Goal: Task Accomplishment & Management: Complete application form

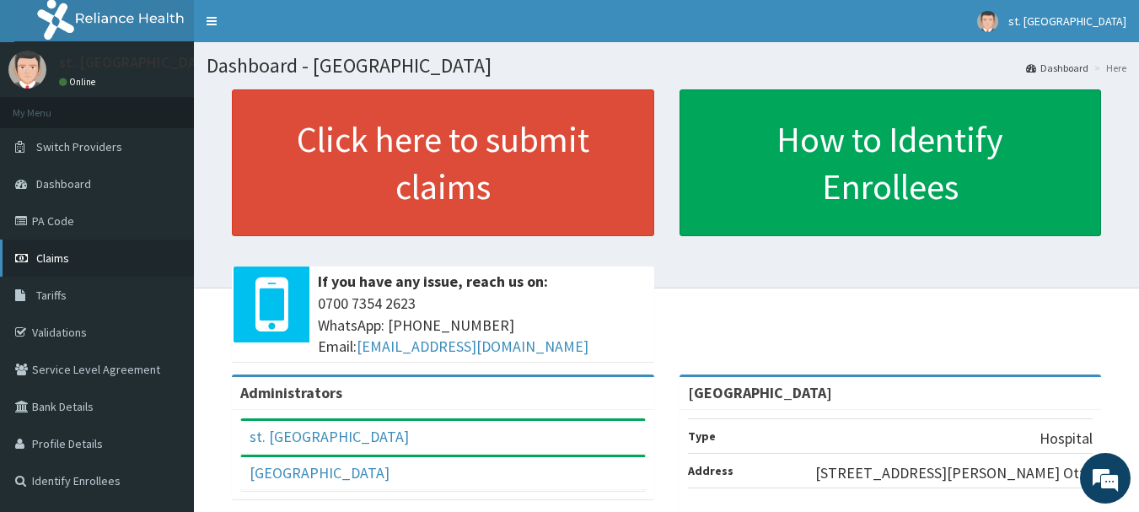
click at [49, 252] on span "Claims" at bounding box center [52, 257] width 33 height 15
click at [93, 216] on link "PA Code" at bounding box center [97, 220] width 194 height 37
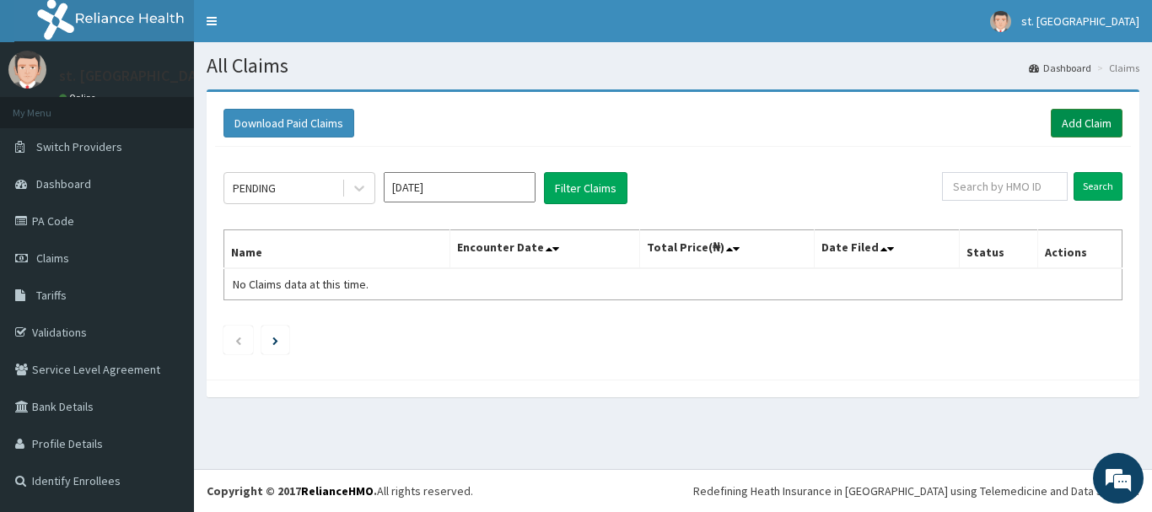
click at [1079, 111] on link "Add Claim" at bounding box center [1087, 123] width 72 height 29
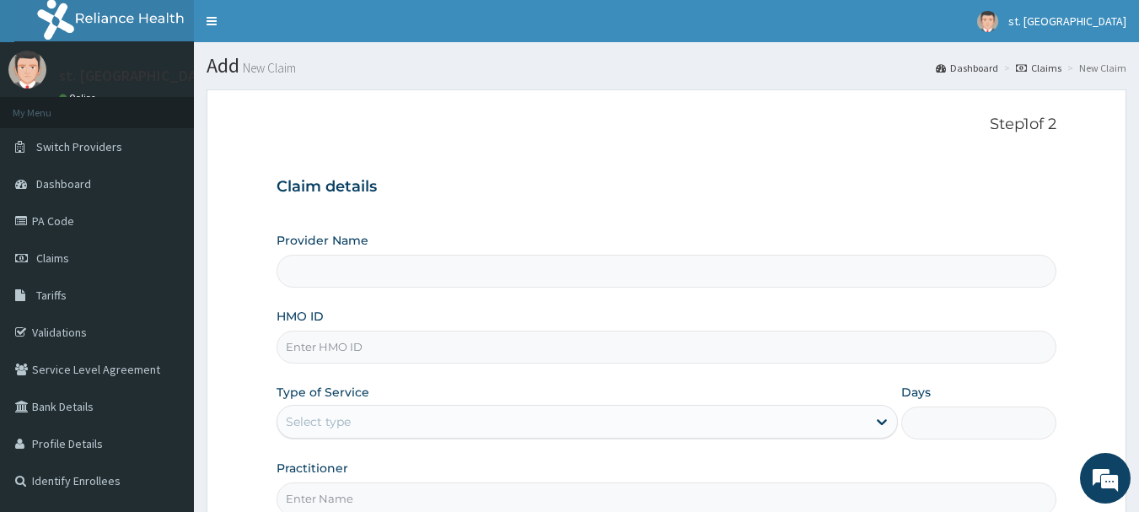
type input "[GEOGRAPHIC_DATA]"
click at [342, 347] on input "HMO ID" at bounding box center [667, 347] width 781 height 33
paste input "Btr/10312/a"
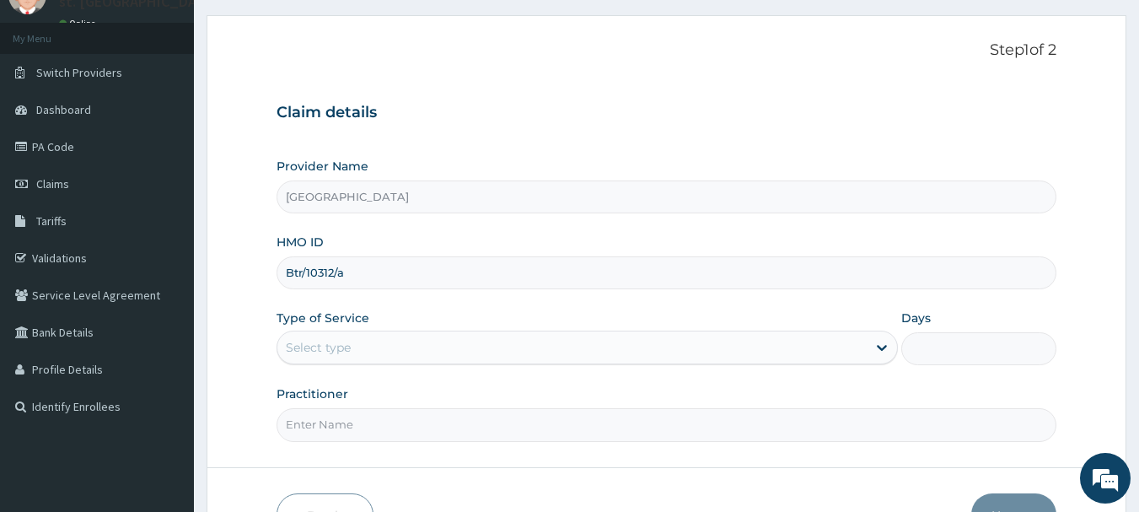
scroll to position [80, 0]
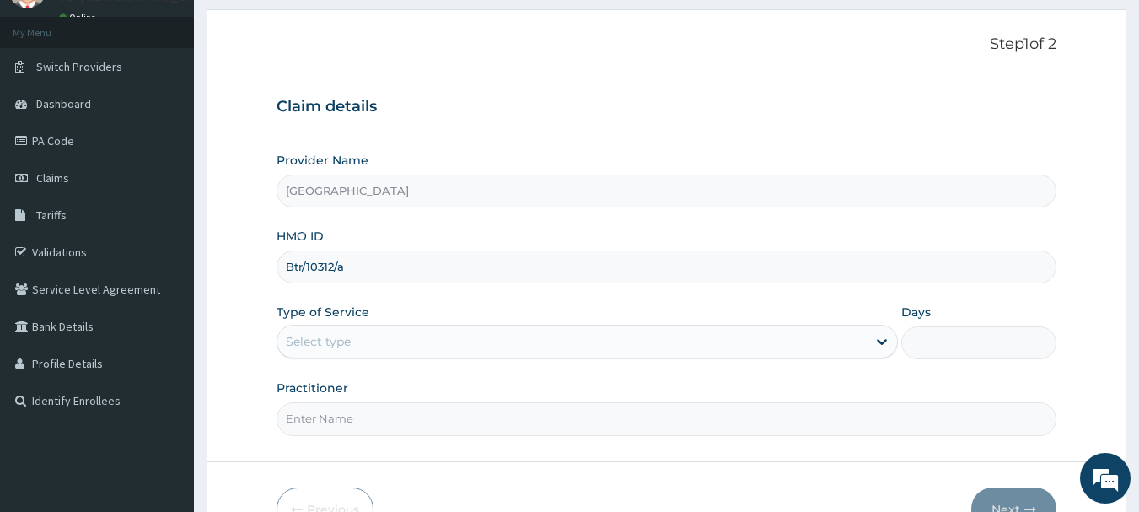
type input "Btr/10312/a"
click at [558, 340] on div "Select type" at bounding box center [571, 341] width 589 height 27
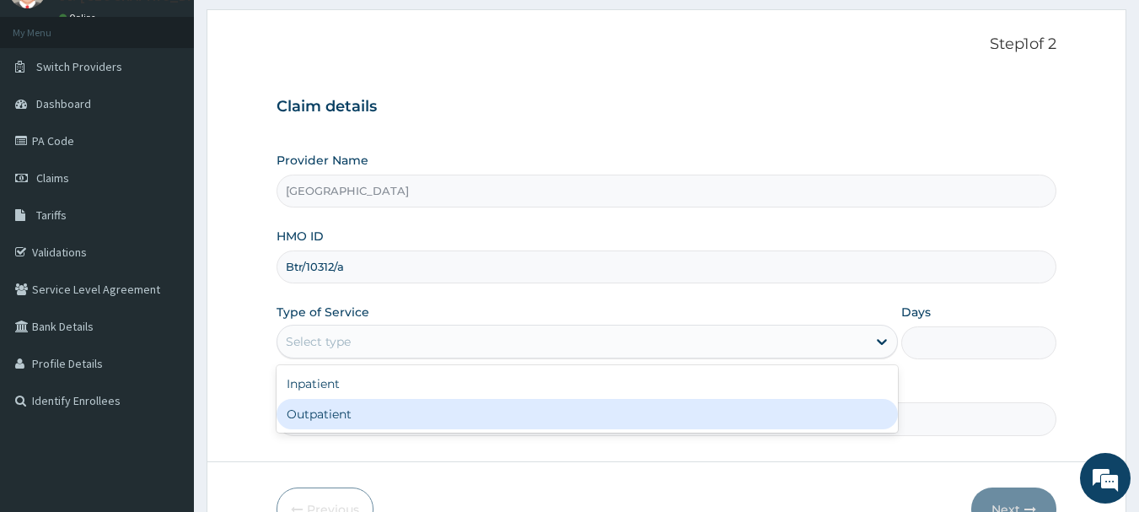
click at [473, 409] on div "Outpatient" at bounding box center [587, 414] width 621 height 30
type input "1"
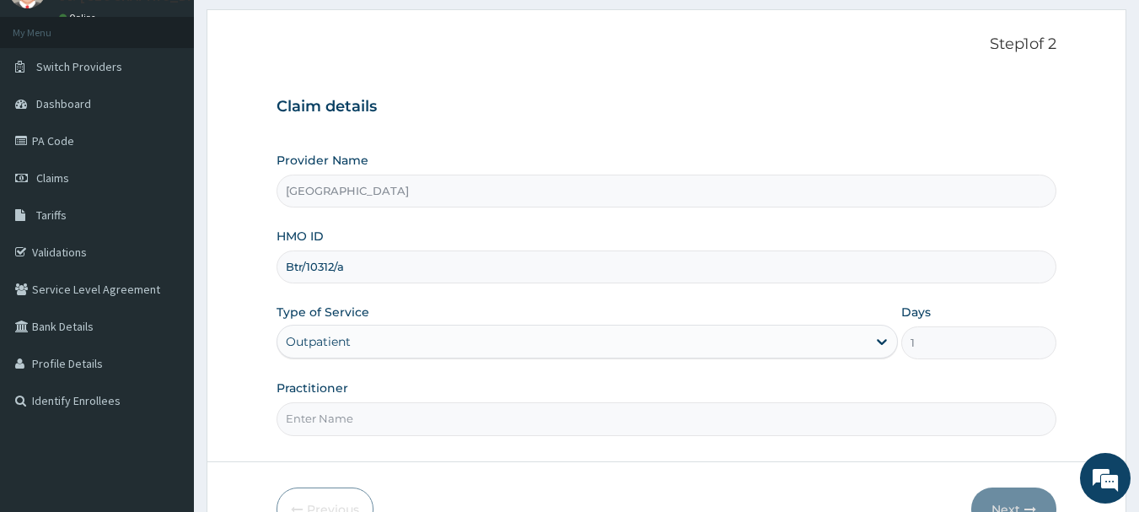
scroll to position [0, 0]
click at [602, 404] on input "Practitioner" at bounding box center [667, 418] width 781 height 33
type input "DR OLUFUNSO"
click at [1032, 491] on button "Next" at bounding box center [1013, 509] width 85 height 44
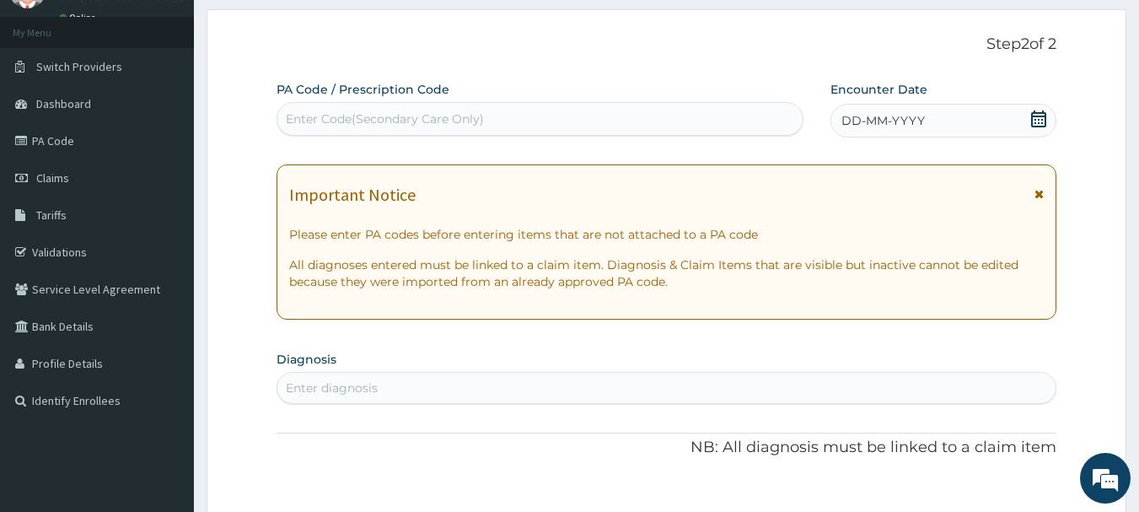
click at [515, 120] on div "Enter Code(Secondary Care Only)" at bounding box center [540, 118] width 526 height 27
paste input "PA/6187F3"
type input "PA/6187F3"
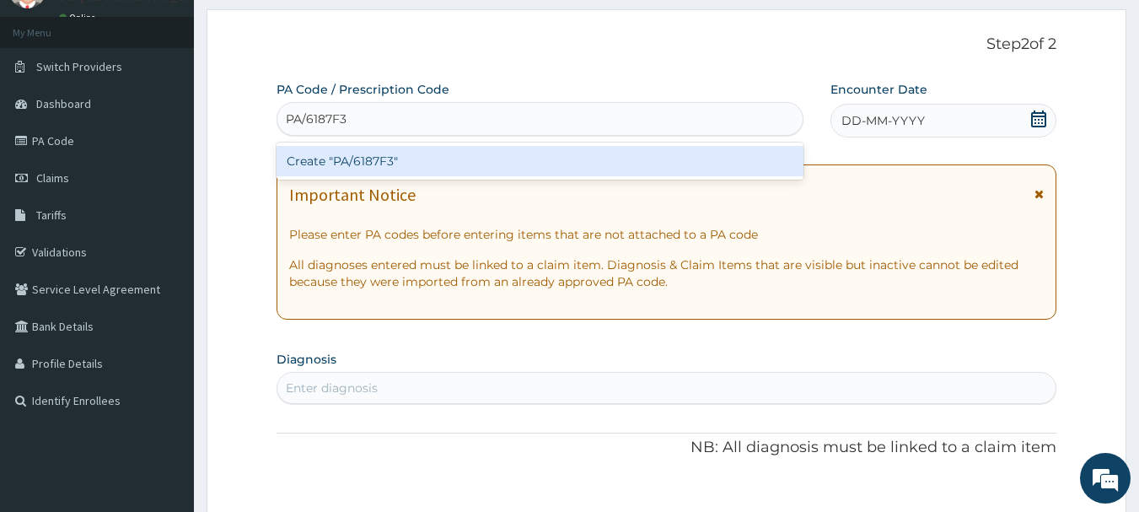
click at [415, 169] on div "Create "PA/6187F3"" at bounding box center [541, 161] width 528 height 30
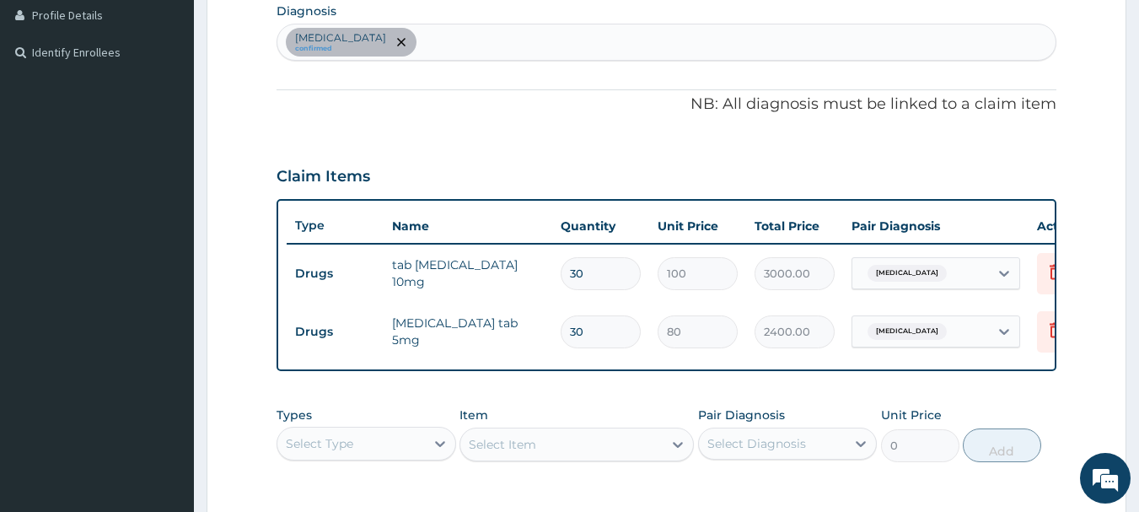
scroll to position [448, 0]
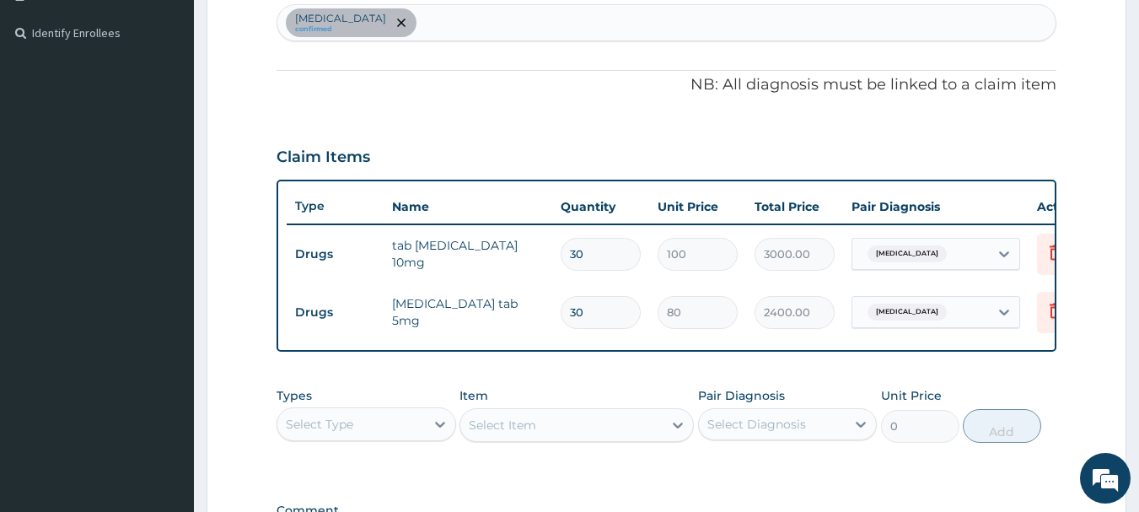
click at [584, 252] on input "30" at bounding box center [601, 254] width 80 height 33
type input "3"
type input "300.00"
type input "0.00"
type input "1"
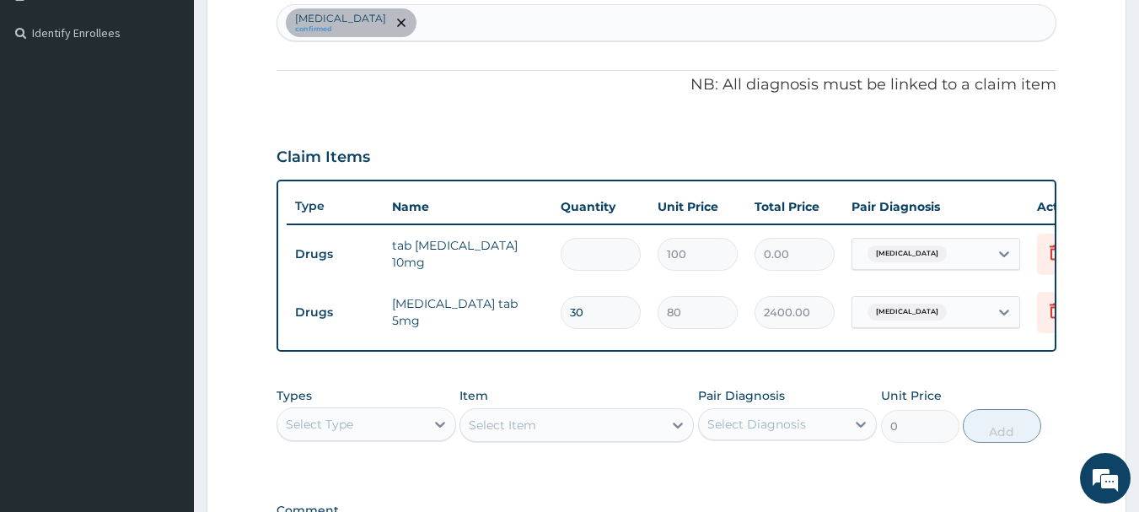
type input "100.00"
type input "15"
type input "1500.00"
type input "15"
click at [589, 303] on input "30" at bounding box center [601, 312] width 80 height 33
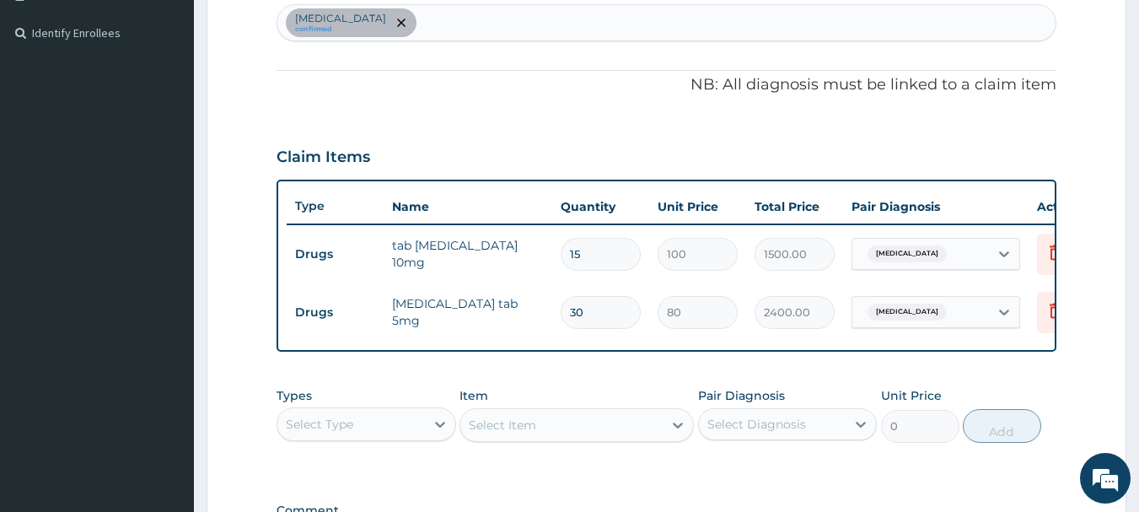
type input "3"
type input "240.00"
type input "0.00"
type input "1"
type input "80.00"
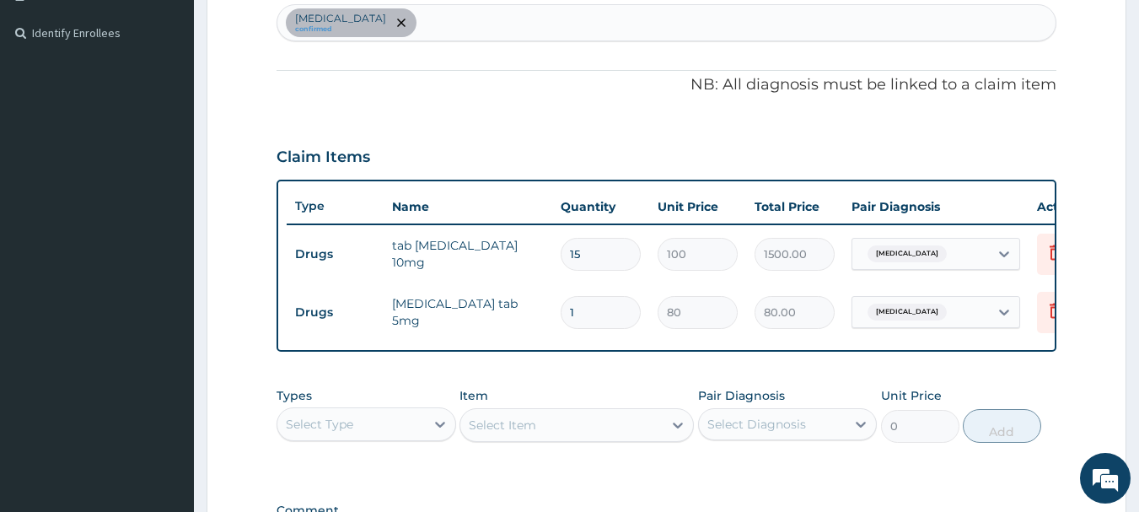
type input "15"
type input "1200.00"
type input "15"
click at [1121, 327] on form "Step 2 of 2 PA Code / Prescription Code PA/6187F3 Encounter Date 09-08-2025 Imp…" at bounding box center [667, 166] width 920 height 1048
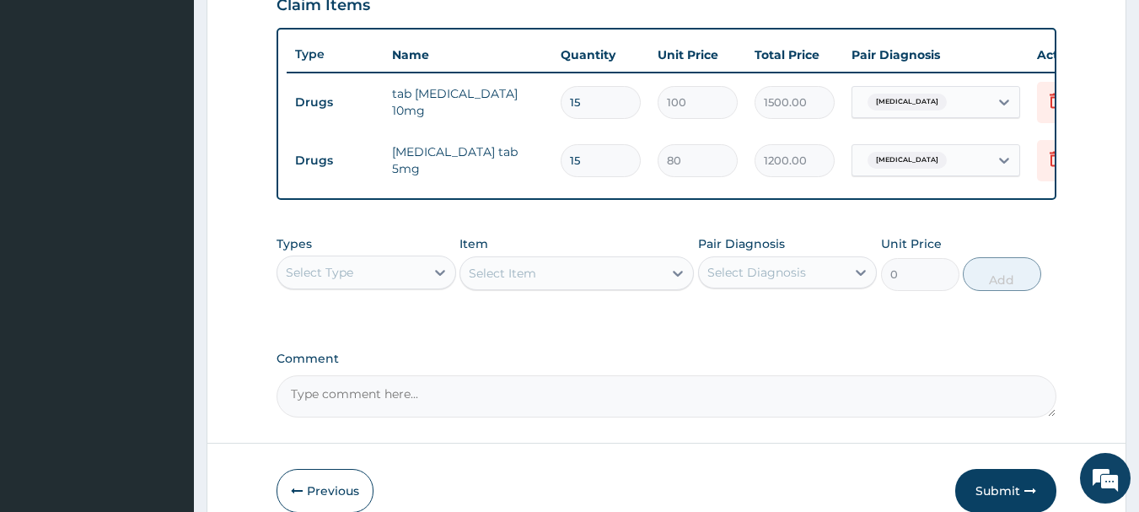
scroll to position [320, 0]
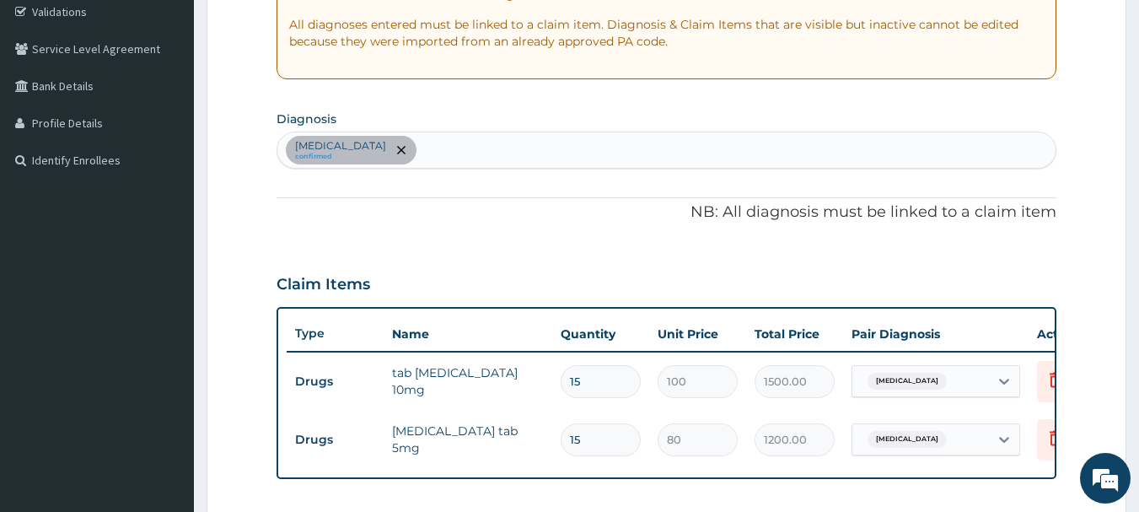
click at [511, 148] on div "Essential hypertension confirmed" at bounding box center [666, 149] width 779 height 35
type input "rhinit"
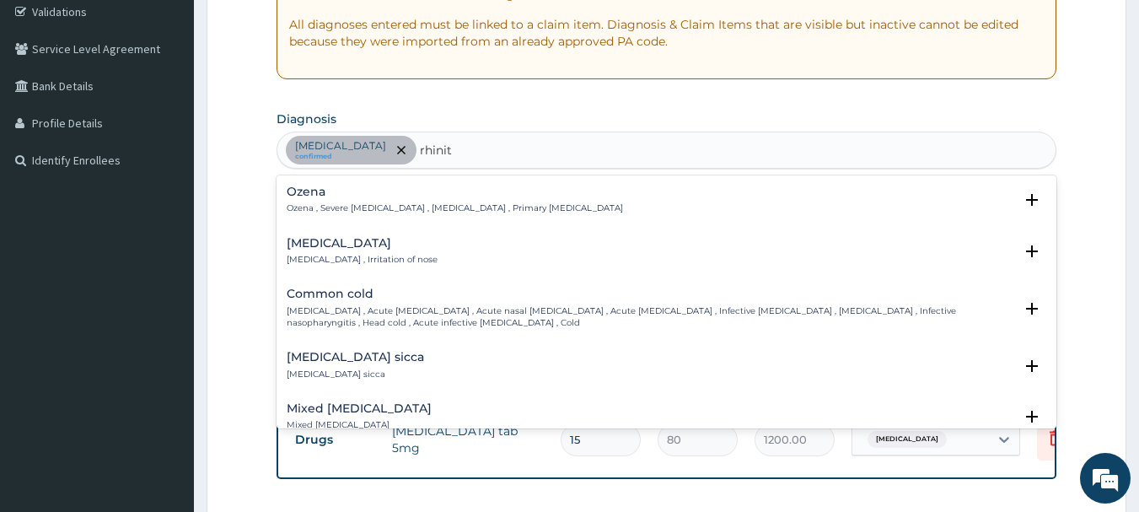
click at [312, 266] on p "Rhinitis , Irritation of nose" at bounding box center [362, 260] width 151 height 12
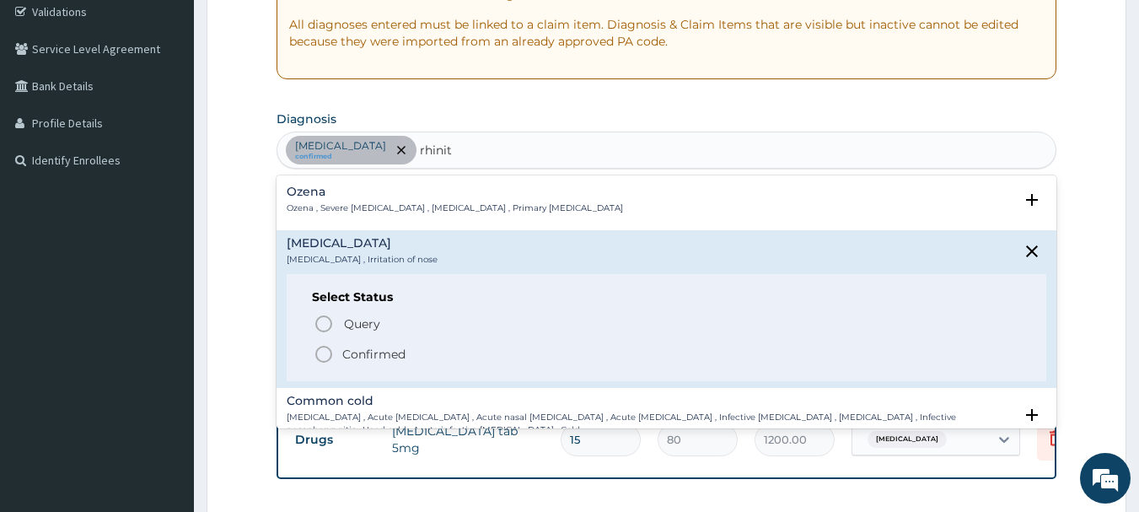
click at [319, 358] on icon "status option filled" at bounding box center [324, 354] width 20 height 20
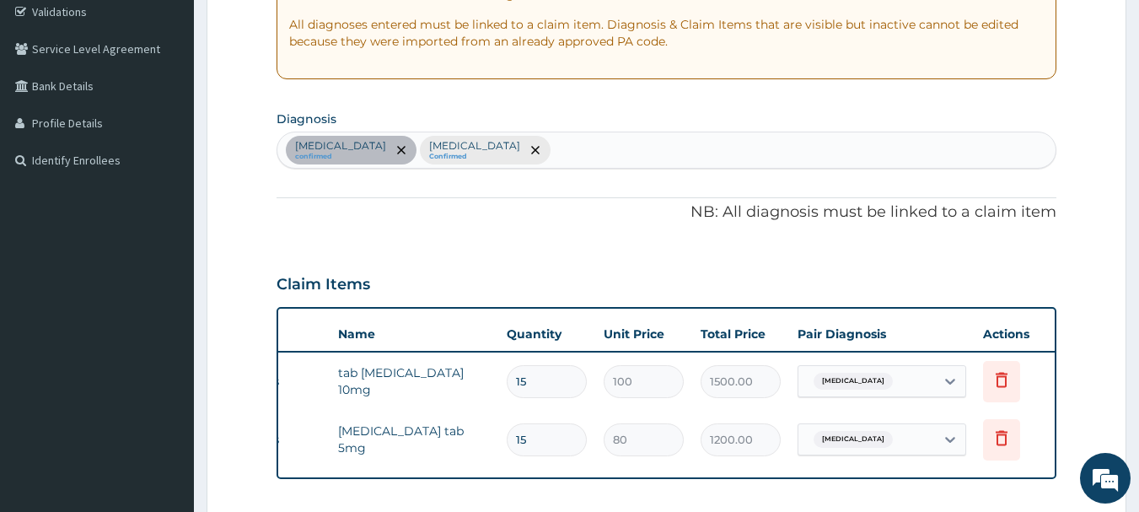
scroll to position [0, 66]
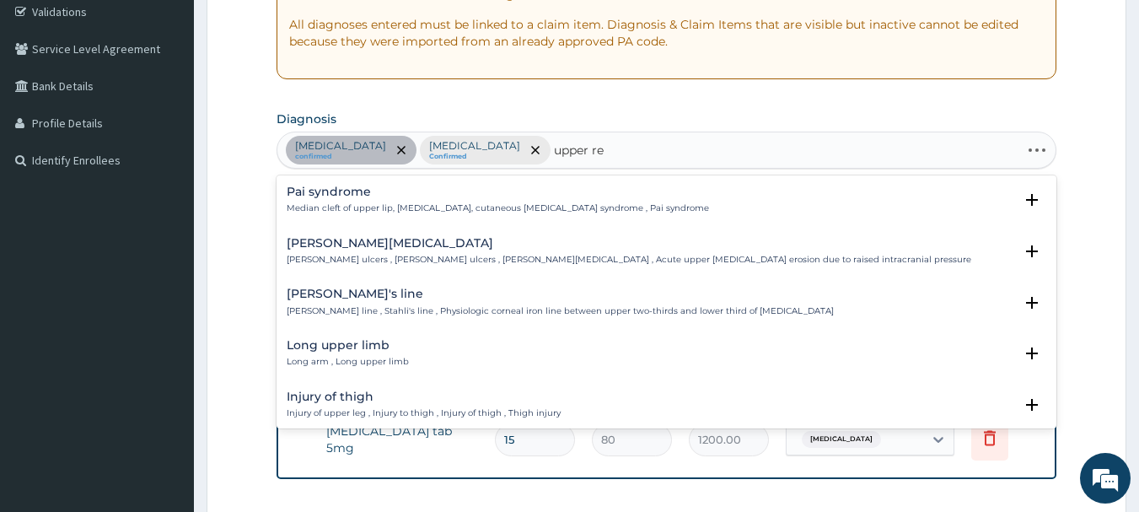
type input "upper res"
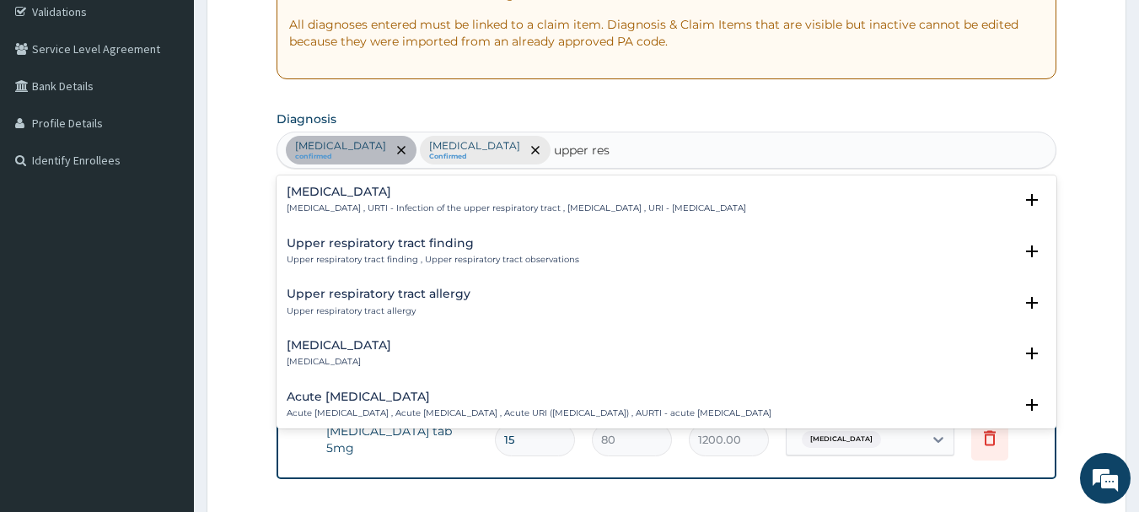
click at [430, 395] on h4 "Acute [MEDICAL_DATA]" at bounding box center [529, 396] width 485 height 13
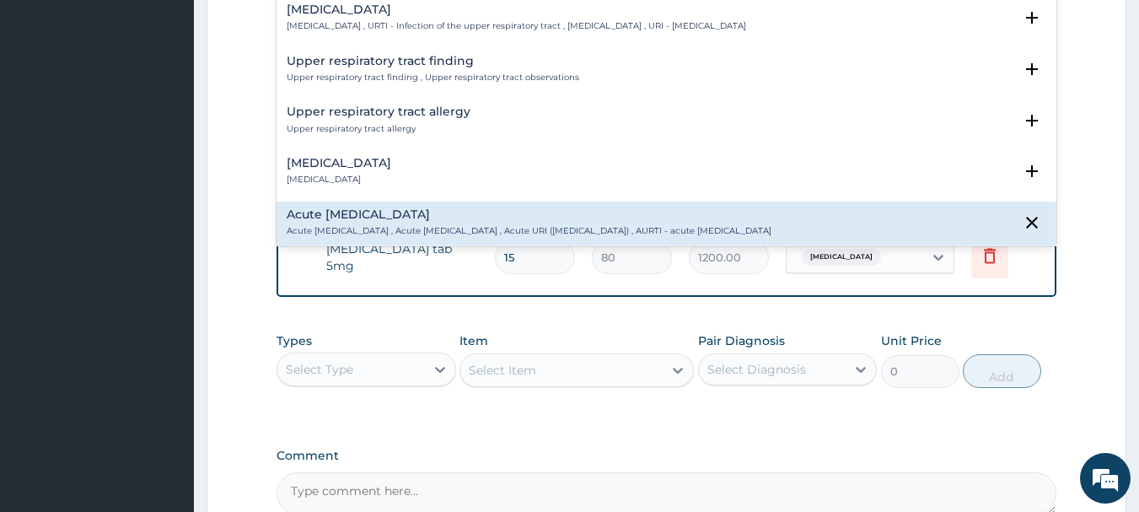
scroll to position [504, 0]
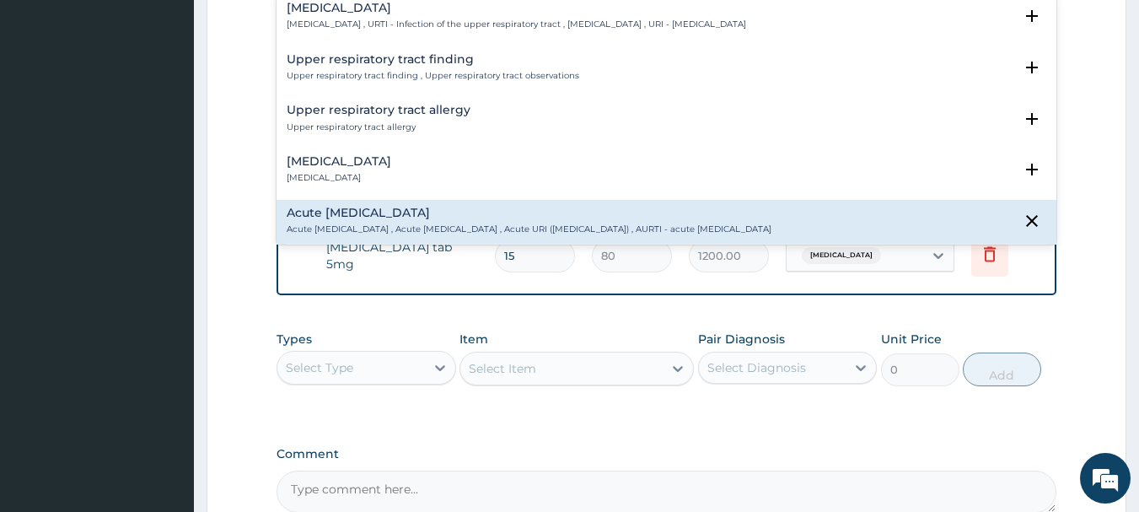
click at [578, 228] on p "Acute [MEDICAL_DATA] , Acute [MEDICAL_DATA] , Acute URI ([MEDICAL_DATA]) , AURT…" at bounding box center [529, 229] width 485 height 12
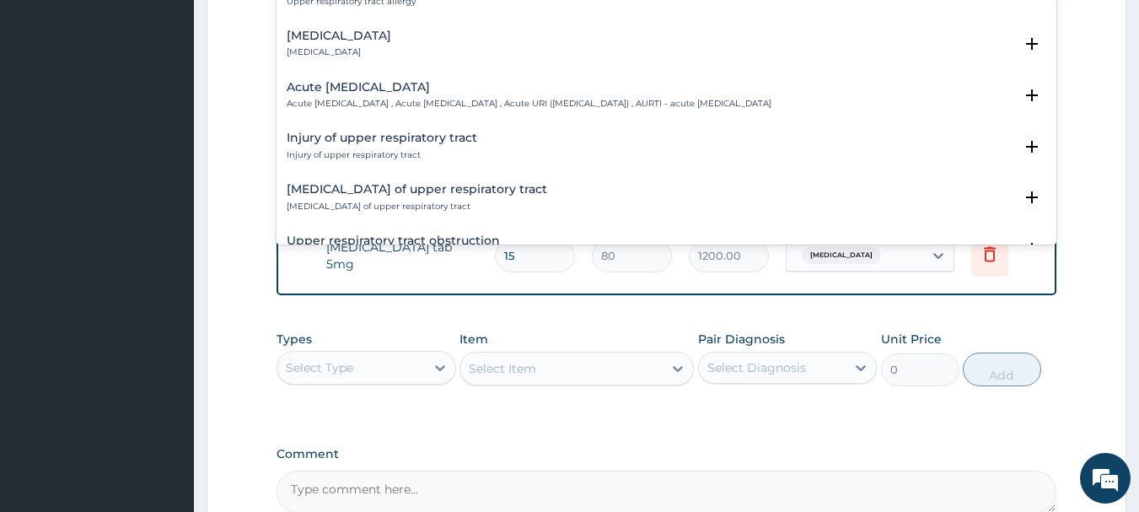
scroll to position [135, 0]
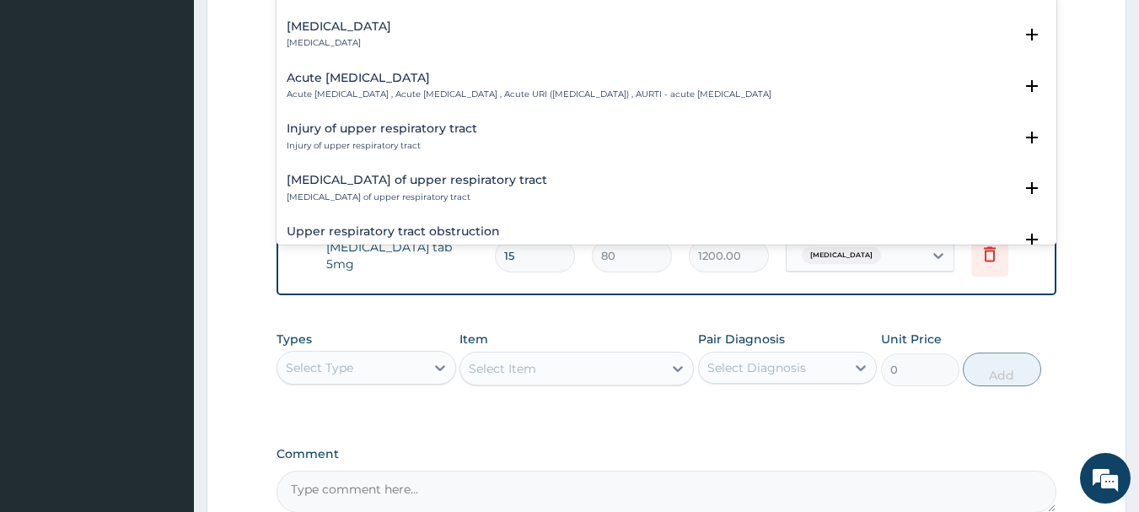
click at [489, 78] on h4 "Acute [MEDICAL_DATA]" at bounding box center [529, 78] width 485 height 13
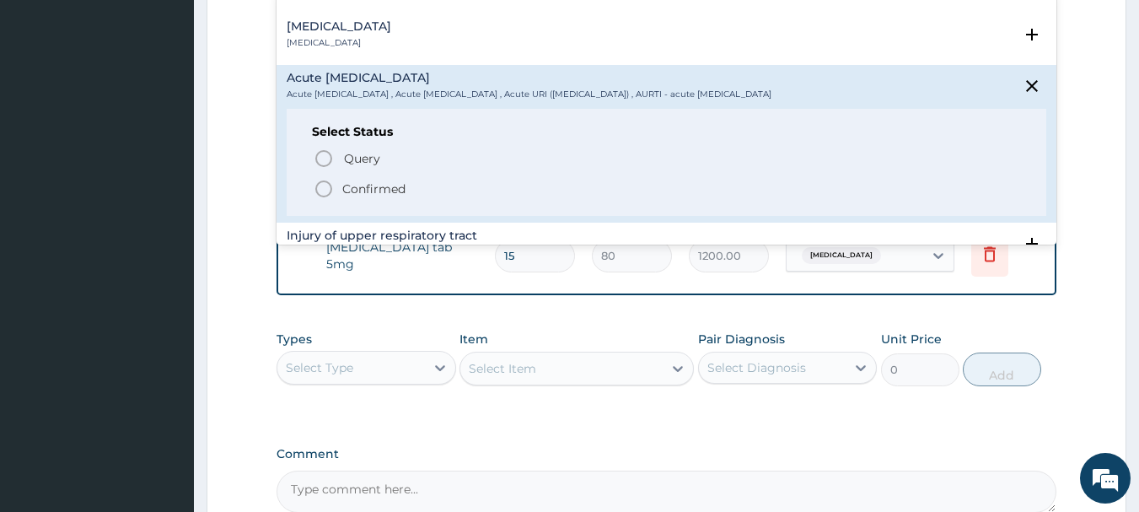
click at [489, 78] on h4 "Acute [MEDICAL_DATA]" at bounding box center [529, 78] width 485 height 13
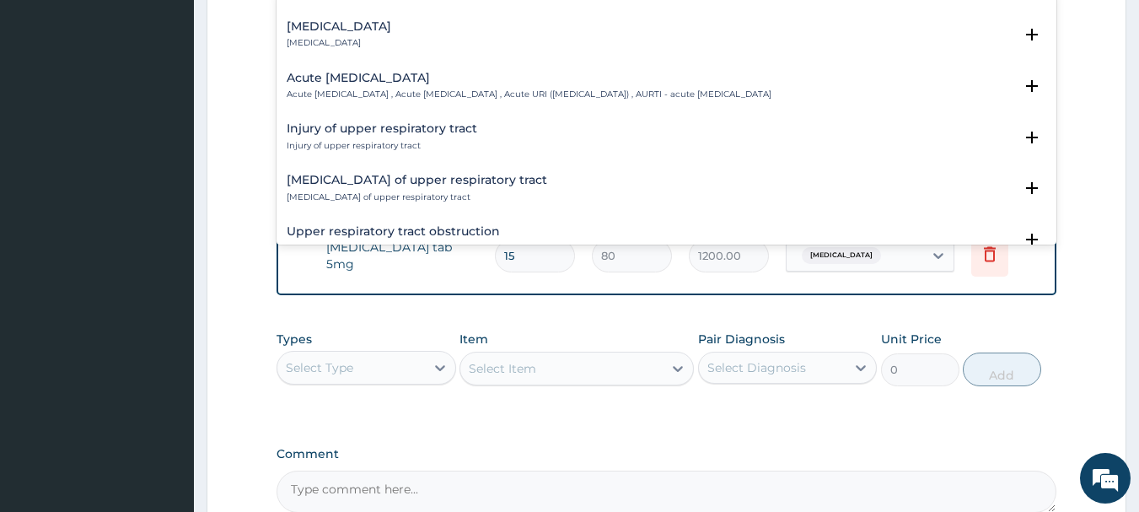
click at [489, 78] on h4 "Acute upper respiratory infection" at bounding box center [529, 78] width 485 height 13
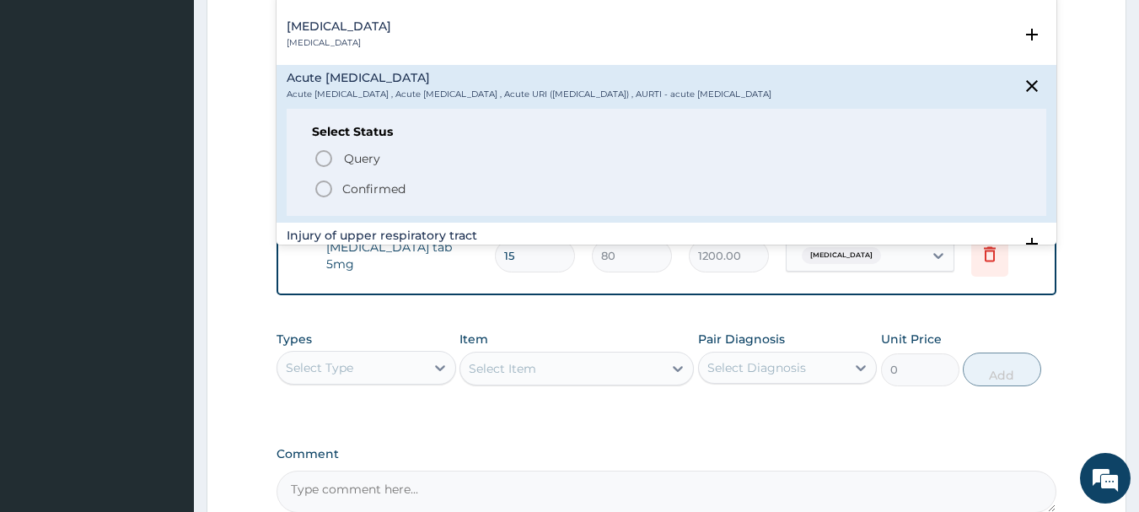
click at [323, 186] on icon "status option filled" at bounding box center [324, 189] width 20 height 20
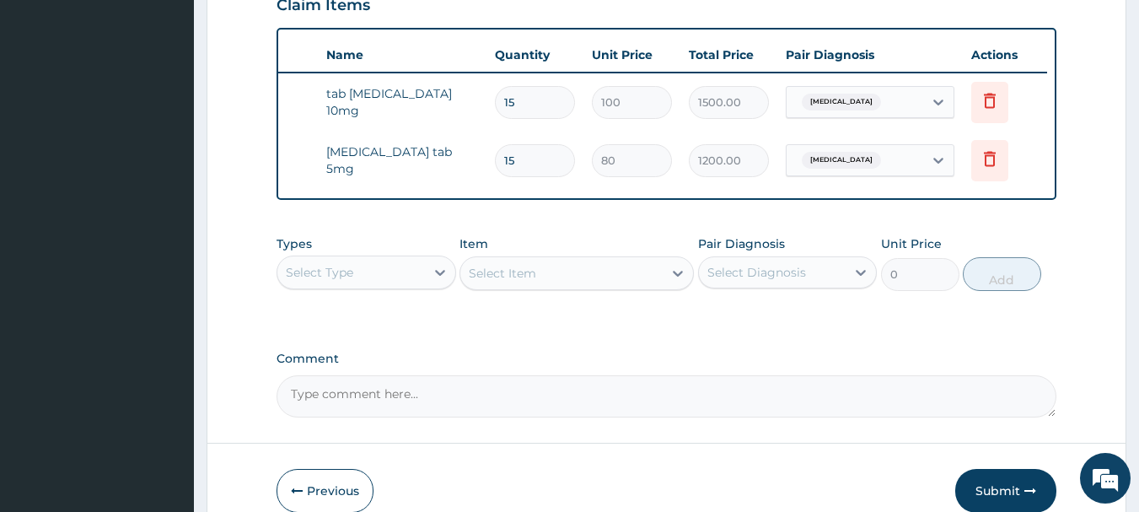
scroll to position [610, 0]
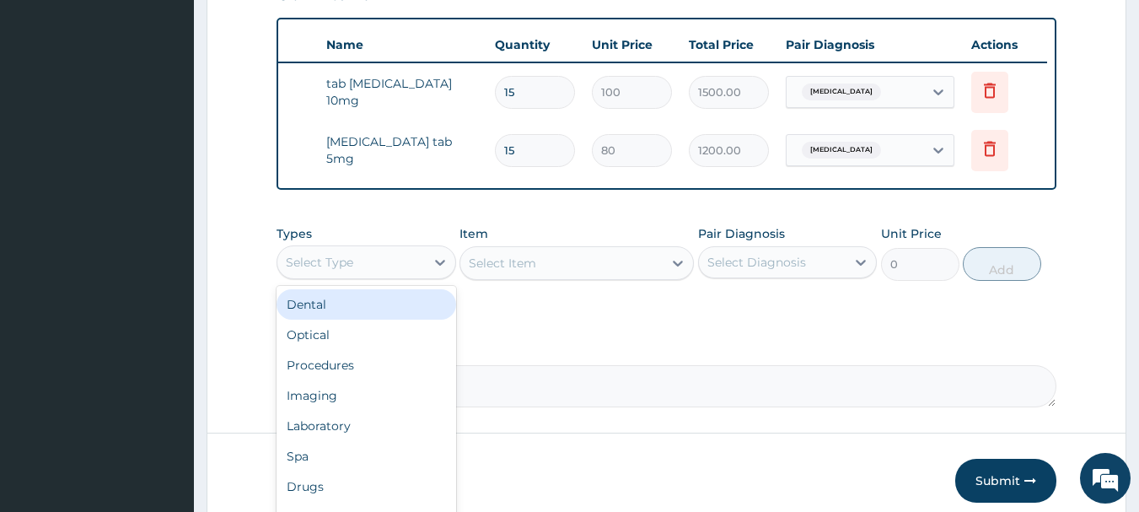
click at [369, 266] on div "Select Type" at bounding box center [351, 262] width 148 height 27
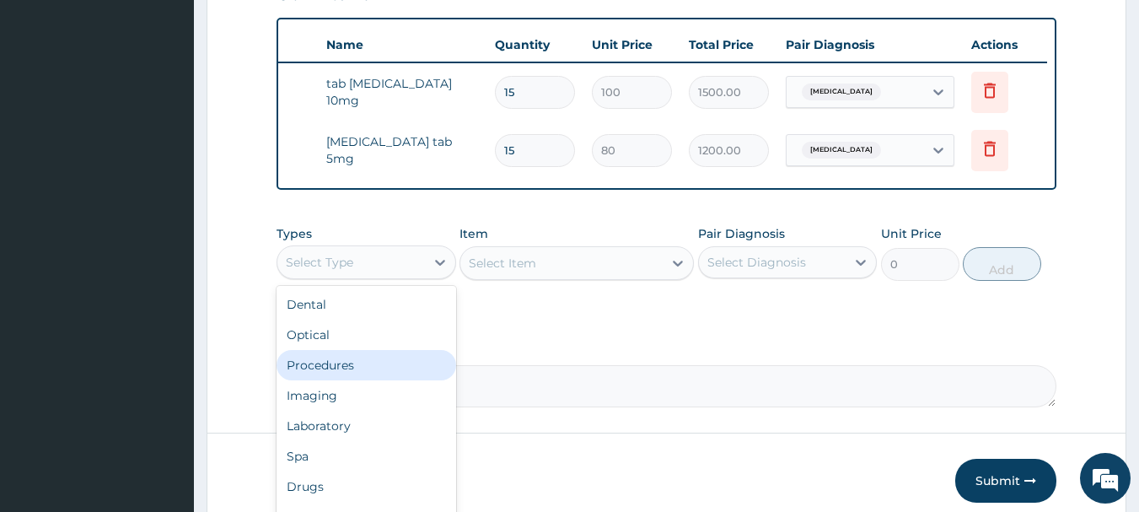
click at [313, 372] on div "Procedures" at bounding box center [367, 365] width 180 height 30
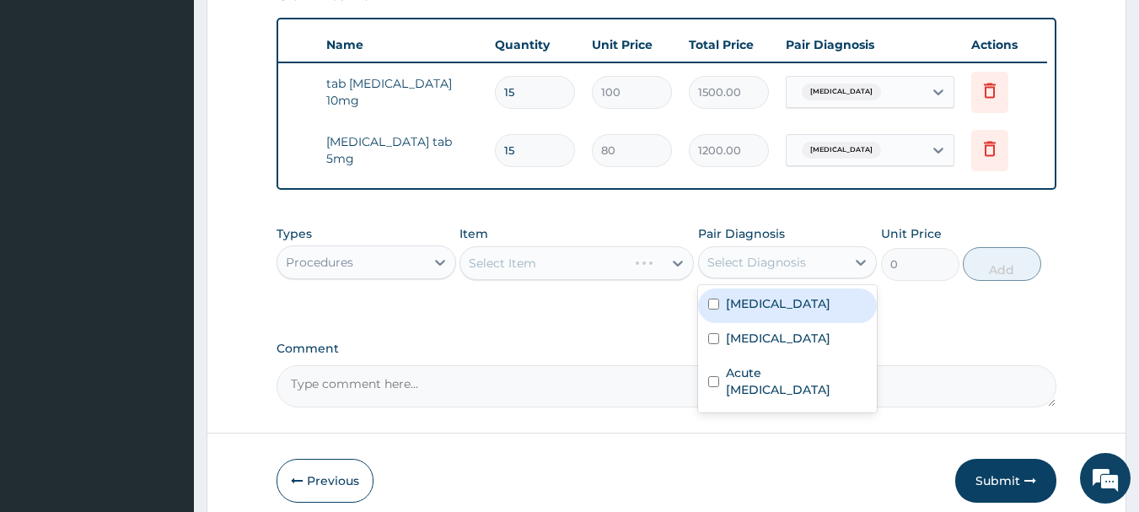
click at [761, 265] on div "Select Diagnosis" at bounding box center [773, 262] width 148 height 27
click at [726, 312] on label "Essential hypertension" at bounding box center [778, 303] width 105 height 17
checkbox input "true"
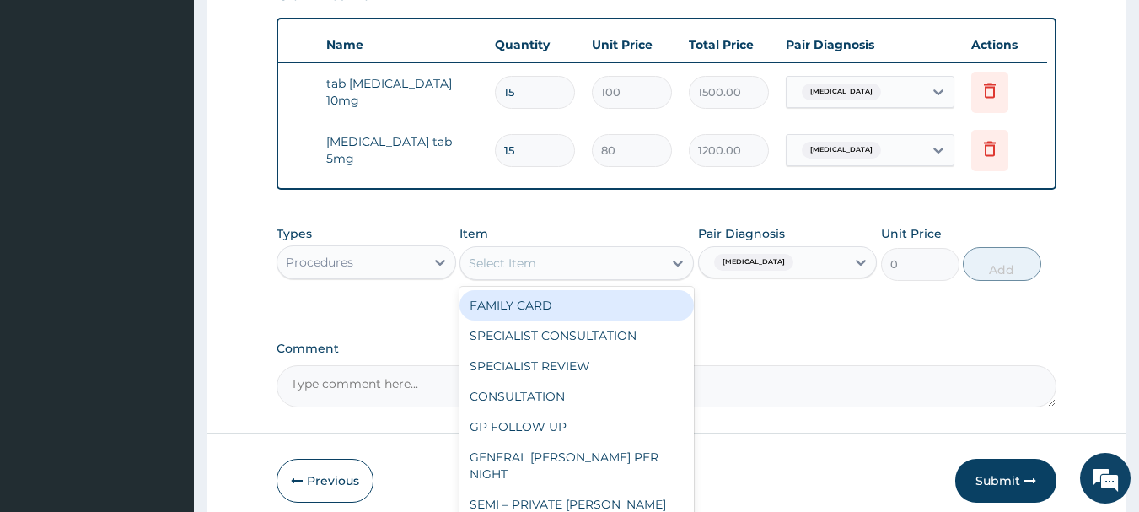
click at [503, 272] on div "Select Item" at bounding box center [502, 263] width 67 height 17
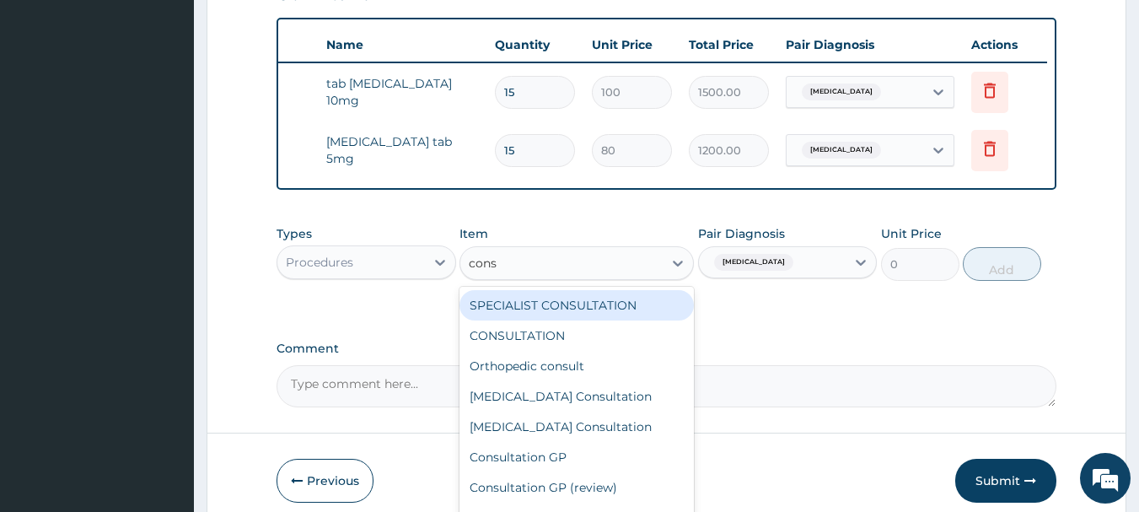
type input "consu"
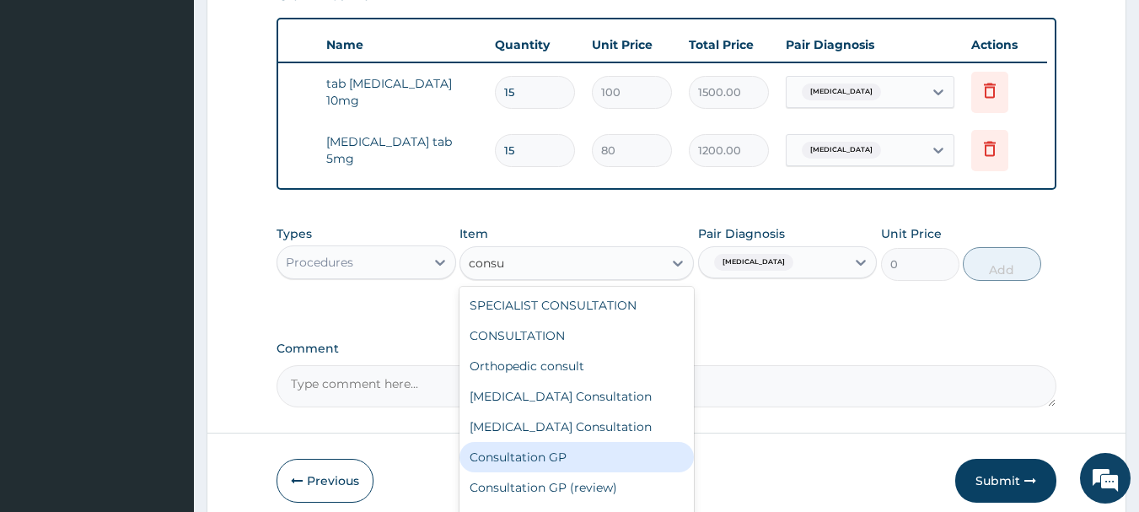
click at [573, 472] on div "Consultation GP" at bounding box center [577, 457] width 234 height 30
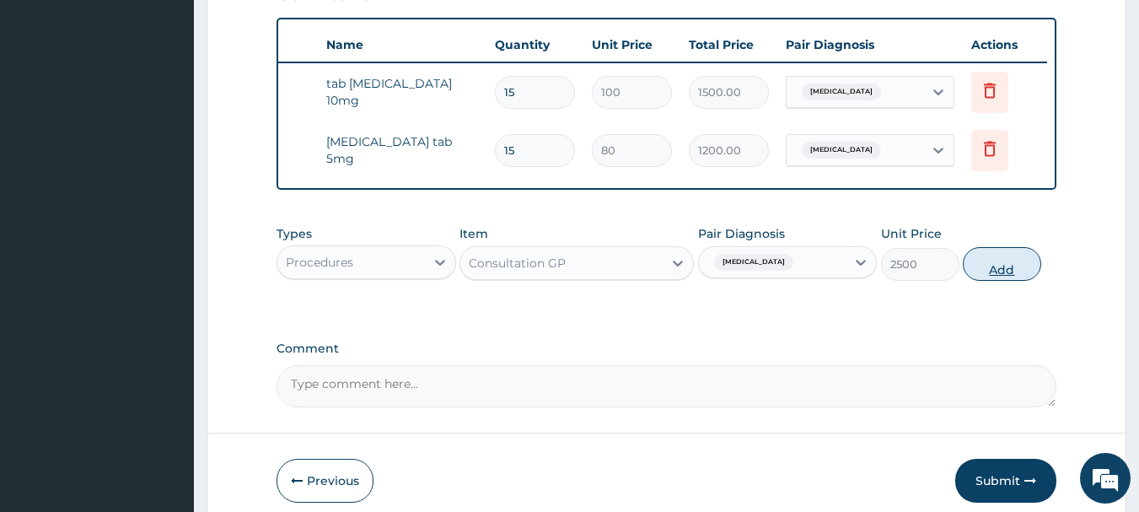
click at [997, 270] on button "Add" at bounding box center [1002, 264] width 78 height 34
type input "0"
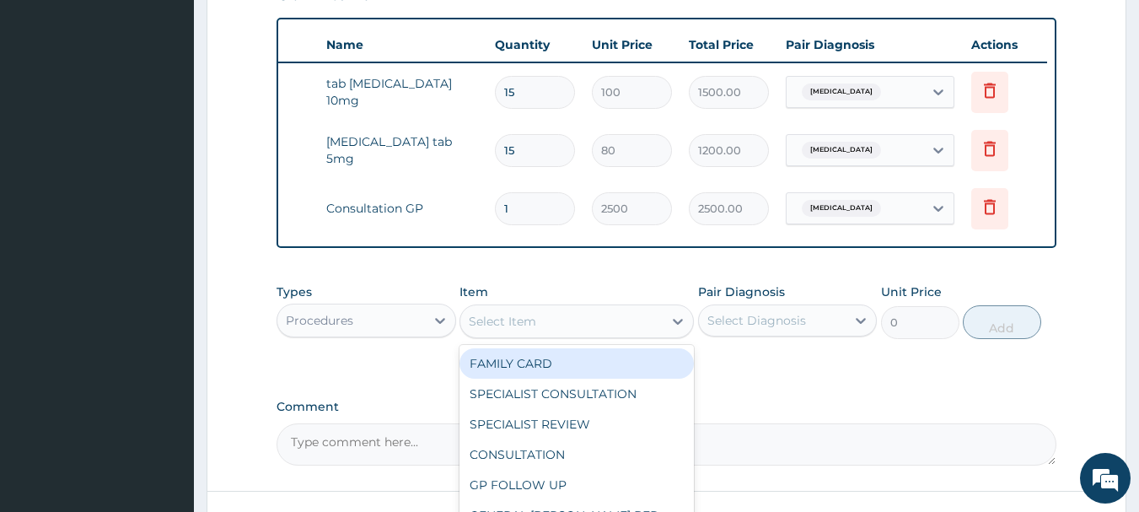
click at [577, 327] on div "Select Item" at bounding box center [561, 321] width 202 height 27
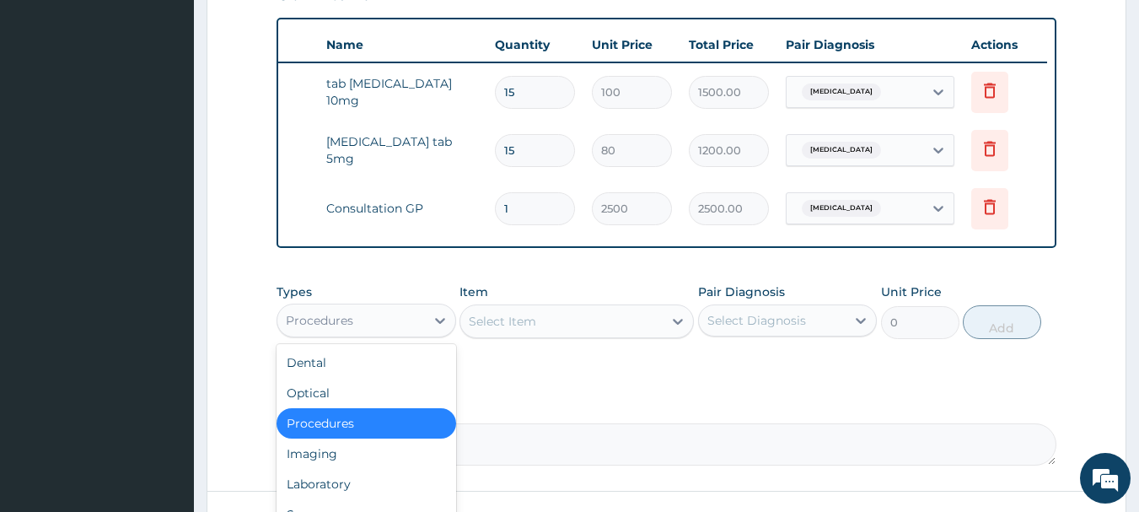
click at [327, 329] on div "Procedures" at bounding box center [319, 320] width 67 height 17
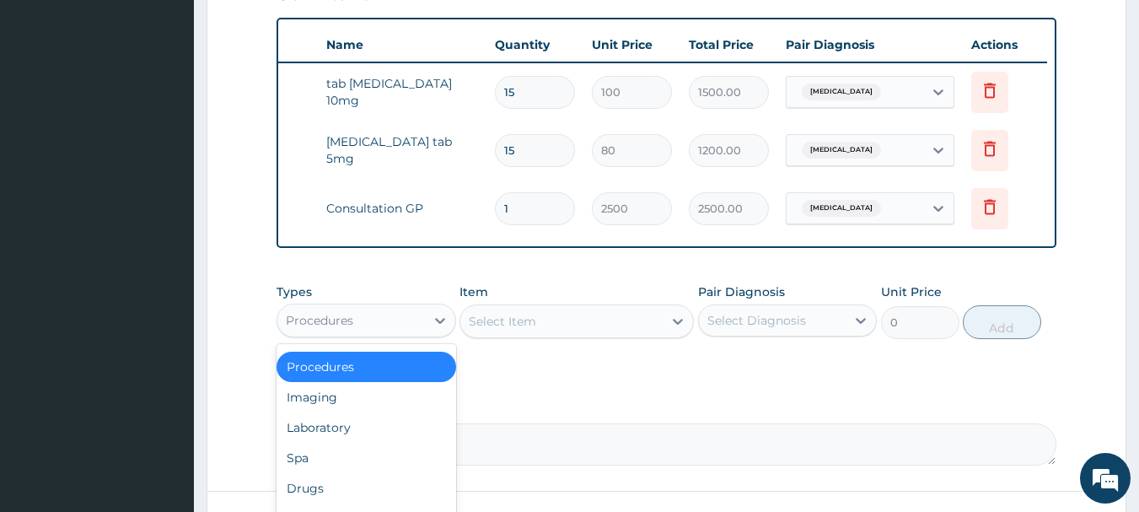
scroll to position [57, 0]
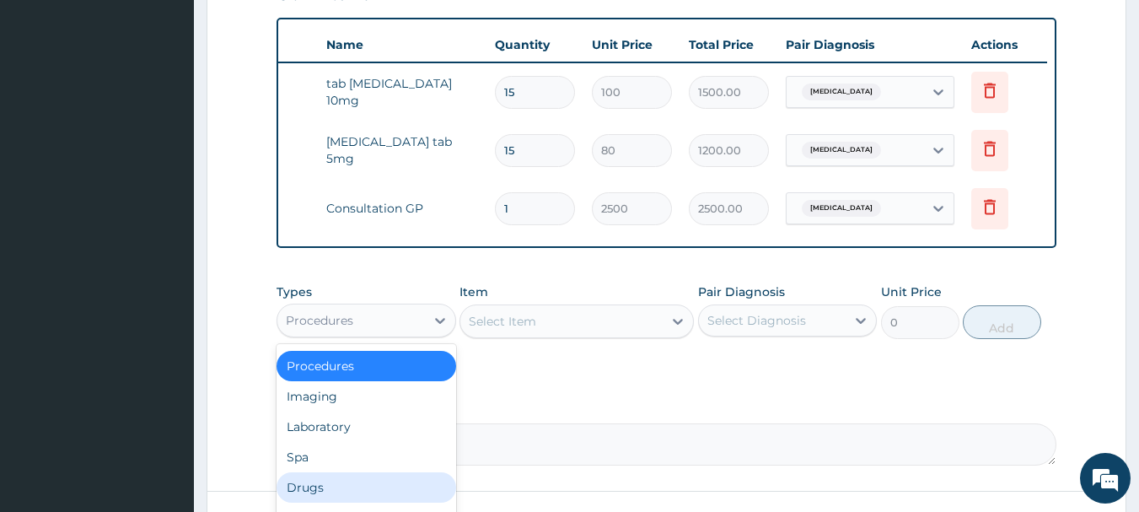
click at [352, 487] on div "Drugs" at bounding box center [367, 487] width 180 height 30
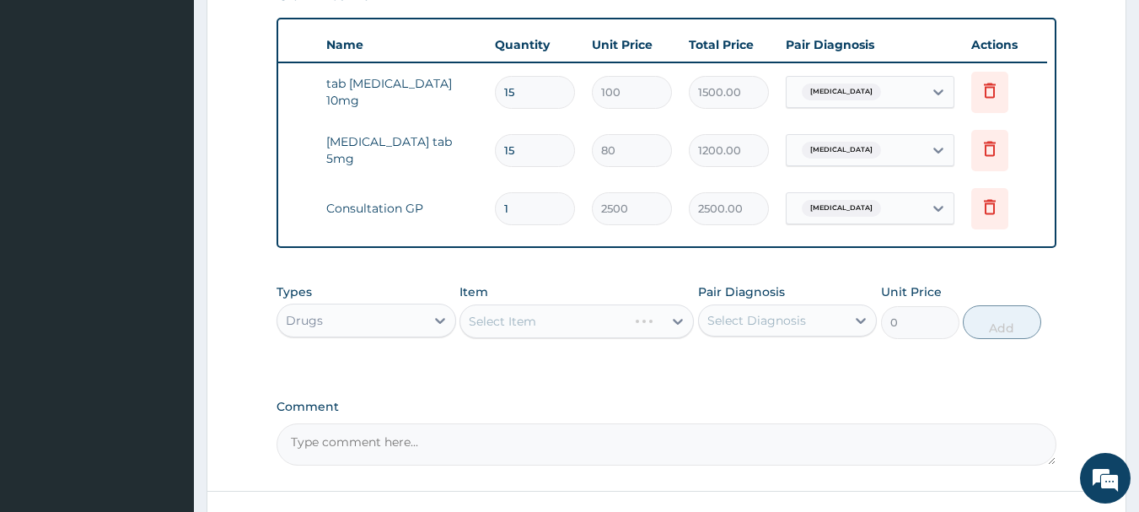
click at [731, 329] on div "Select Diagnosis" at bounding box center [757, 320] width 99 height 17
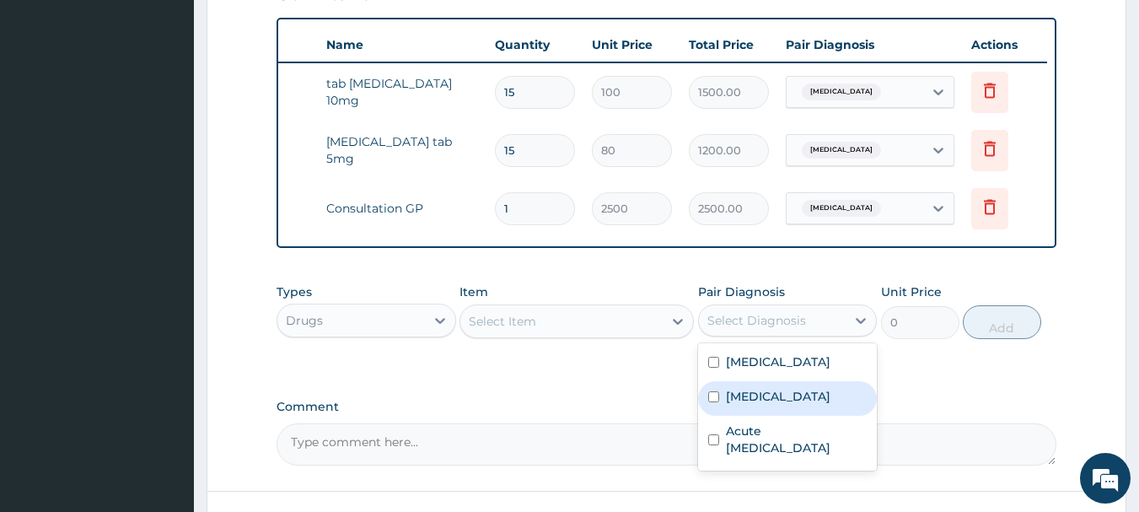
click at [726, 405] on label "Rhinitis" at bounding box center [778, 396] width 105 height 17
checkbox input "true"
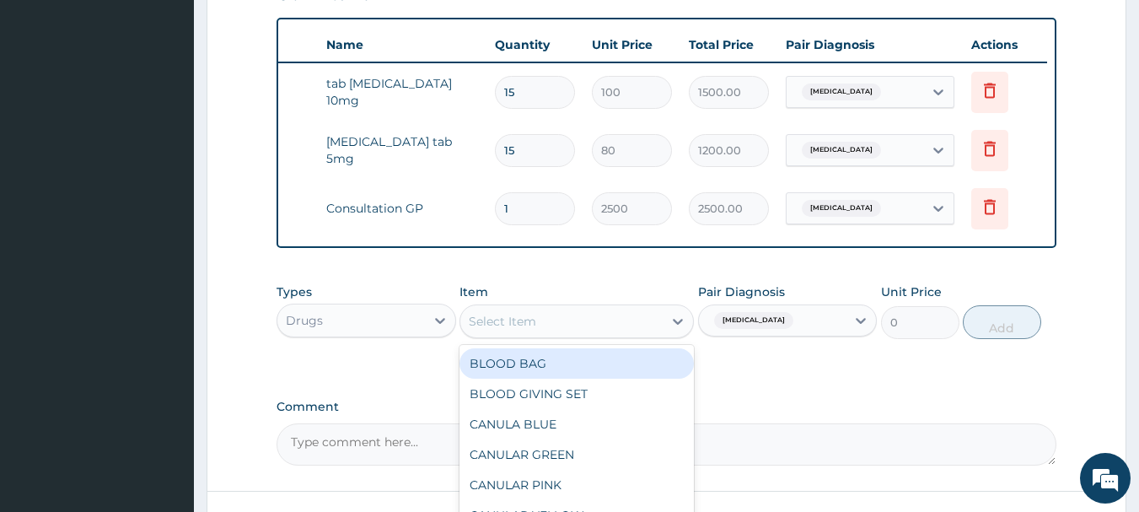
click at [503, 330] on div "Select Item" at bounding box center [502, 321] width 67 height 17
type input "piri"
click at [507, 367] on div "PIRITON" at bounding box center [577, 363] width 234 height 30
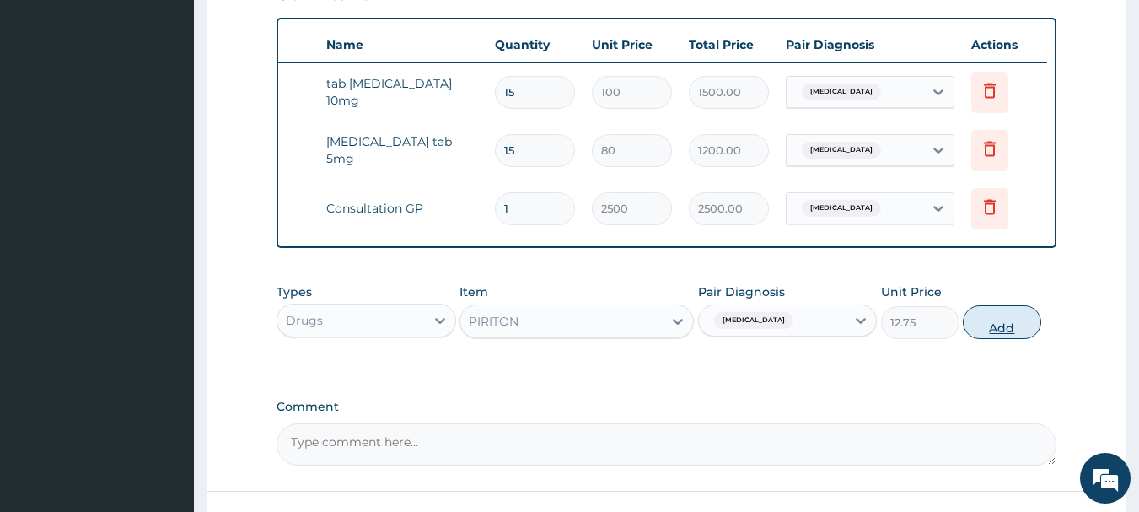
click at [988, 335] on button "Add" at bounding box center [1002, 322] width 78 height 34
type input "0"
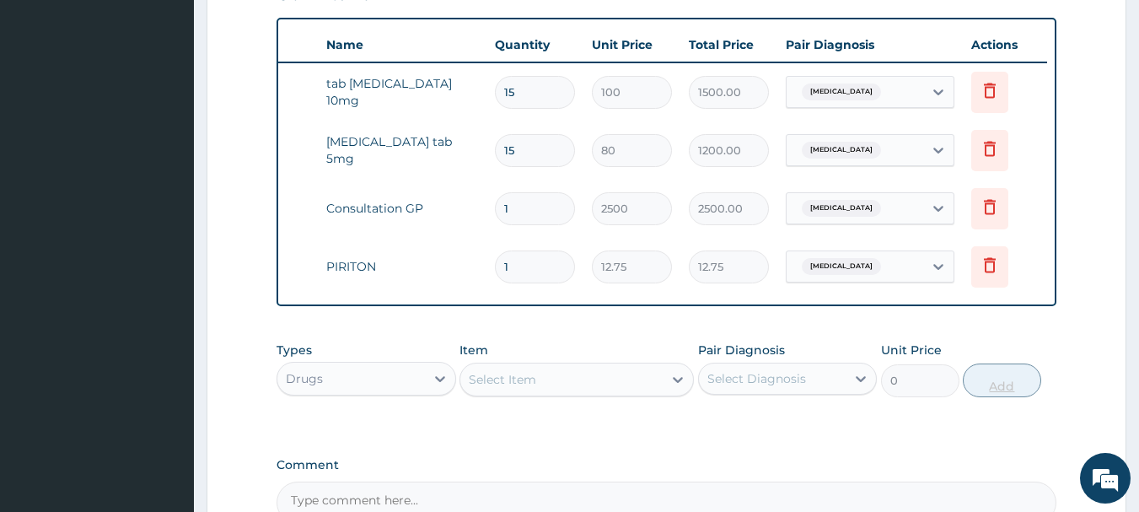
type input "10"
type input "127.50"
type input "10"
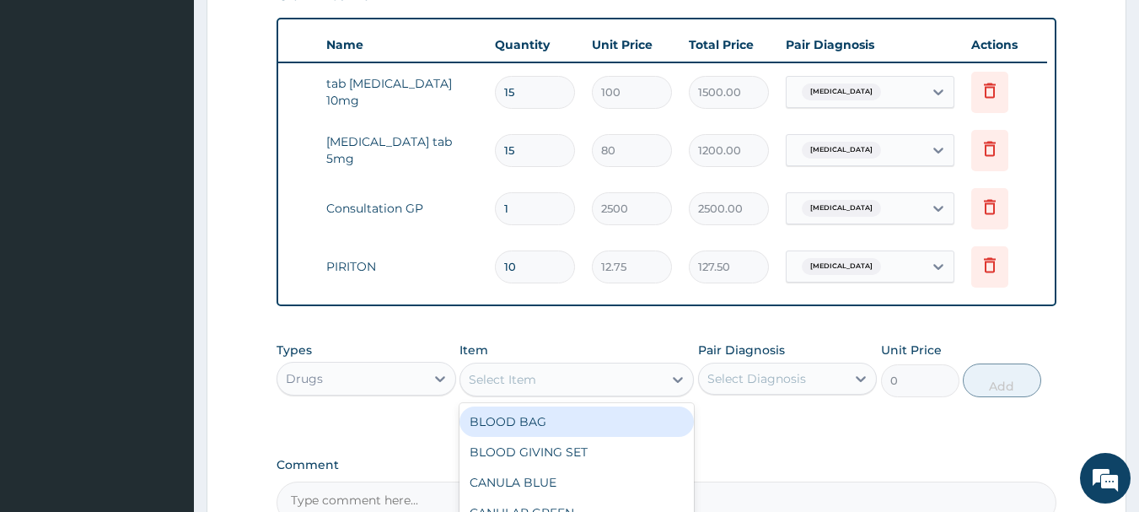
click at [480, 381] on div "Select Item" at bounding box center [561, 379] width 202 height 27
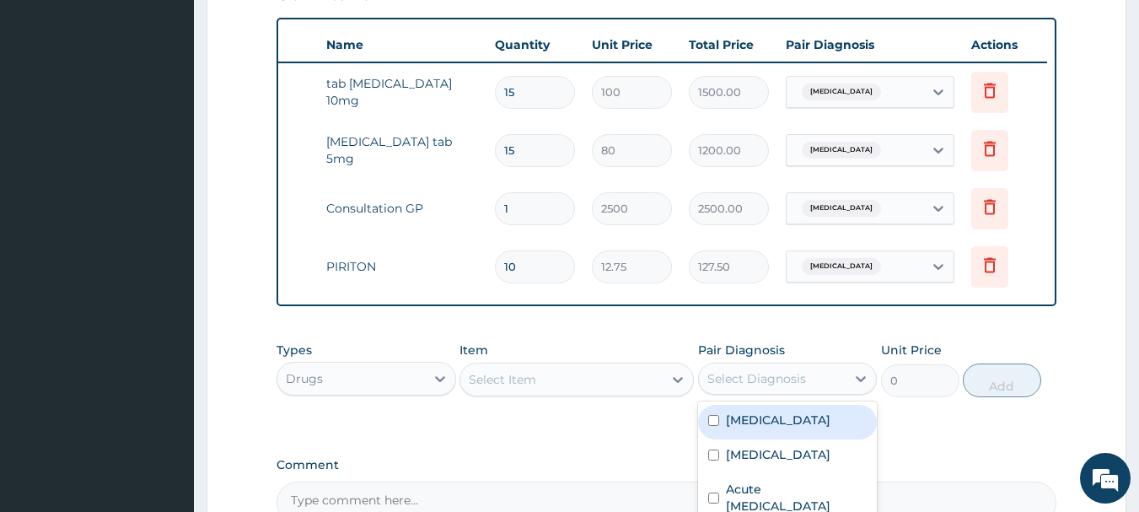
click at [743, 382] on div "Select Diagnosis" at bounding box center [757, 378] width 99 height 17
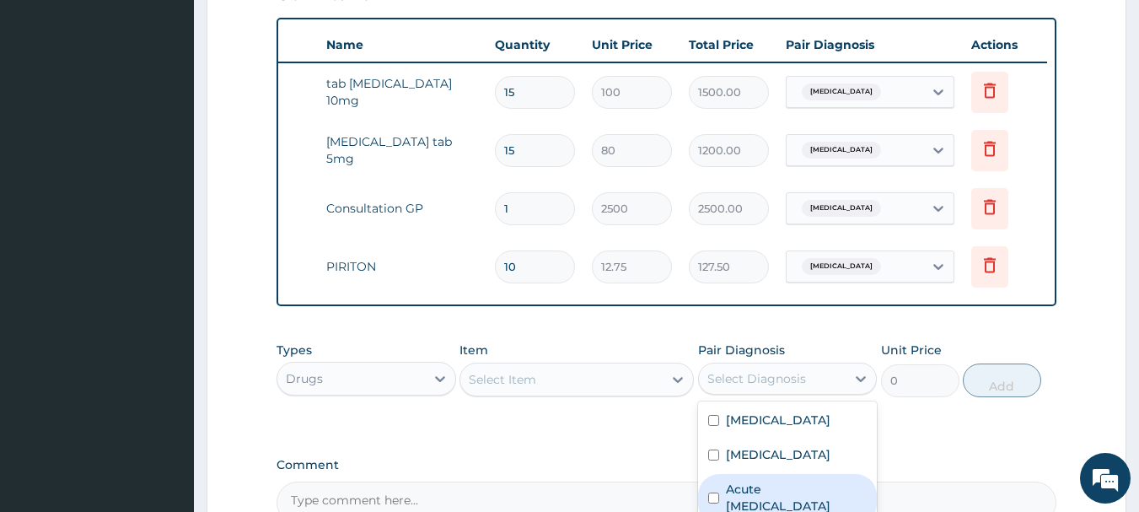
click at [762, 489] on div "Acute upper respiratory infection" at bounding box center [788, 499] width 180 height 51
checkbox input "true"
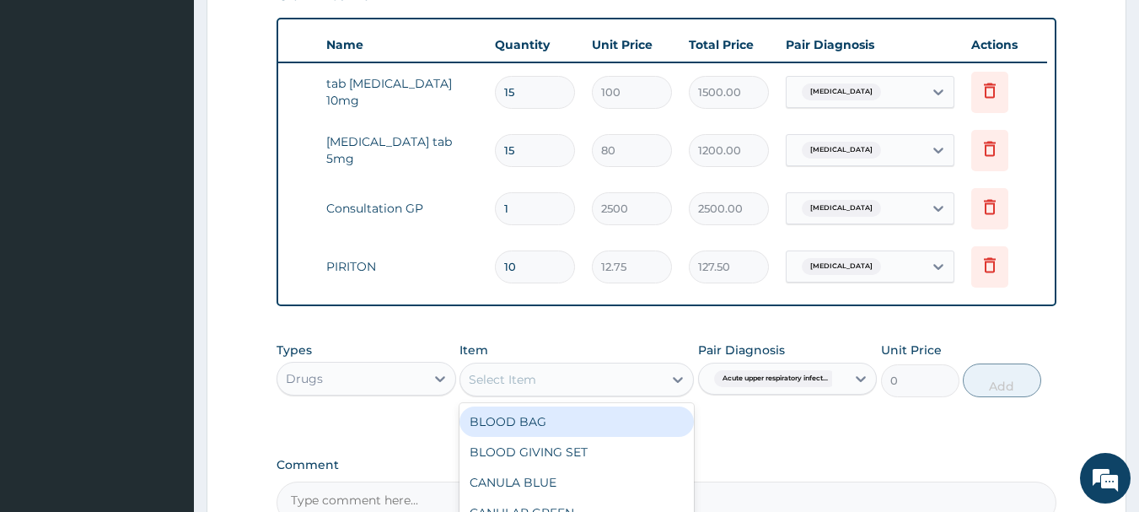
click at [486, 388] on div "Select Item" at bounding box center [502, 379] width 67 height 17
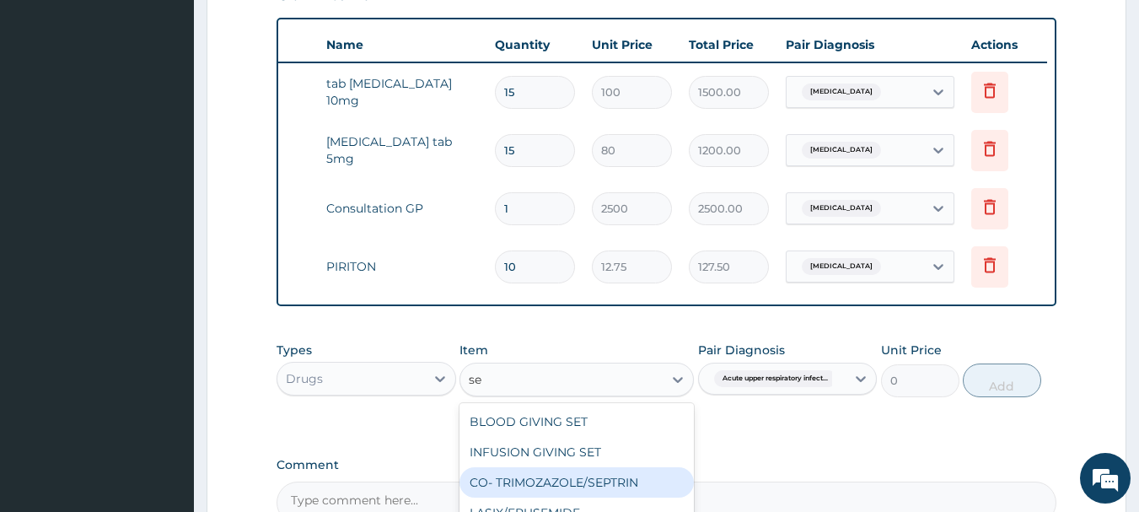
type input "sep"
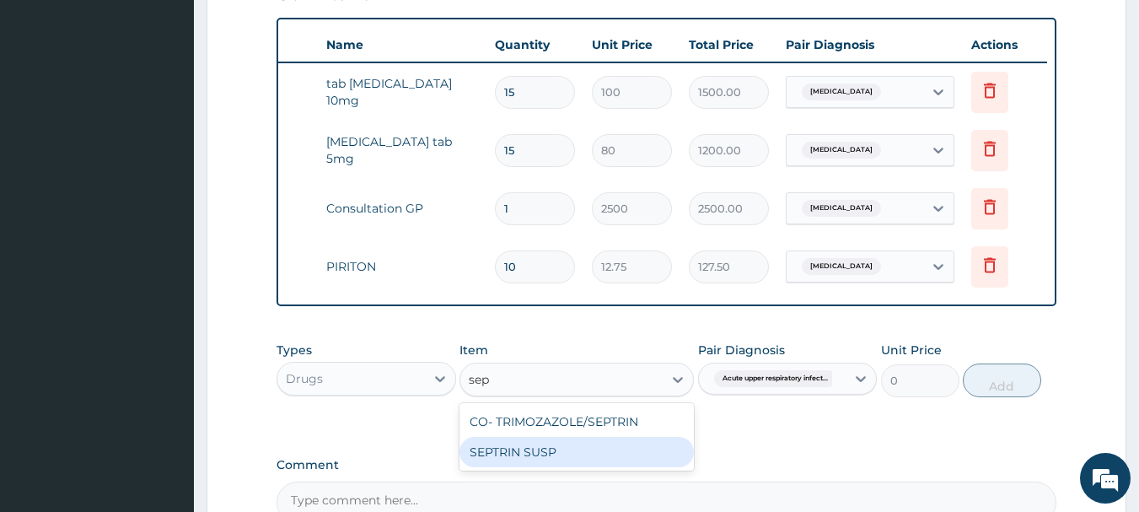
click at [555, 471] on div "CO- TRIMOZAZOLE/SEPTRIN SEPTRIN SUSP" at bounding box center [577, 436] width 234 height 67
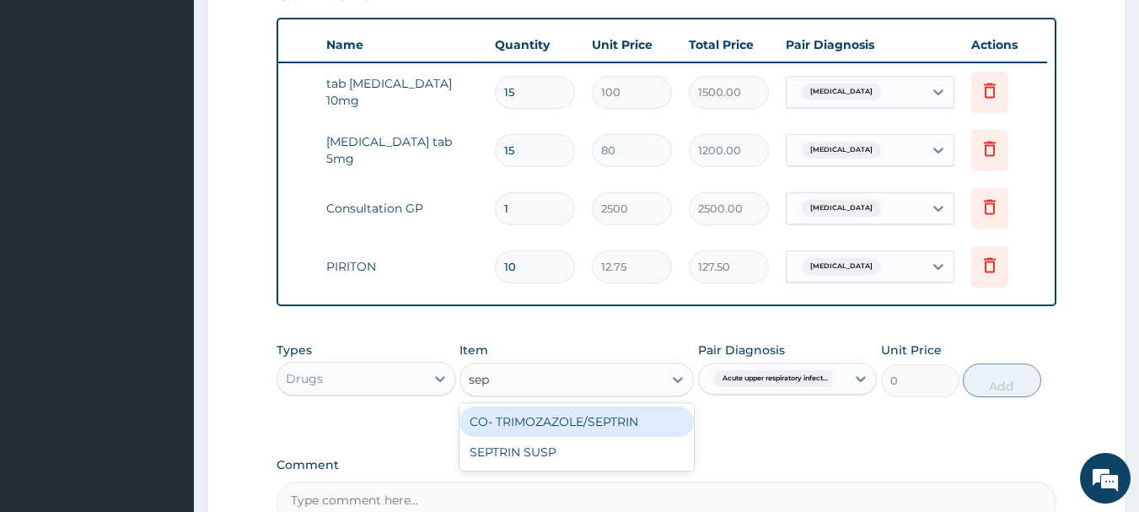
click at [574, 437] on div "CO- TRIMOZAZOLE/SEPTRIN" at bounding box center [577, 421] width 234 height 30
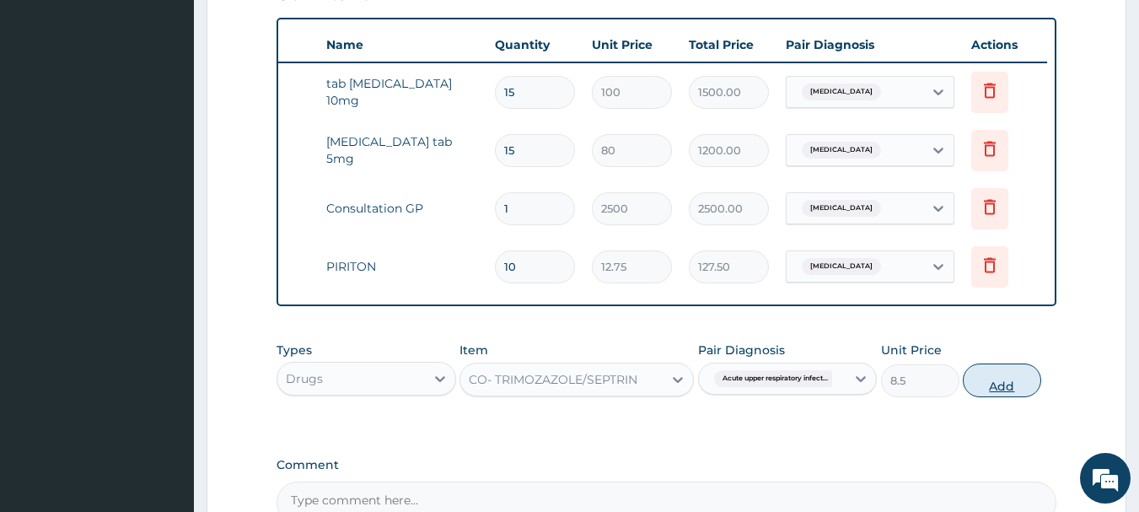
click at [993, 397] on button "Add" at bounding box center [1002, 380] width 78 height 34
type input "0"
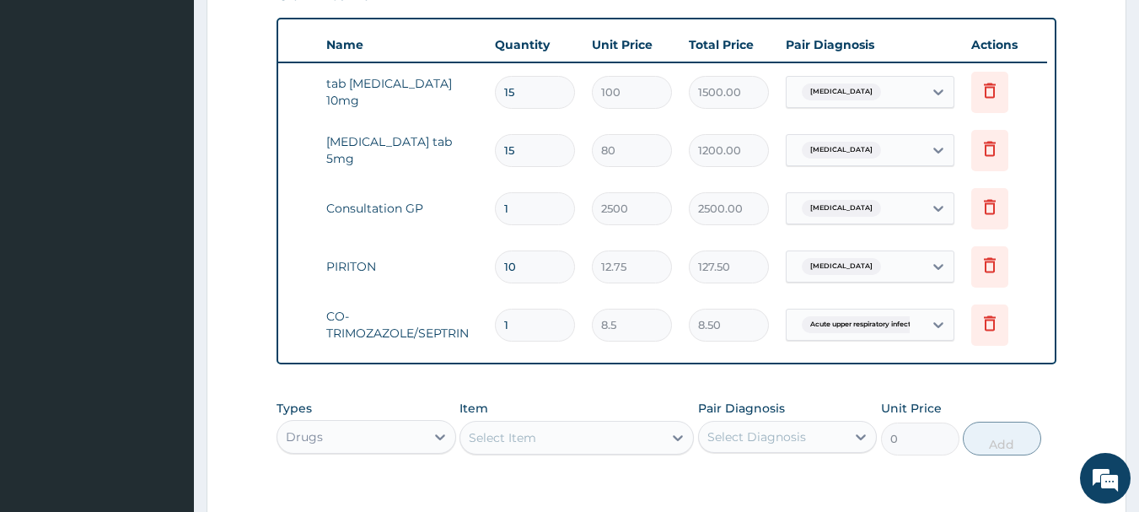
type input "0.00"
type input "2"
type input "17.00"
type input "20"
type input "170.00"
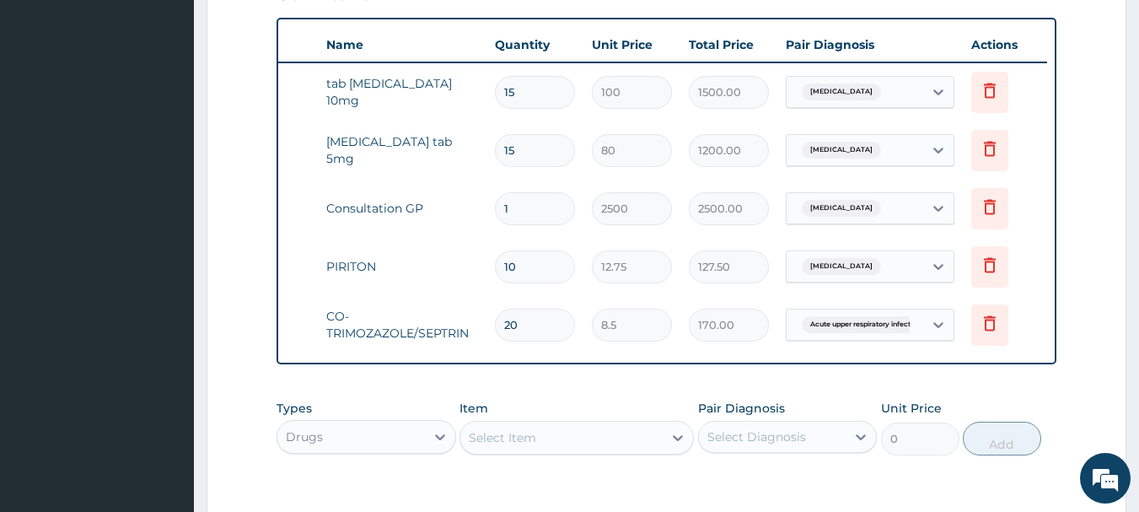
type input "20"
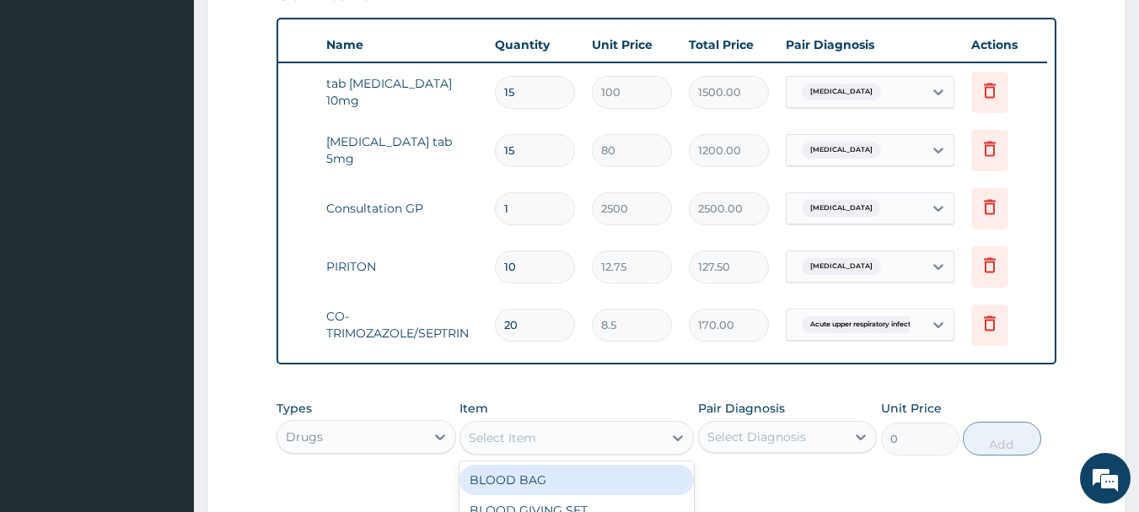
click at [504, 446] on div "Select Item" at bounding box center [502, 437] width 67 height 17
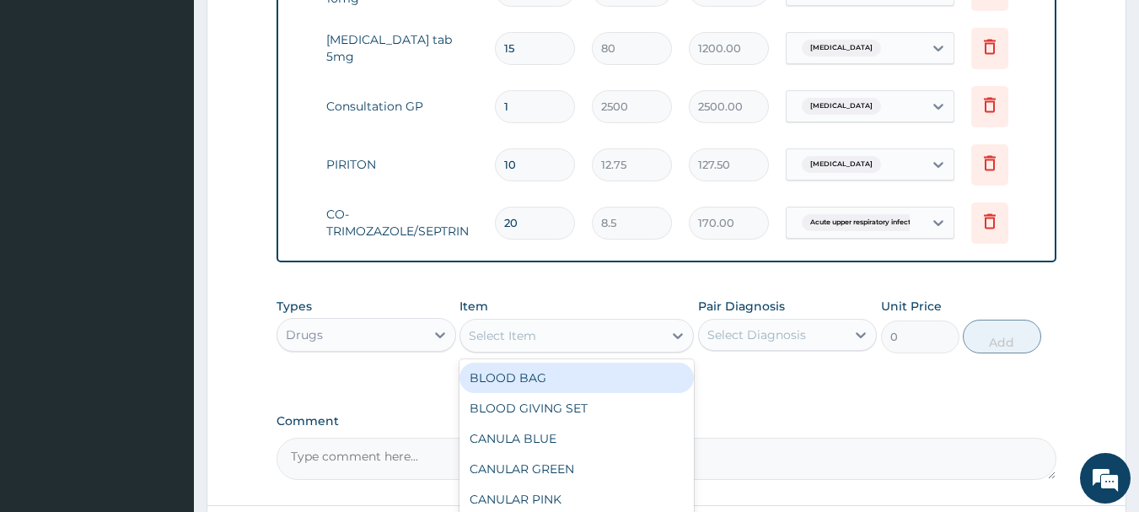
scroll to position [772, 0]
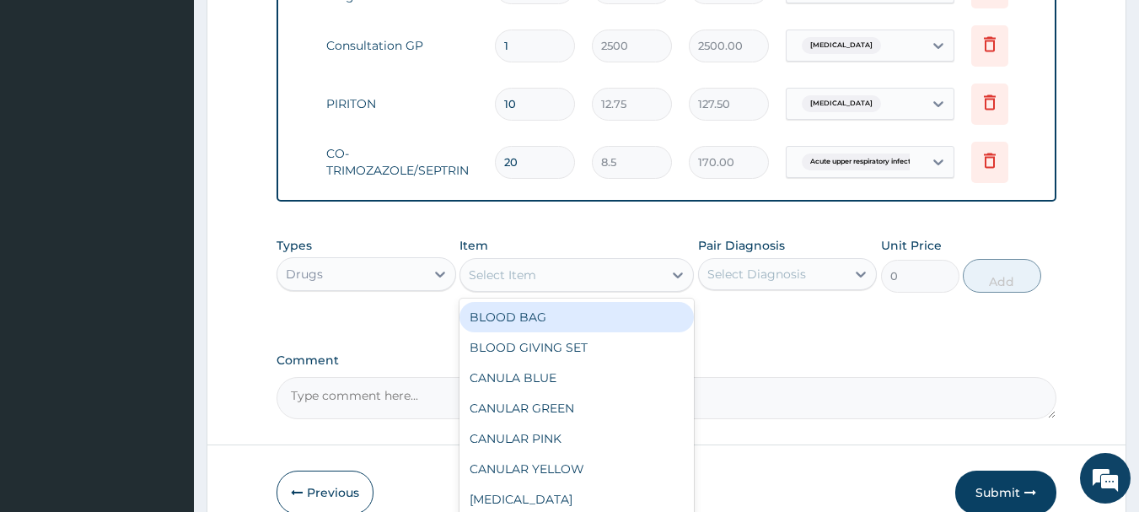
click at [570, 275] on div "Select Item" at bounding box center [561, 274] width 202 height 27
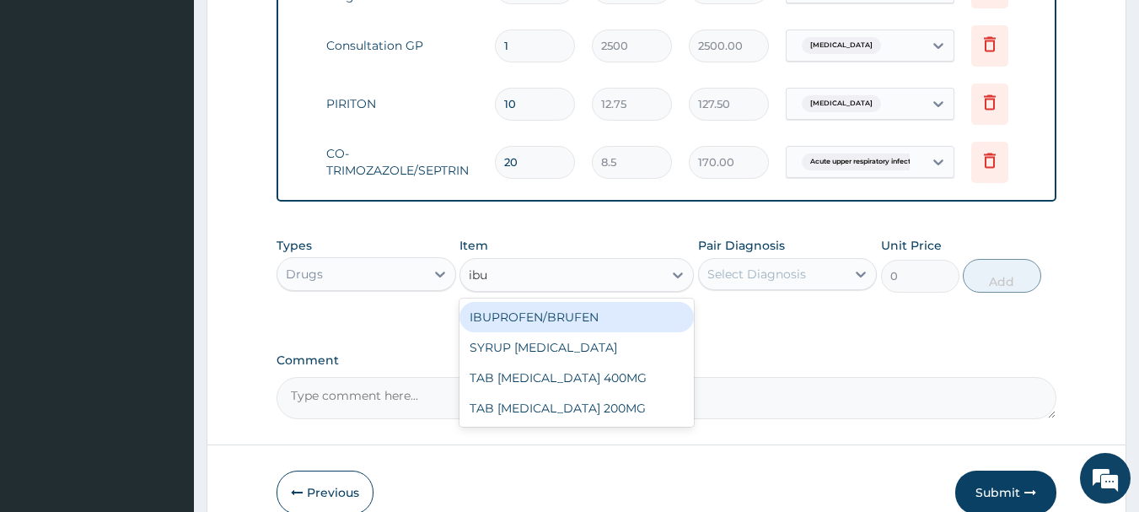
type input "ibup"
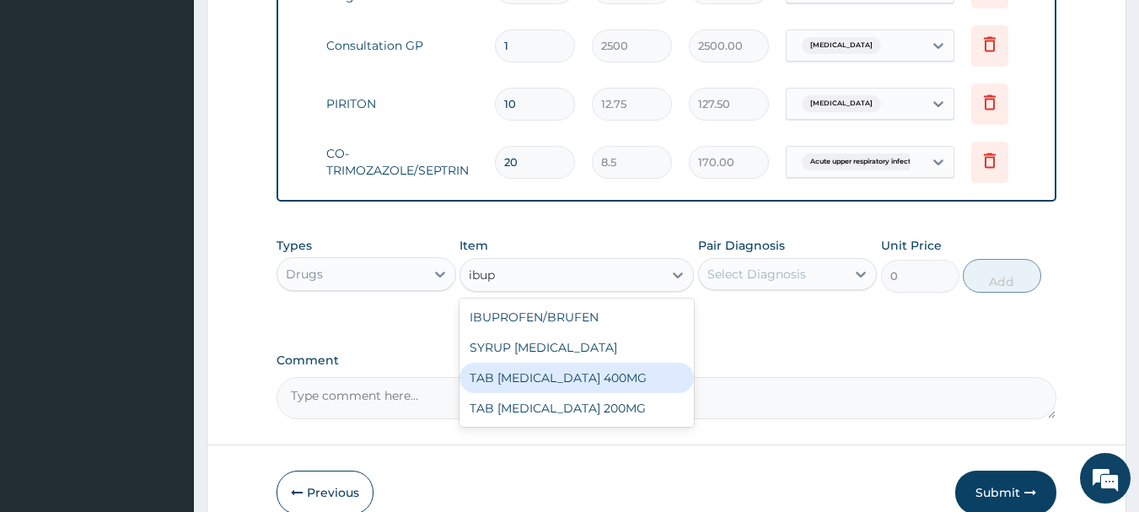
click at [555, 393] on div "TAB [MEDICAL_DATA] 400MG" at bounding box center [577, 378] width 234 height 30
type input "50"
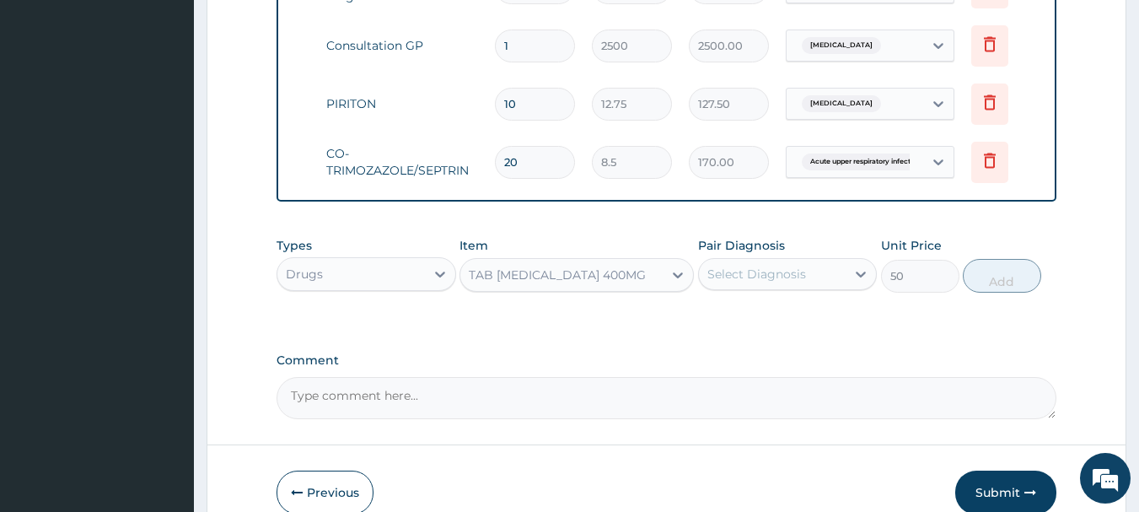
click at [782, 290] on div "Select Diagnosis" at bounding box center [788, 274] width 180 height 32
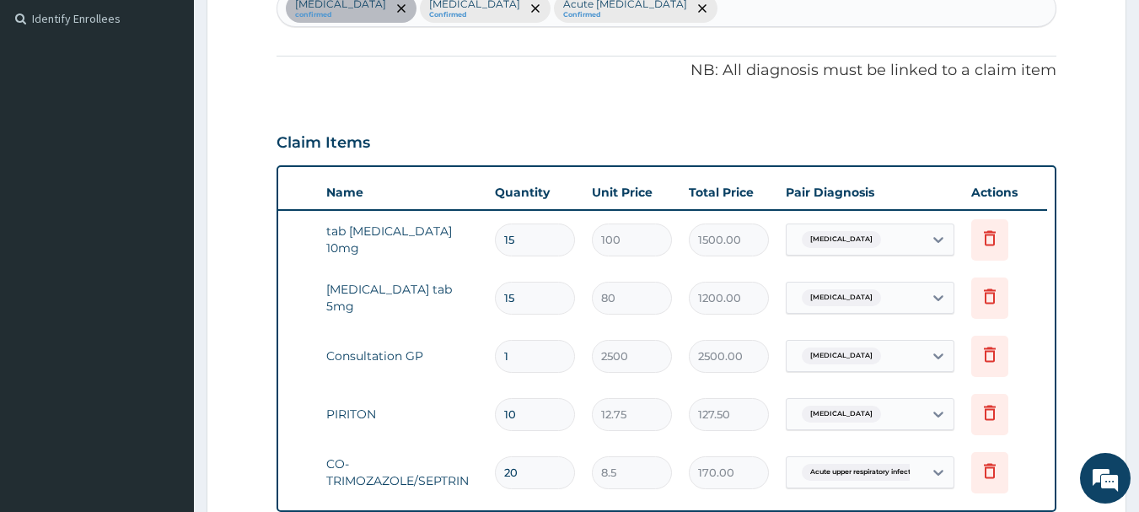
scroll to position [298, 0]
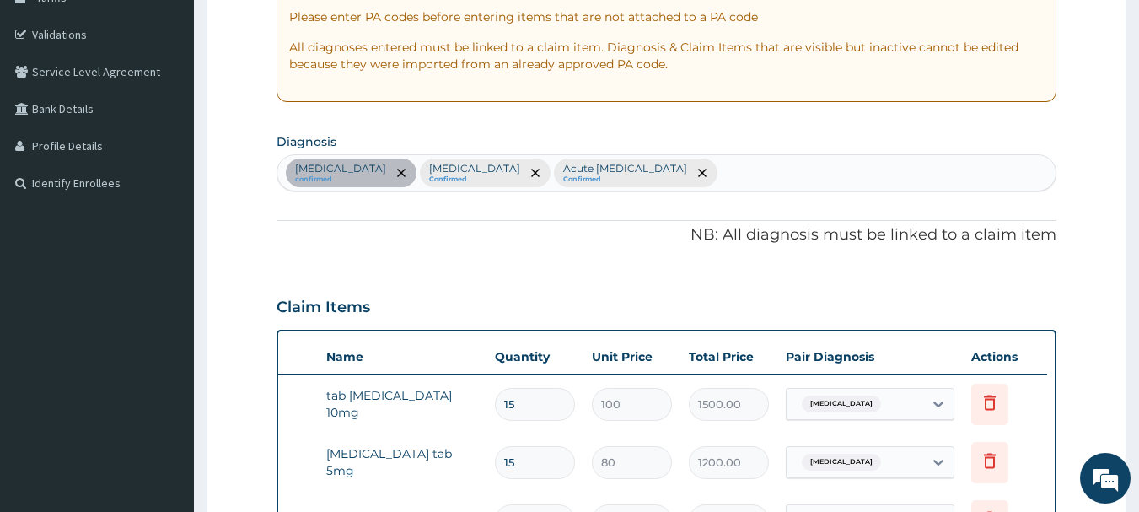
click at [763, 166] on div "Essential hypertension confirmed Rhinitis Confirmed Acute upper respiratory inf…" at bounding box center [666, 172] width 779 height 35
type input "musc"
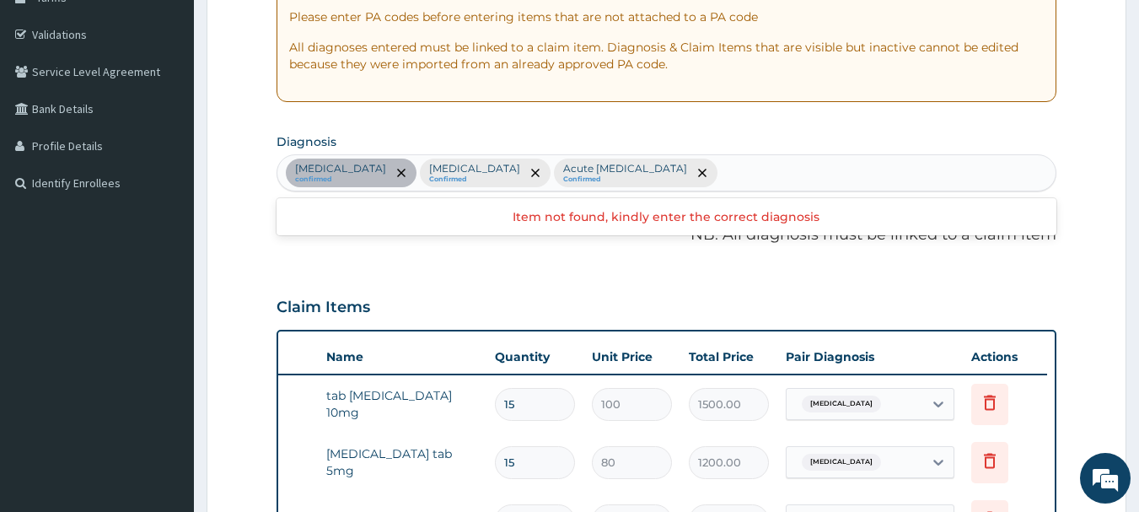
drag, startPoint x: 794, startPoint y: 157, endPoint x: 780, endPoint y: 165, distance: 16.6
click at [780, 165] on div "Essential hypertension confirmed Rhinitis Confirmed Acute upper respiratory inf…" at bounding box center [666, 172] width 779 height 35
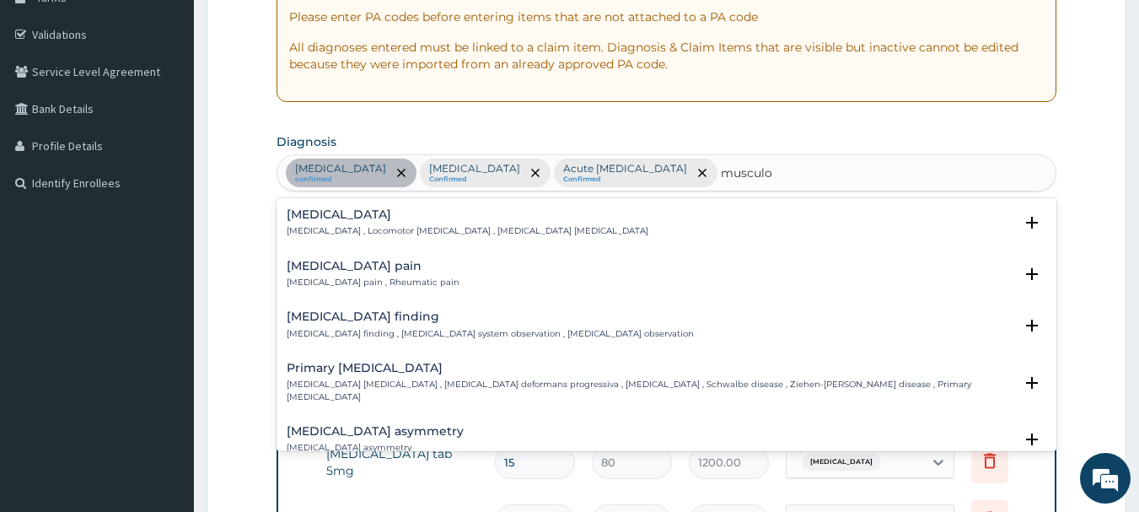
type input "musculos"
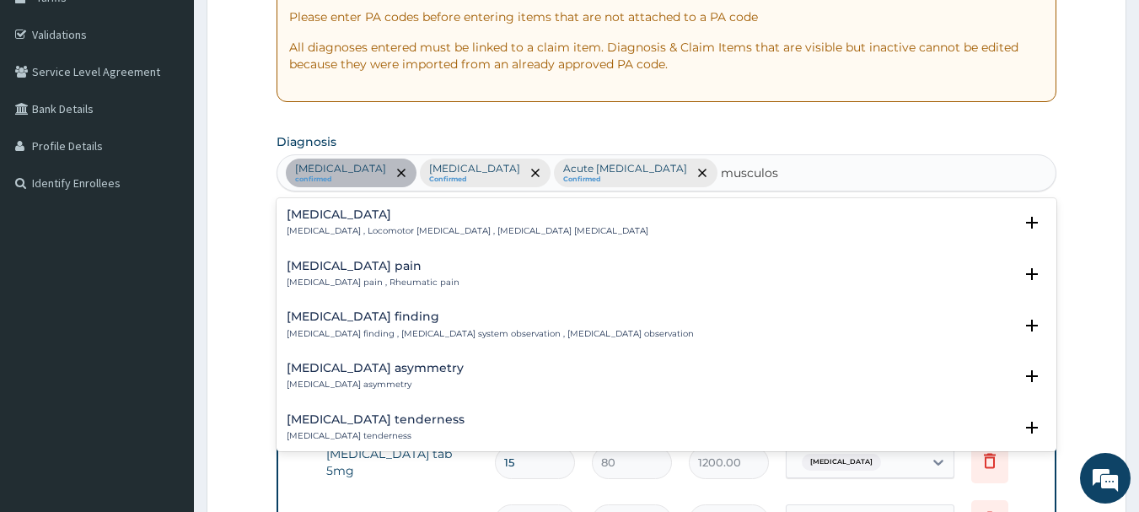
click at [444, 279] on p "[MEDICAL_DATA] pain , Rheumatic pain" at bounding box center [373, 283] width 173 height 12
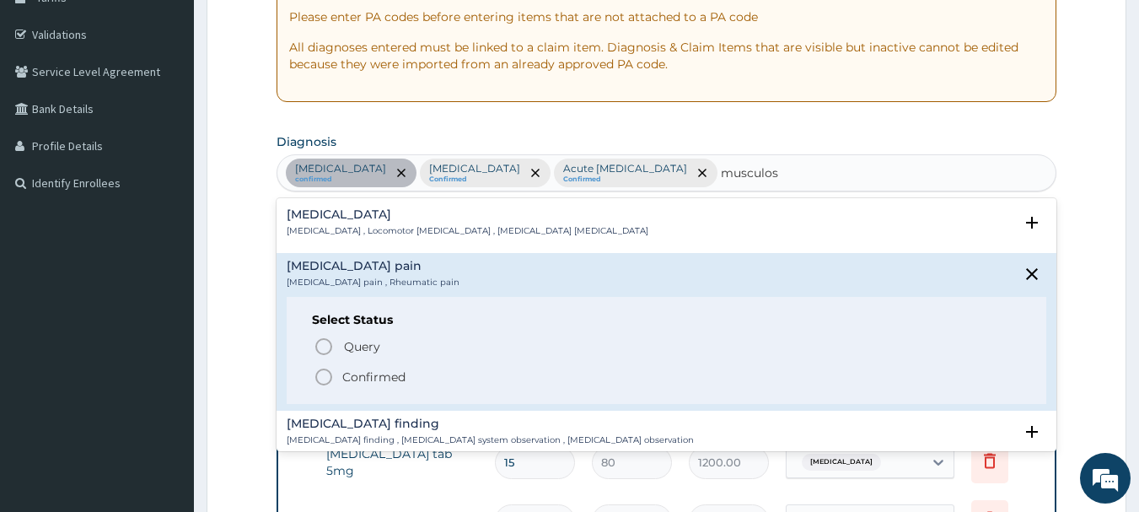
click at [336, 370] on span "Confirmed" at bounding box center [668, 377] width 708 height 20
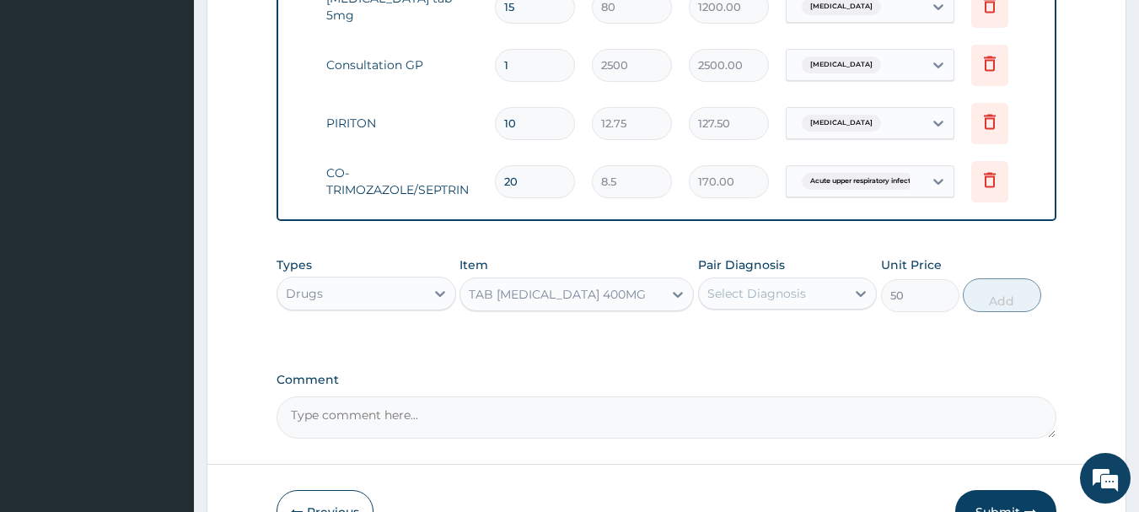
scroll to position [758, 0]
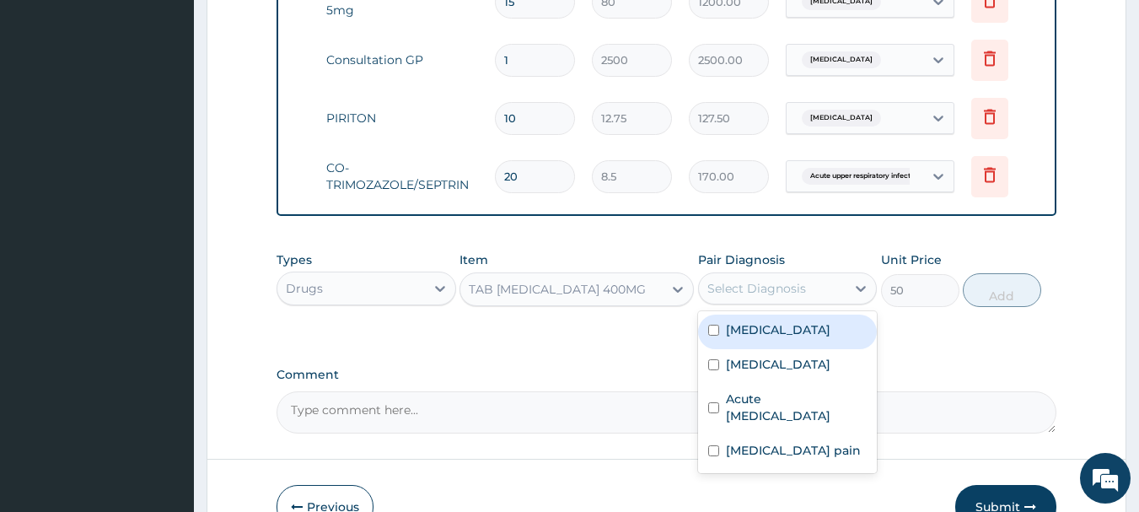
click at [740, 304] on div "Select Diagnosis" at bounding box center [788, 288] width 180 height 32
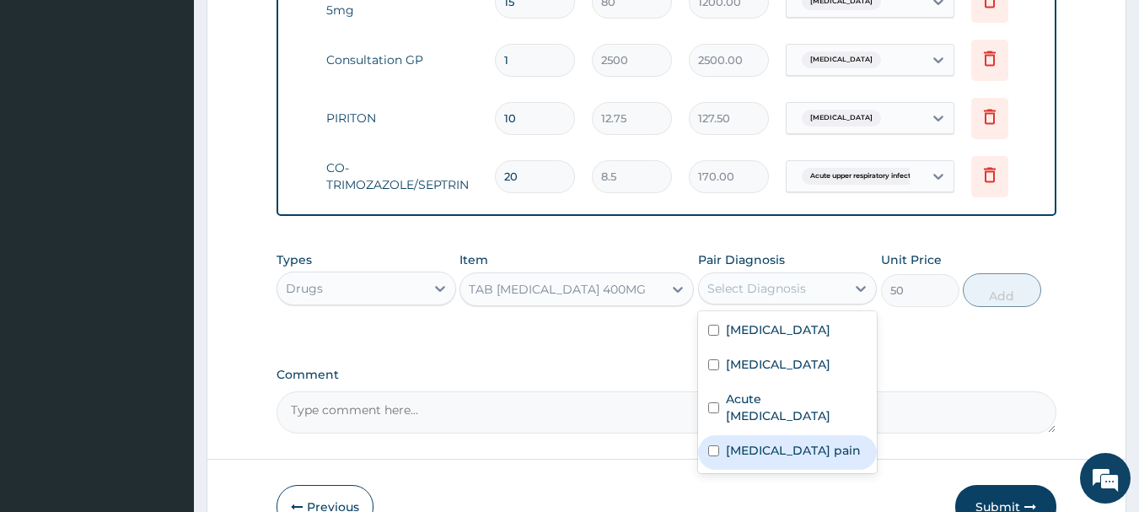
click at [730, 459] on label "[MEDICAL_DATA] pain" at bounding box center [793, 450] width 135 height 17
checkbox input "true"
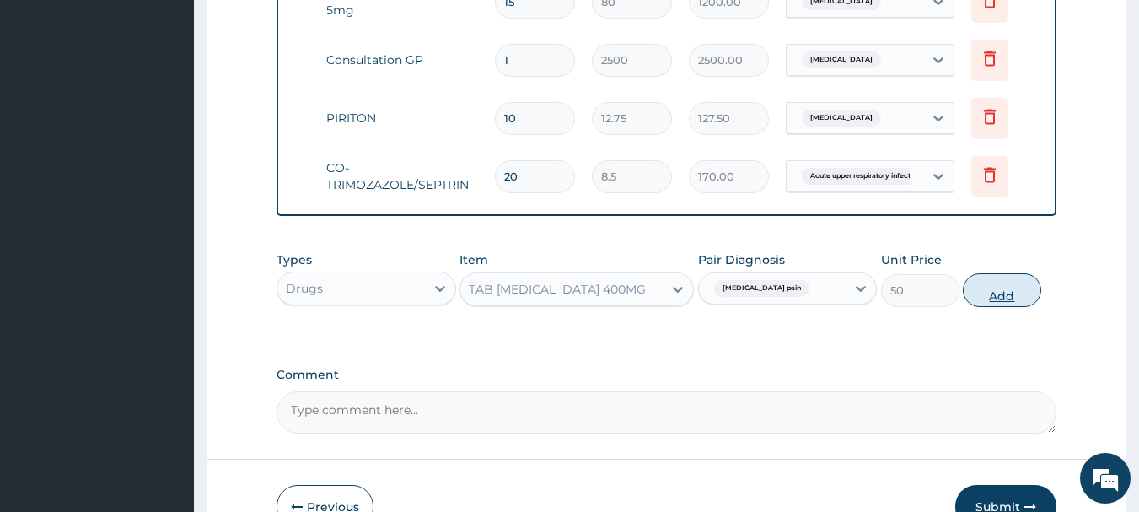
click at [1011, 304] on button "Add" at bounding box center [1002, 290] width 78 height 34
type input "0"
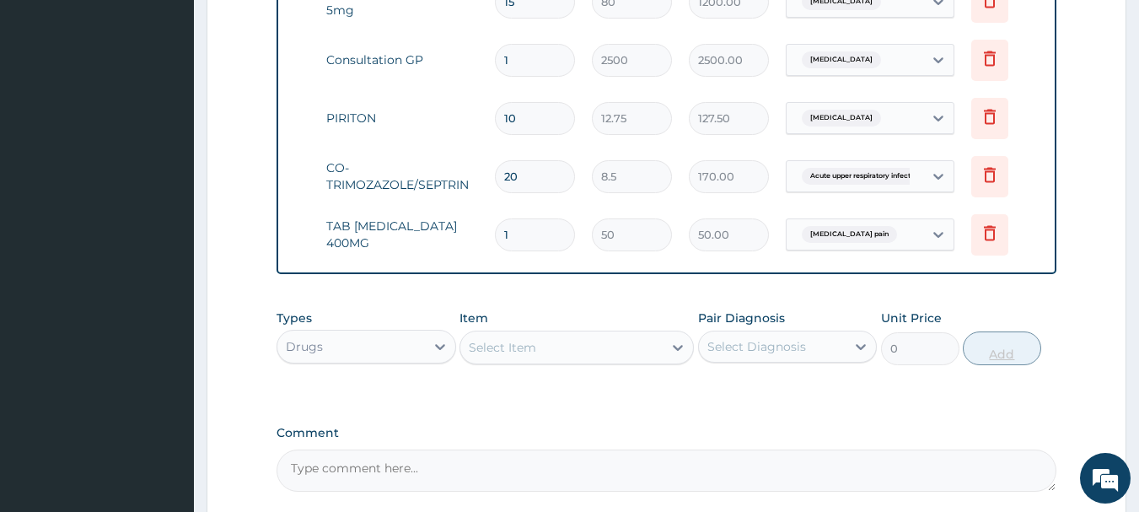
type input "10"
type input "500.00"
type input "10"
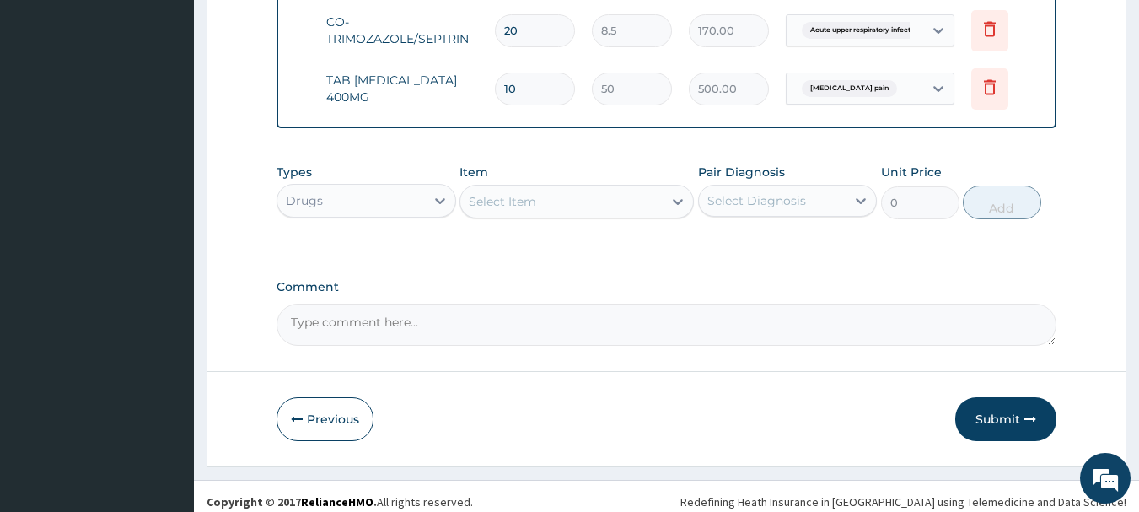
scroll to position [928, 0]
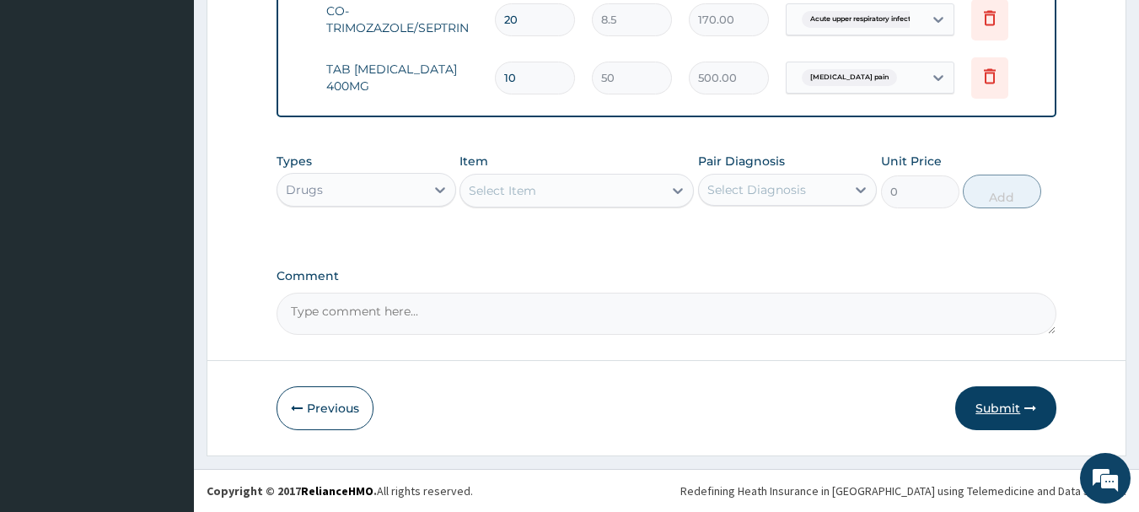
click at [987, 400] on button "Submit" at bounding box center [1005, 408] width 101 height 44
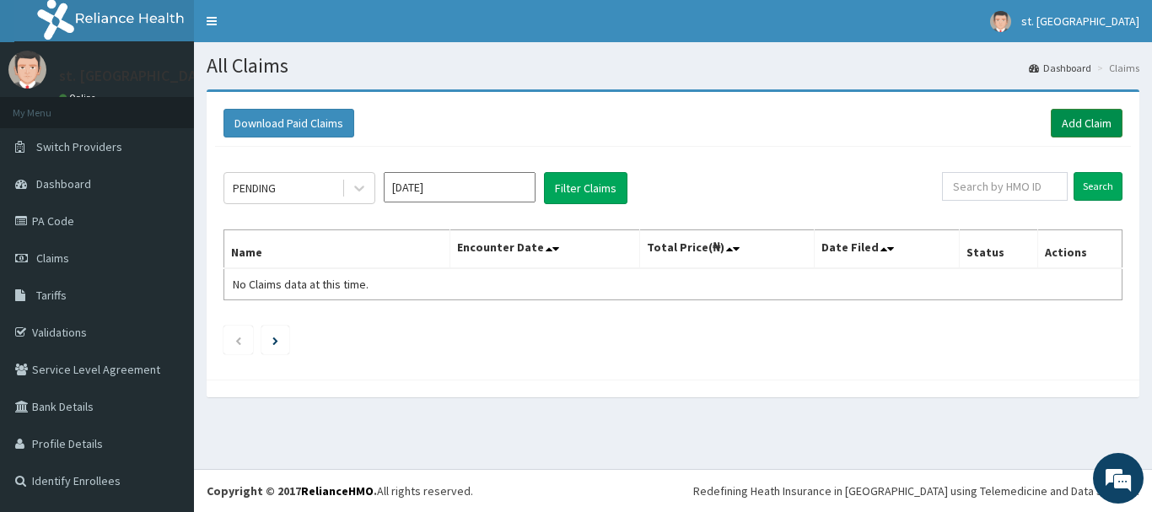
click at [1083, 110] on link "Add Claim" at bounding box center [1087, 123] width 72 height 29
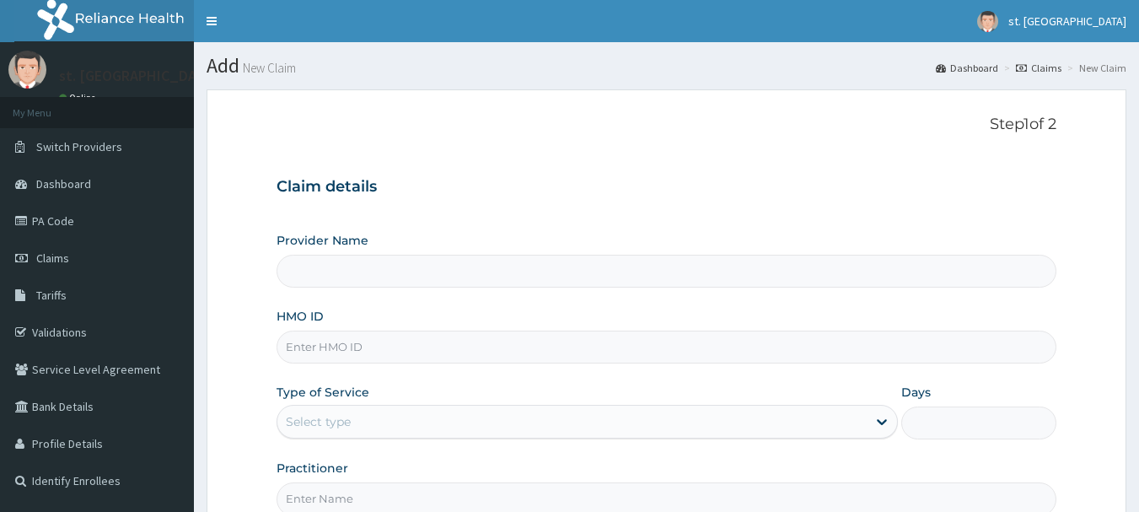
click at [294, 347] on input "HMO ID" at bounding box center [667, 347] width 781 height 33
paste input "Enp/12053/a"
type input "Enp/12053/a"
type input "St. Shiloh Medical Centre"
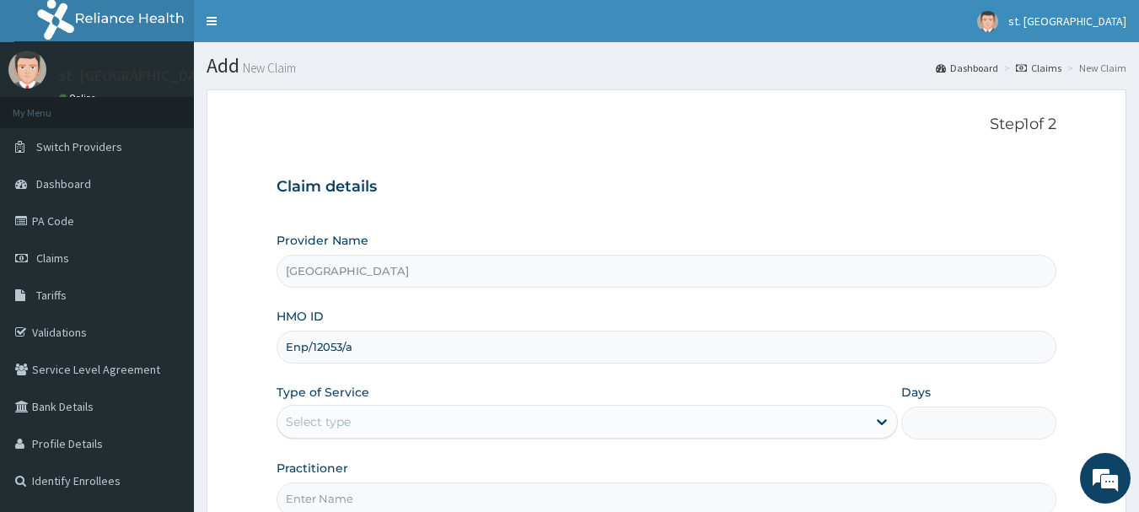
type input "Enp/12053/a"
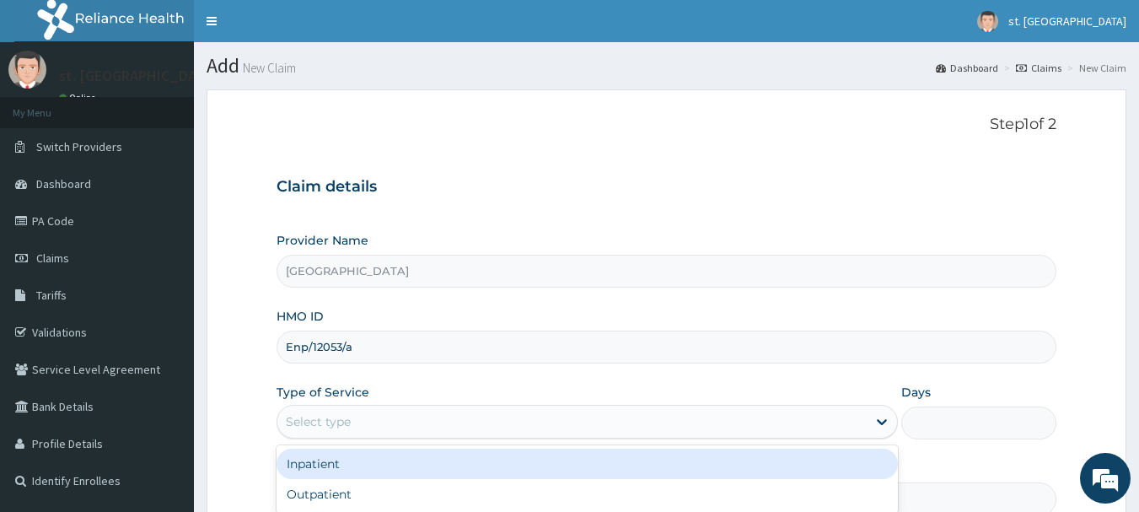
click at [360, 406] on div "Select type" at bounding box center [587, 422] width 621 height 34
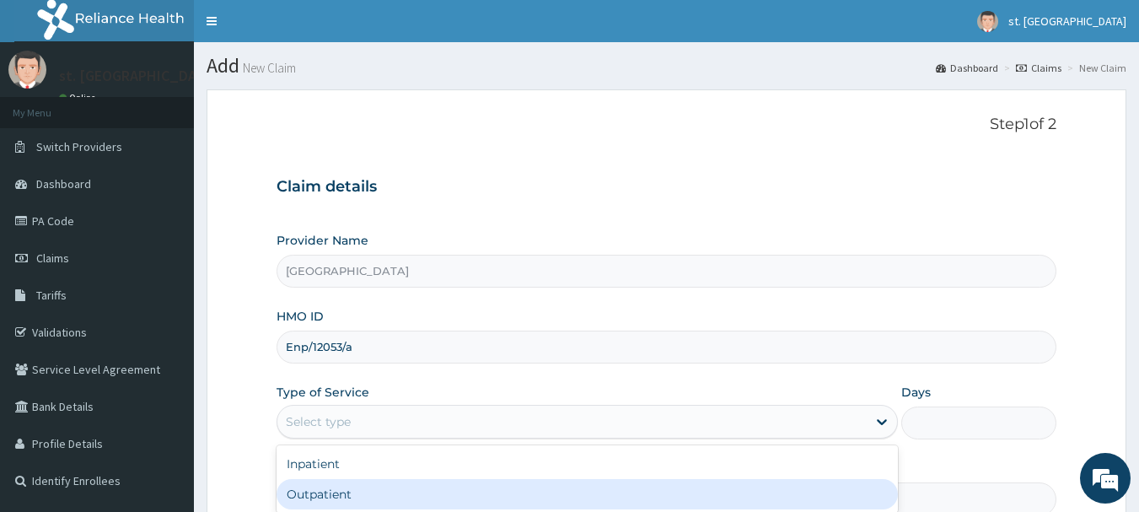
click at [329, 494] on div "Outpatient" at bounding box center [587, 494] width 621 height 30
type input "1"
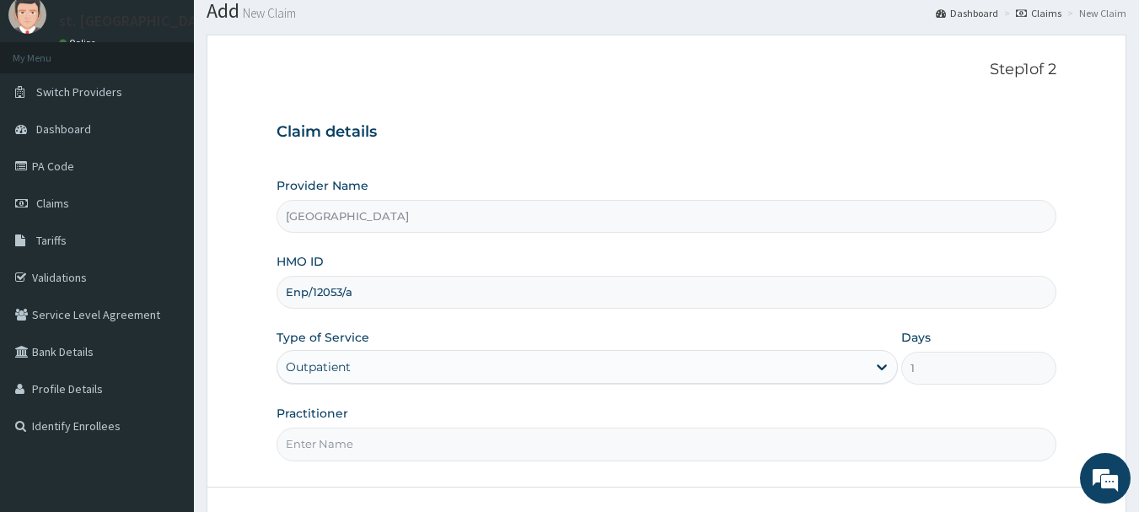
scroll to position [95, 0]
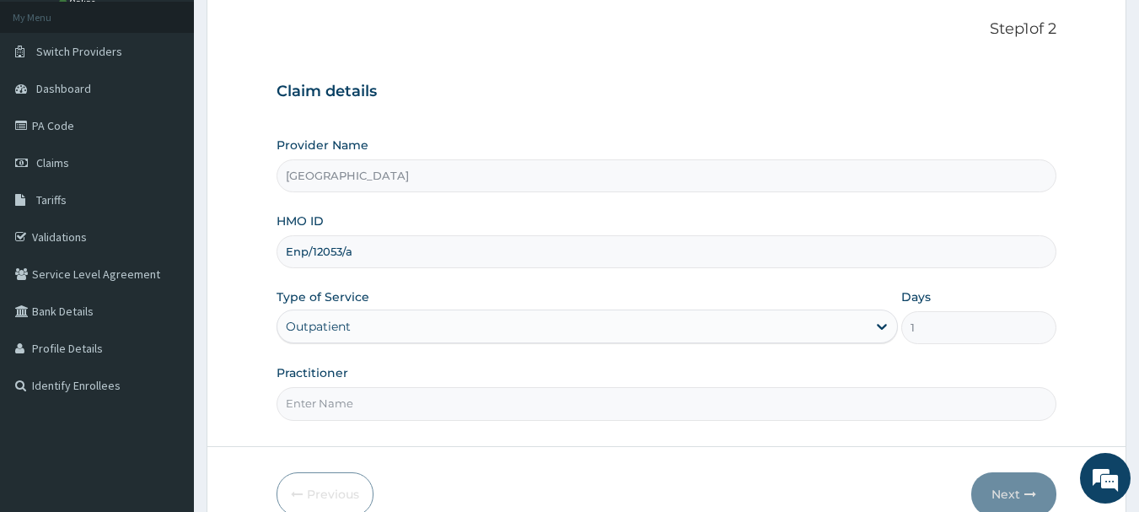
click at [331, 395] on input "Practitioner" at bounding box center [667, 403] width 781 height 33
type input "DR OLUFUNSO"
click at [1006, 485] on button "Next" at bounding box center [1013, 494] width 85 height 44
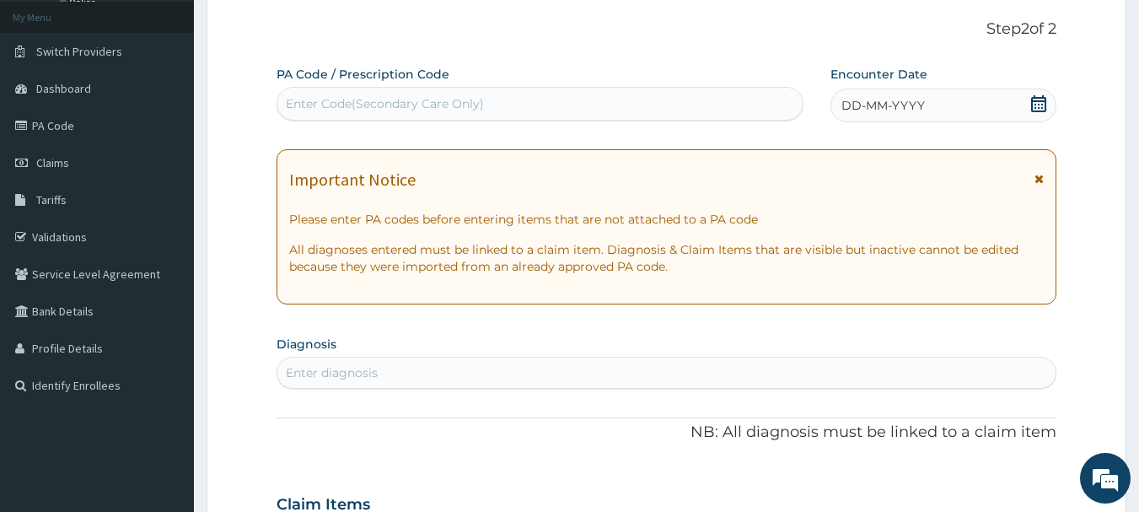
click at [1041, 106] on icon at bounding box center [1038, 103] width 17 height 17
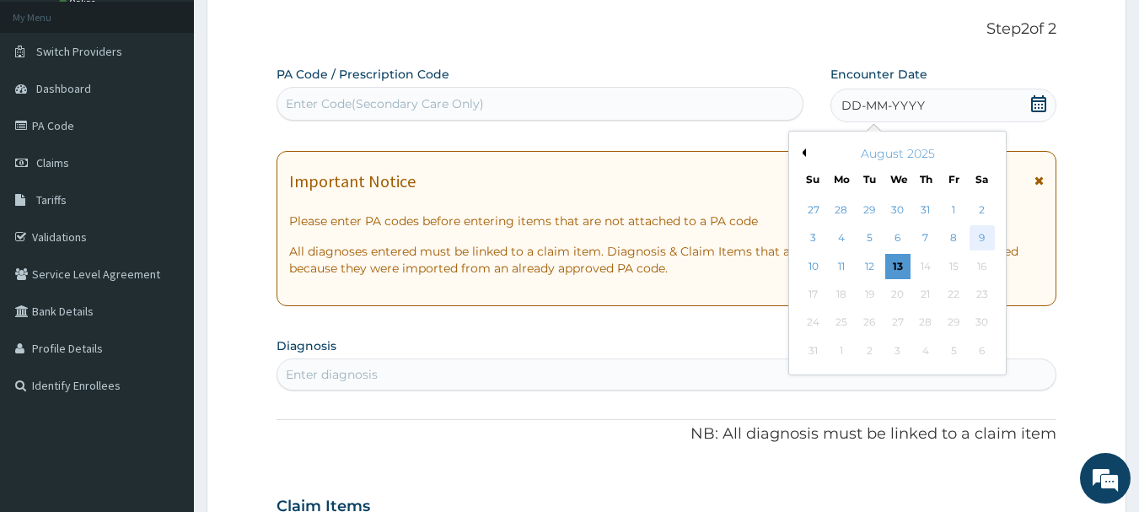
click at [983, 234] on div "9" at bounding box center [982, 238] width 25 height 25
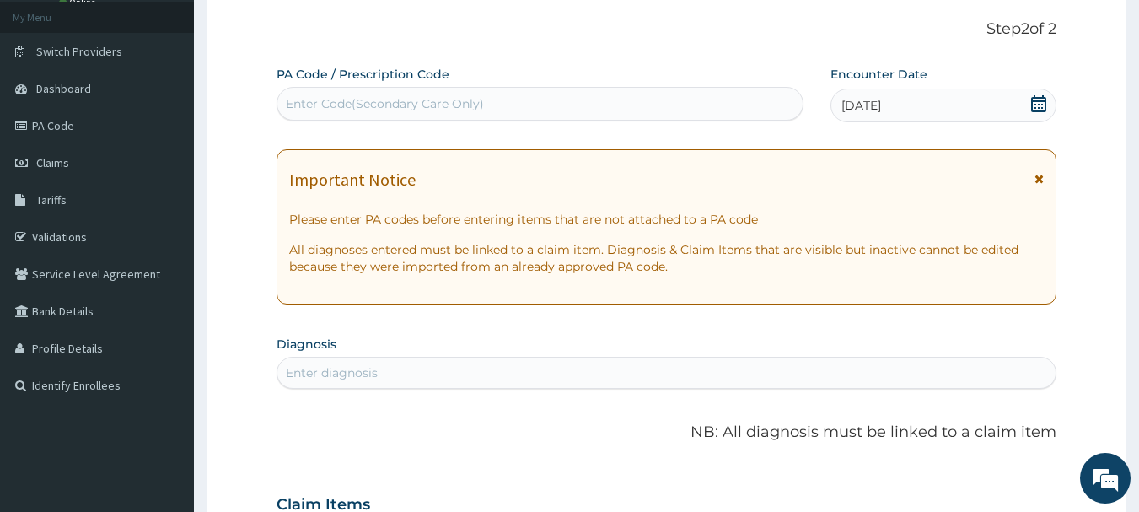
click at [323, 97] on div "Enter Code(Secondary Care Only)" at bounding box center [385, 103] width 198 height 17
type input "A"
click at [323, 368] on div "Enter diagnosis" at bounding box center [332, 372] width 92 height 17
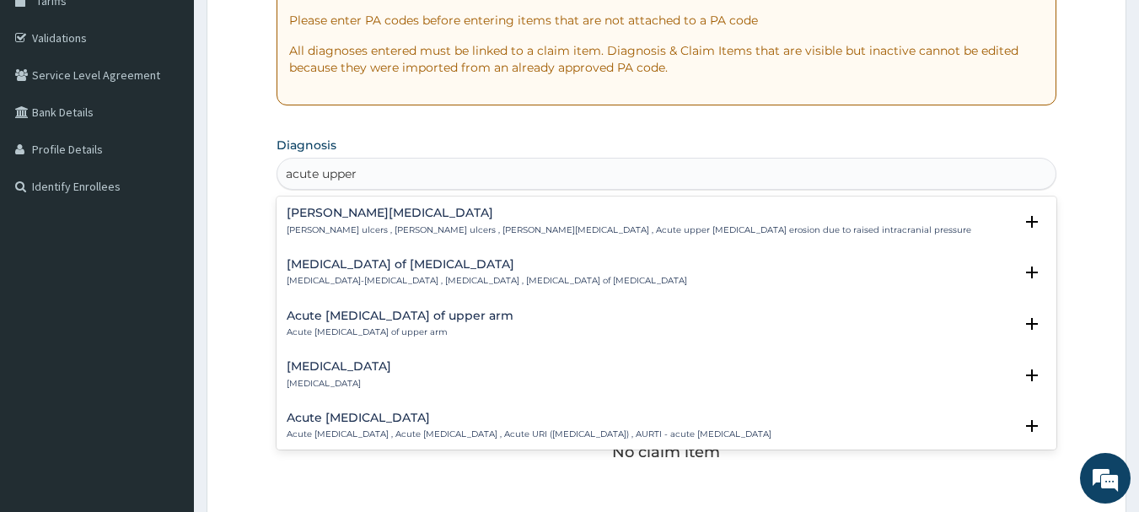
scroll to position [336, 0]
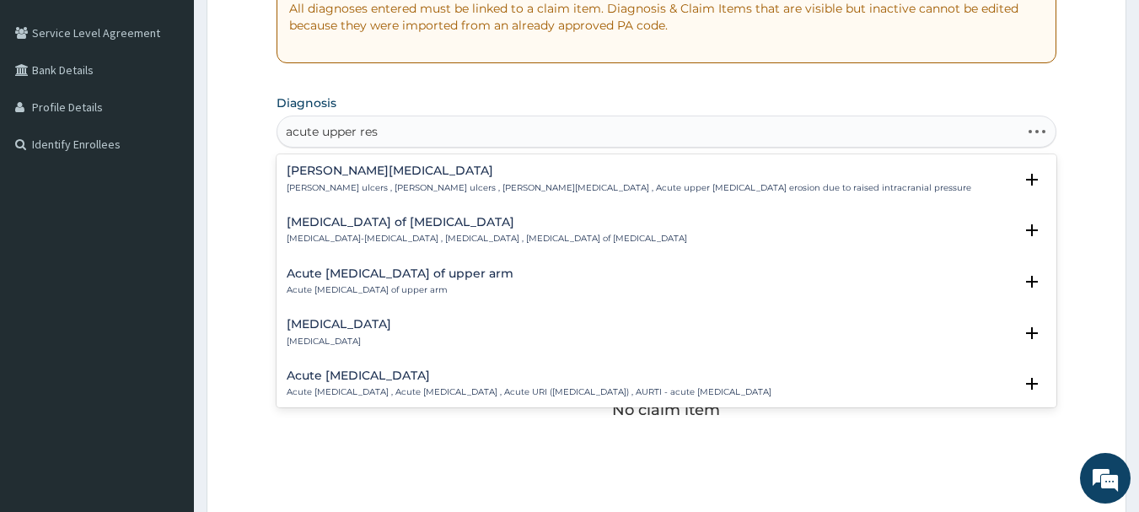
type input "acute upper resp"
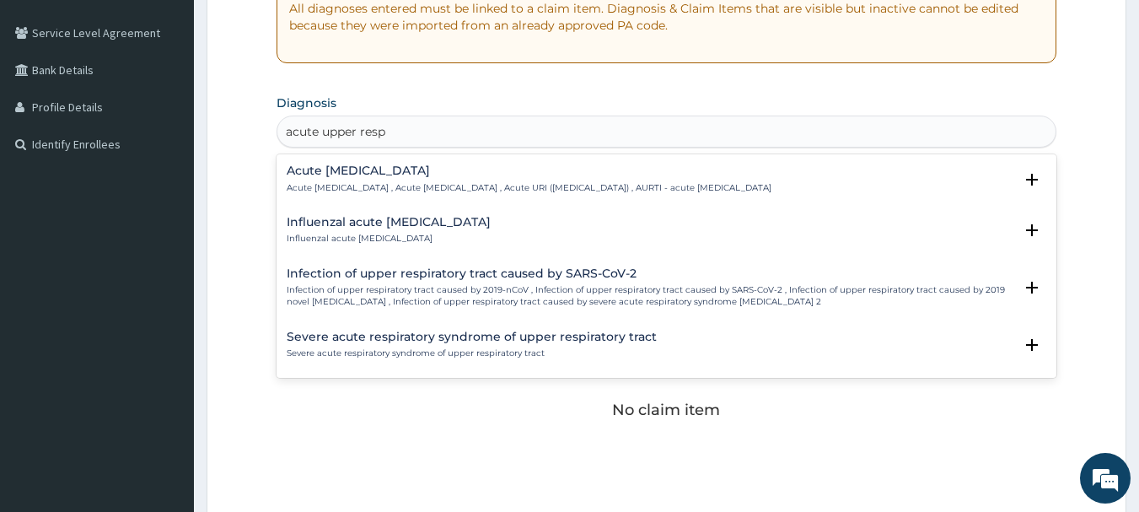
click at [457, 180] on div "Acute upper respiratory infection Acute upper respiratory infection , Acute upp…" at bounding box center [529, 179] width 485 height 30
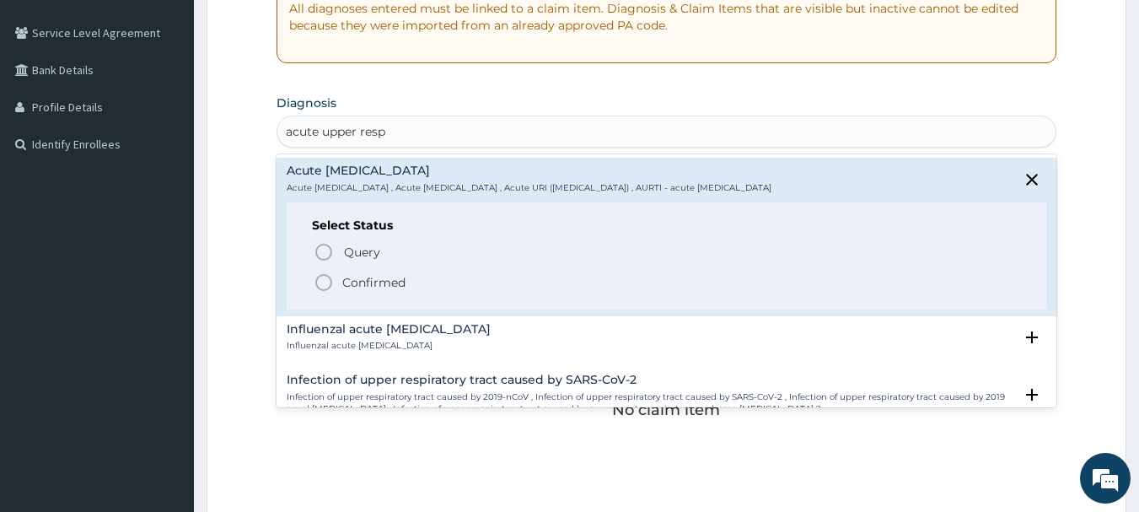
click at [326, 278] on icon "status option filled" at bounding box center [324, 282] width 20 height 20
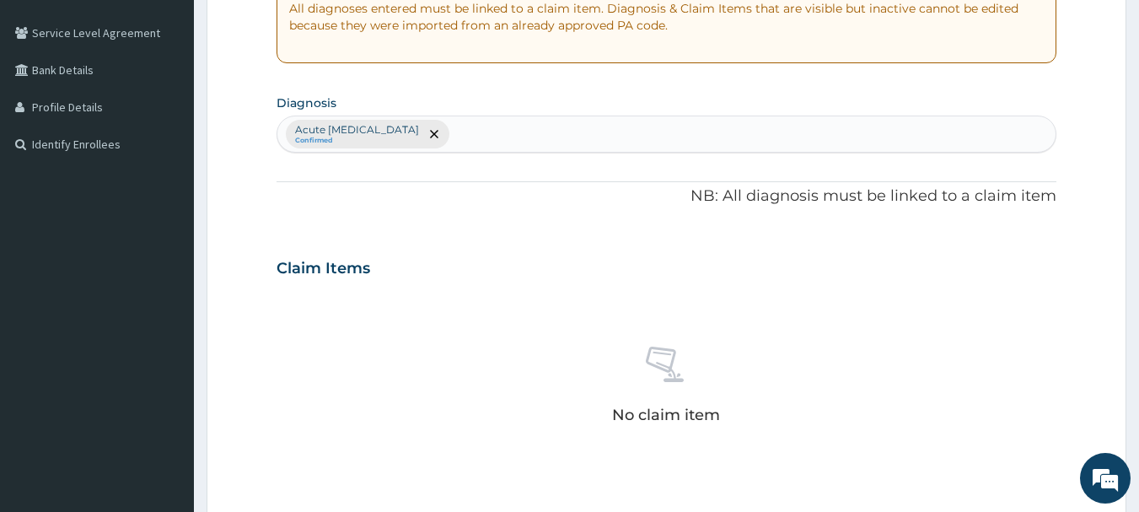
click at [519, 129] on div "Acute upper respiratory infection Confirmed" at bounding box center [666, 133] width 779 height 35
type input "musculos"
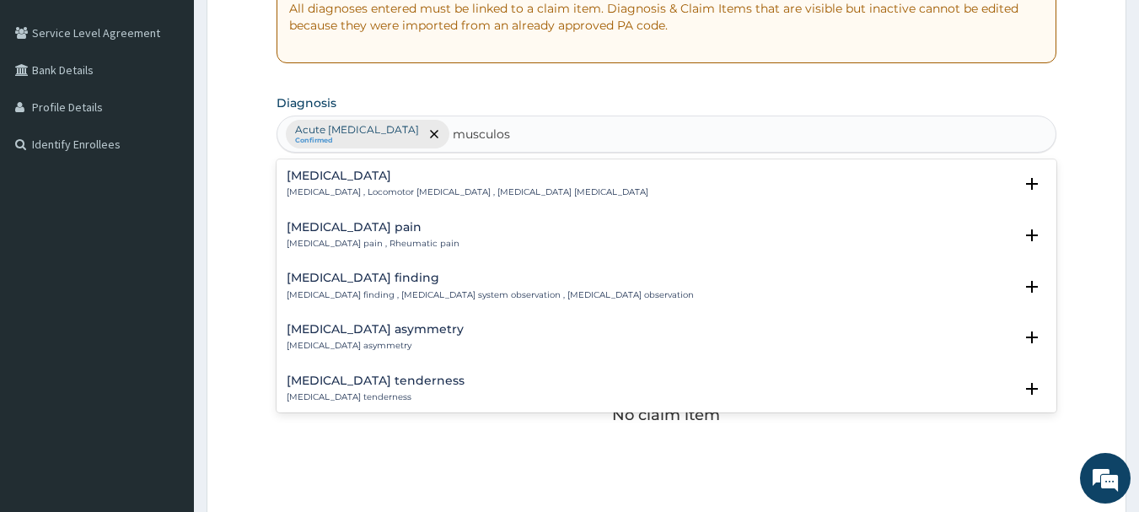
click at [430, 234] on h4 "Musculoskeletal pain" at bounding box center [373, 227] width 173 height 13
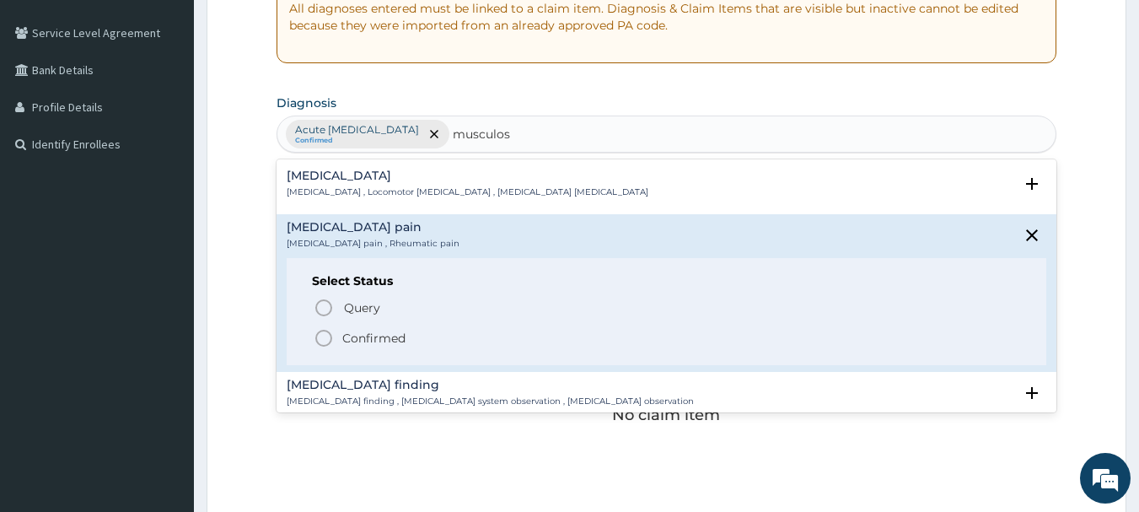
click at [328, 336] on icon "status option filled" at bounding box center [324, 338] width 20 height 20
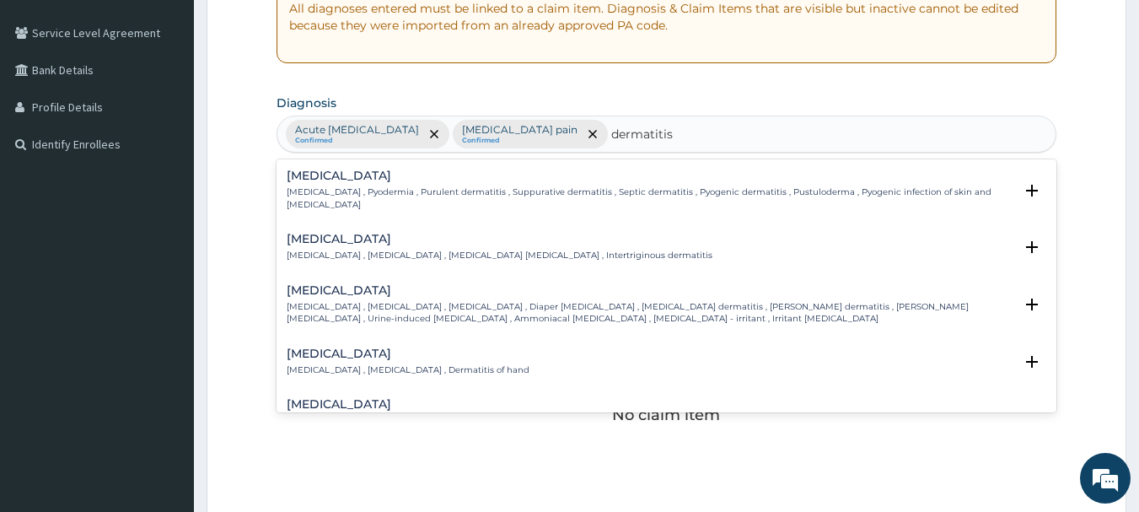
type input "dermatitis"
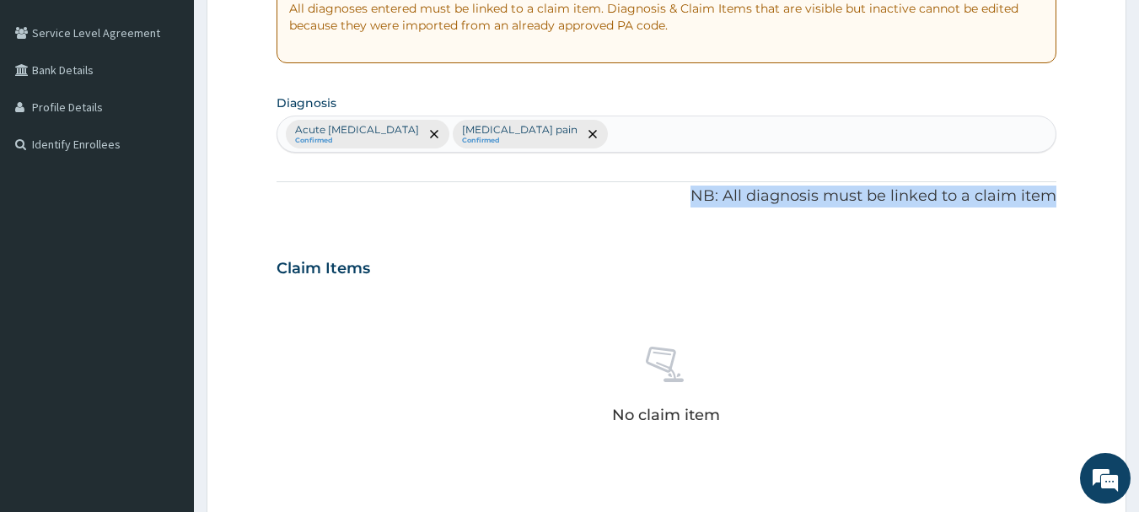
drag, startPoint x: 1063, startPoint y: 167, endPoint x: 1059, endPoint y: 185, distance: 18.0
click at [1059, 185] on form "Step 2 of 2 PA Code / Prescription Code Enter Code(Secondary Care Only) Encount…" at bounding box center [667, 288] width 920 height 1070
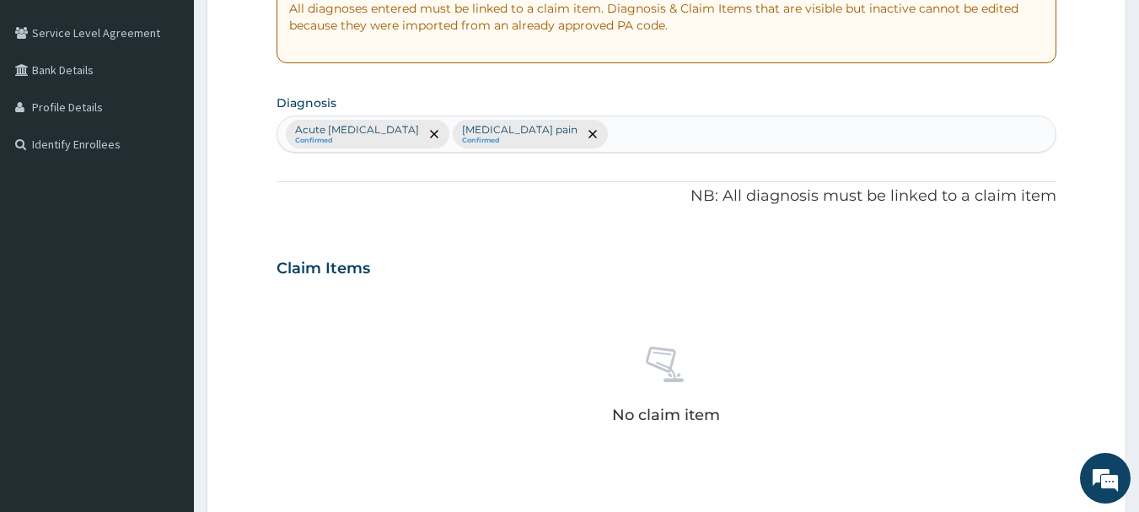
click at [785, 138] on div "Acute upper respiratory infection Confirmed Musculoskeletal pain Confirmed" at bounding box center [666, 133] width 779 height 35
type input "dermat"
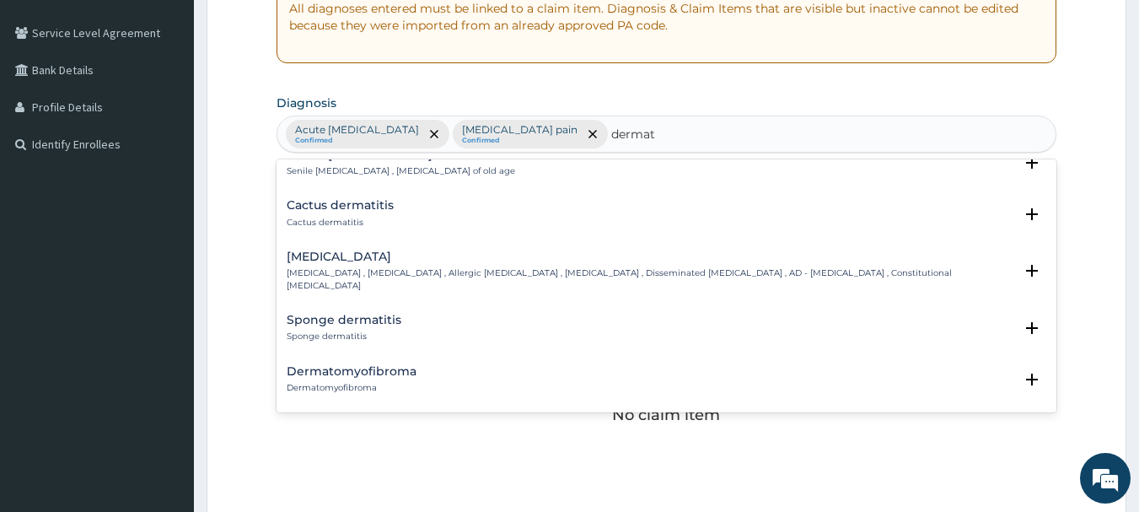
scroll to position [2193, 0]
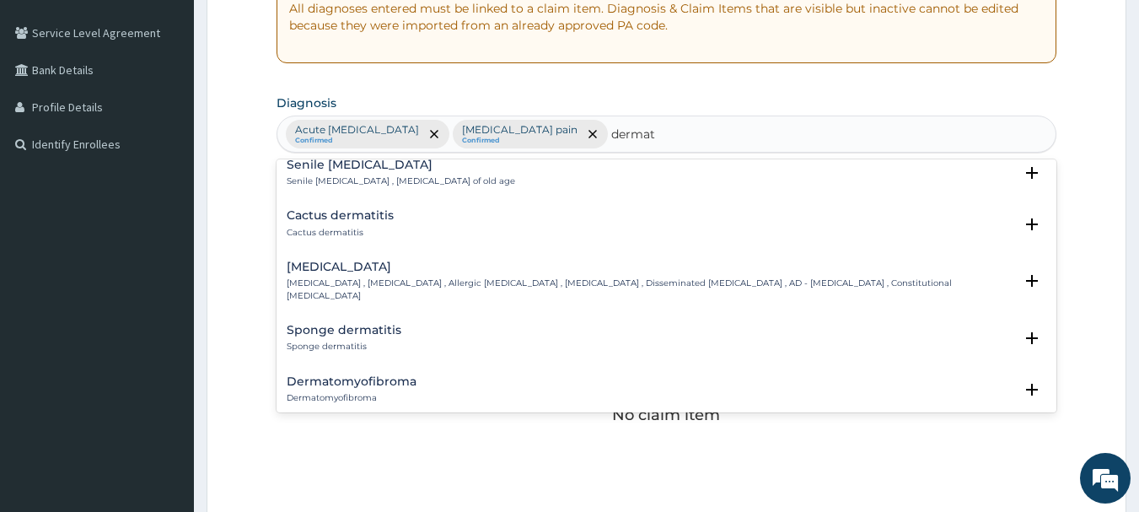
click at [418, 261] on h4 "Atopic dermatitis" at bounding box center [651, 267] width 728 height 13
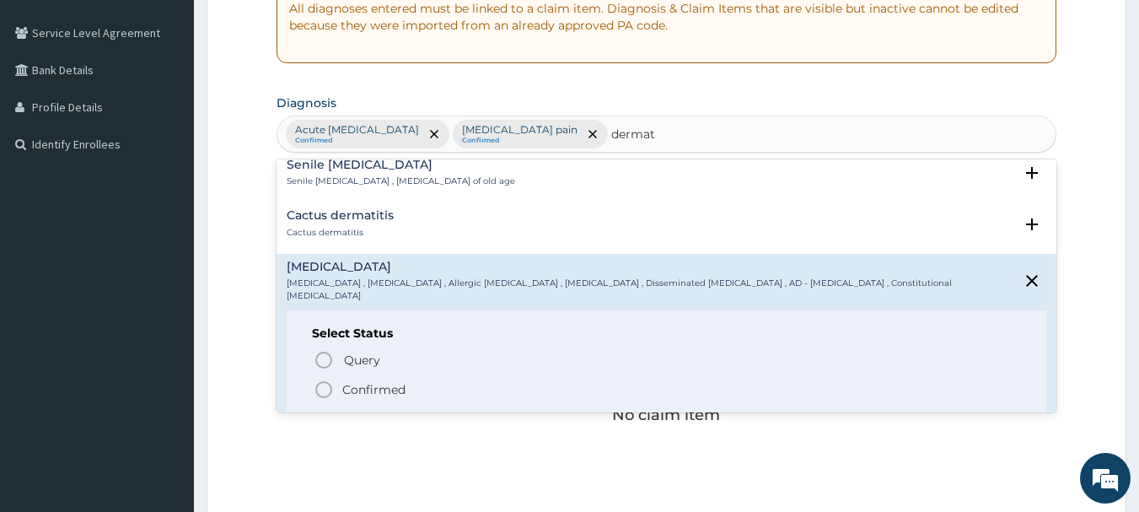
click at [325, 379] on icon "status option filled" at bounding box center [324, 389] width 20 height 20
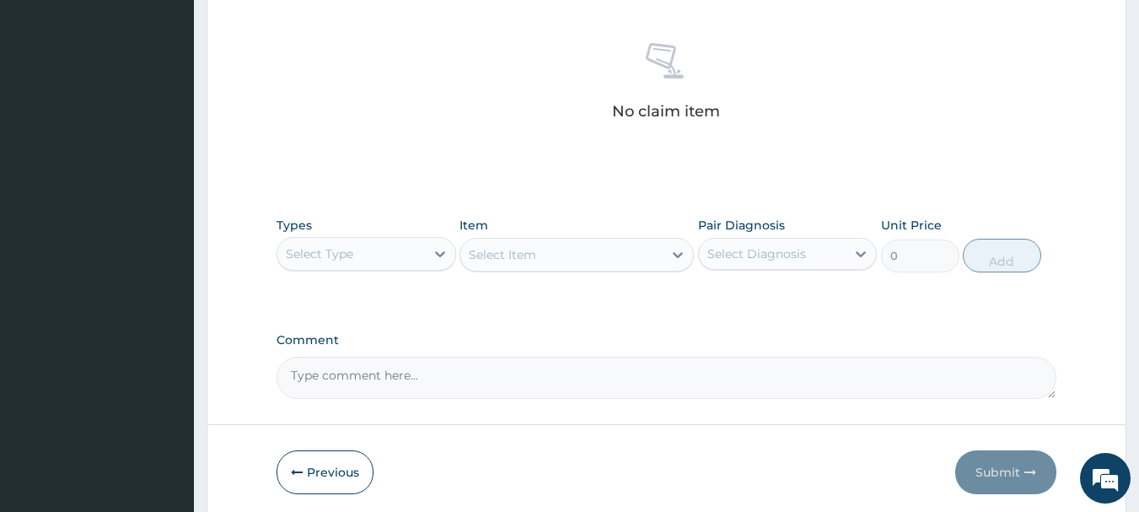
scroll to position [553, 0]
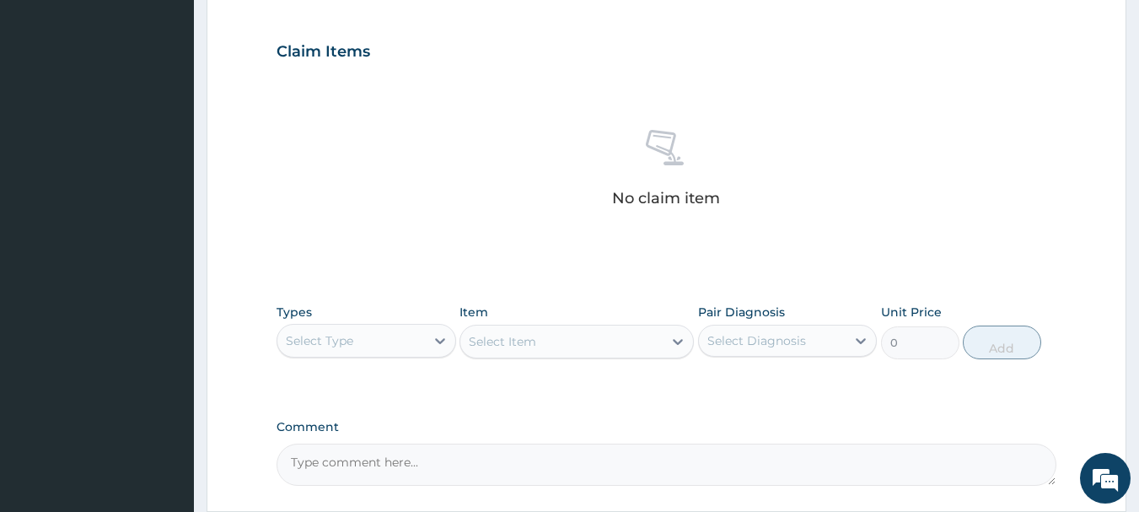
drag, startPoint x: 653, startPoint y: 296, endPoint x: 353, endPoint y: 319, distance: 300.2
click at [639, 296] on div "Types Select Type Item Select Item Pair Diagnosis Select Diagnosis Unit Price 0…" at bounding box center [667, 331] width 781 height 73
click at [327, 330] on div "Select Type" at bounding box center [351, 340] width 148 height 27
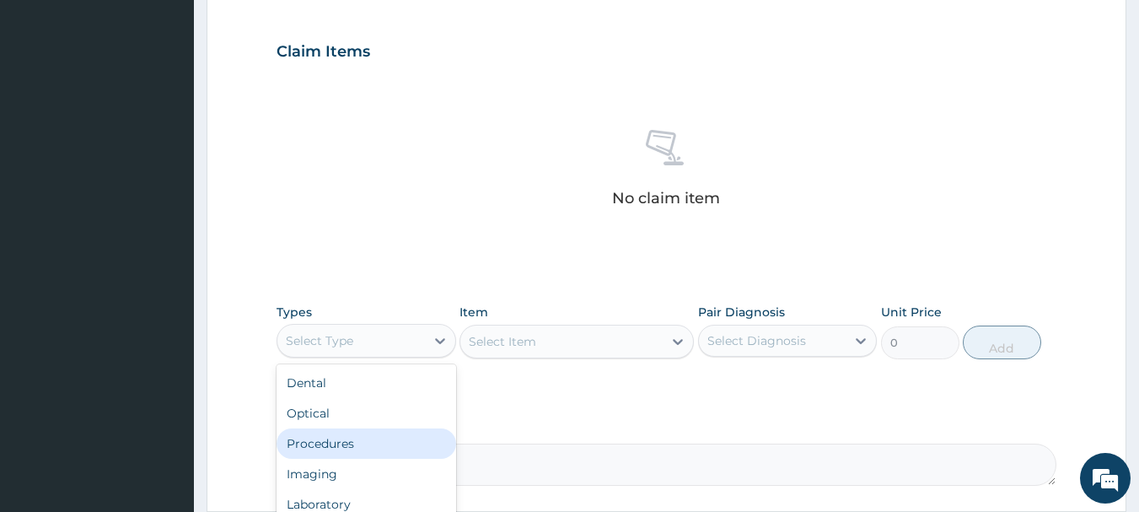
click at [353, 444] on div "Procedures" at bounding box center [367, 443] width 180 height 30
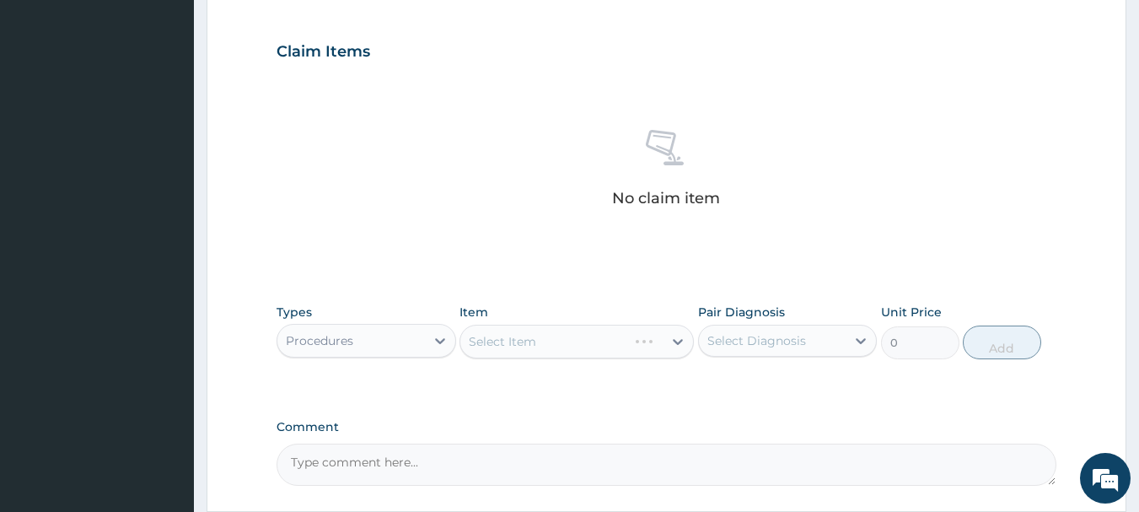
click at [541, 347] on div "Select Item" at bounding box center [577, 342] width 234 height 34
click at [754, 338] on div "Select Diagnosis" at bounding box center [757, 340] width 99 height 17
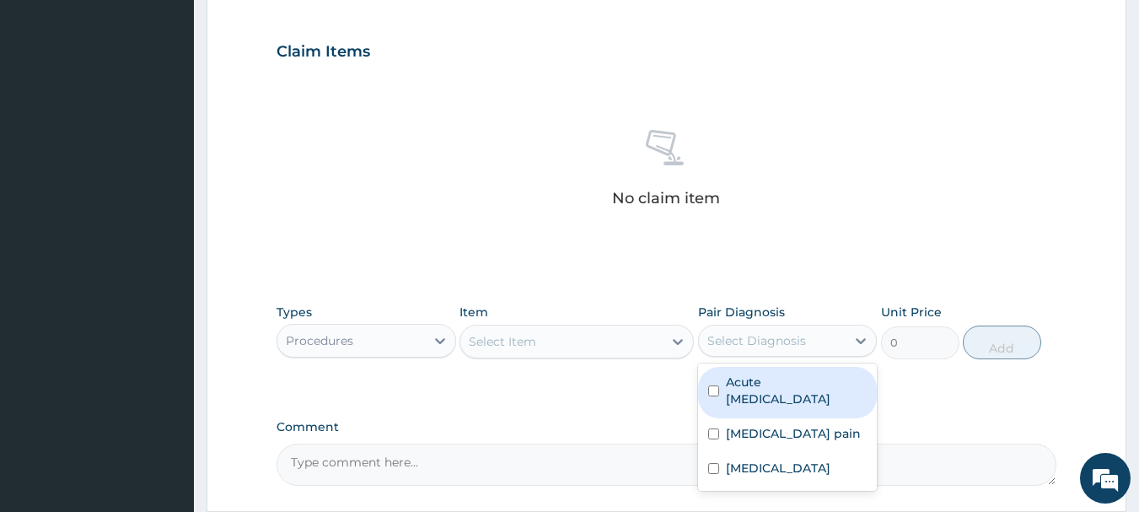
click at [716, 389] on input "checkbox" at bounding box center [713, 390] width 11 height 11
checkbox input "true"
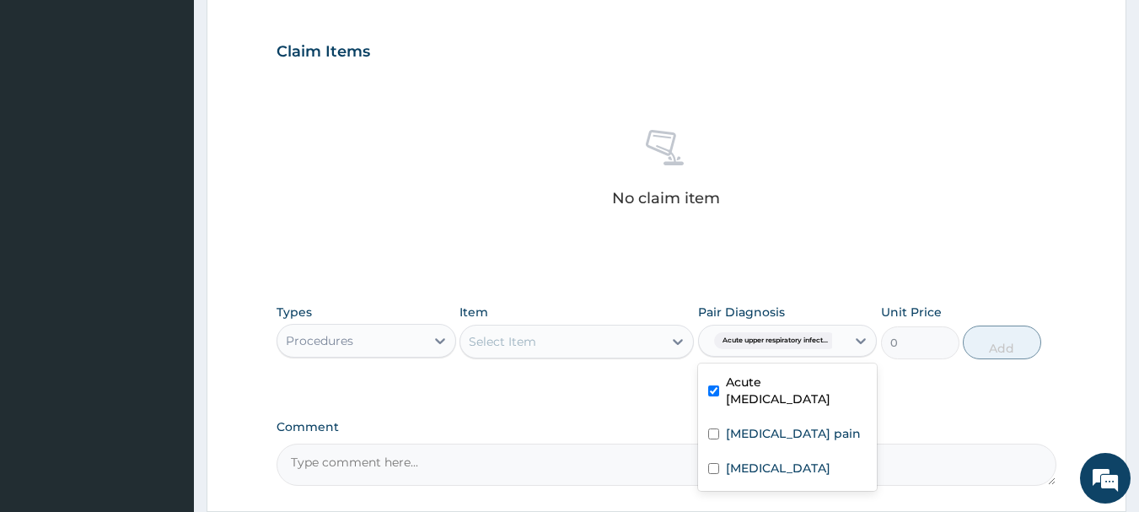
click at [573, 326] on div "Select Item" at bounding box center [577, 342] width 234 height 34
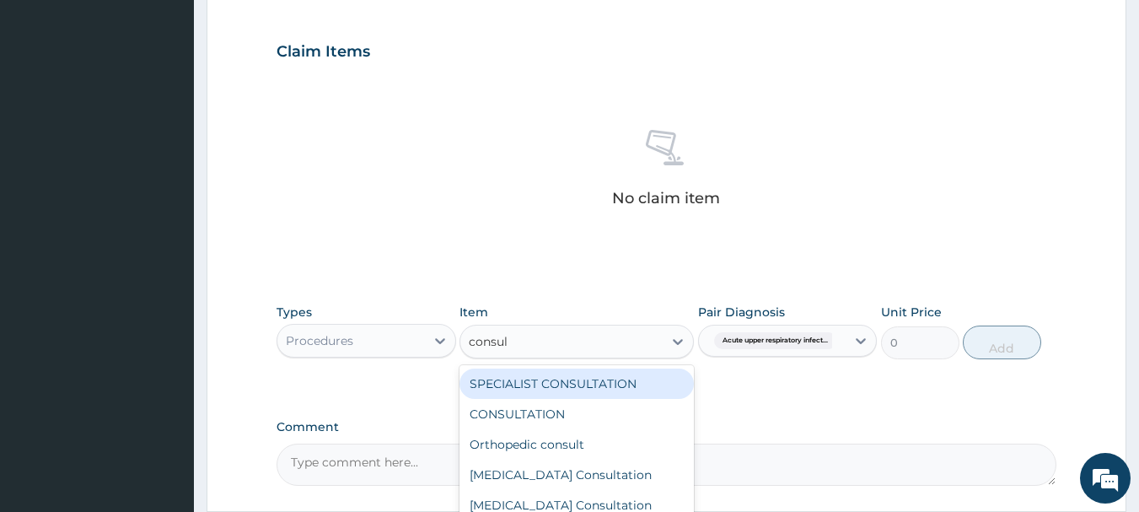
type input "consult"
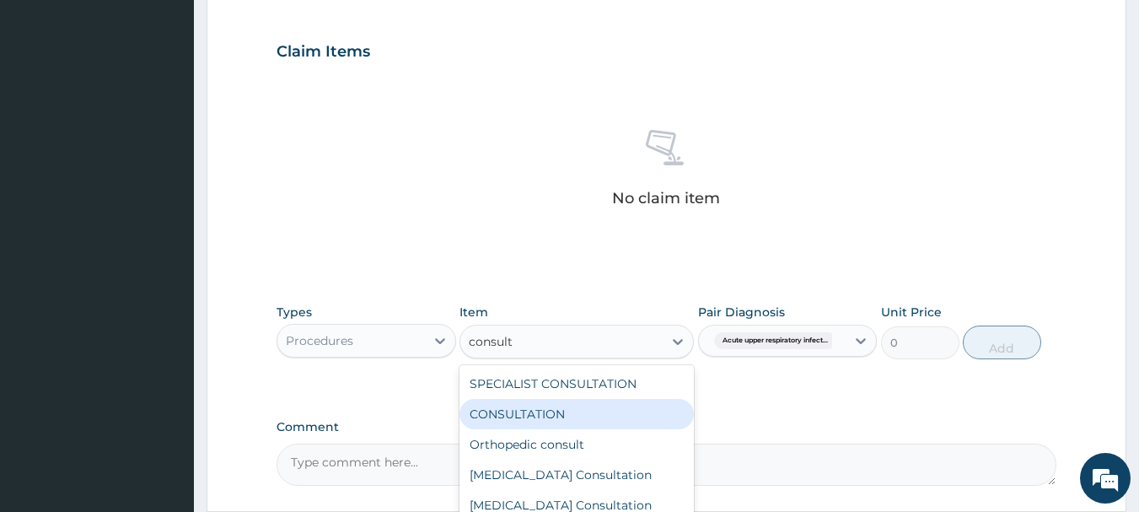
scroll to position [704, 0]
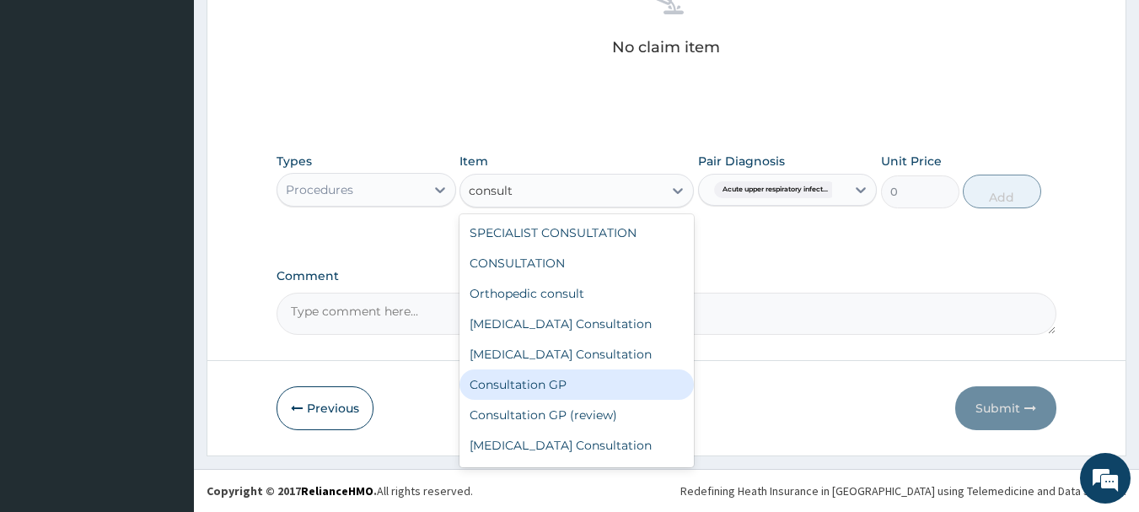
click at [554, 374] on div "Consultation GP" at bounding box center [577, 384] width 234 height 30
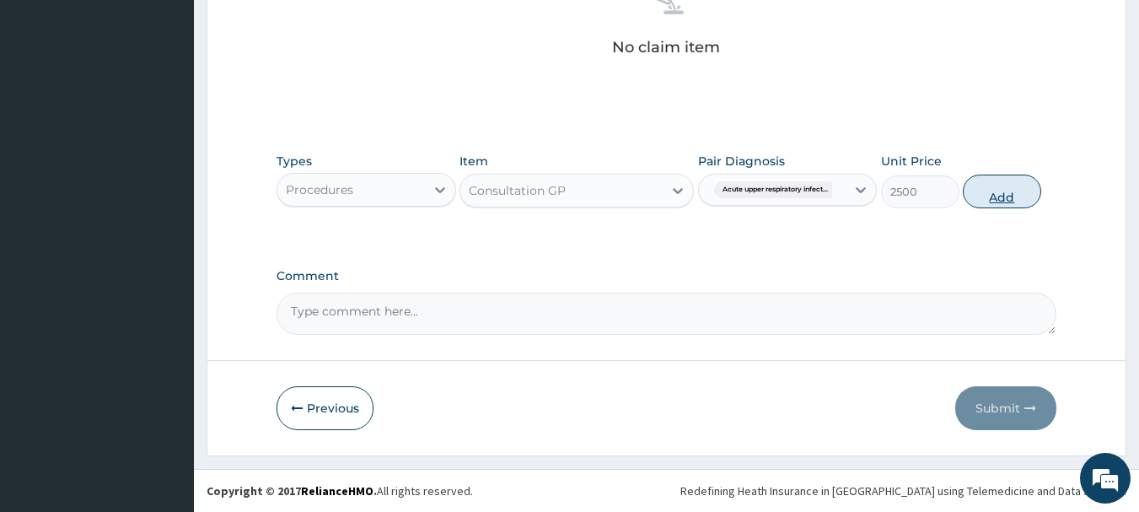
click at [991, 191] on button "Add" at bounding box center [1002, 192] width 78 height 34
type input "0"
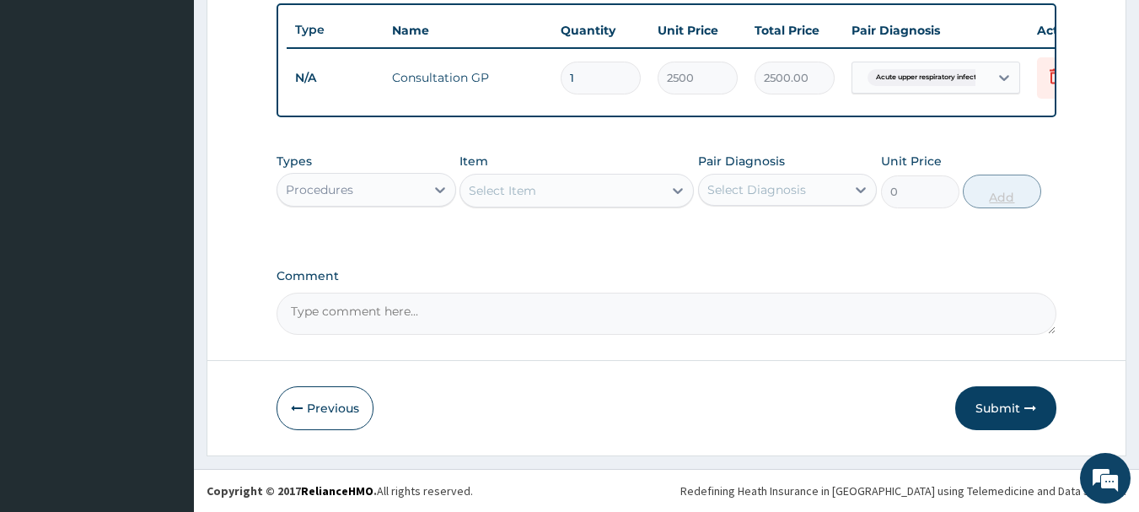
scroll to position [637, 0]
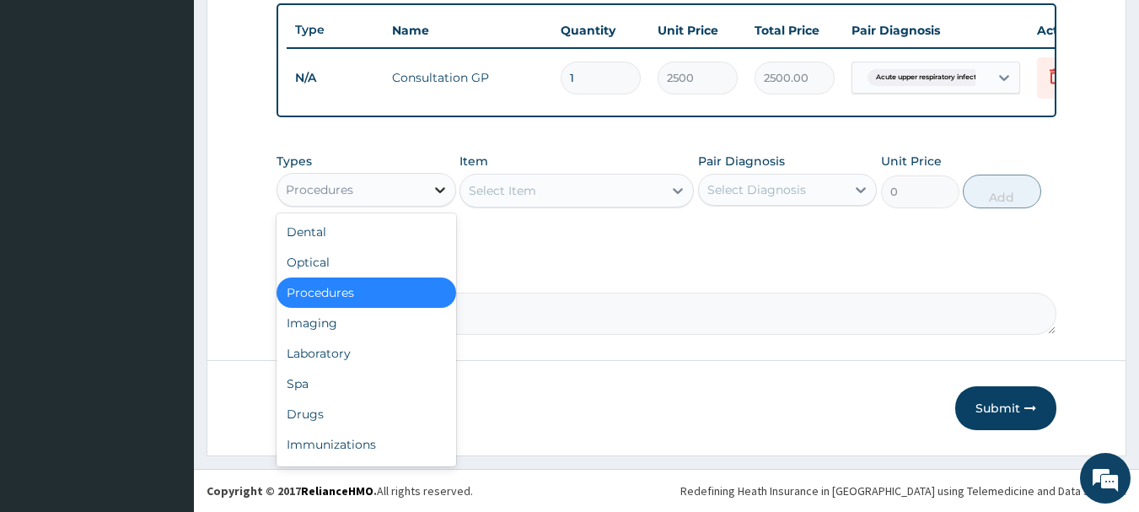
click at [439, 187] on icon at bounding box center [440, 189] width 17 height 17
click at [331, 422] on div "Drugs" at bounding box center [367, 414] width 180 height 30
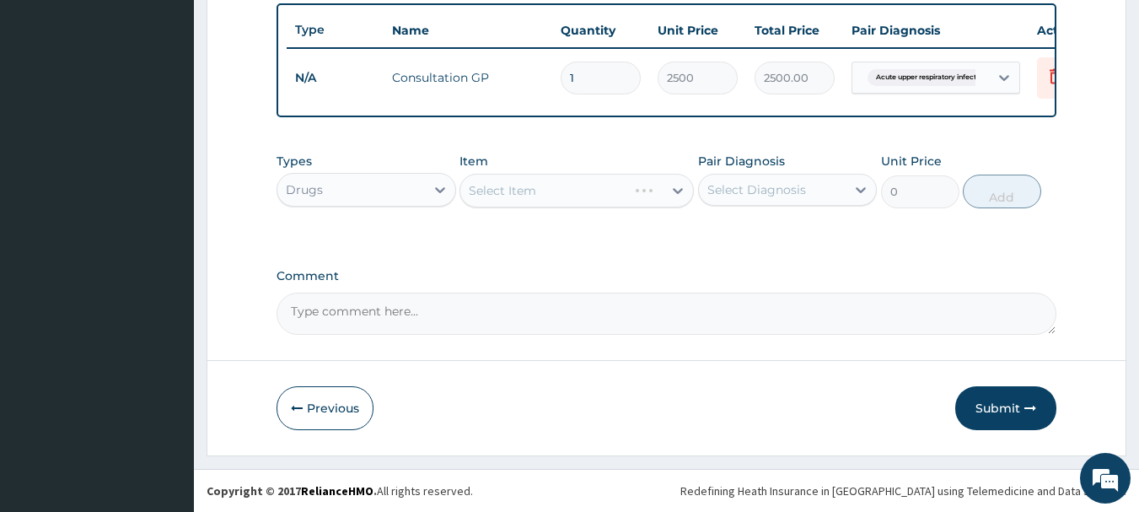
click at [573, 186] on div "Select Item" at bounding box center [577, 191] width 234 height 34
click at [581, 186] on div "Select Item" at bounding box center [577, 191] width 234 height 34
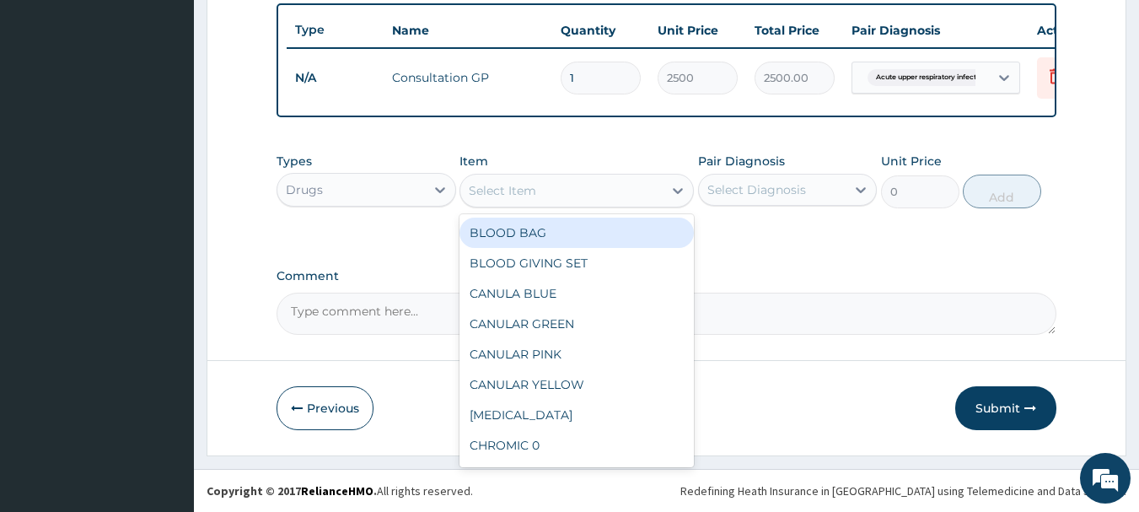
click at [581, 186] on div "Select Item" at bounding box center [561, 190] width 202 height 27
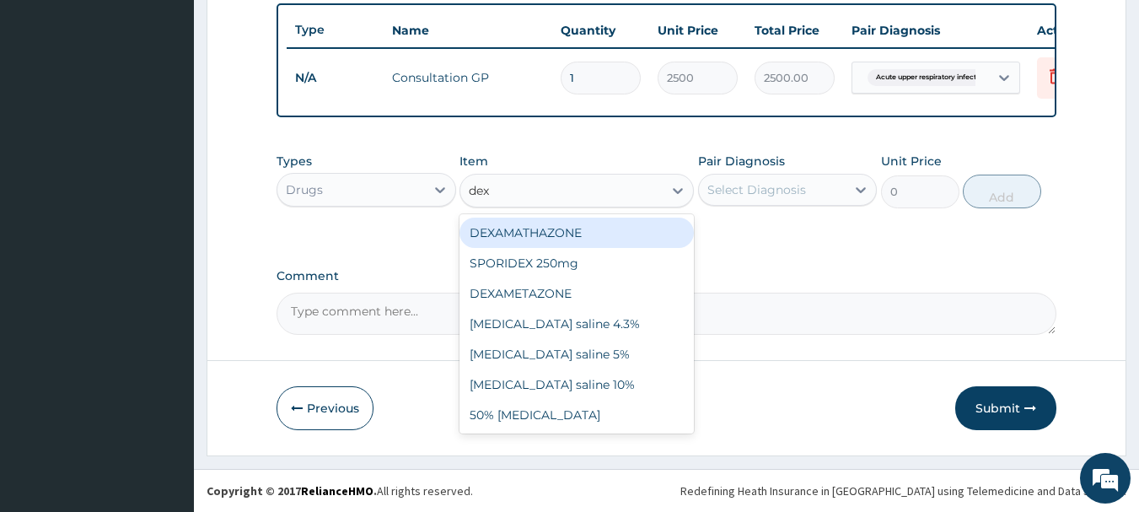
type input "dexa"
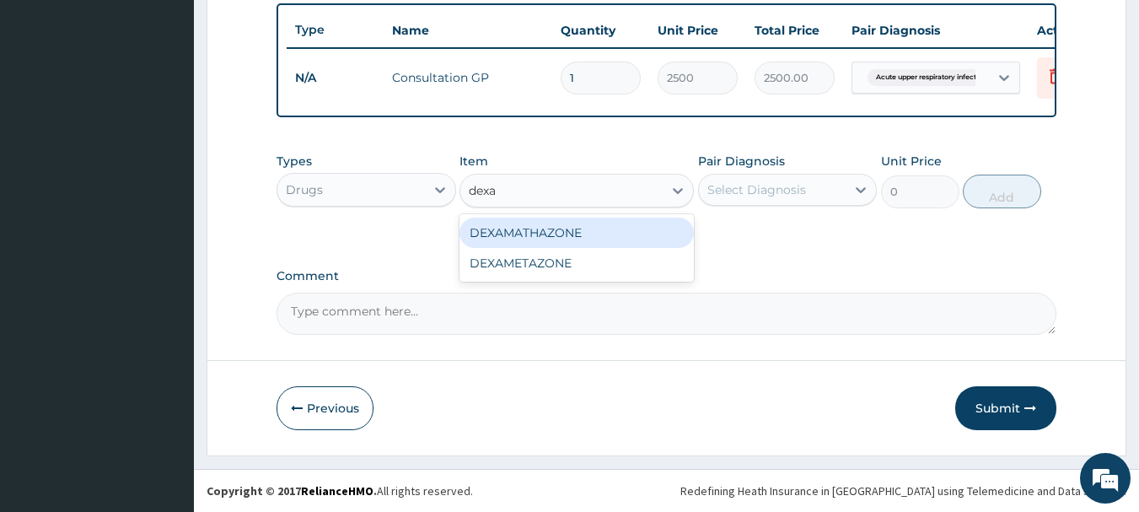
click at [552, 234] on div "DEXAMATHAZONE" at bounding box center [577, 233] width 234 height 30
type input "21.25"
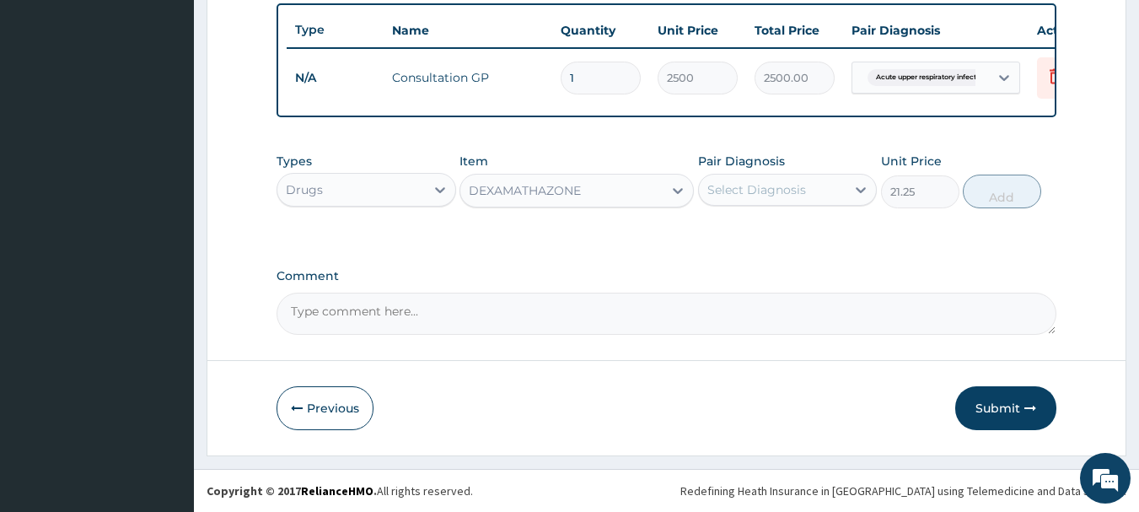
click at [769, 187] on div "Select Diagnosis" at bounding box center [757, 189] width 99 height 17
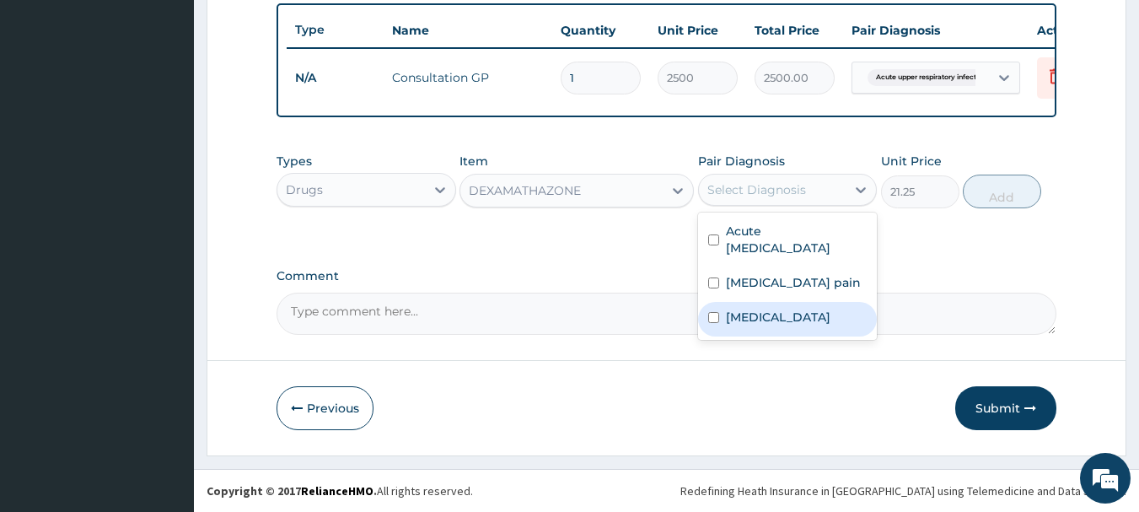
click at [717, 304] on div "Atopic dermatitis" at bounding box center [788, 319] width 180 height 35
checkbox input "true"
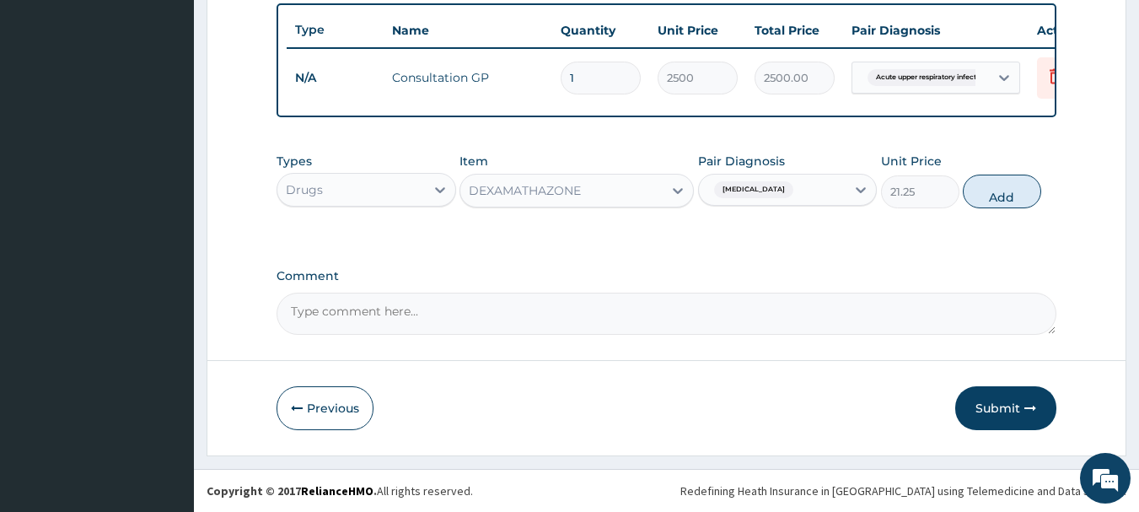
click at [997, 166] on div "Types Drugs Item DEXAMATHAZONE Pair Diagnosis Atopic dermatitis Unit Price 21.2…" at bounding box center [667, 180] width 781 height 73
click at [994, 186] on button "Add" at bounding box center [1002, 192] width 78 height 34
type input "0"
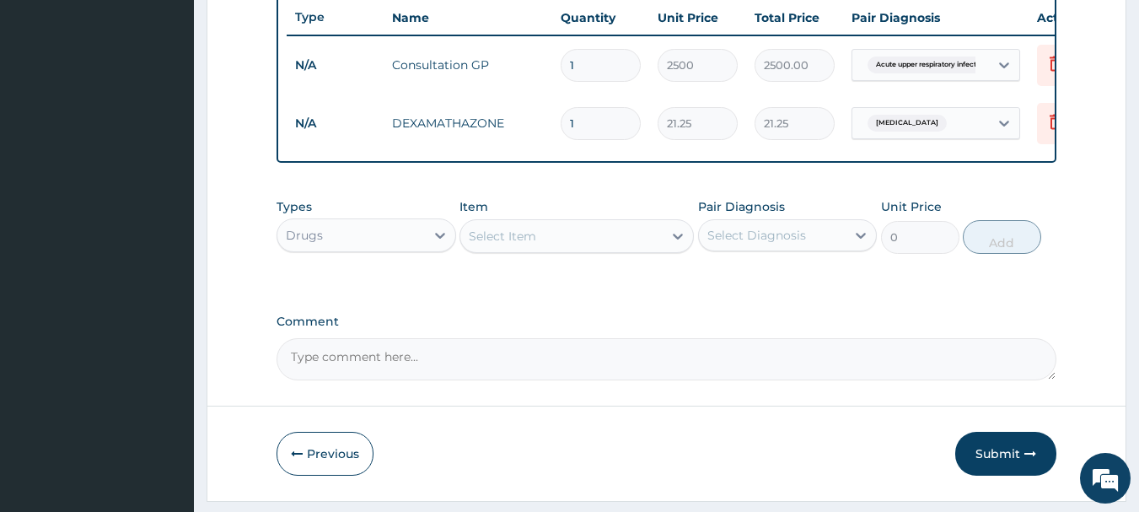
type input "15"
type input "318.75"
type input "15"
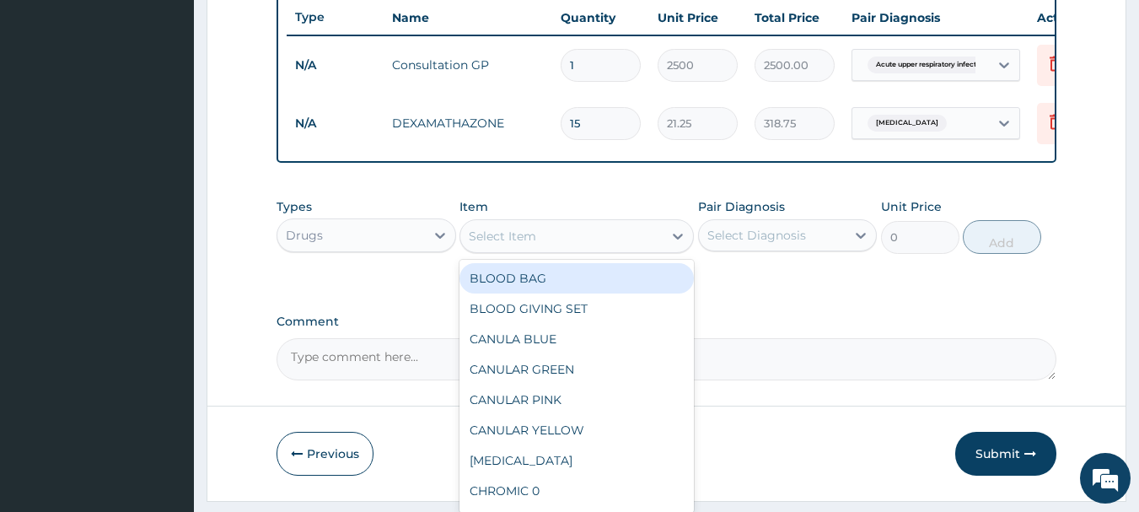
click at [541, 236] on div "Select Item" at bounding box center [561, 236] width 202 height 27
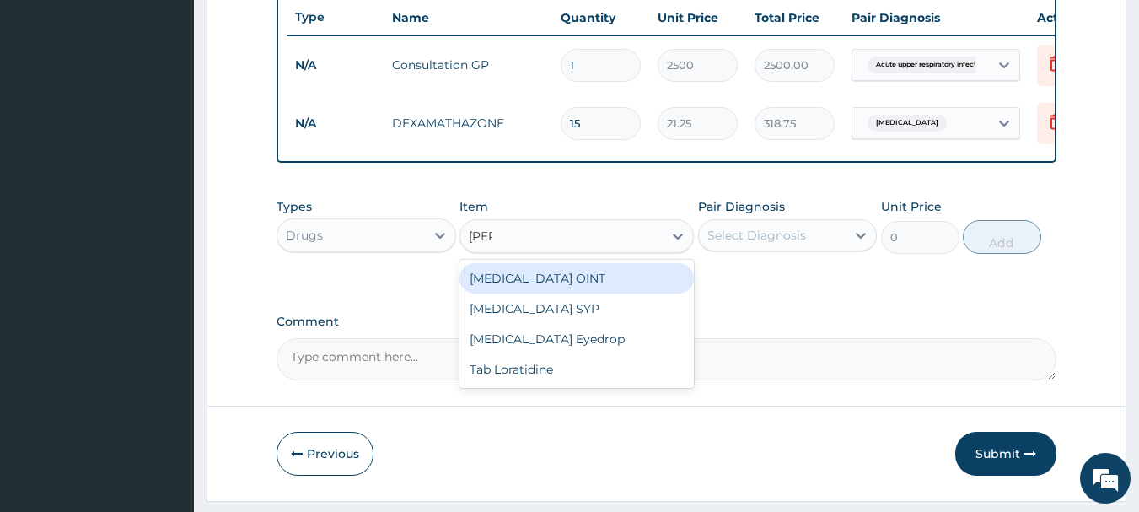
type input "lorat"
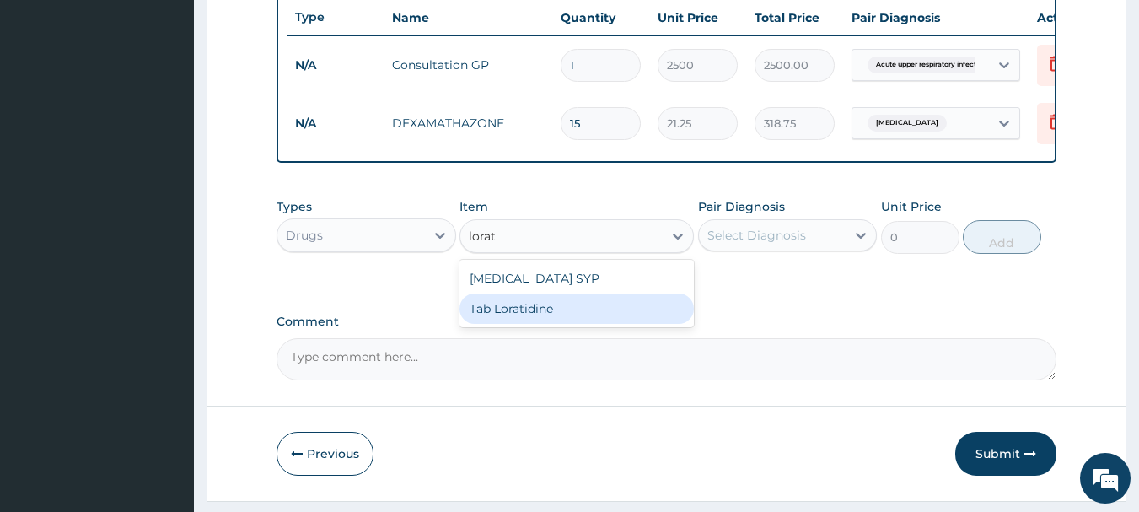
click at [515, 324] on div "Tab Loratidine" at bounding box center [577, 308] width 234 height 30
type input "70"
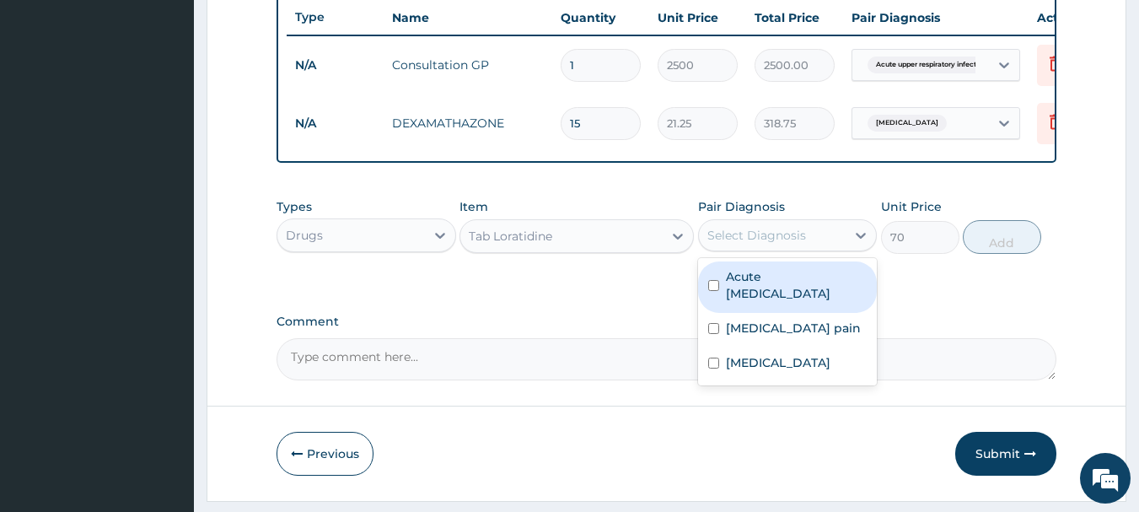
click at [730, 244] on div "Select Diagnosis" at bounding box center [757, 235] width 99 height 17
click at [727, 302] on label "Acute upper respiratory infection" at bounding box center [797, 285] width 142 height 34
checkbox input "true"
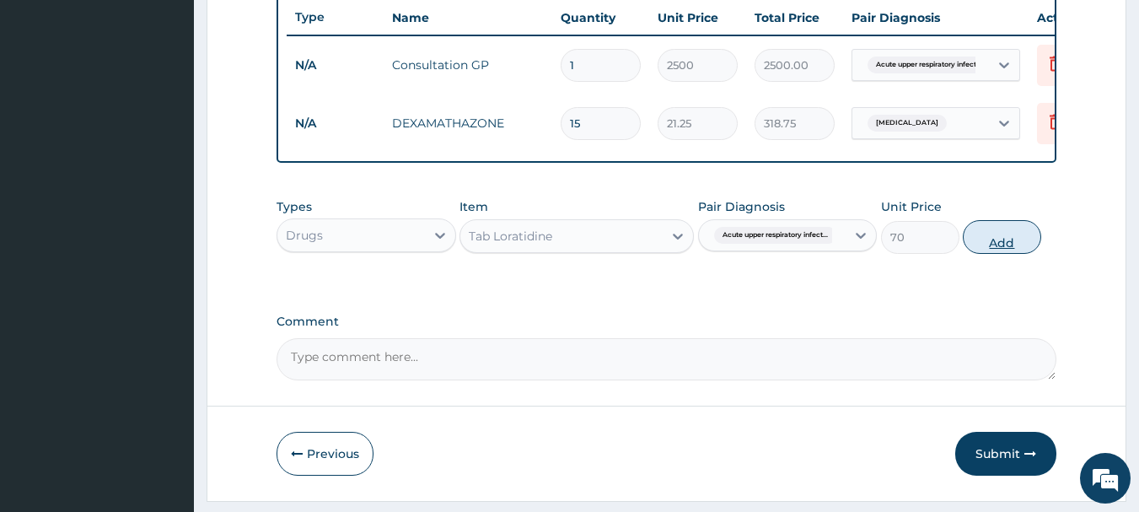
click at [982, 254] on button "Add" at bounding box center [1002, 237] width 78 height 34
type input "0"
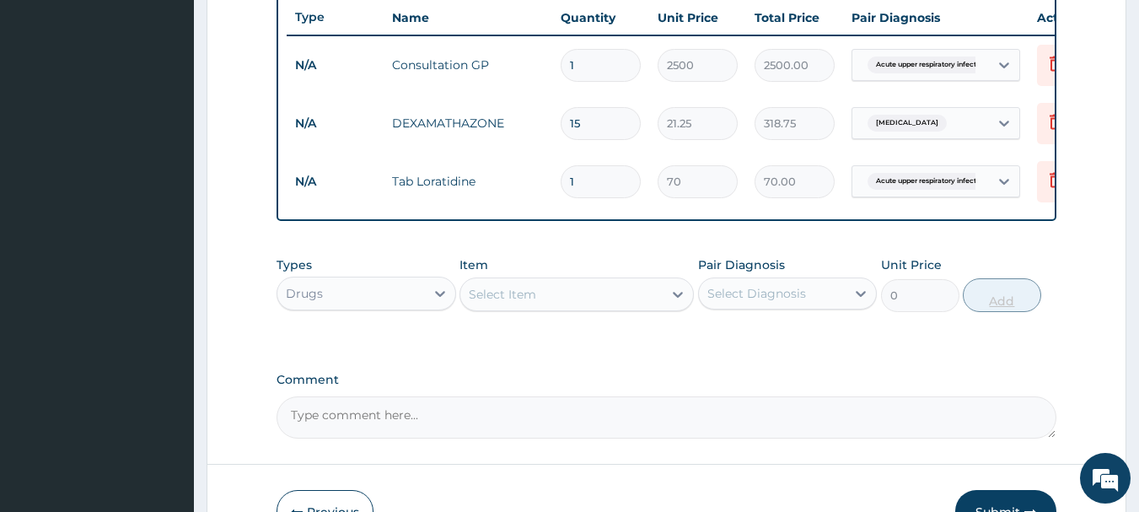
type input "10"
type input "700.00"
type input "10"
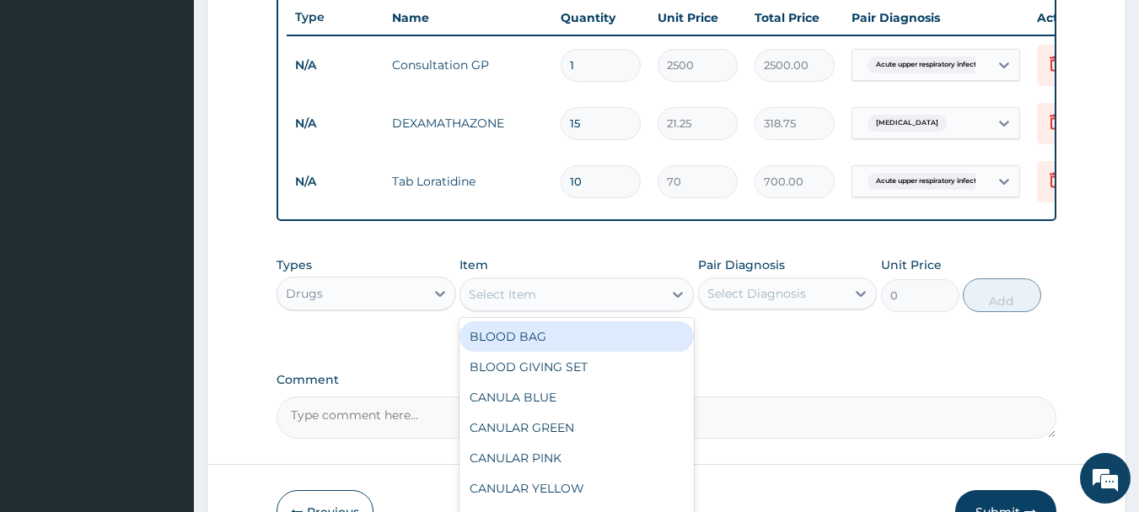
click at [497, 308] on div "Select Item" at bounding box center [561, 294] width 202 height 27
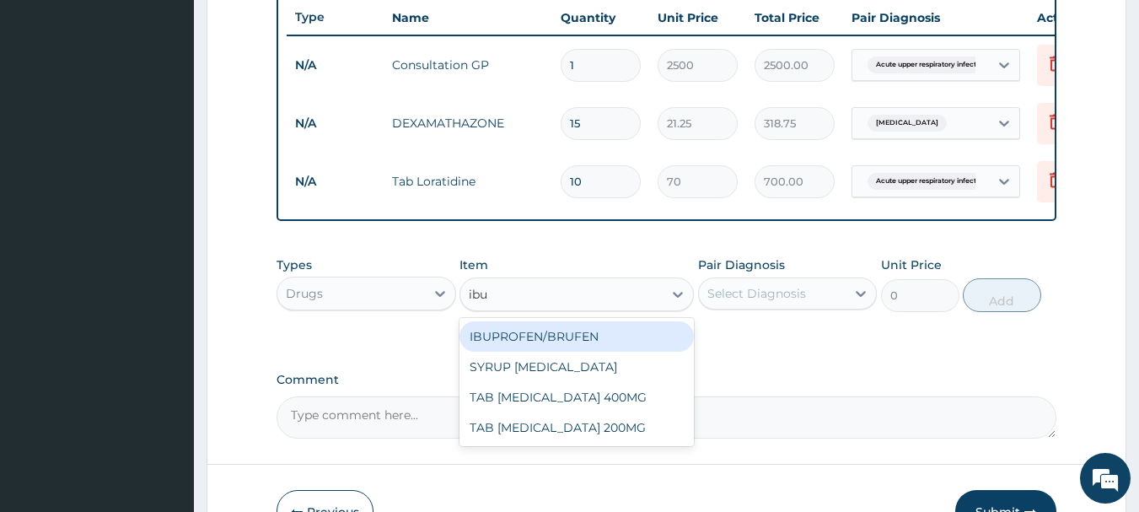
type input "ibup"
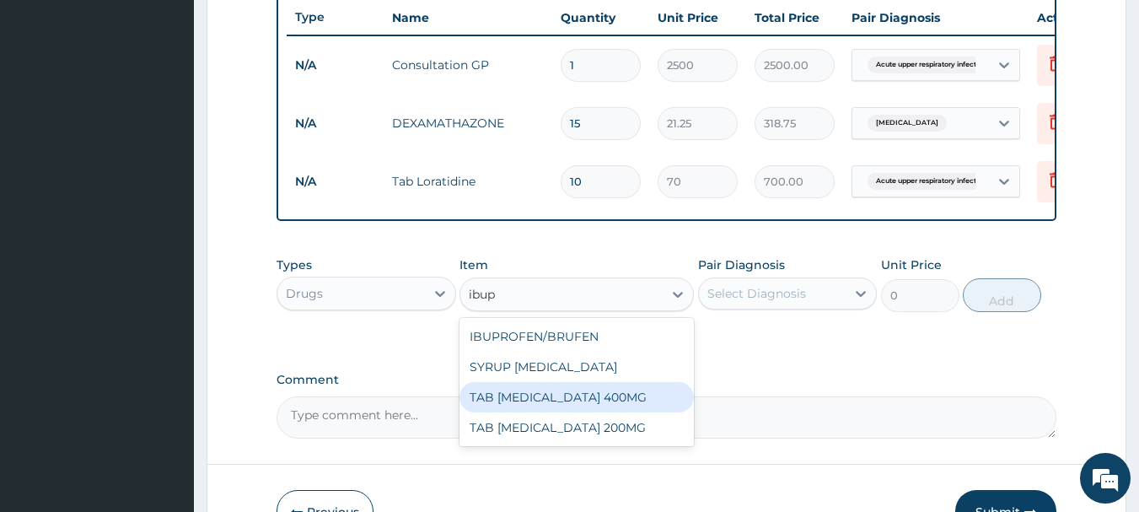
click at [478, 412] on div "TAB IBUPROFEN 400MG" at bounding box center [577, 397] width 234 height 30
type input "50"
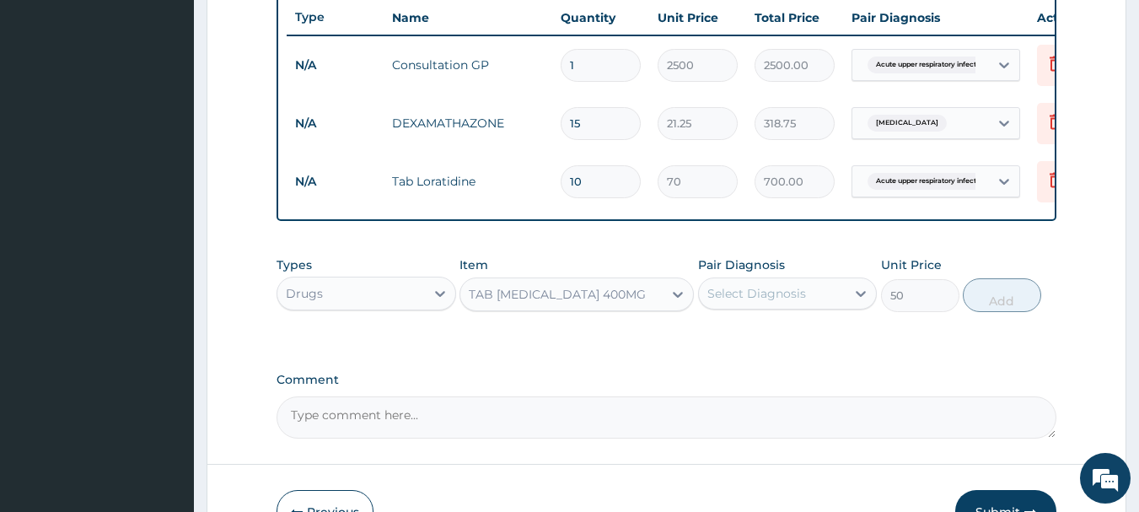
click at [789, 294] on div "Select Diagnosis" at bounding box center [773, 293] width 148 height 27
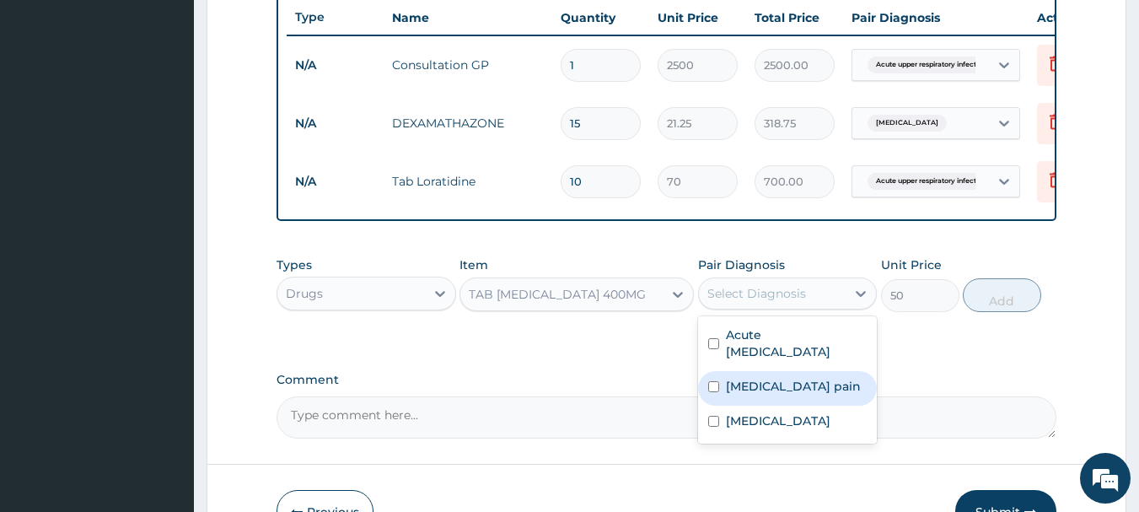
click at [710, 406] on div "Musculoskeletal pain" at bounding box center [788, 388] width 180 height 35
checkbox input "true"
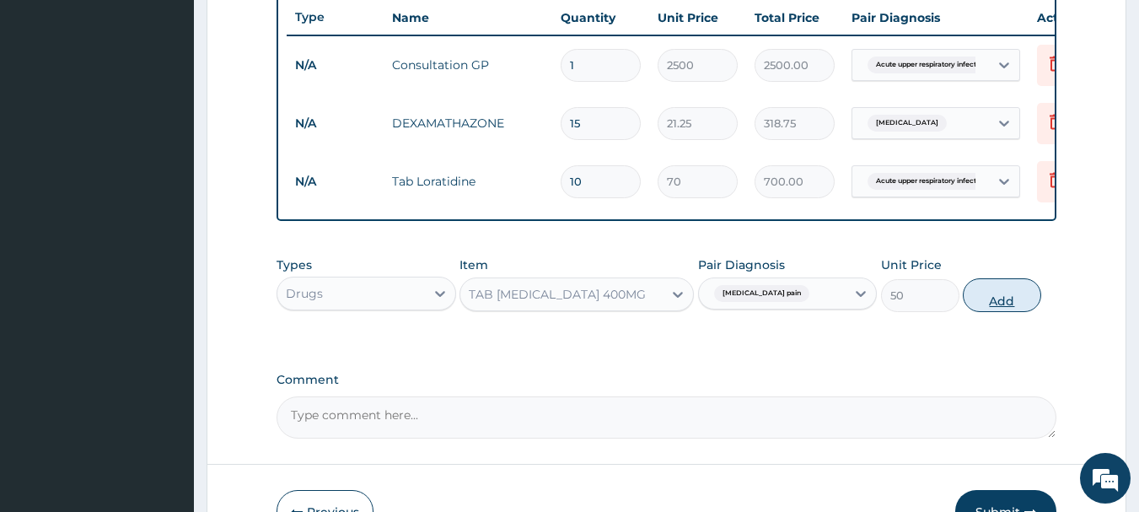
click at [979, 312] on button "Add" at bounding box center [1002, 295] width 78 height 34
type input "0"
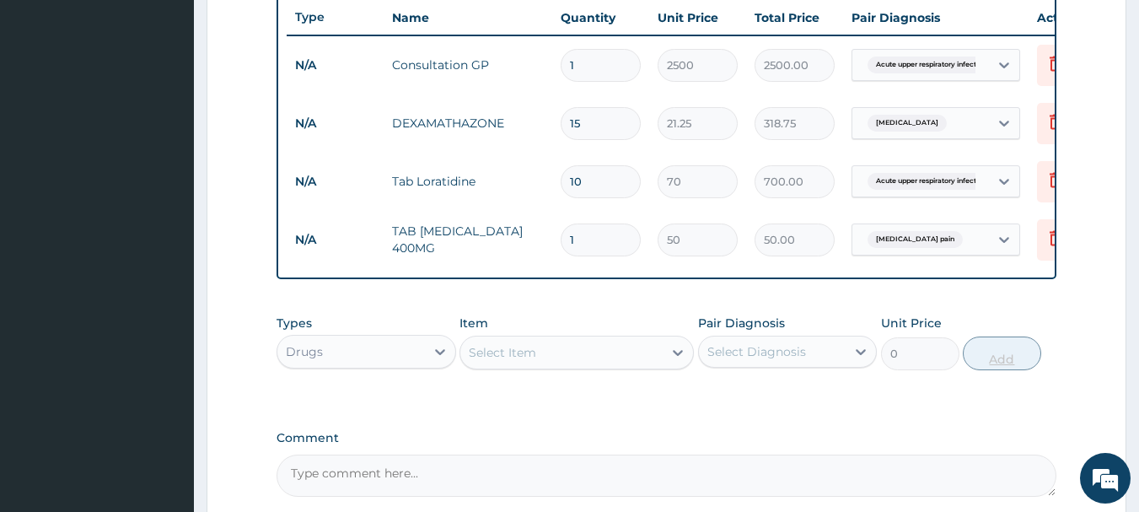
type input "10"
type input "500.00"
type input "10"
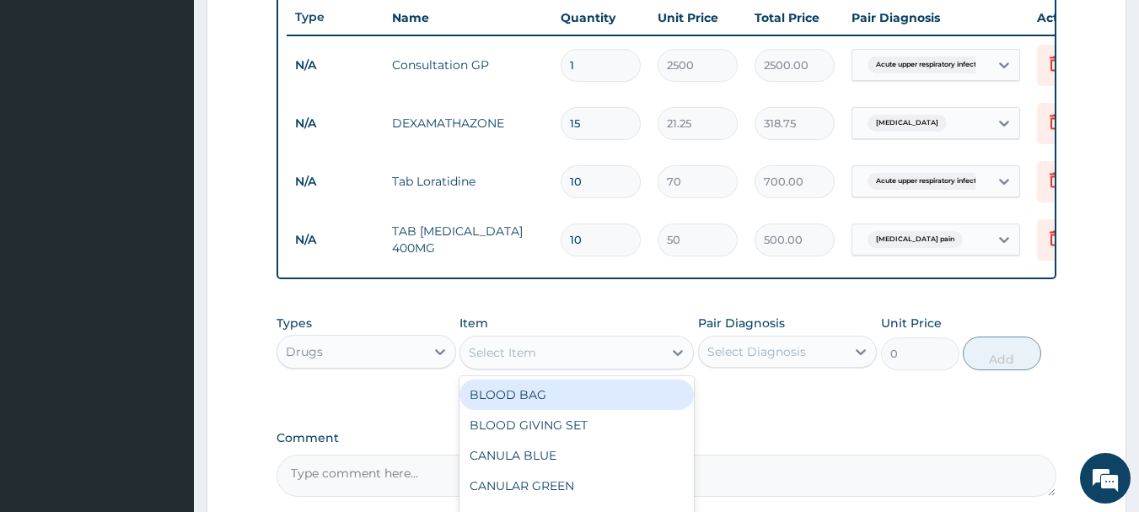
click at [592, 366] on div "Select Item" at bounding box center [561, 352] width 202 height 27
type input "eryt"
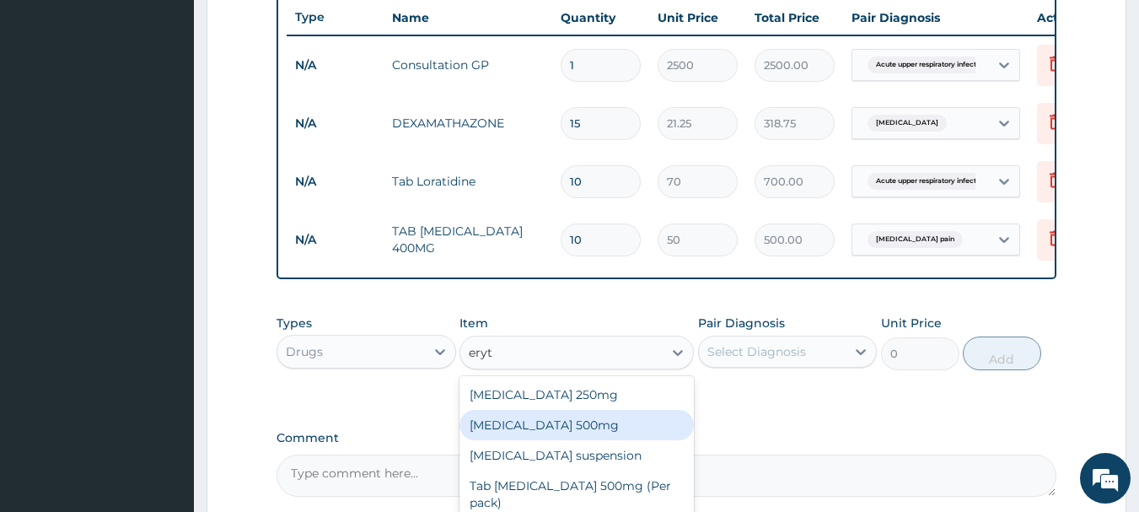
click at [554, 433] on div "[MEDICAL_DATA] 500mg" at bounding box center [577, 425] width 234 height 30
type input "42.5"
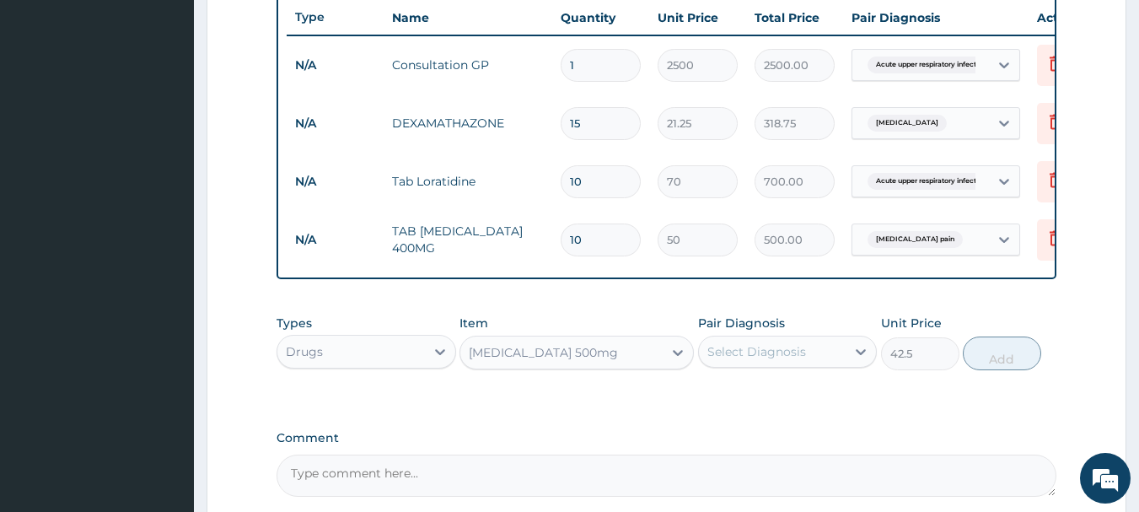
click at [605, 366] on div "[MEDICAL_DATA] 500mg" at bounding box center [561, 352] width 202 height 27
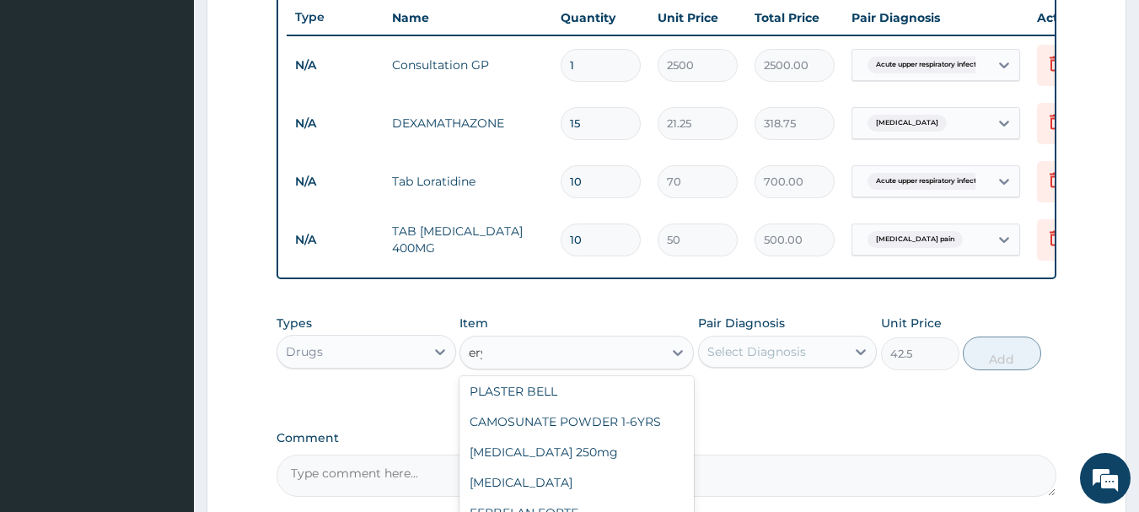
scroll to position [0, 0]
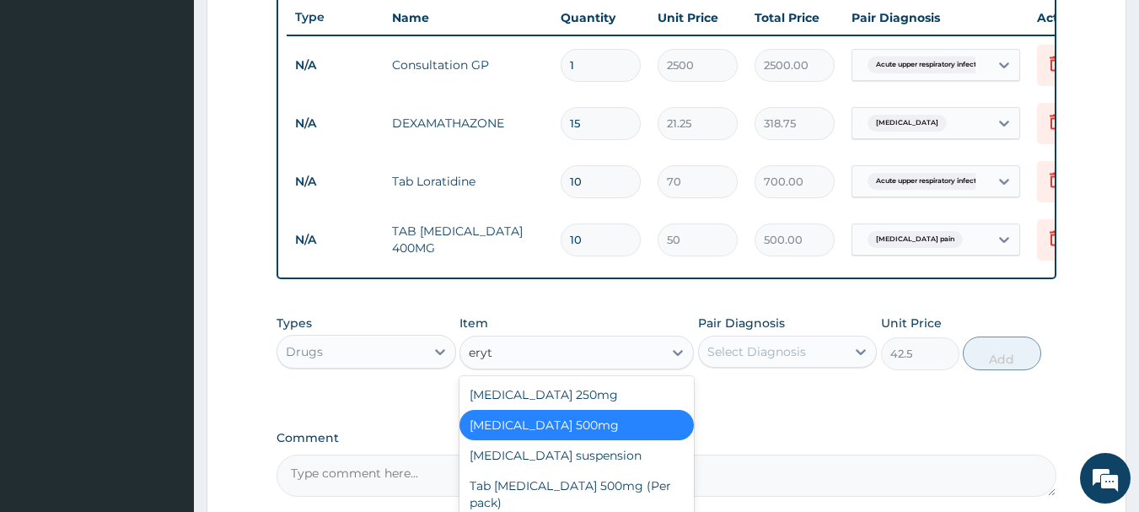
type input "eryth"
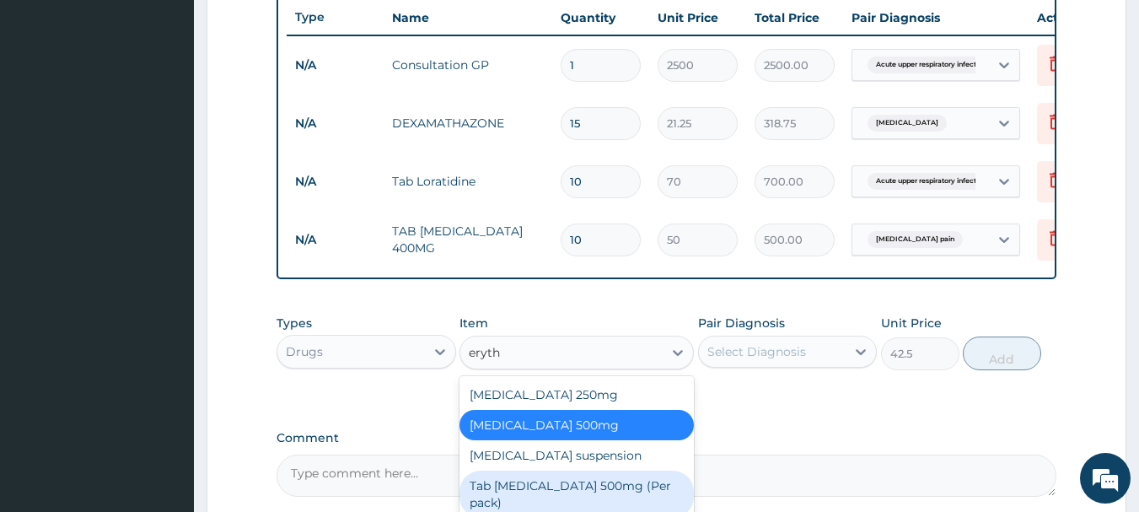
click at [539, 499] on div "Tab [MEDICAL_DATA] 500mg (Per pack)" at bounding box center [577, 494] width 234 height 47
type input "300"
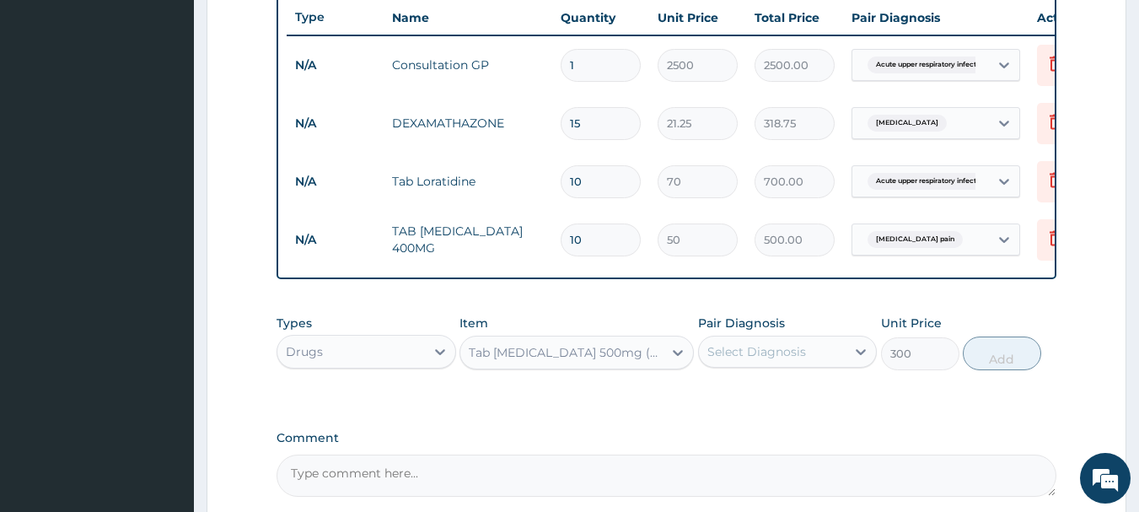
click at [514, 352] on div "Tab [MEDICAL_DATA] 500mg (Per pack)" at bounding box center [561, 352] width 202 height 27
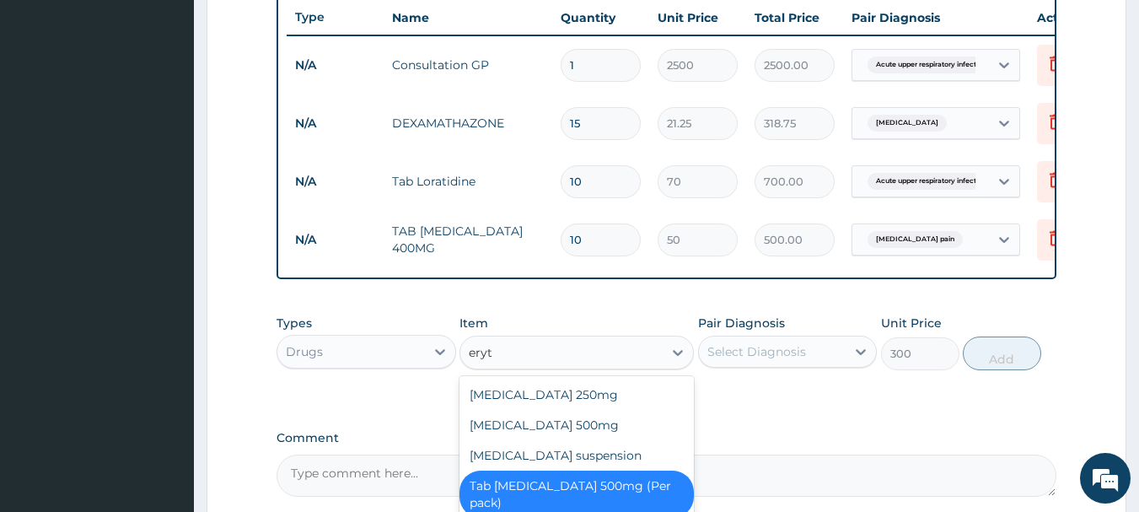
type input "eryth"
click at [494, 433] on div "[MEDICAL_DATA] 500mg" at bounding box center [577, 425] width 234 height 30
type input "42.5"
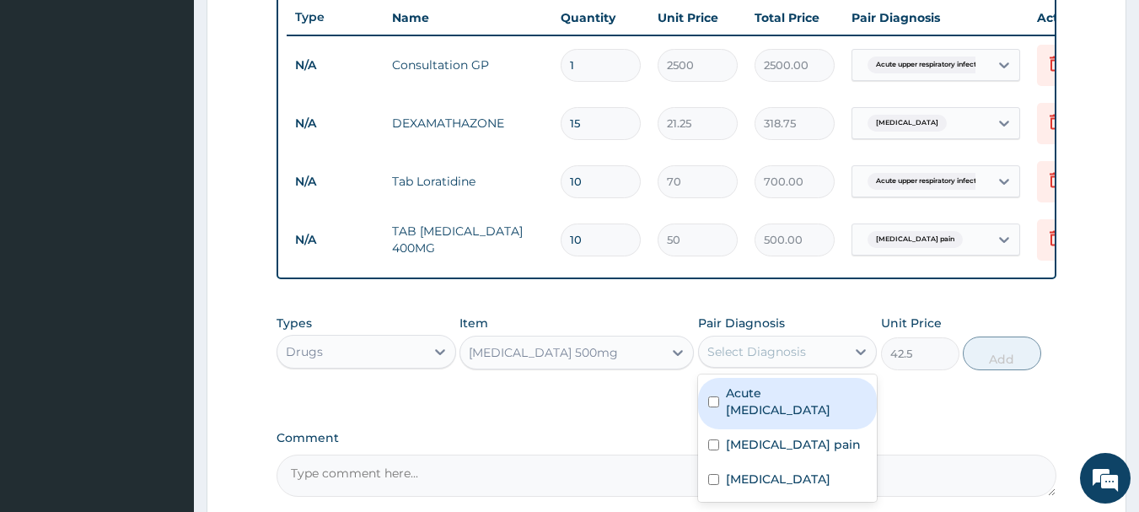
click at [727, 360] on div "Select Diagnosis" at bounding box center [757, 351] width 99 height 17
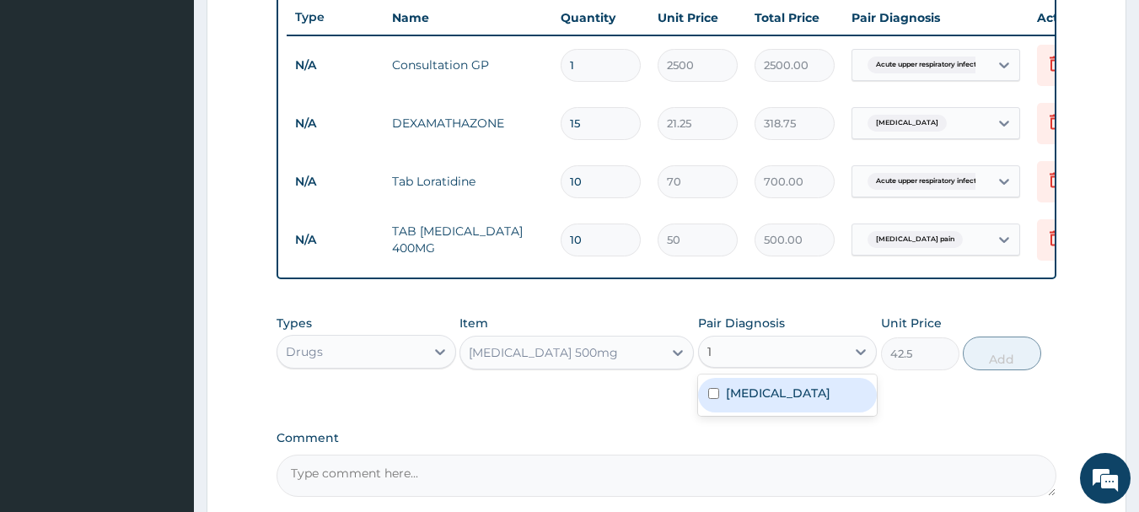
type input "10"
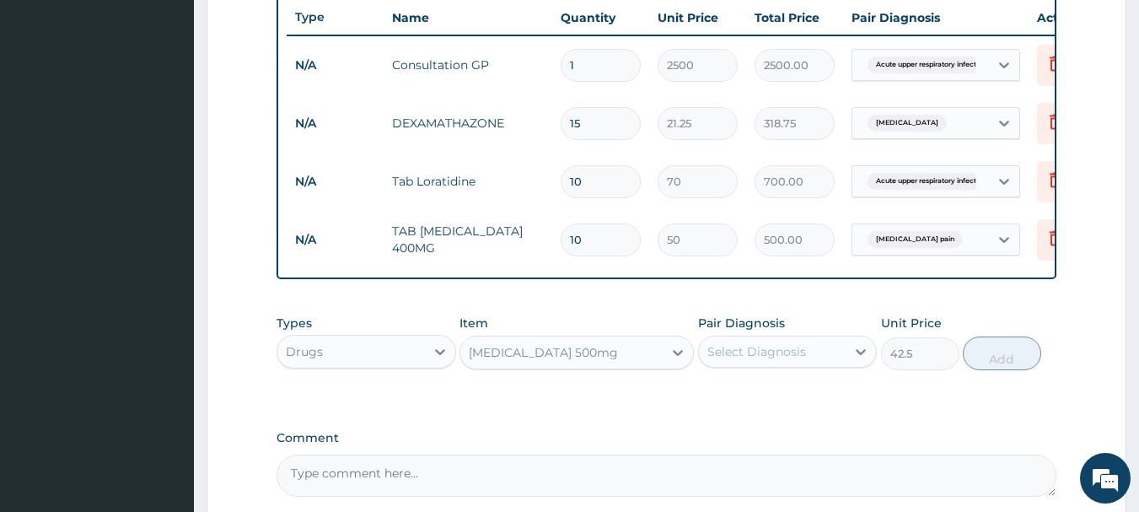
click at [756, 365] on div "Select Diagnosis" at bounding box center [773, 351] width 148 height 27
type input "a"
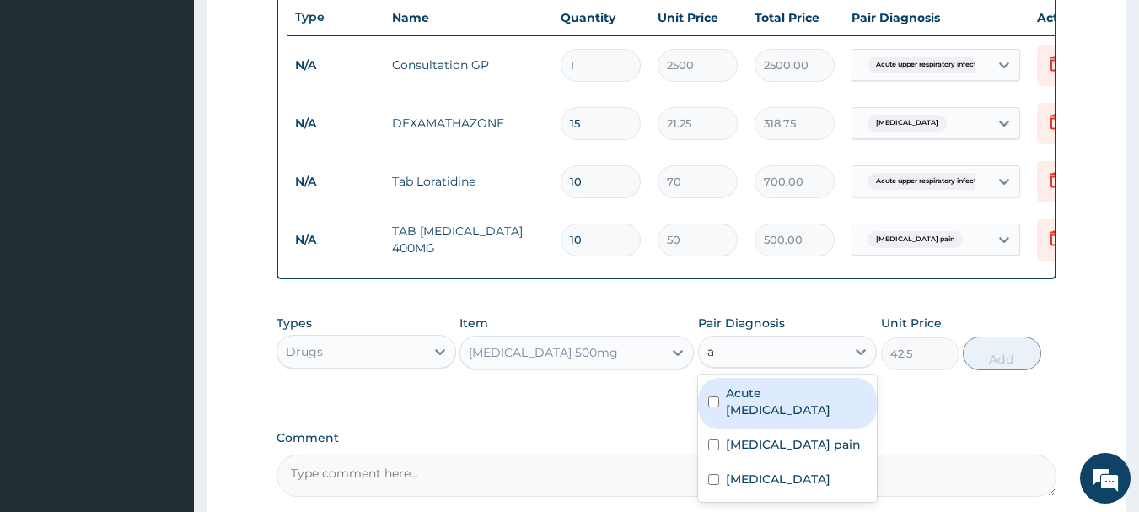
click at [719, 420] on div "Acute upper respiratory infection" at bounding box center [788, 403] width 180 height 51
checkbox input "true"
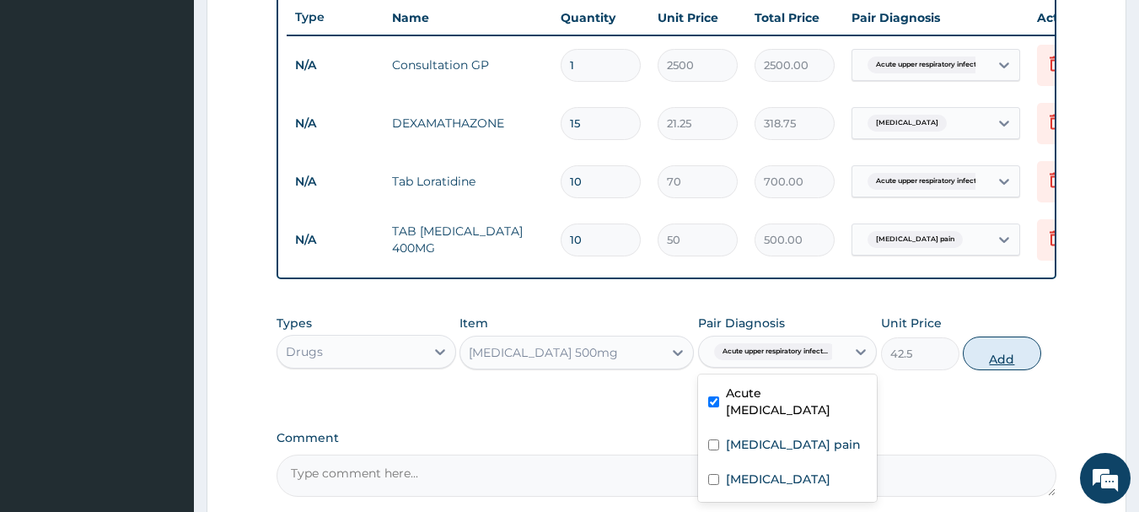
click at [983, 363] on button "Add" at bounding box center [1002, 353] width 78 height 34
type input "0"
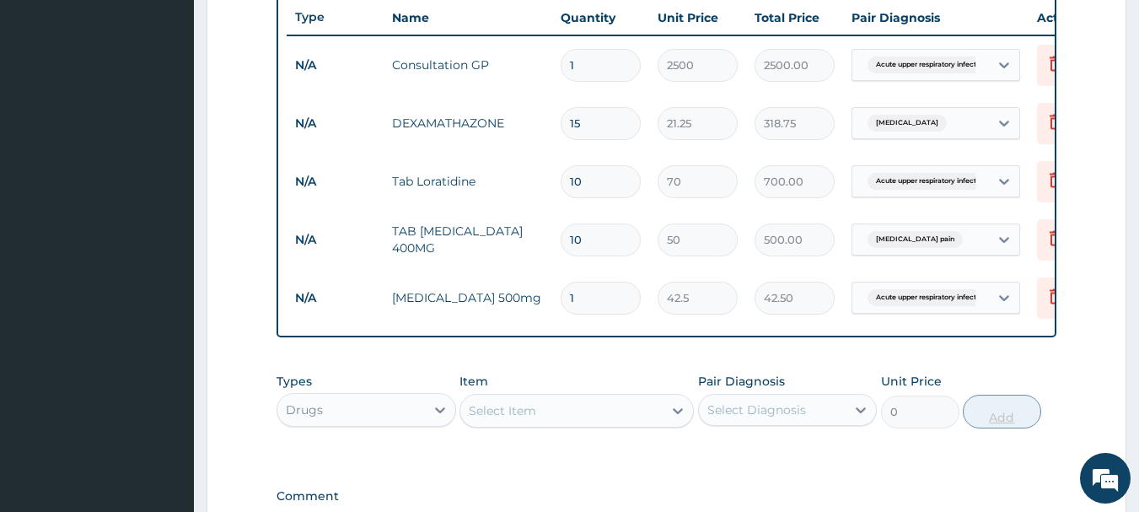
type input "10"
type input "425.00"
type input "10"
click at [770, 352] on div "PA Code / Prescription Code Enter Code(Secondary Care Only) Encounter Date 09-0…" at bounding box center [667, 39] width 781 height 1030
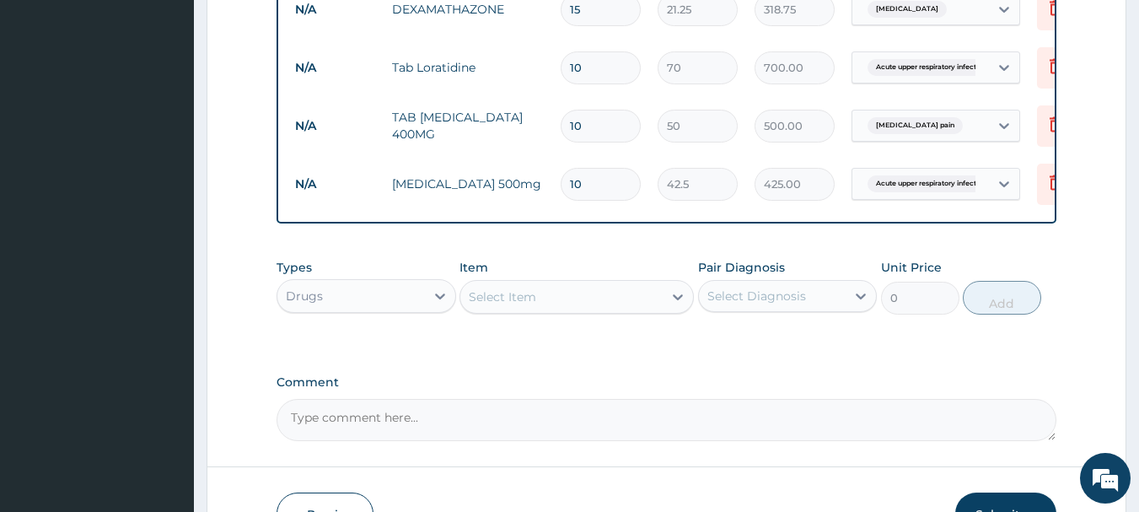
scroll to position [869, 0]
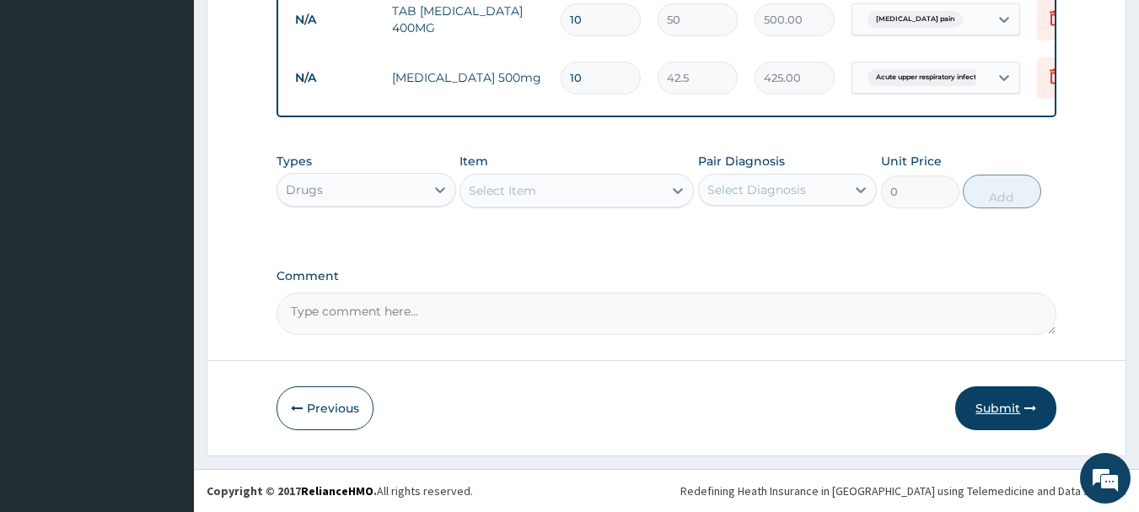
click at [999, 415] on button "Submit" at bounding box center [1005, 408] width 101 height 44
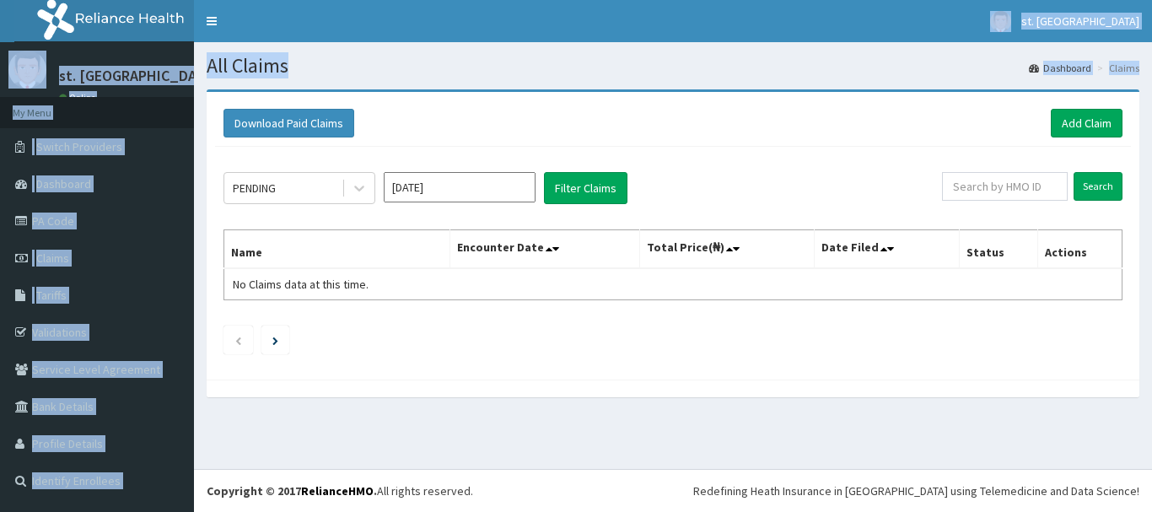
drag, startPoint x: 361, startPoint y: 78, endPoint x: 391, endPoint y: -102, distance: 182.2
click at [391, 0] on html "R EL Toggle navigation st. [GEOGRAPHIC_DATA]. shiloh - [EMAIL_ADDRESS][DOMAIN_N…" at bounding box center [576, 256] width 1152 height 512
click at [1069, 132] on link "Add Claim" at bounding box center [1087, 123] width 72 height 29
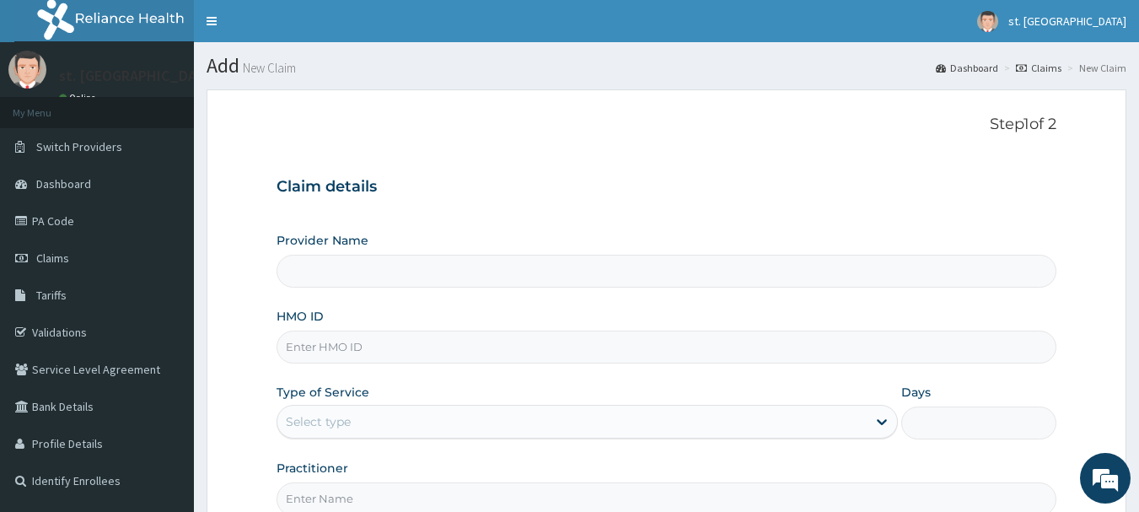
click at [403, 345] on input "HMO ID" at bounding box center [667, 347] width 781 height 33
paste input "Fmc/11367/a"
type input "Fmc/11367/a"
type input "[GEOGRAPHIC_DATA]"
type input "Fmc/11367/a"
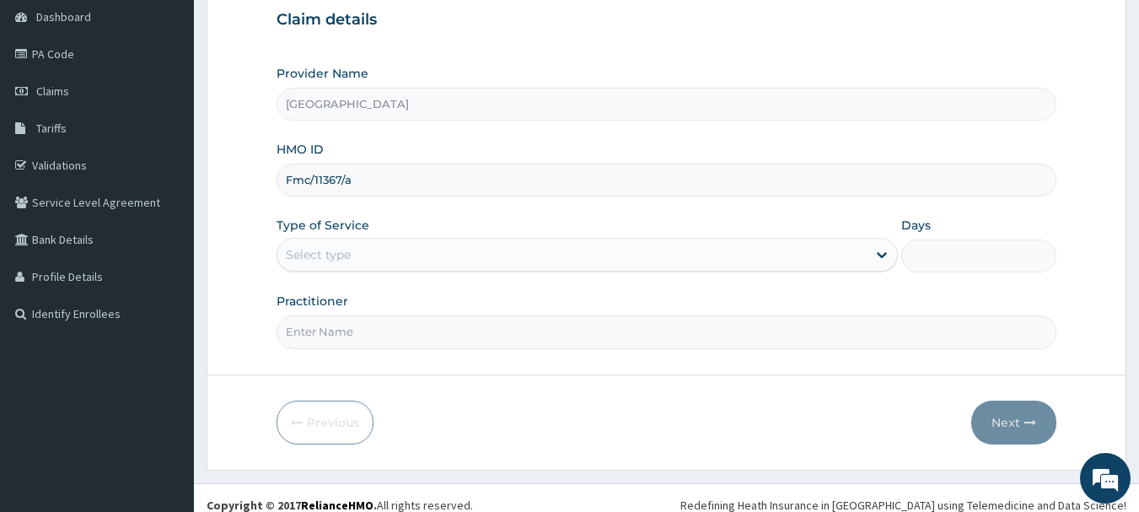
scroll to position [169, 0]
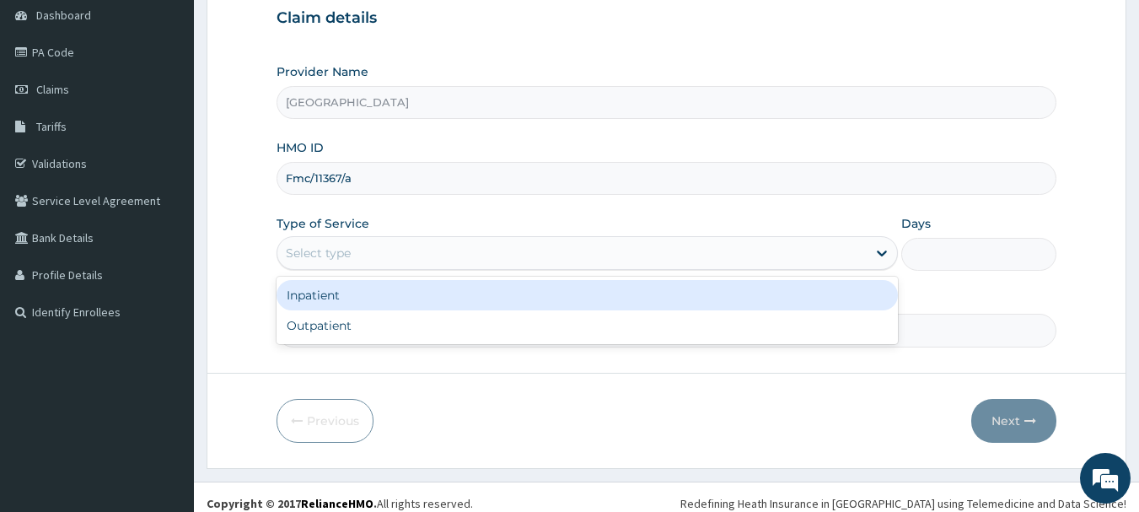
click at [385, 251] on div "Select type" at bounding box center [571, 252] width 589 height 27
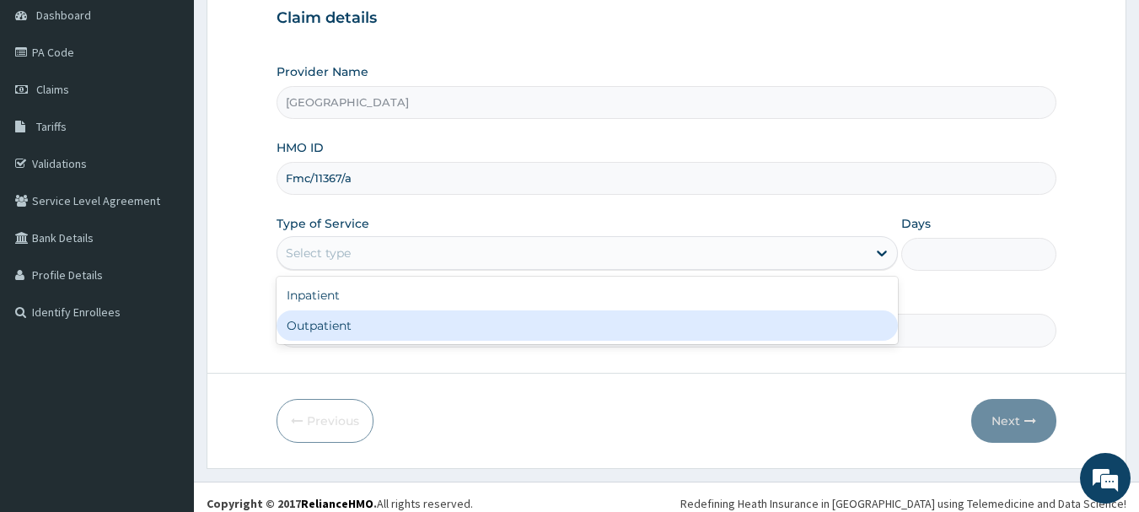
drag, startPoint x: 369, startPoint y: 320, endPoint x: 471, endPoint y: 307, distance: 102.8
click at [370, 320] on div "Outpatient" at bounding box center [587, 325] width 621 height 30
type input "1"
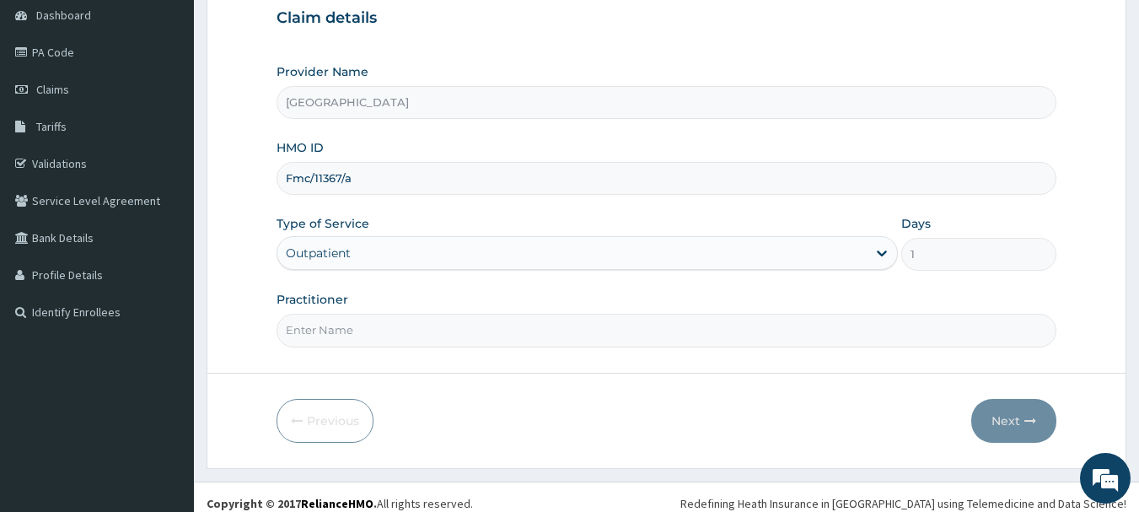
click at [586, 337] on input "Practitioner" at bounding box center [667, 330] width 781 height 33
type input "DR [PERSON_NAME]"
click at [998, 402] on button "Next" at bounding box center [1013, 421] width 85 height 44
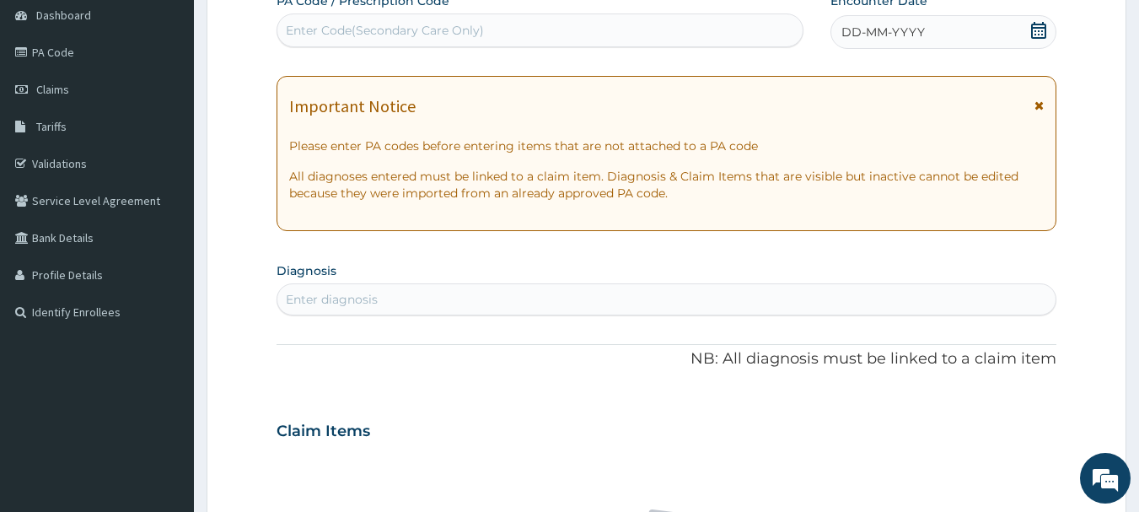
click at [372, 301] on div "Enter diagnosis" at bounding box center [332, 299] width 92 height 17
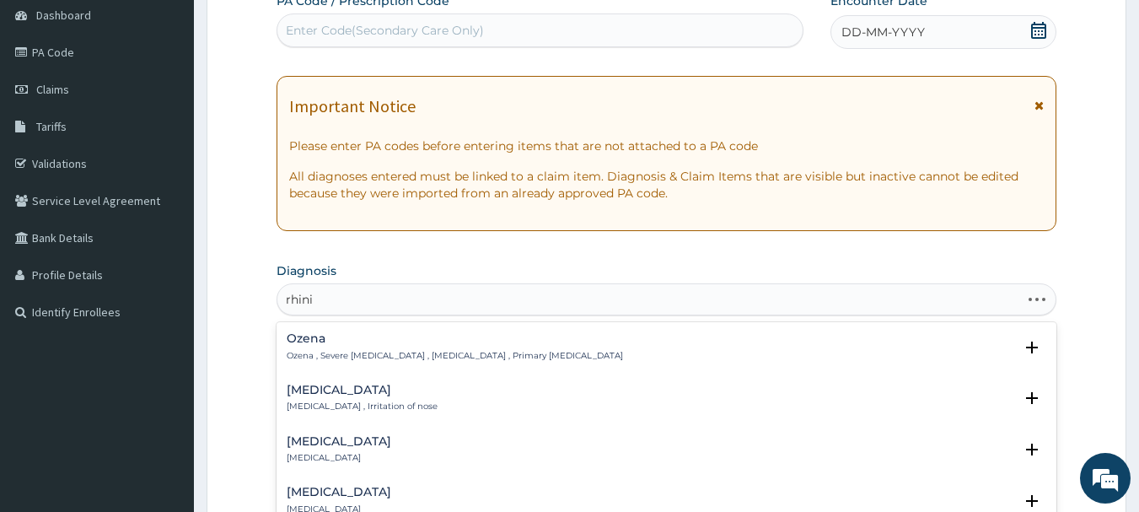
type input "rhinit"
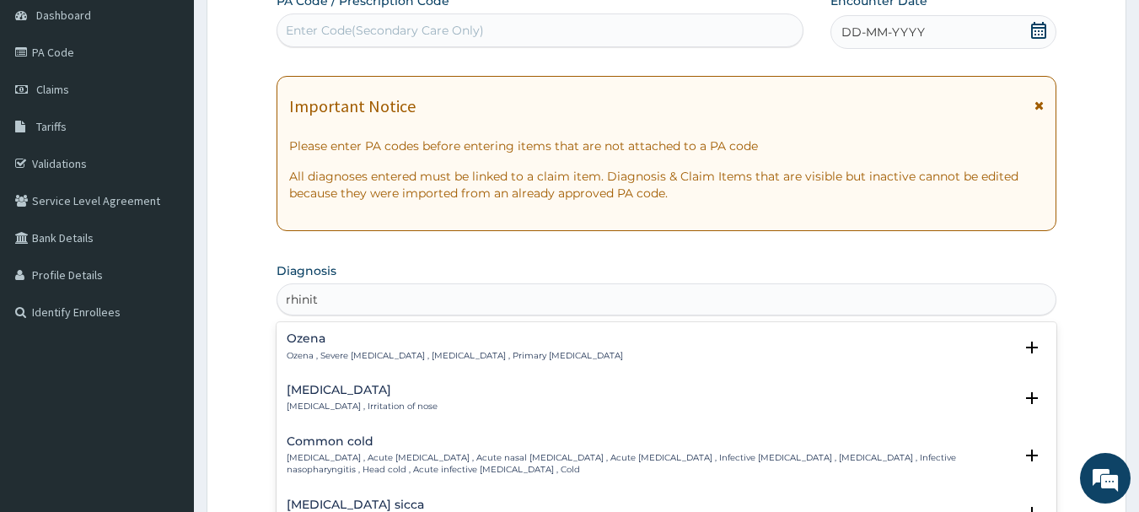
click at [354, 397] on div "Rhinitis Rhinitis , Irritation of nose" at bounding box center [362, 399] width 151 height 30
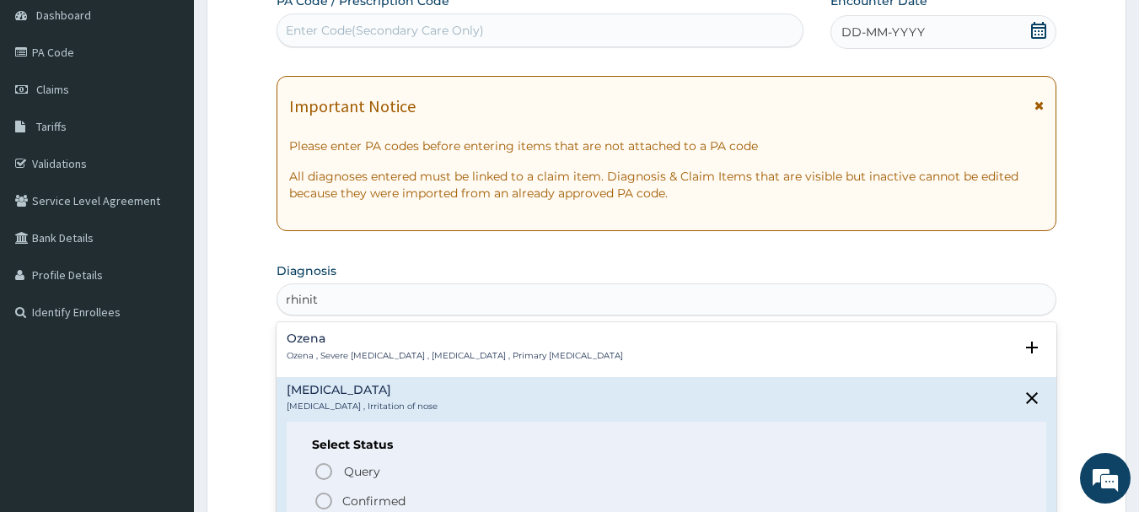
click at [335, 496] on span "Confirmed" at bounding box center [668, 501] width 708 height 20
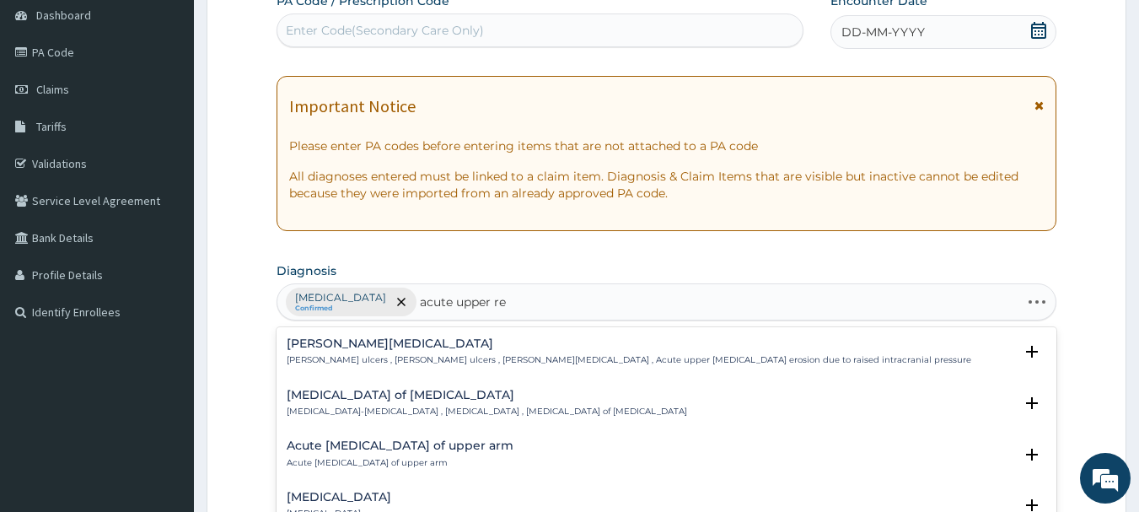
type input "acute upper res"
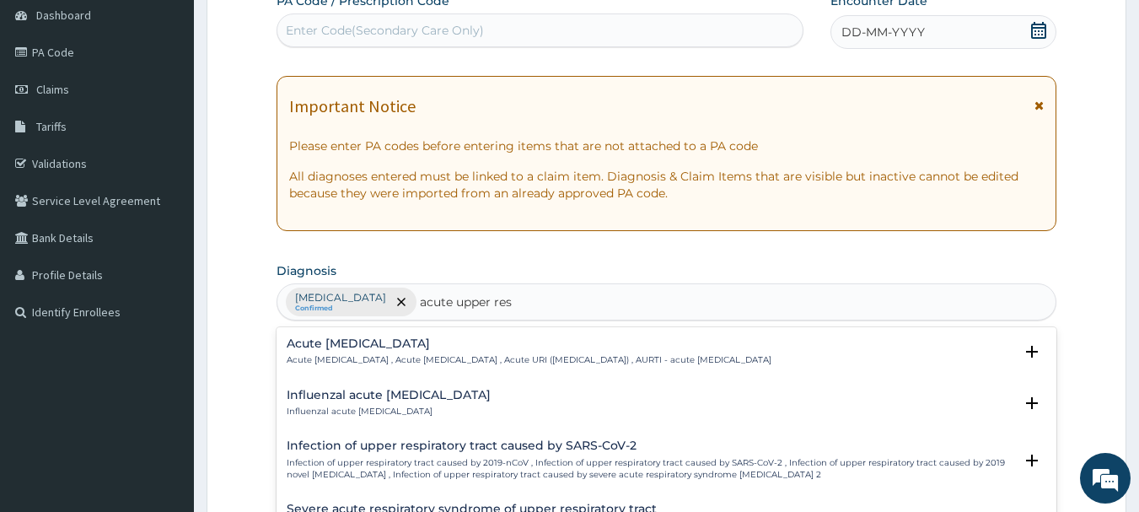
click at [361, 346] on h4 "Acute upper respiratory infection" at bounding box center [529, 343] width 485 height 13
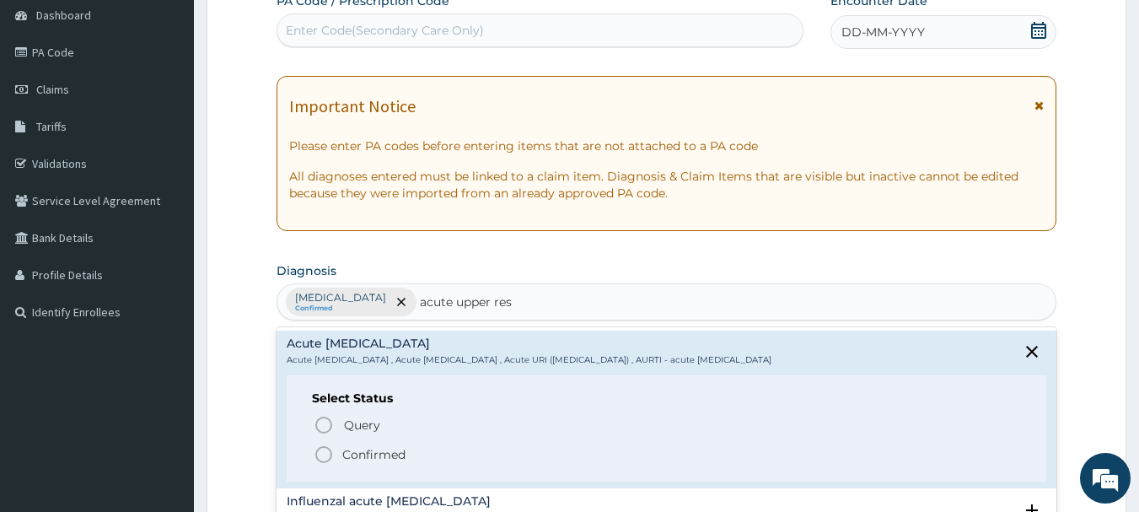
click at [323, 462] on circle "status option filled" at bounding box center [323, 454] width 15 height 15
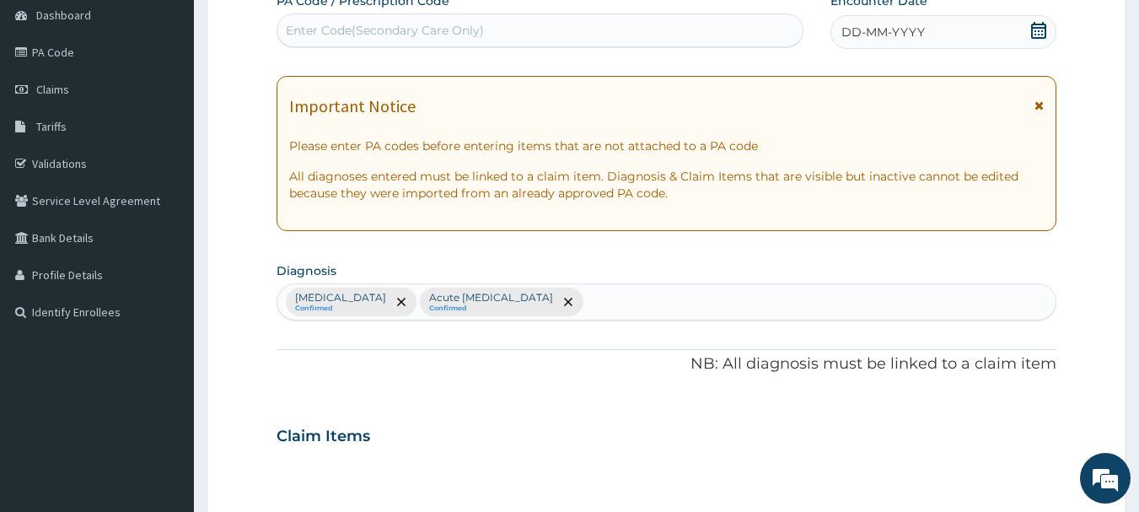
drag, startPoint x: 335, startPoint y: 31, endPoint x: 321, endPoint y: 20, distance: 17.4
click at [321, 20] on div "Enter Code(Secondary Care Only)" at bounding box center [540, 30] width 526 height 27
drag, startPoint x: 312, startPoint y: 28, endPoint x: 298, endPoint y: 21, distance: 15.8
click at [298, 21] on div "Enter Code(Secondary Care Only)" at bounding box center [540, 30] width 526 height 27
paste input "PA/BF1BE0"
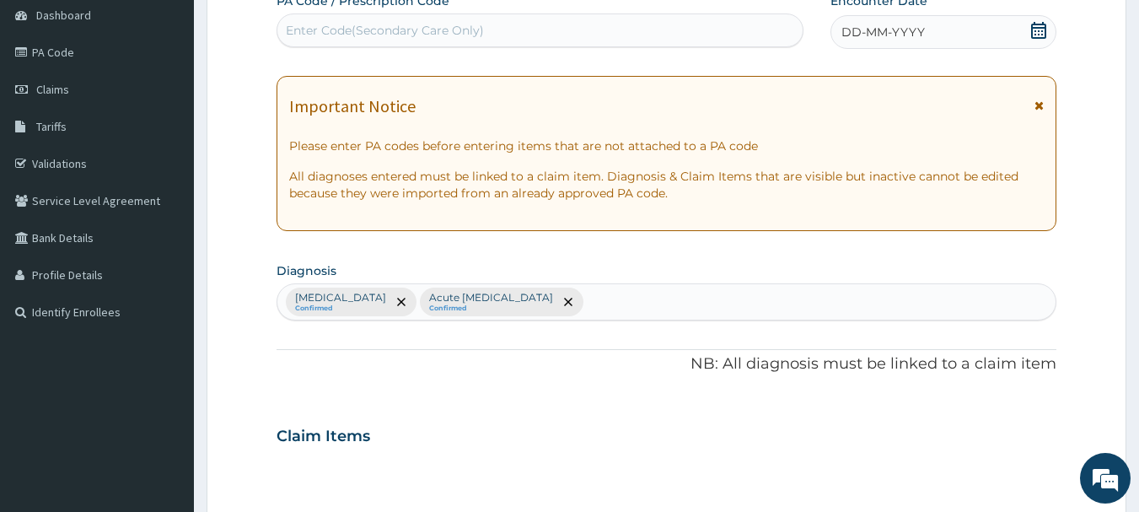
type input "PA/BF1BE0"
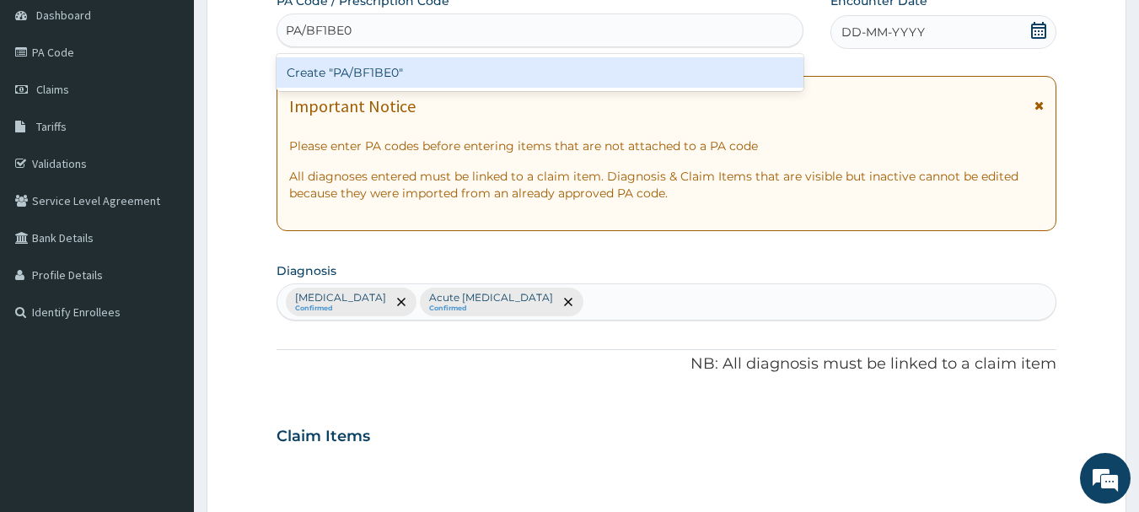
click at [328, 68] on div "Create "PA/BF1BE0"" at bounding box center [541, 72] width 528 height 30
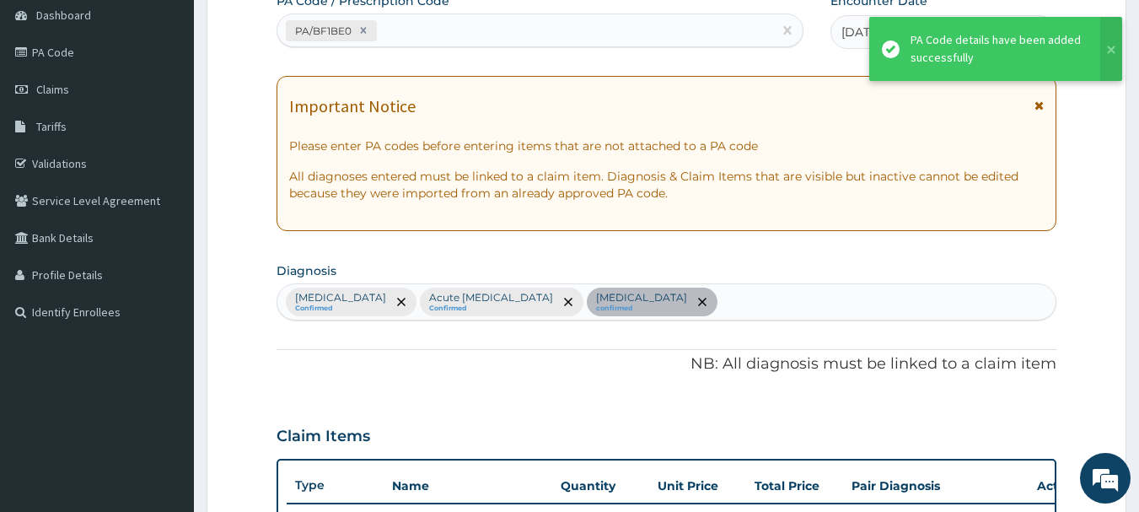
scroll to position [562, 0]
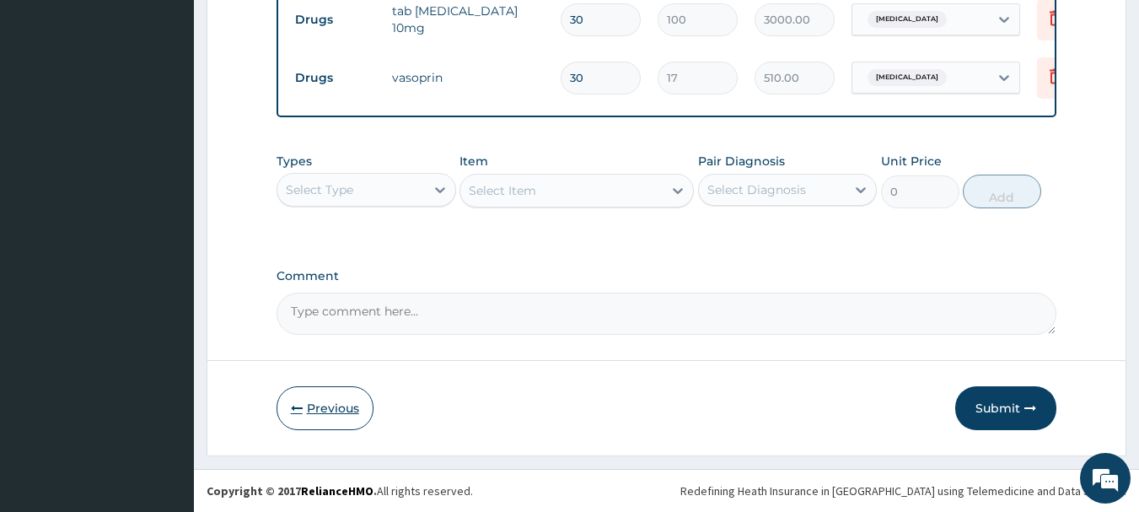
click at [315, 406] on button "Previous" at bounding box center [325, 408] width 97 height 44
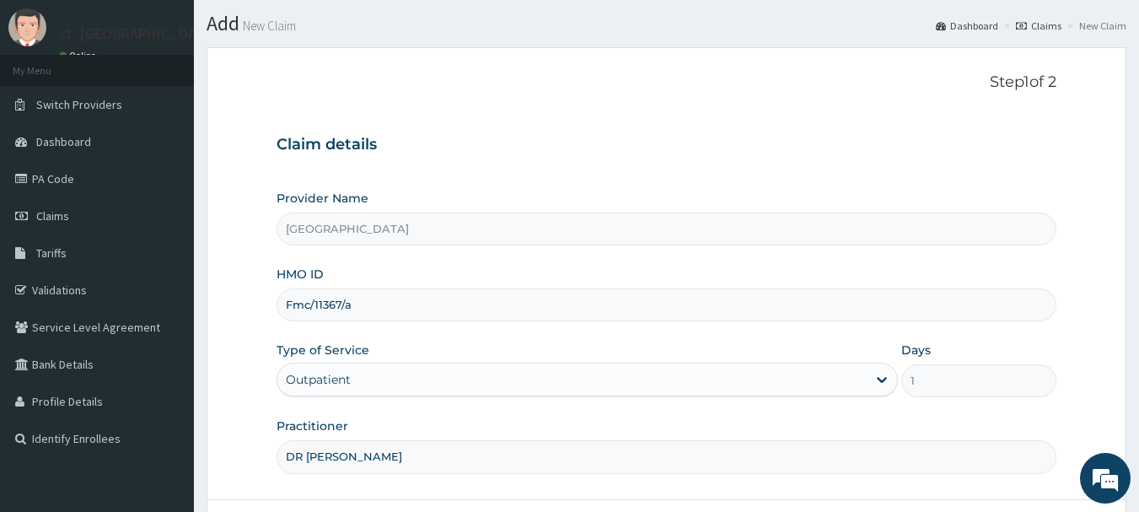
scroll to position [13, 0]
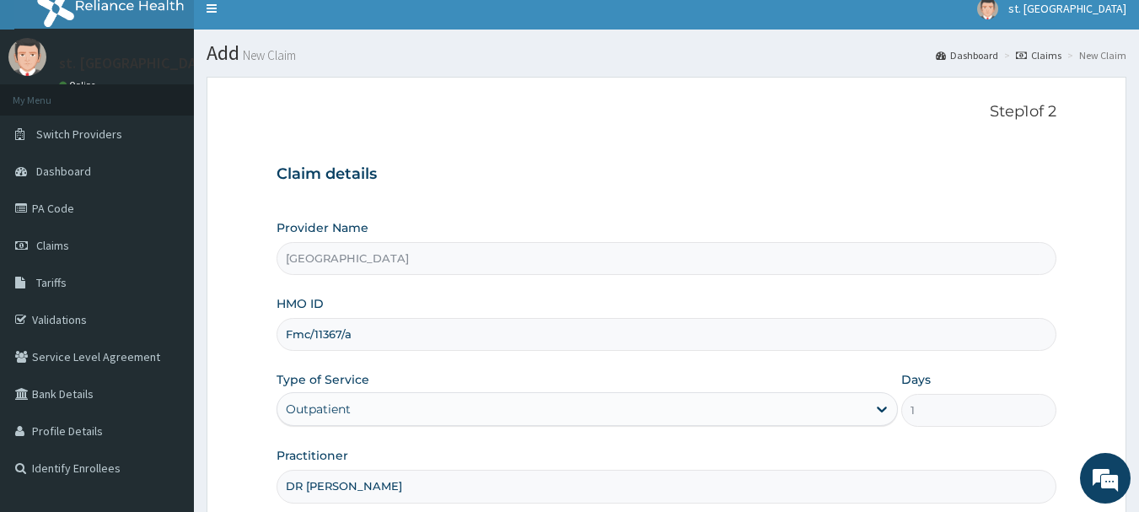
drag, startPoint x: 379, startPoint y: 327, endPoint x: 291, endPoint y: 352, distance: 92.1
click at [282, 352] on div "Provider Name St. Shiloh Medical Centre HMO ID Fmc/11367/a Type of Service Outp…" at bounding box center [667, 360] width 781 height 283
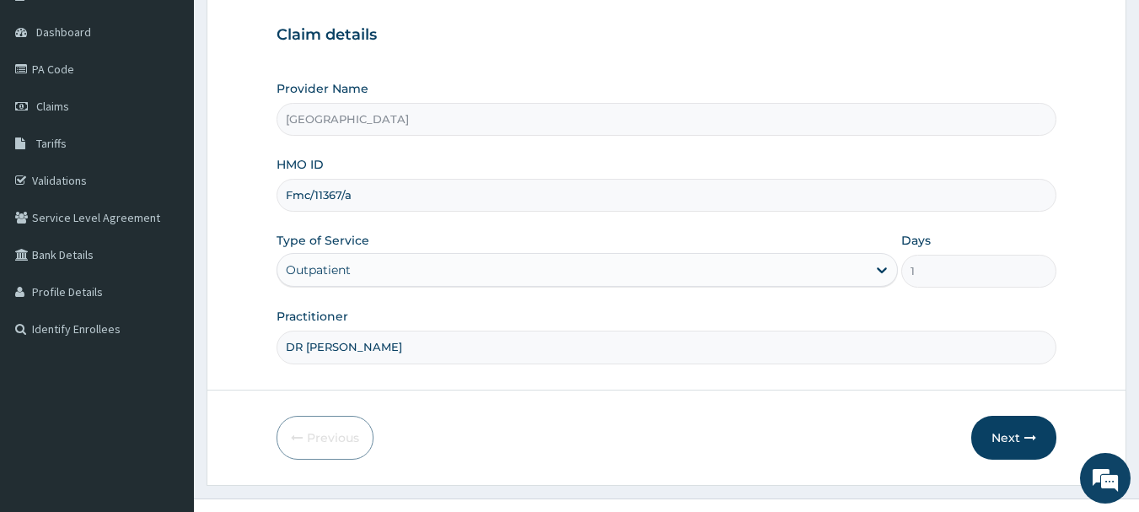
scroll to position [181, 0]
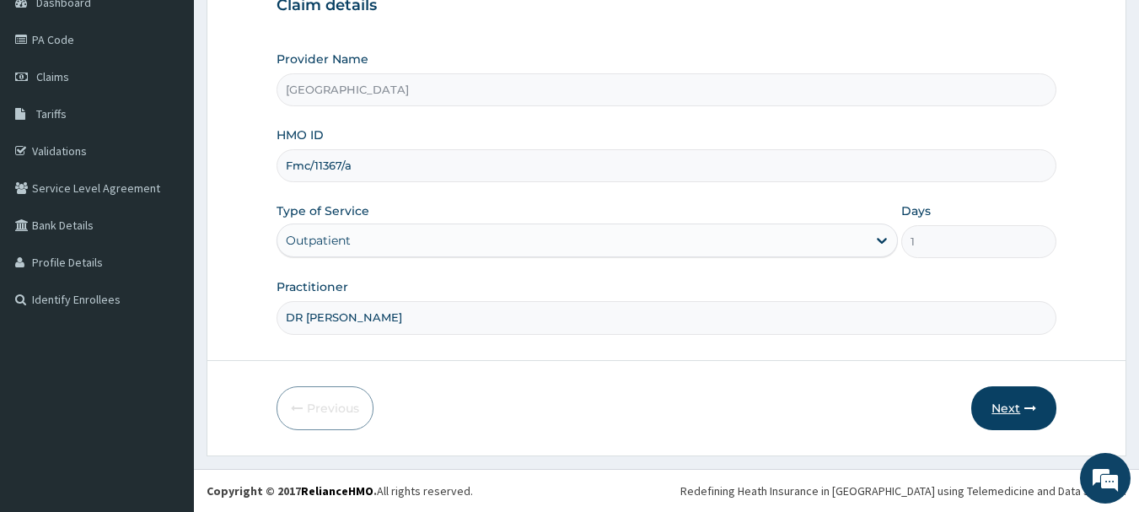
click at [1003, 404] on button "Next" at bounding box center [1013, 408] width 85 height 44
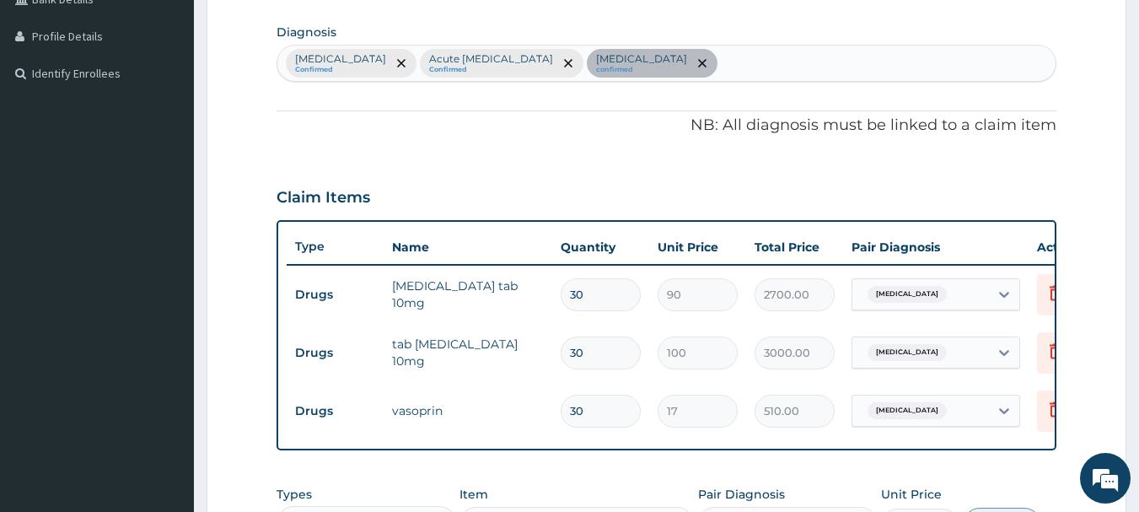
scroll to position [434, 0]
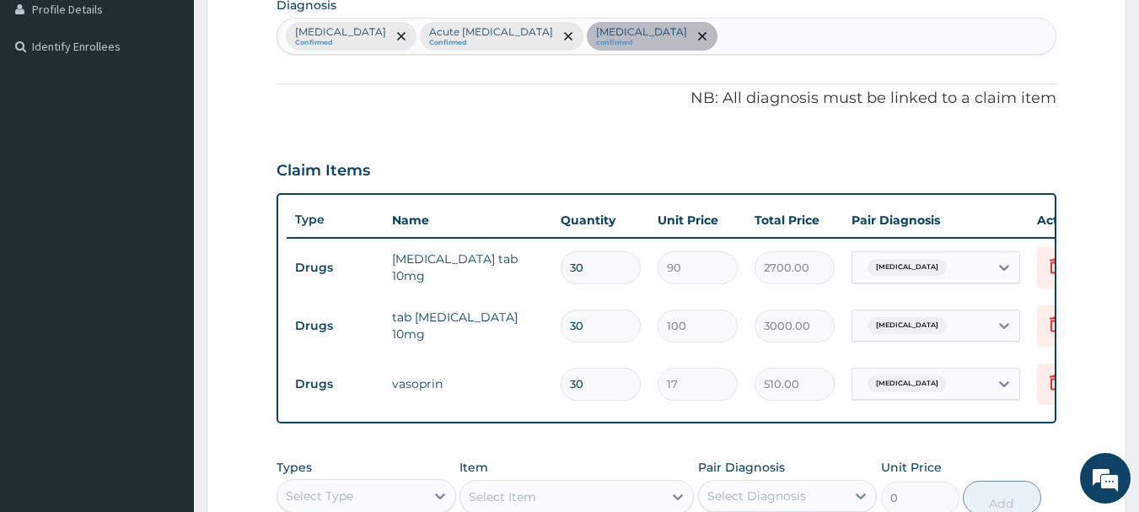
click at [614, 264] on input "30" at bounding box center [601, 267] width 80 height 33
type input "3"
type input "270.00"
type input "0.00"
type input "1"
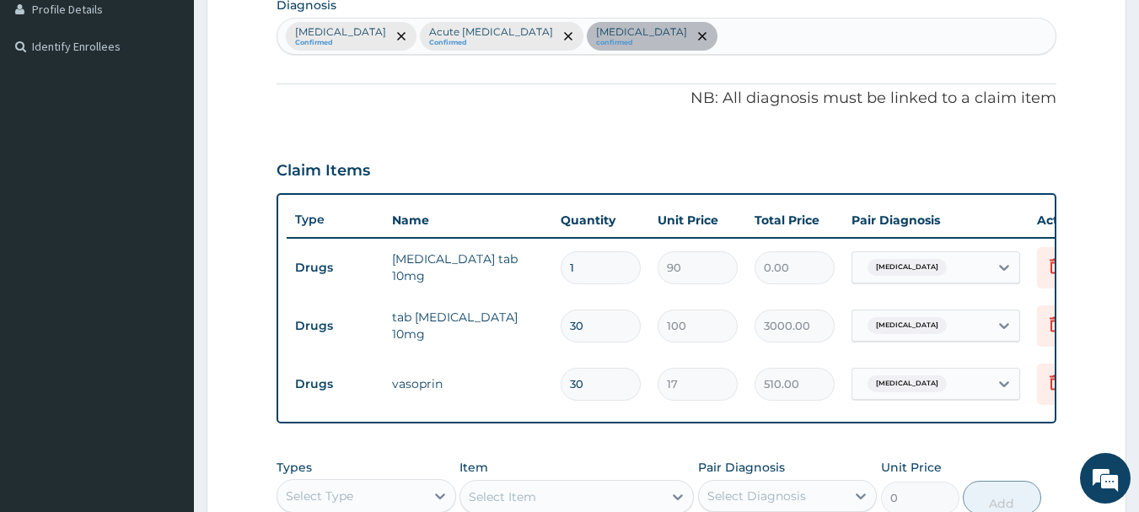
type input "90.00"
type input "15"
type input "1350.00"
type input "15"
click at [594, 324] on input "30" at bounding box center [601, 325] width 80 height 33
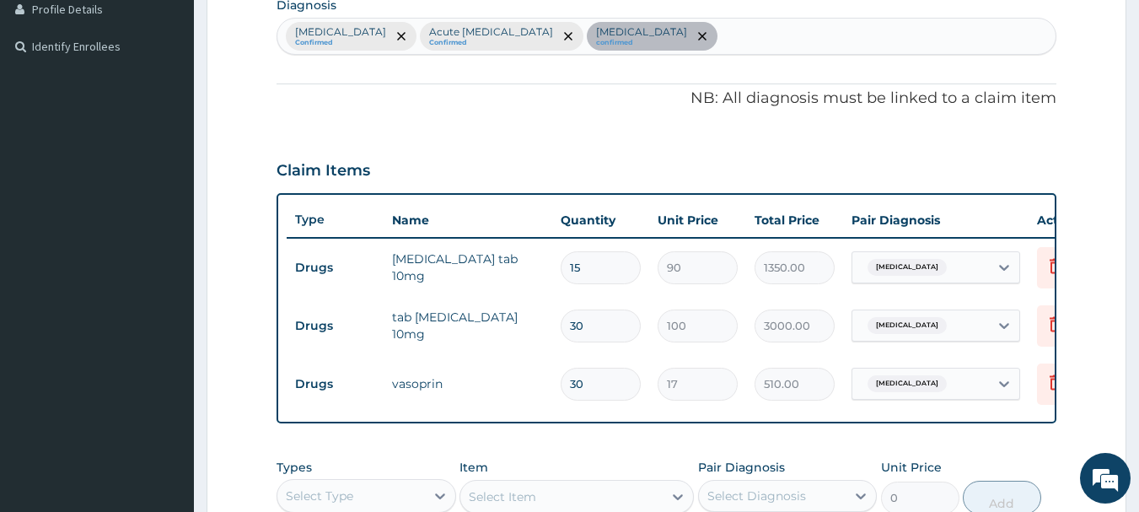
type input "3"
type input "300.00"
type input "0.00"
type input "1"
type input "100.00"
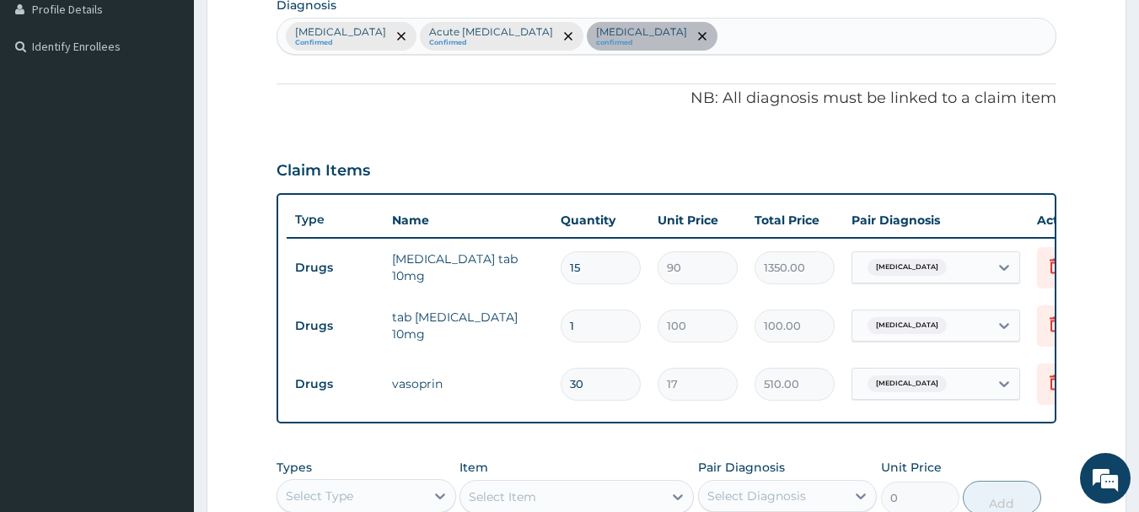
type input "15"
type input "1500.00"
type input "15"
drag, startPoint x: 608, startPoint y: 385, endPoint x: 620, endPoint y: 376, distance: 14.5
click at [611, 383] on input "30" at bounding box center [601, 384] width 80 height 33
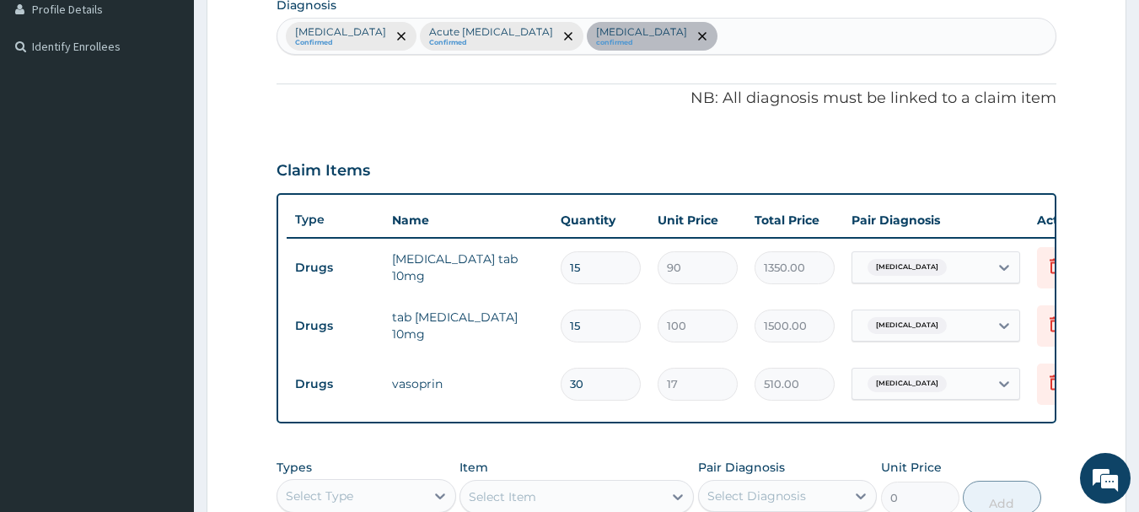
type input "3"
type input "51.00"
type input "0.00"
type input "1"
type input "17.00"
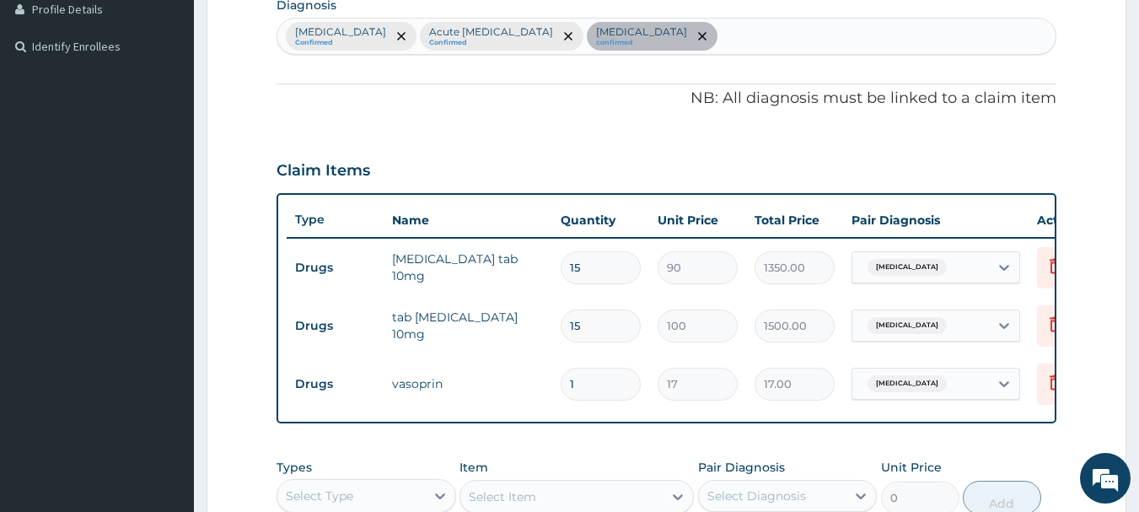
type input "15"
type input "255.00"
type input "15"
click at [1090, 337] on form "Step 2 of 2 PA Code / Prescription Code PA/BF1BE0 Encounter Date 09-08-2025 Imp…" at bounding box center [667, 208] width 920 height 1106
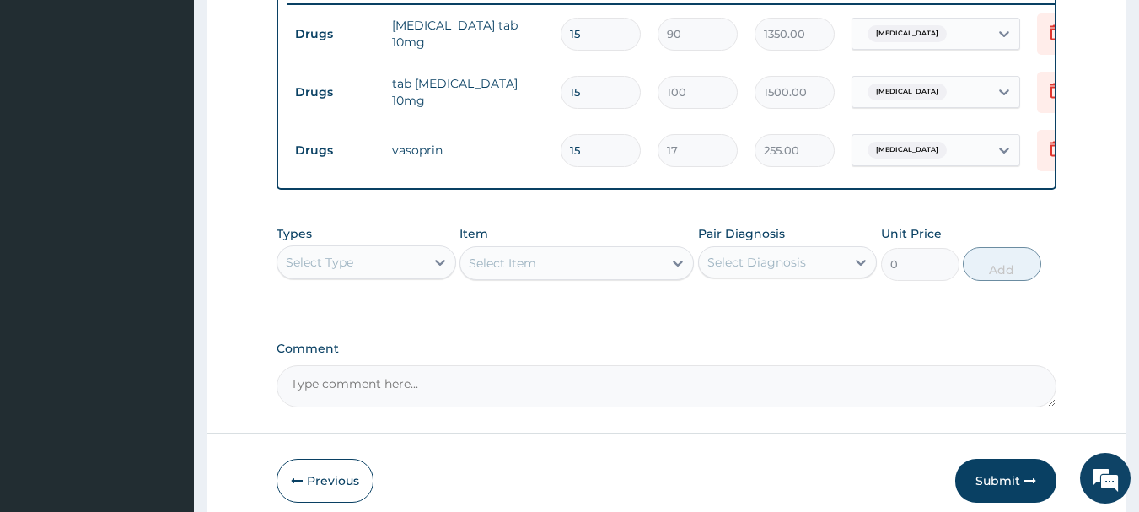
scroll to position [687, 0]
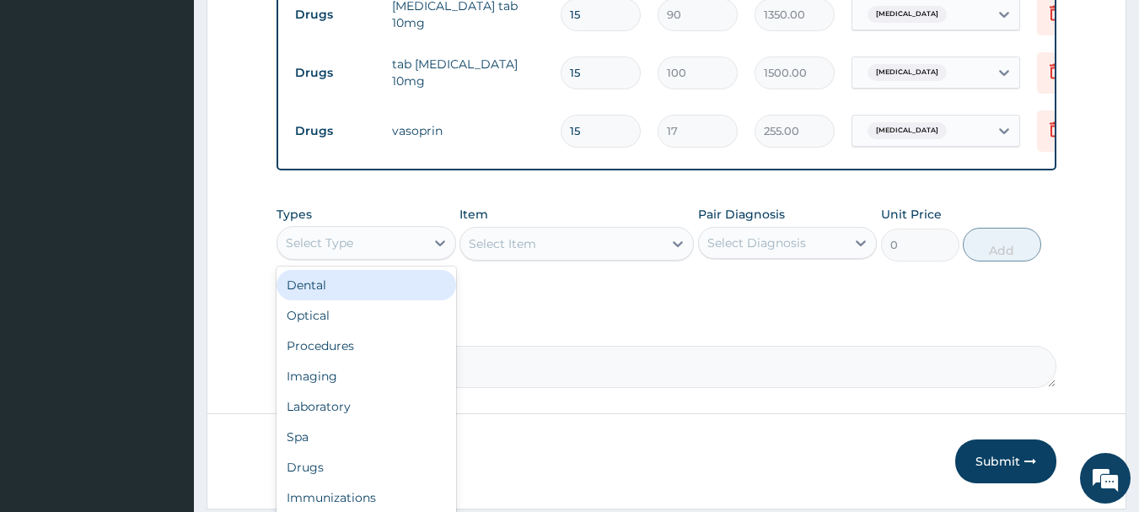
click at [368, 246] on div "Select Type" at bounding box center [351, 242] width 148 height 27
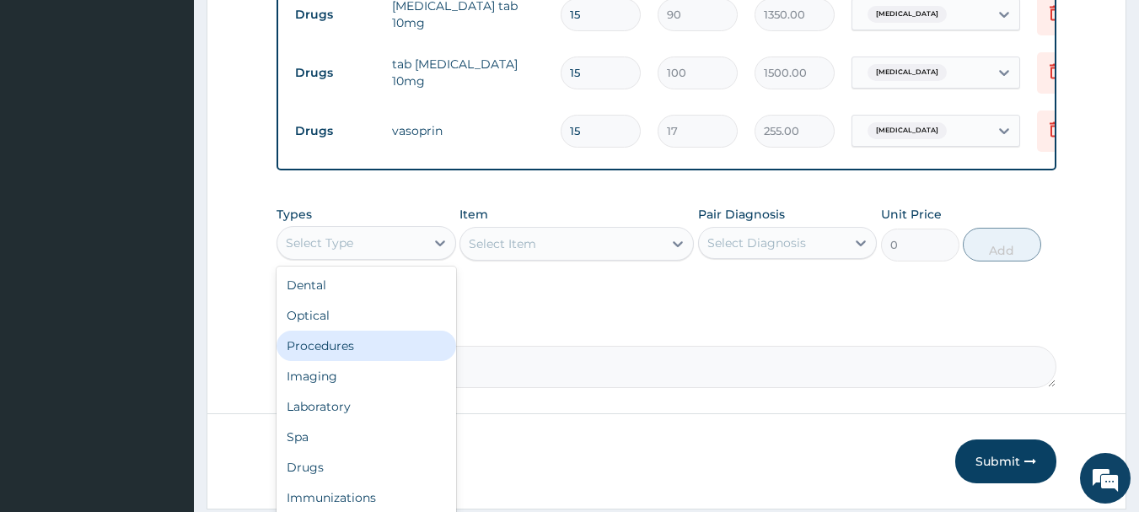
click at [342, 358] on div "Procedures" at bounding box center [367, 346] width 180 height 30
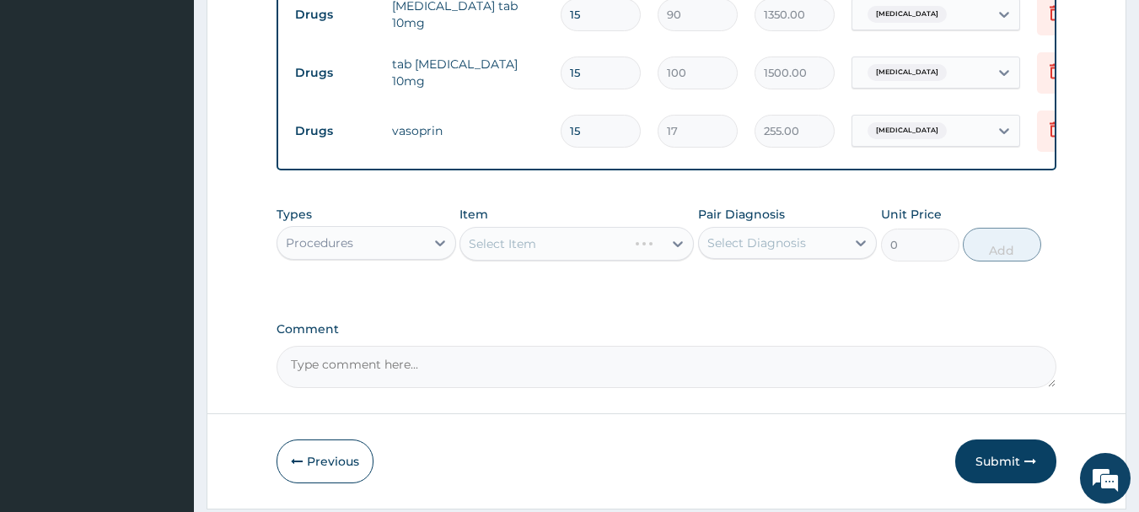
click at [533, 245] on div "Select Item" at bounding box center [577, 244] width 234 height 34
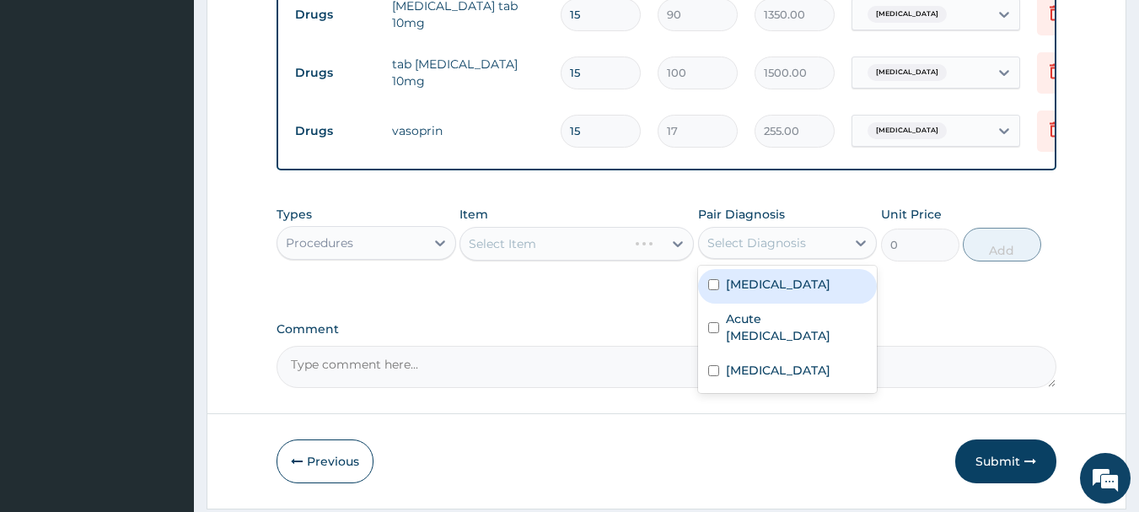
drag, startPoint x: 796, startPoint y: 264, endPoint x: 776, endPoint y: 254, distance: 22.6
click at [797, 256] on div "Select Diagnosis" at bounding box center [773, 242] width 148 height 27
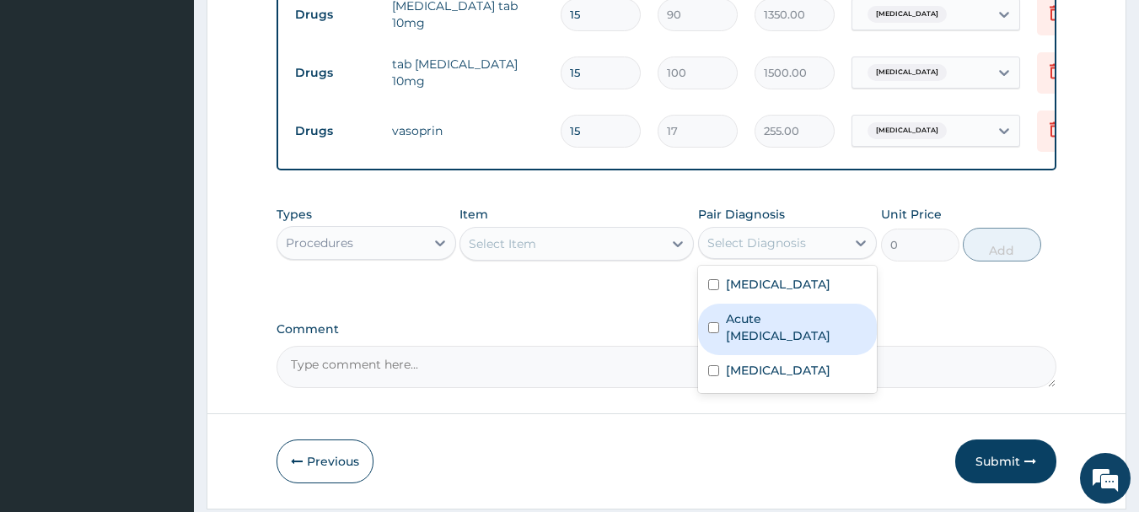
click at [724, 332] on div "Acute upper respiratory infection" at bounding box center [788, 329] width 180 height 51
checkbox input "true"
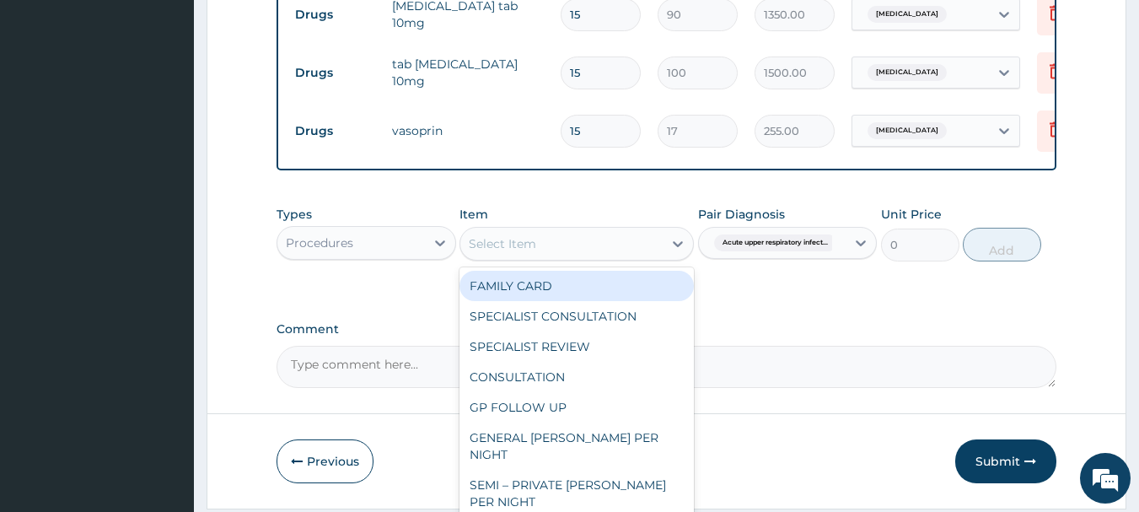
click at [524, 252] on div "Select Item" at bounding box center [502, 243] width 67 height 17
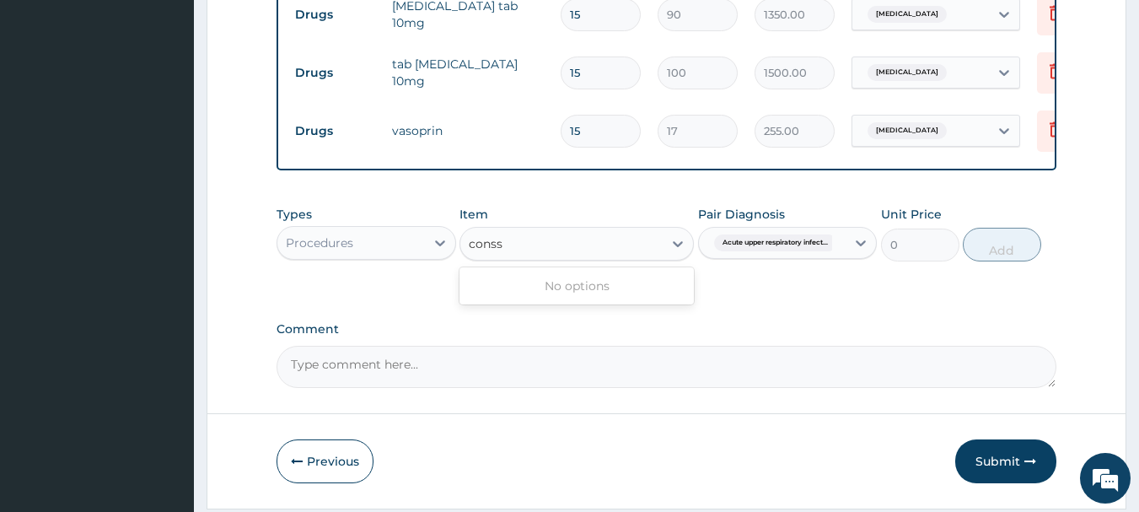
type input "cons"
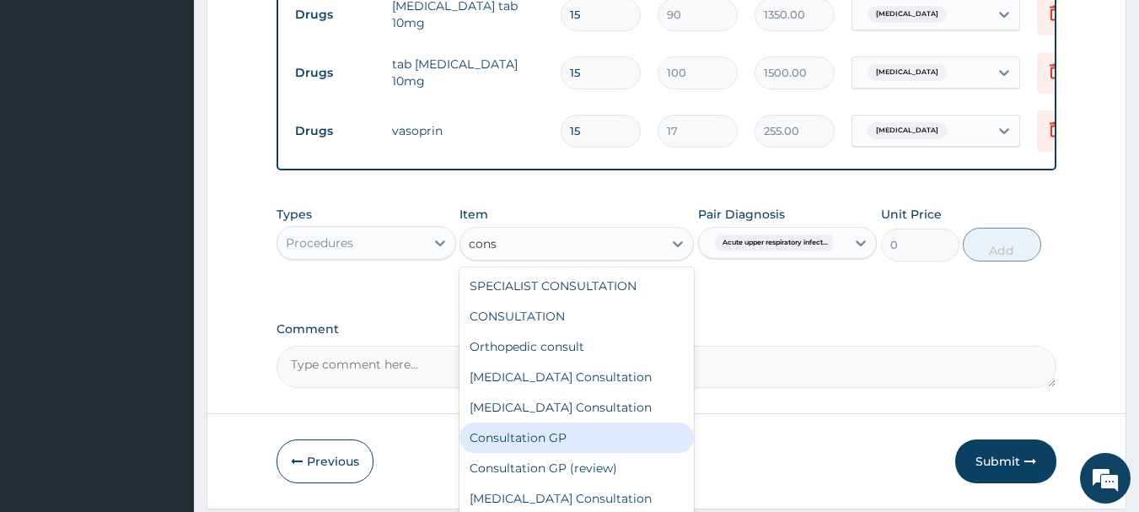
click at [559, 444] on div "Consultation GP" at bounding box center [577, 437] width 234 height 30
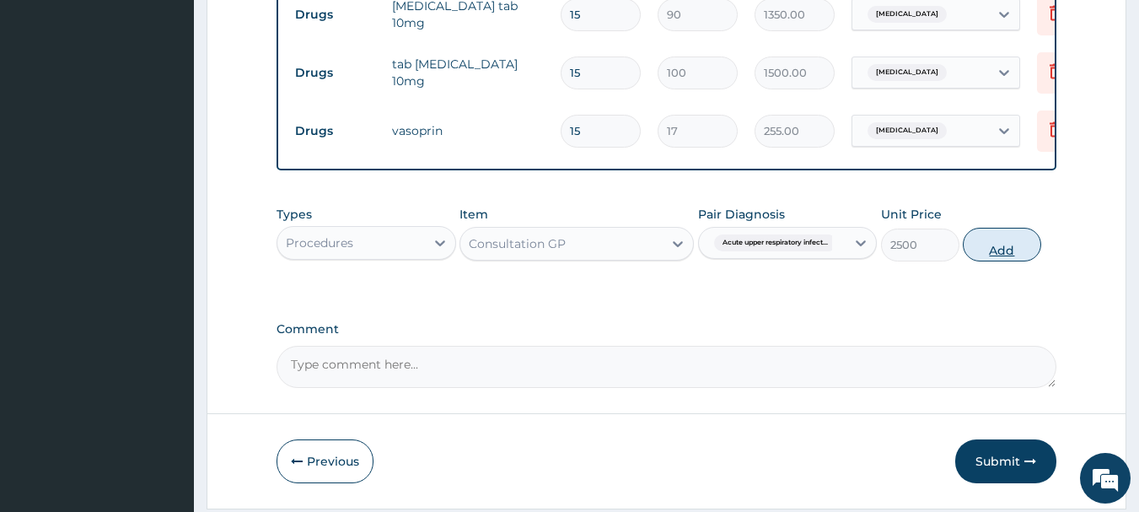
click at [996, 258] on button "Add" at bounding box center [1002, 245] width 78 height 34
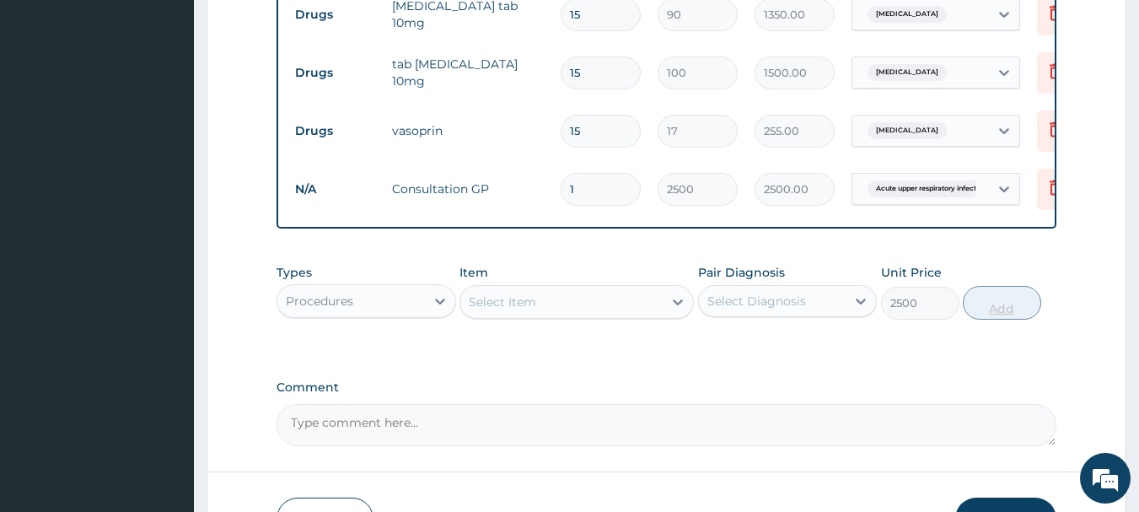
type input "0"
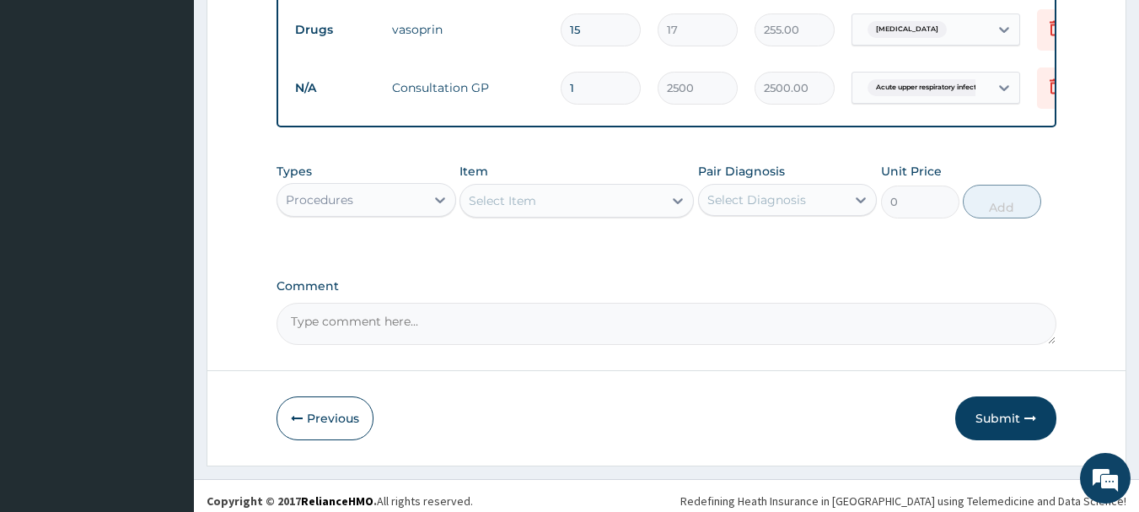
scroll to position [811, 0]
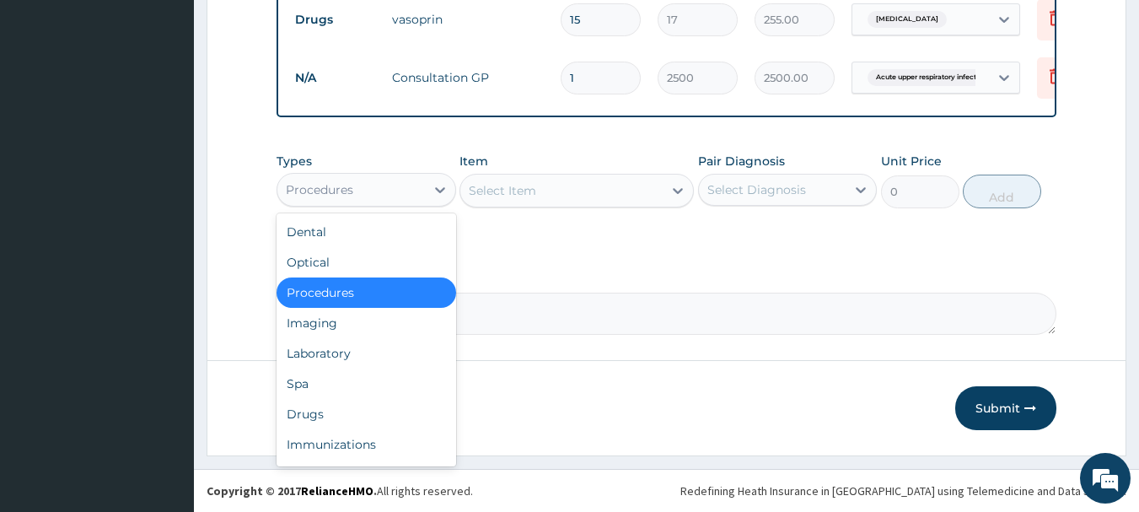
click at [395, 175] on div "Procedures" at bounding box center [367, 190] width 180 height 34
click at [324, 420] on div "Drugs" at bounding box center [367, 414] width 180 height 30
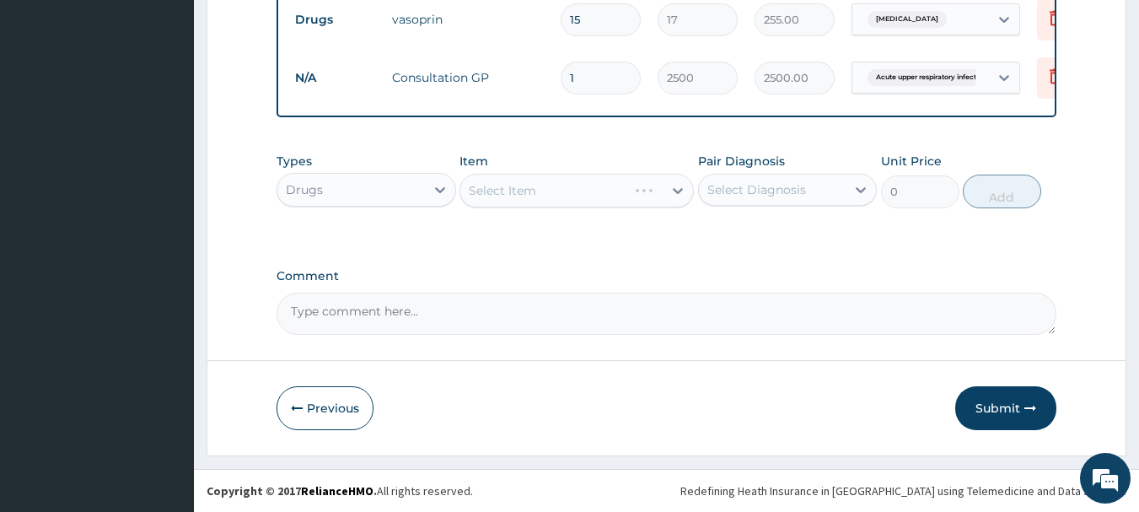
click at [810, 193] on div "Select Diagnosis" at bounding box center [773, 189] width 148 height 27
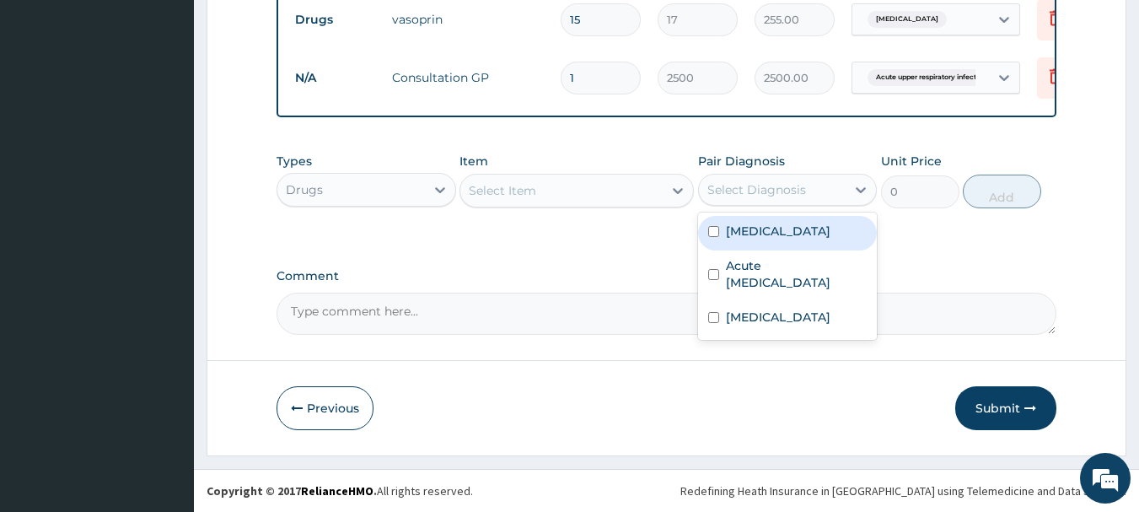
click at [739, 234] on label "Rhinitis" at bounding box center [778, 231] width 105 height 17
checkbox input "true"
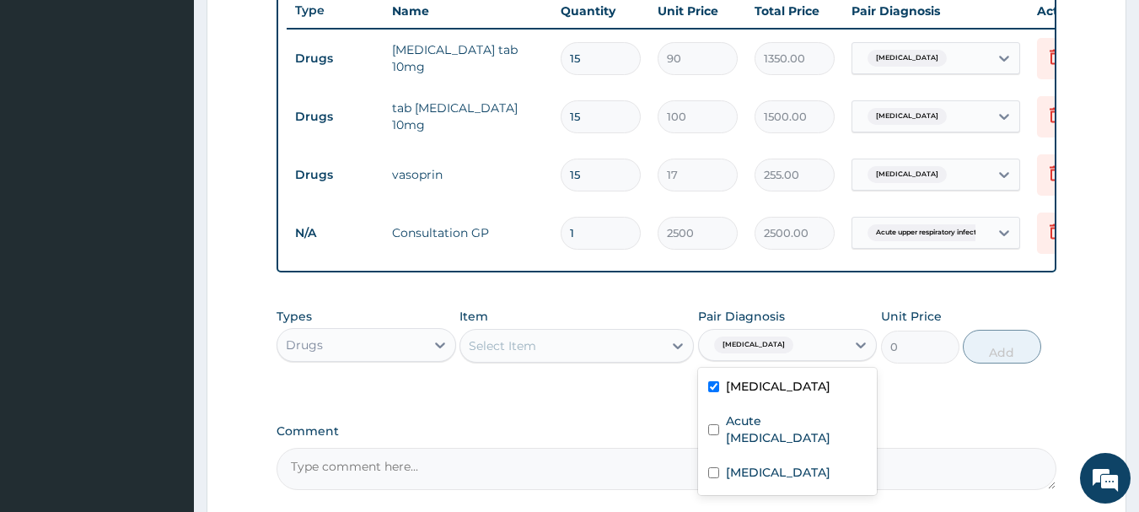
scroll to position [643, 0]
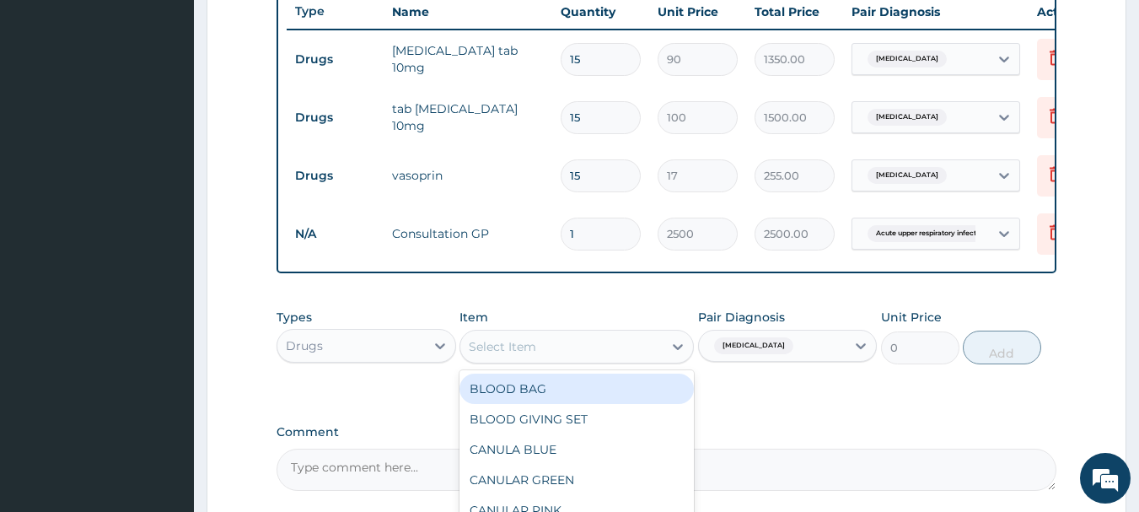
click at [519, 360] on div "Select Item" at bounding box center [561, 346] width 202 height 27
type input "p"
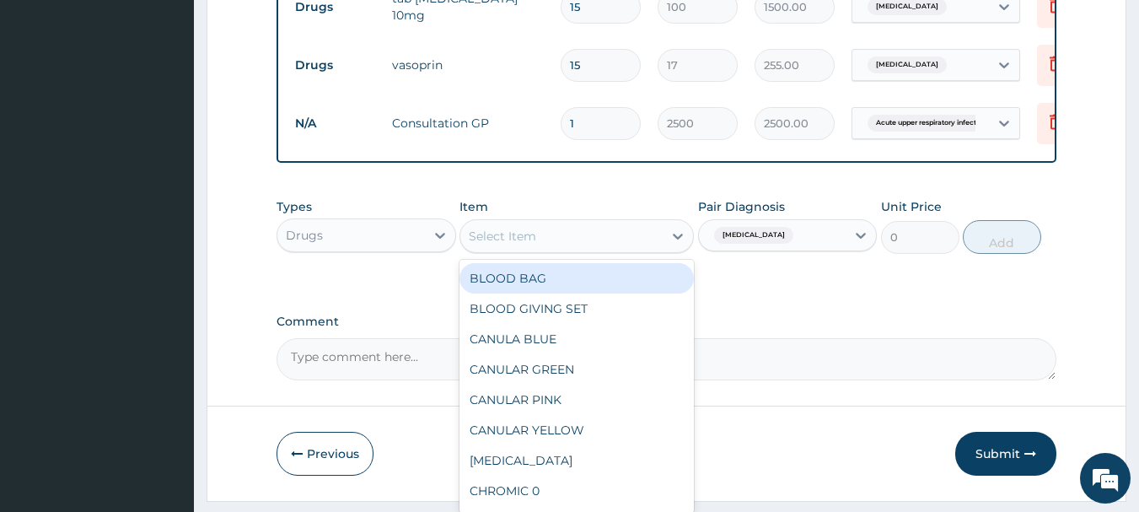
scroll to position [811, 0]
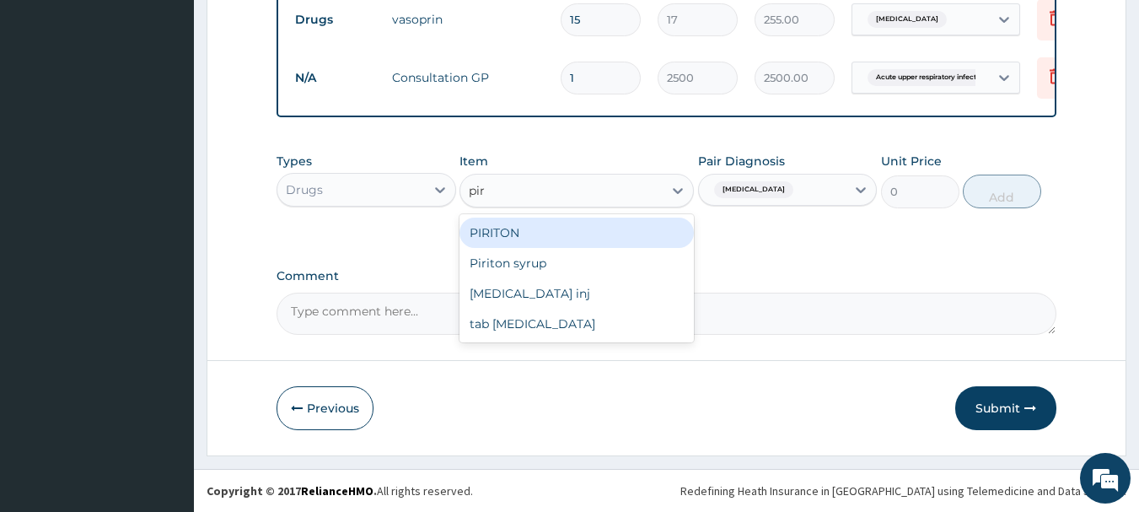
type input "piri"
click at [557, 231] on div "PIRITON" at bounding box center [577, 233] width 234 height 30
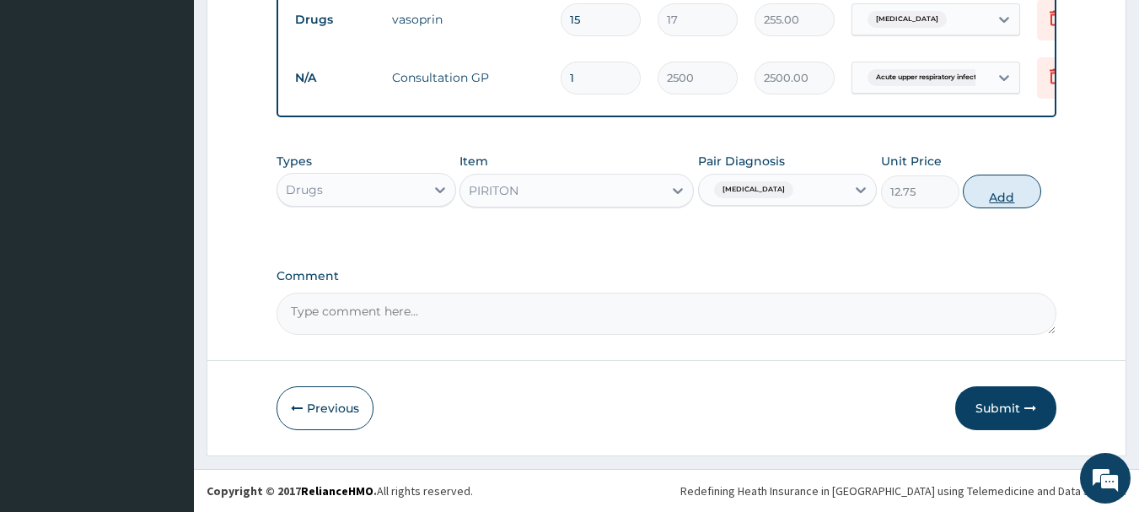
click at [1003, 189] on button "Add" at bounding box center [1002, 192] width 78 height 34
type input "0"
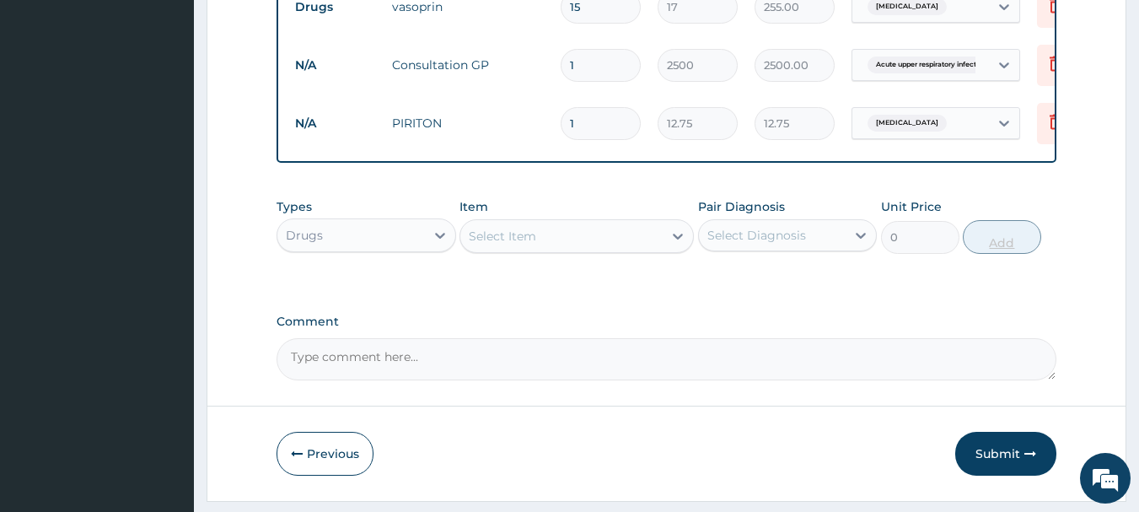
type input "10"
type input "127.50"
type input "10"
click at [565, 246] on div "Select Item" at bounding box center [561, 236] width 202 height 27
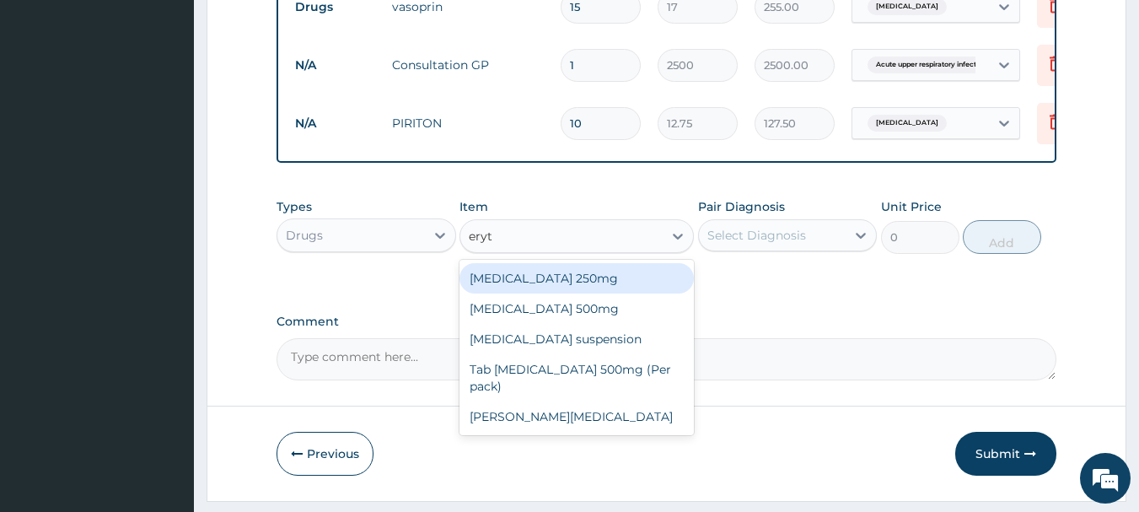
type input "eryth"
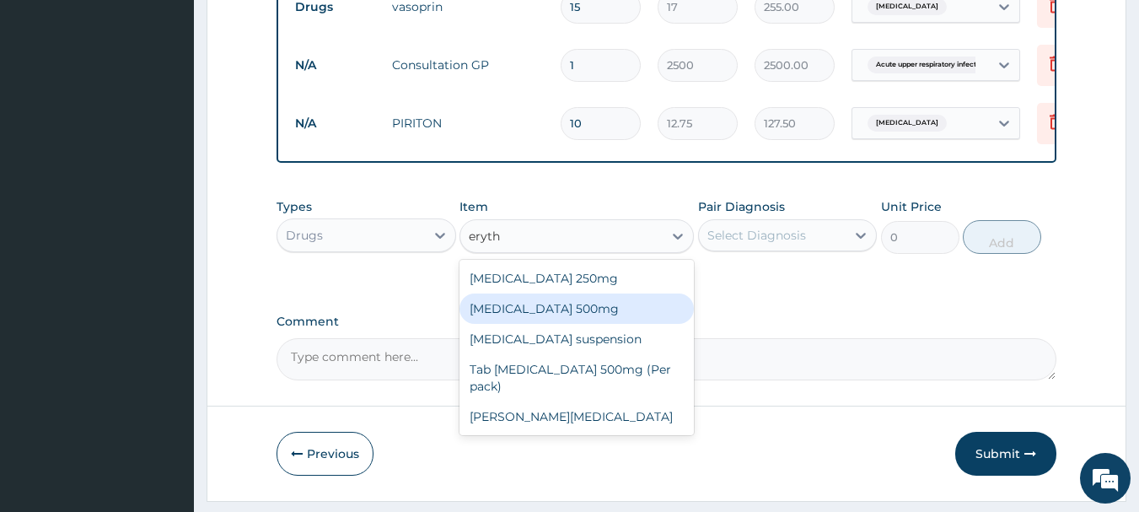
click at [535, 324] on div "[MEDICAL_DATA] 500mg" at bounding box center [577, 308] width 234 height 30
type input "42.5"
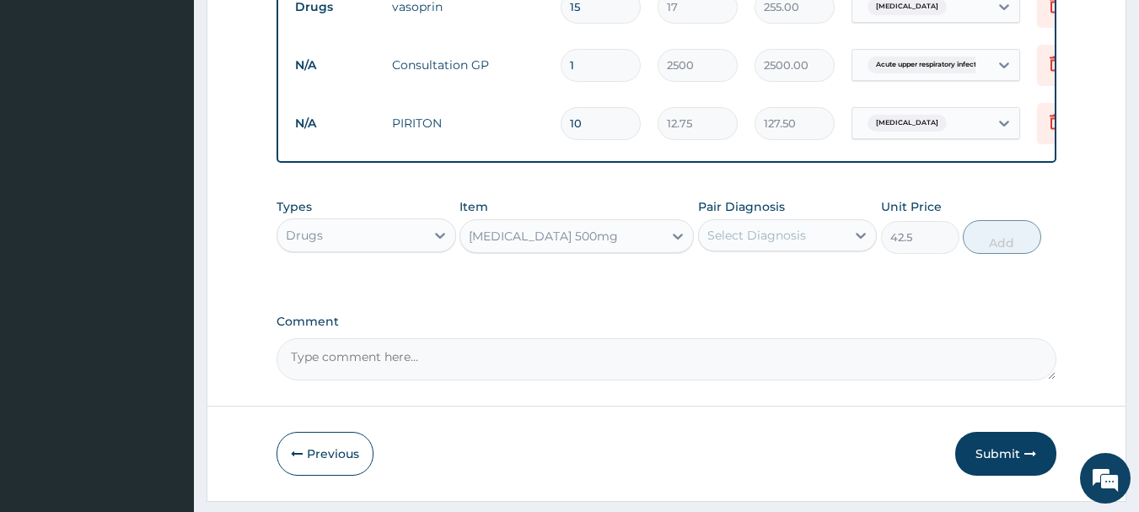
click at [736, 244] on div "Select Diagnosis" at bounding box center [757, 235] width 99 height 17
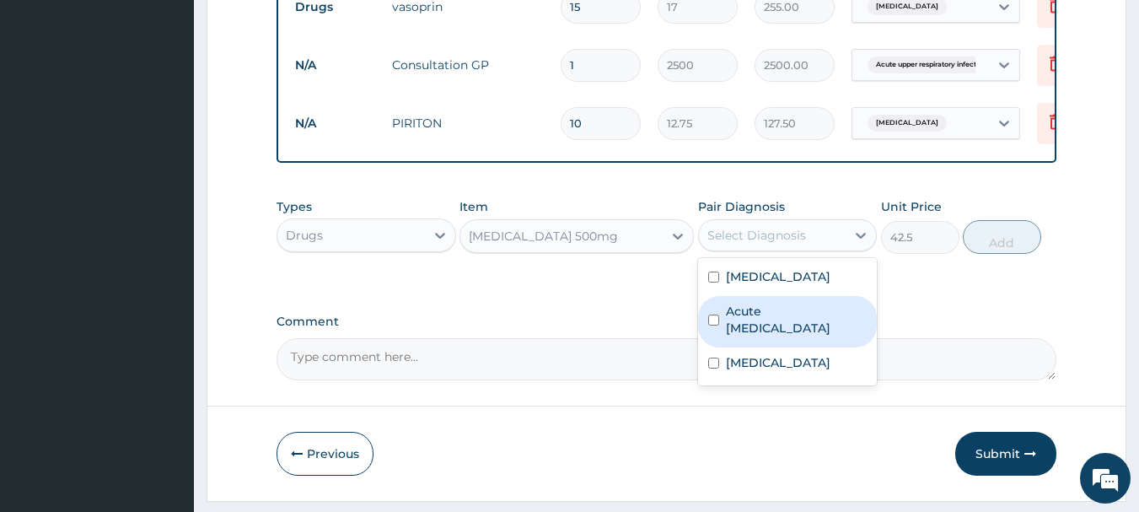
click at [724, 336] on div "Acute upper respiratory infection" at bounding box center [788, 321] width 180 height 51
checkbox input "true"
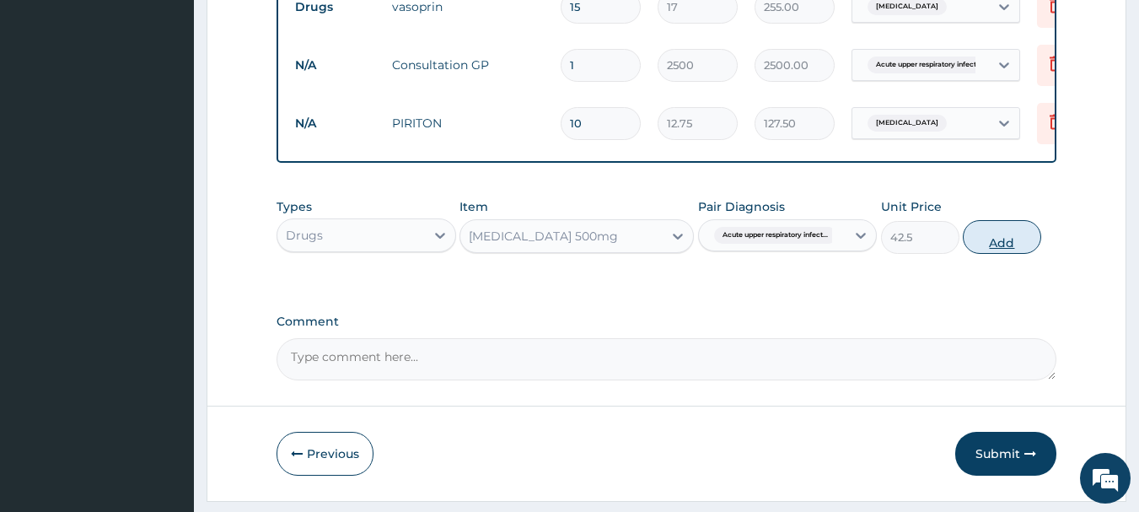
click at [995, 253] on button "Add" at bounding box center [1002, 237] width 78 height 34
type input "0"
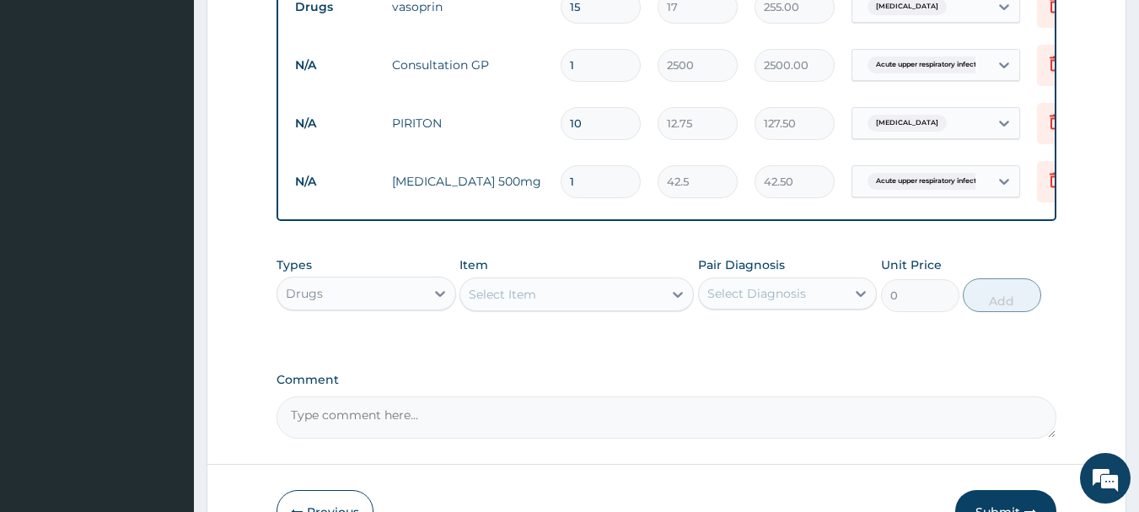
type input "10"
type input "425.00"
type input "10"
click at [732, 301] on div "Select Diagnosis" at bounding box center [757, 293] width 99 height 17
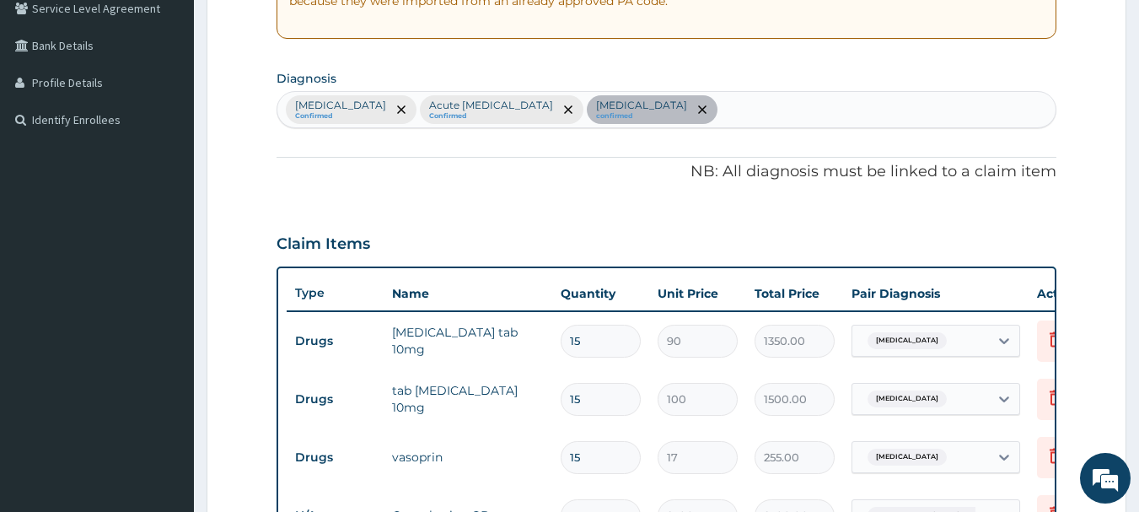
scroll to position [137, 0]
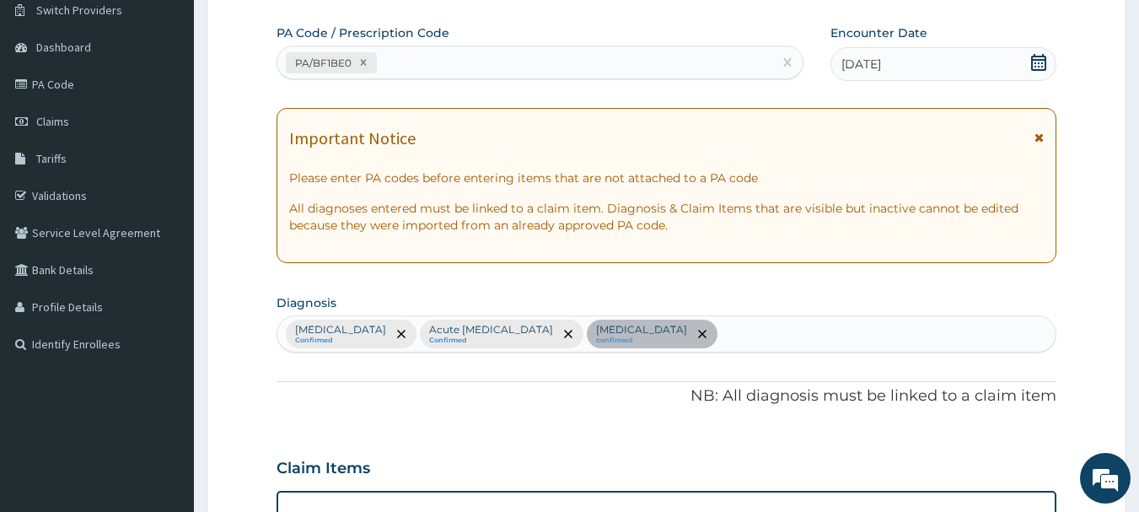
click at [776, 331] on div "Rhinitis Confirmed Acute upper respiratory infection Confirmed Essential hypert…" at bounding box center [666, 333] width 779 height 35
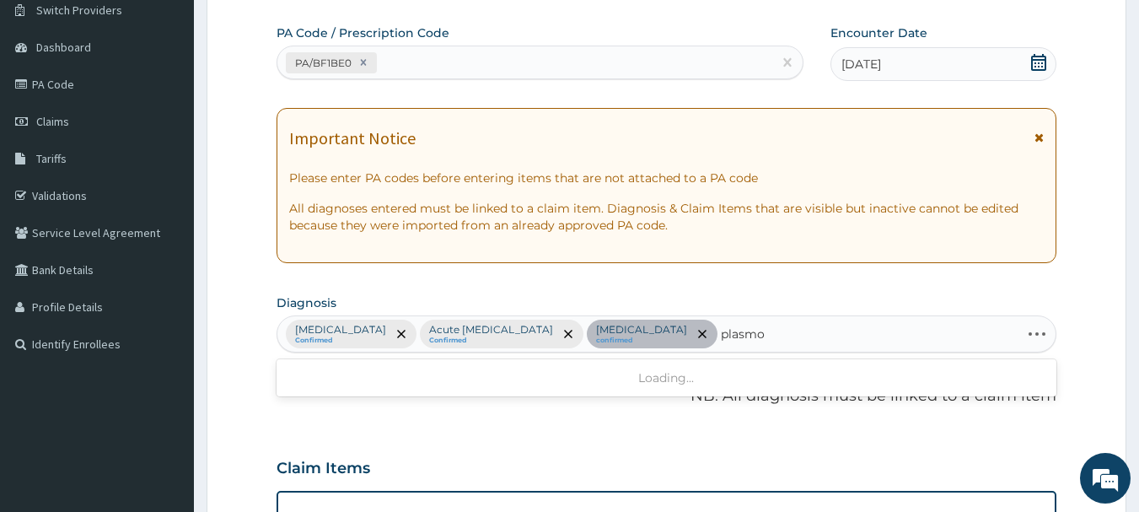
type input "plasmod"
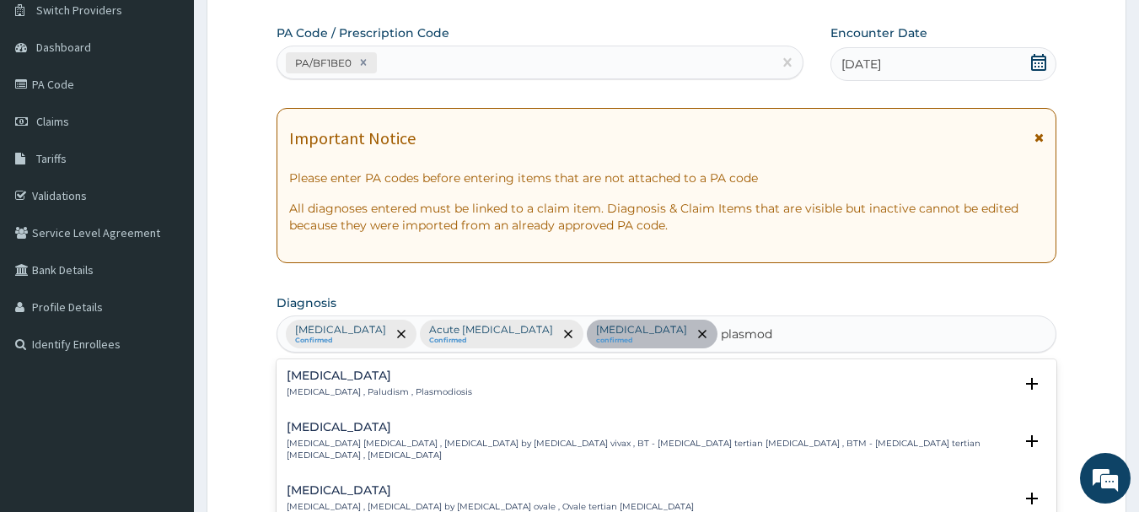
click at [331, 371] on h4 "Malaria" at bounding box center [380, 375] width 186 height 13
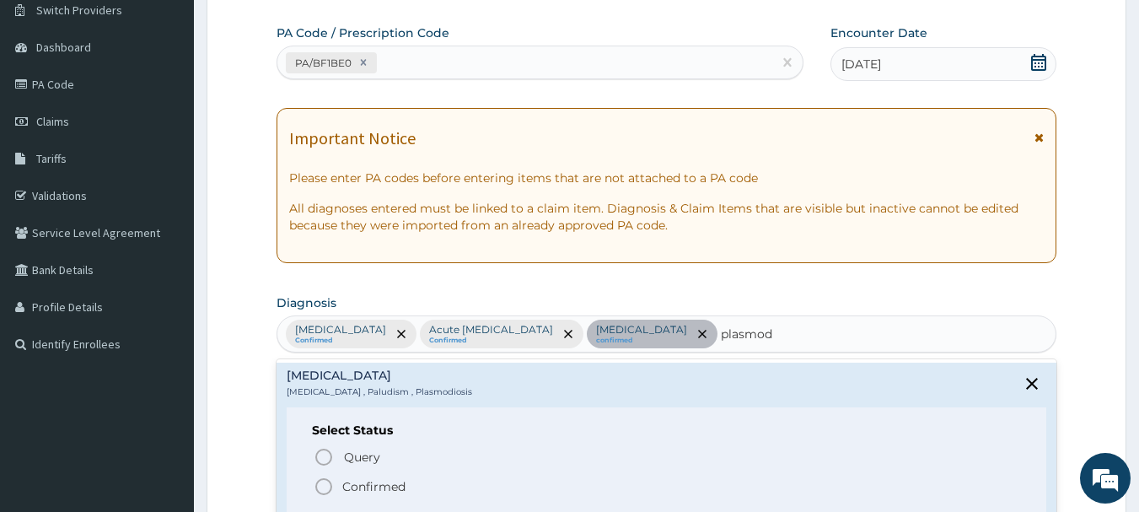
drag, startPoint x: 321, startPoint y: 482, endPoint x: 324, endPoint y: 474, distance: 8.8
click at [320, 482] on icon "status option filled" at bounding box center [324, 486] width 20 height 20
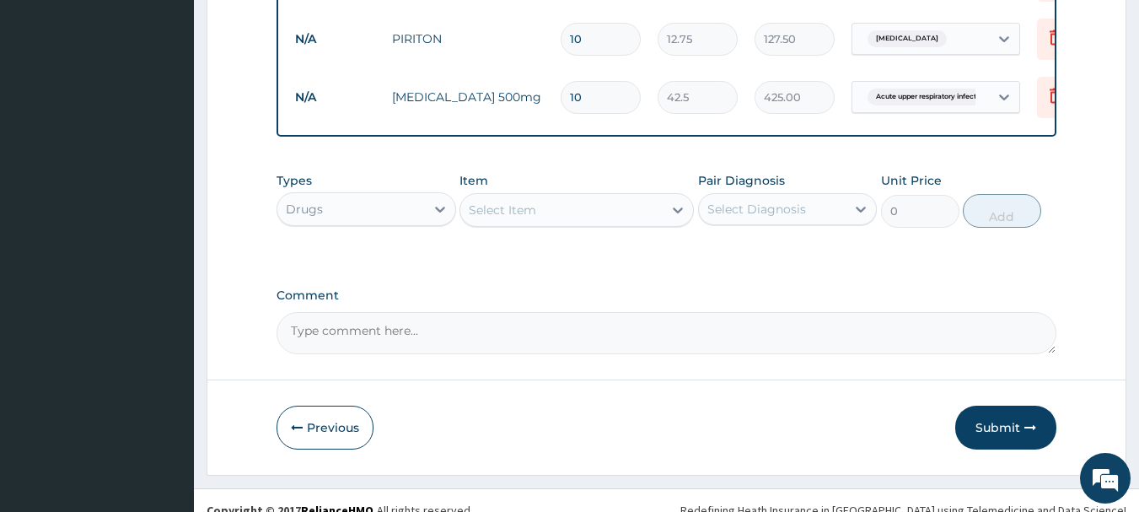
scroll to position [928, 0]
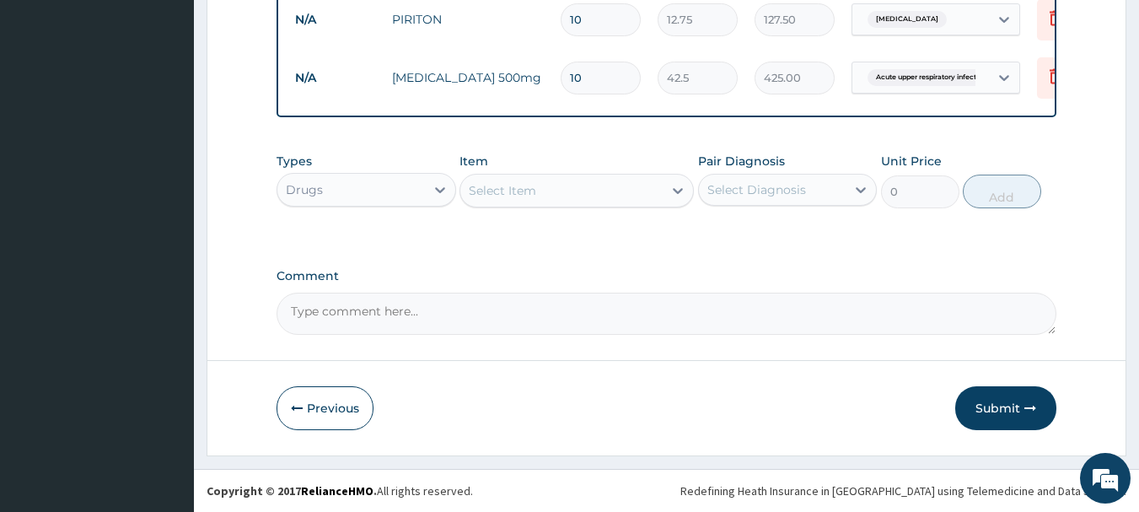
click at [534, 185] on div "Select Item" at bounding box center [502, 190] width 67 height 17
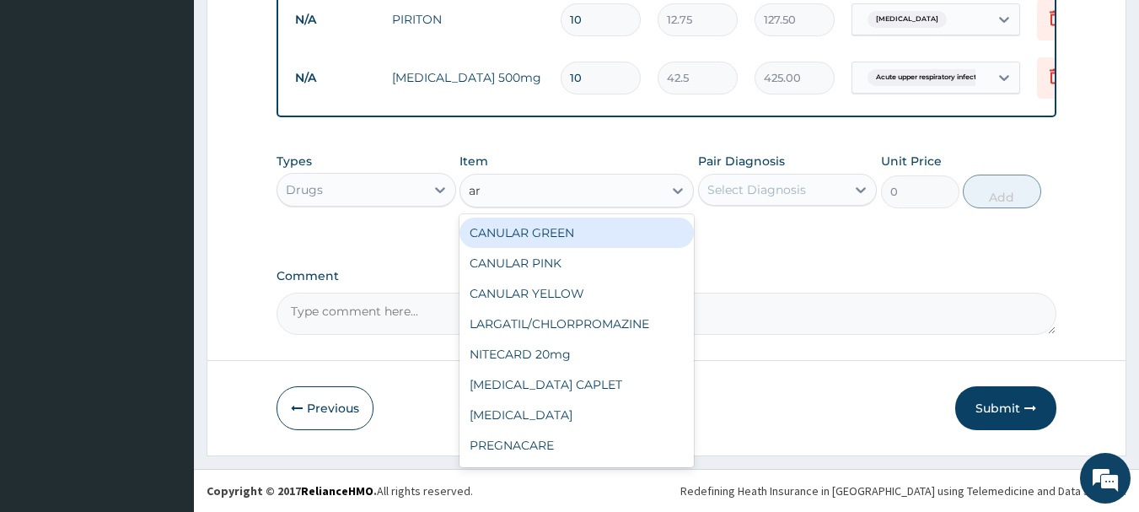
type input "a"
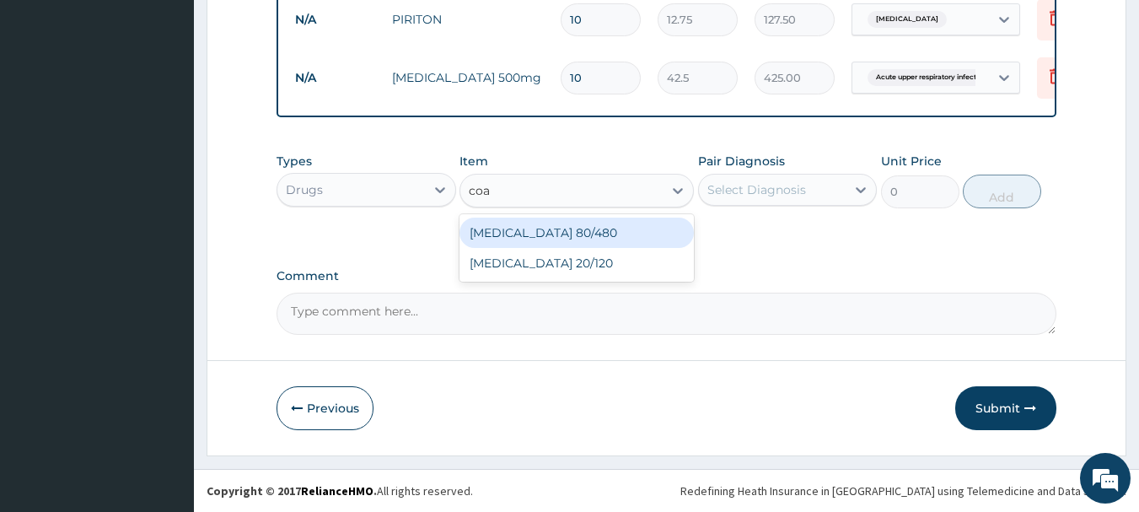
type input "coar"
drag, startPoint x: 519, startPoint y: 248, endPoint x: 519, endPoint y: 234, distance: 13.5
click at [519, 234] on div "Coartem 80/480 Coartem 20/120" at bounding box center [577, 247] width 234 height 67
click at [519, 234] on div "Coartem 80/480" at bounding box center [577, 233] width 234 height 30
type input "250"
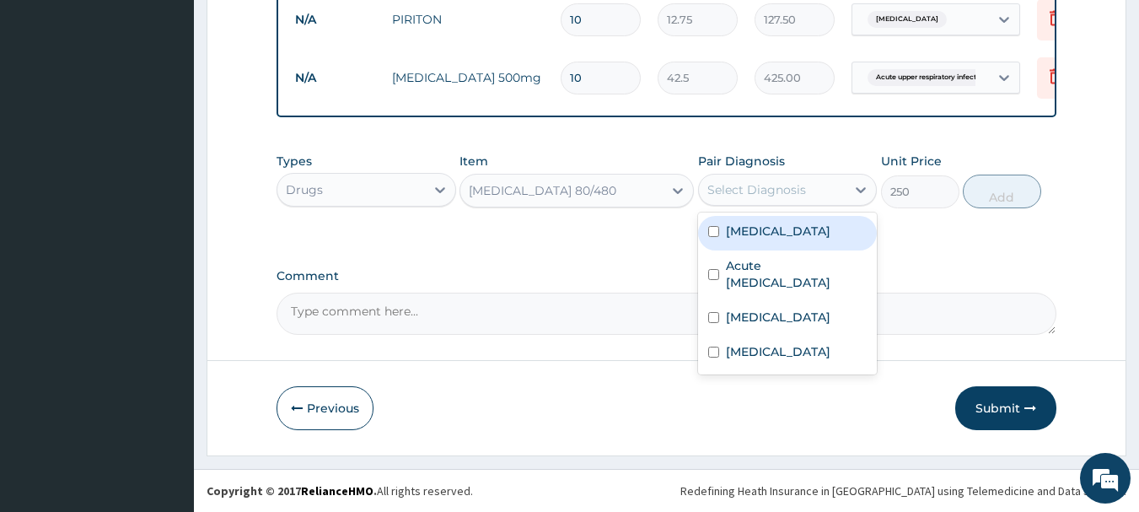
click at [727, 188] on div "Select Diagnosis" at bounding box center [757, 189] width 99 height 17
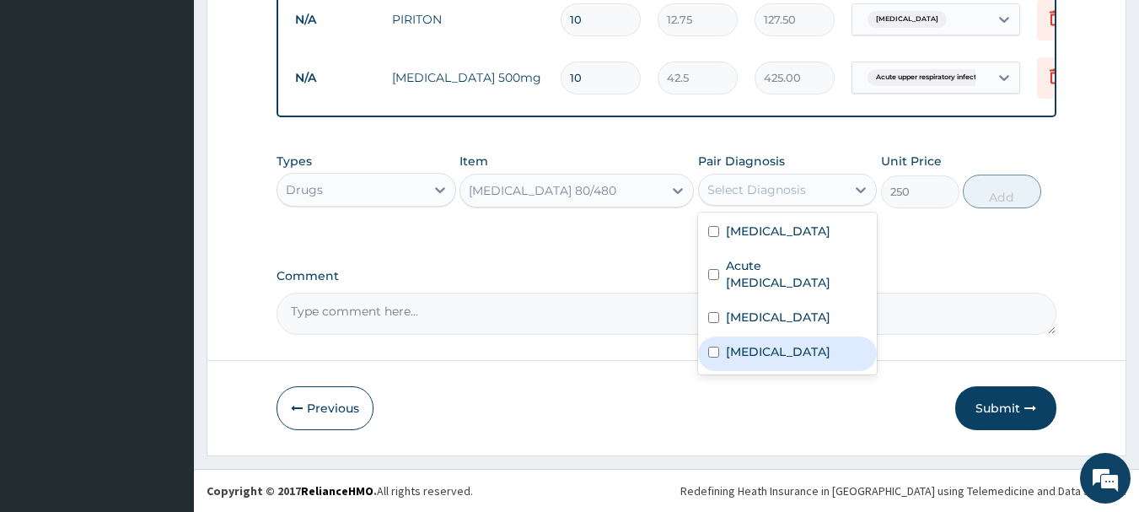
click at [721, 344] on div "Malaria" at bounding box center [788, 353] width 180 height 35
checkbox input "true"
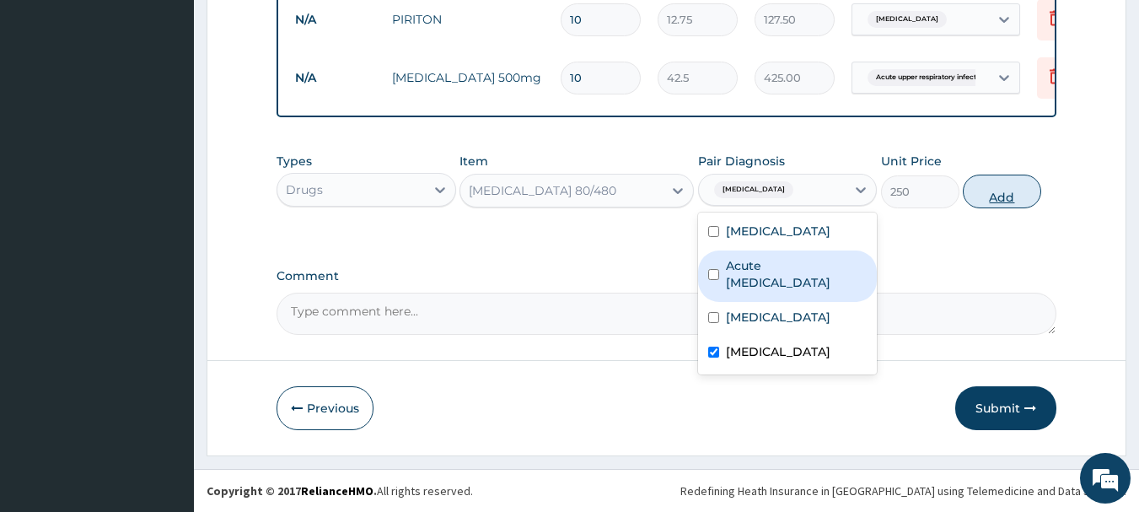
click at [993, 199] on button "Add" at bounding box center [1002, 192] width 78 height 34
type input "0"
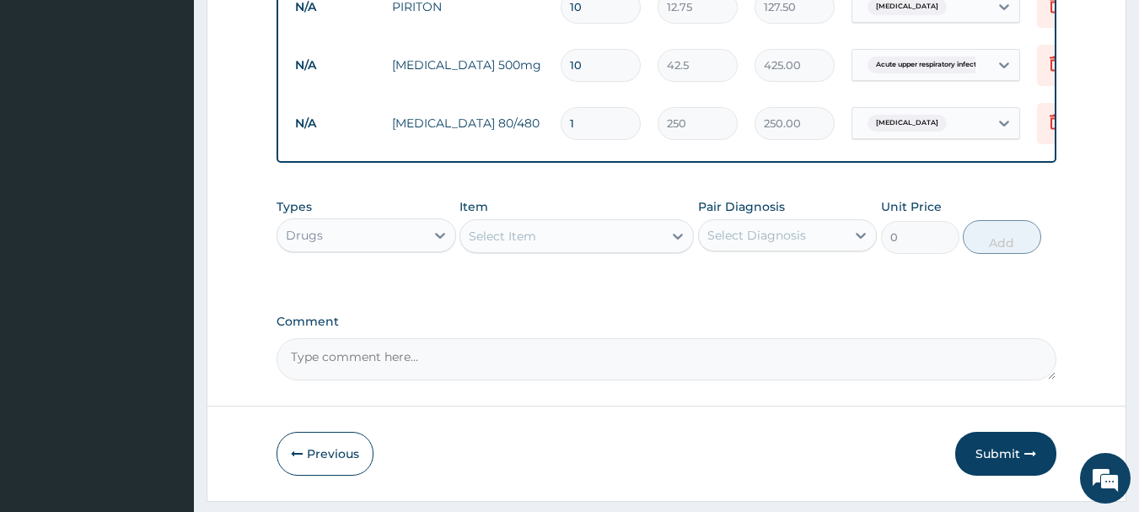
type input "0.00"
type input "6"
type input "1500.00"
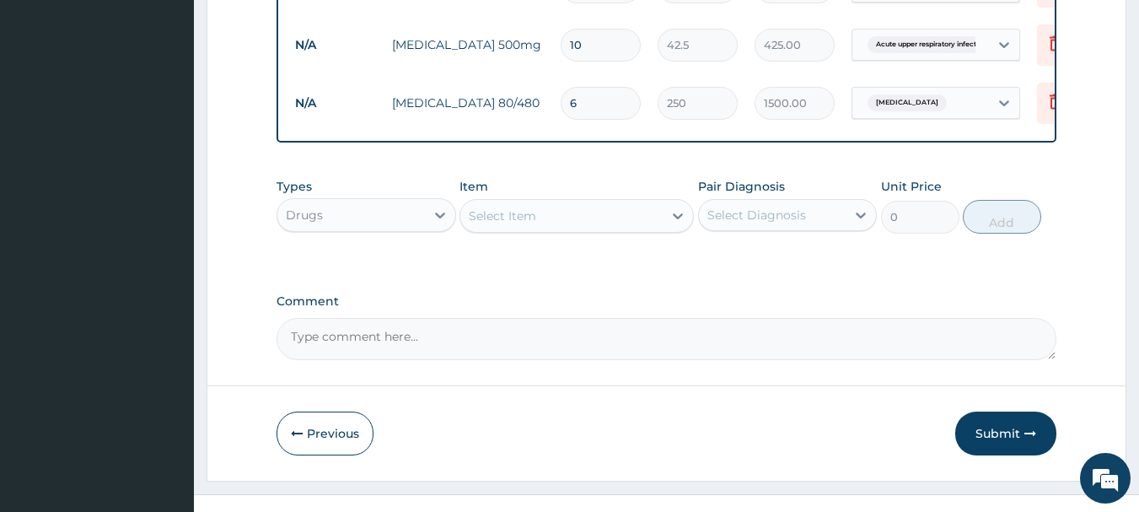
scroll to position [973, 0]
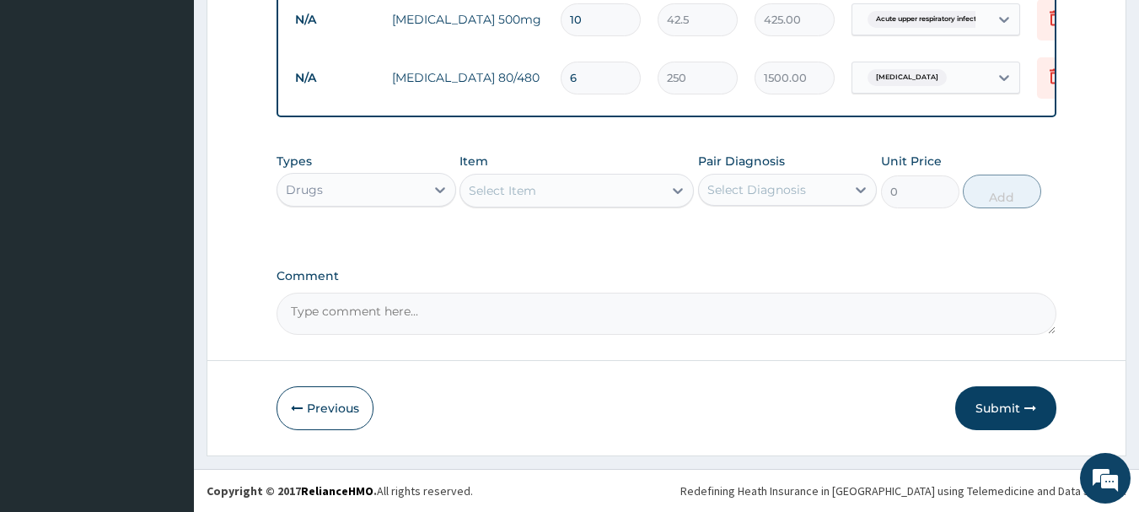
type input "6"
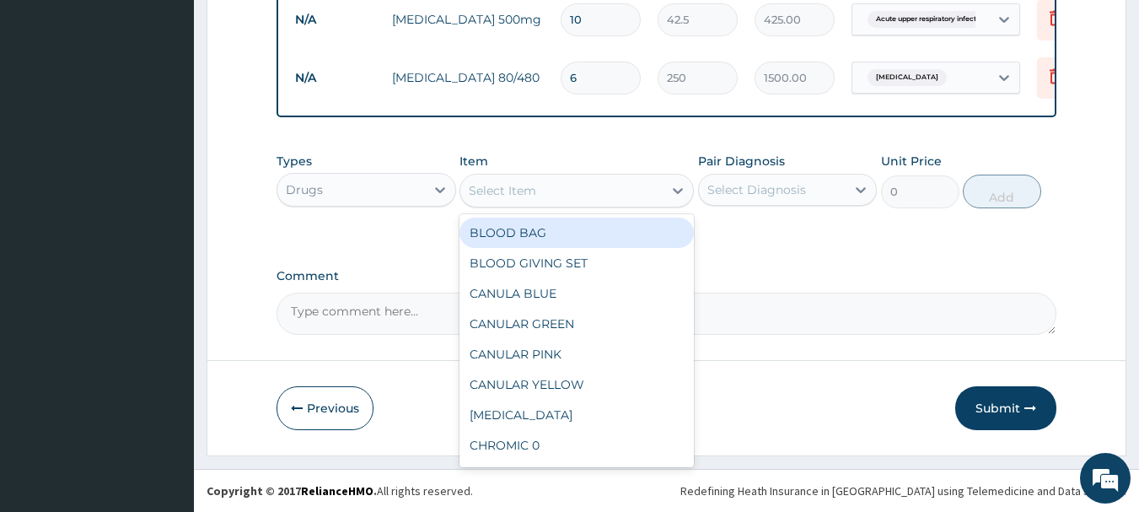
click at [596, 186] on div "Select Item" at bounding box center [577, 191] width 234 height 34
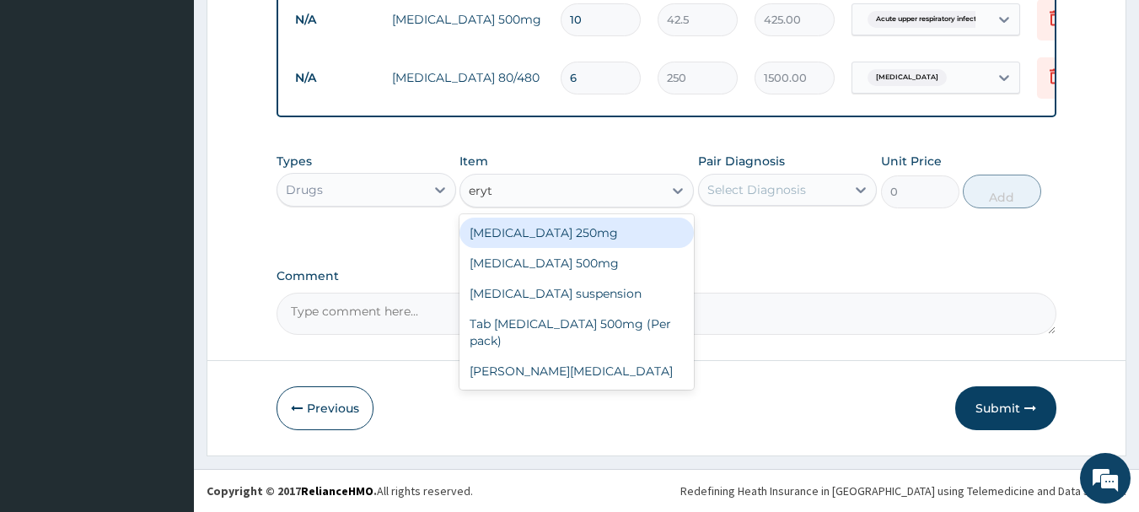
type input "eryth"
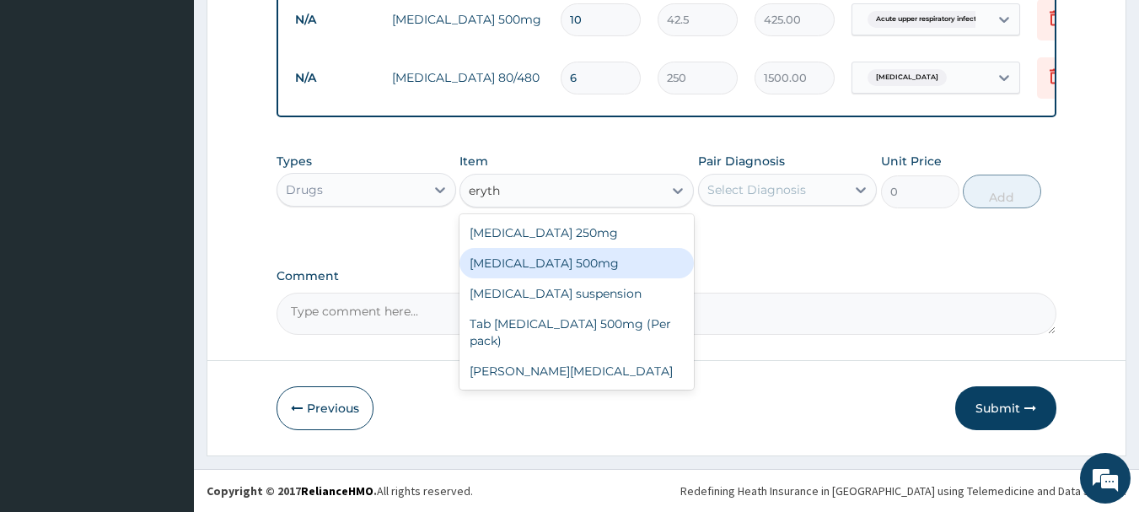
click at [562, 272] on div "ERYTHROMYCIN 500mg" at bounding box center [577, 263] width 234 height 30
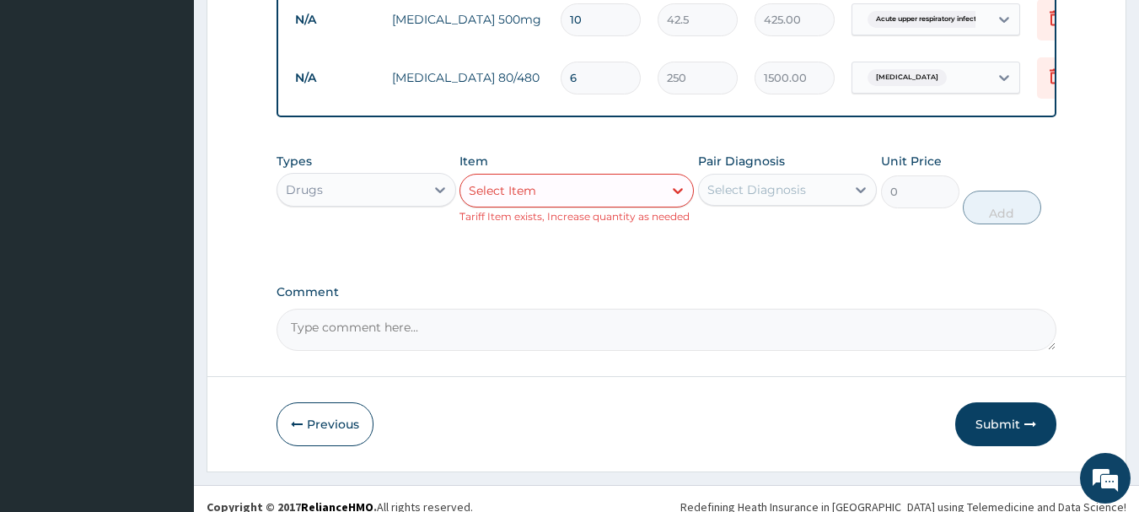
click at [583, 204] on div "Select Item" at bounding box center [561, 190] width 202 height 27
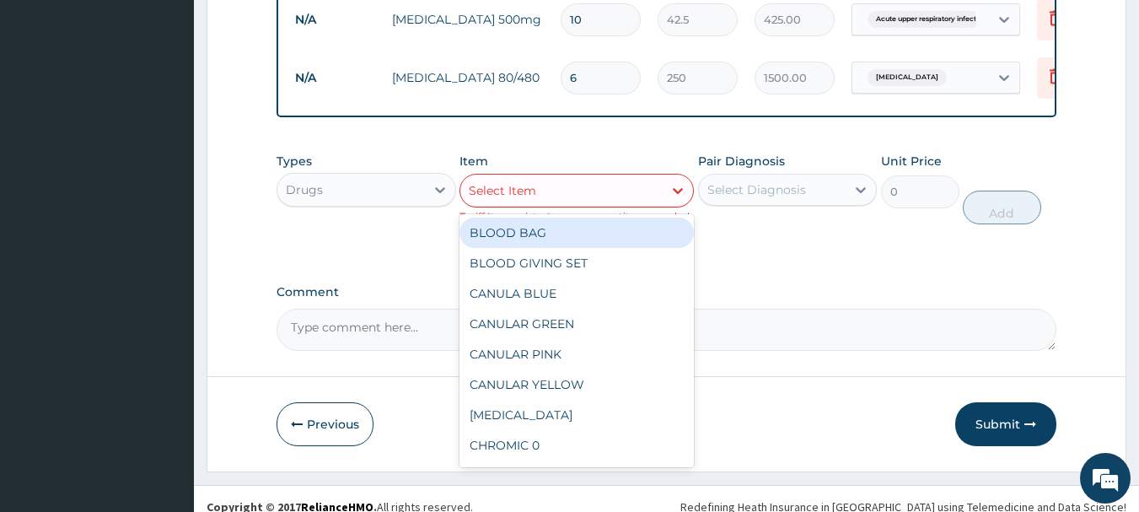
click at [736, 246] on div "Types Drugs Item option ERYTHROMYCIN 500mg, selected. option BLOOD BAG focused,…" at bounding box center [667, 201] width 781 height 114
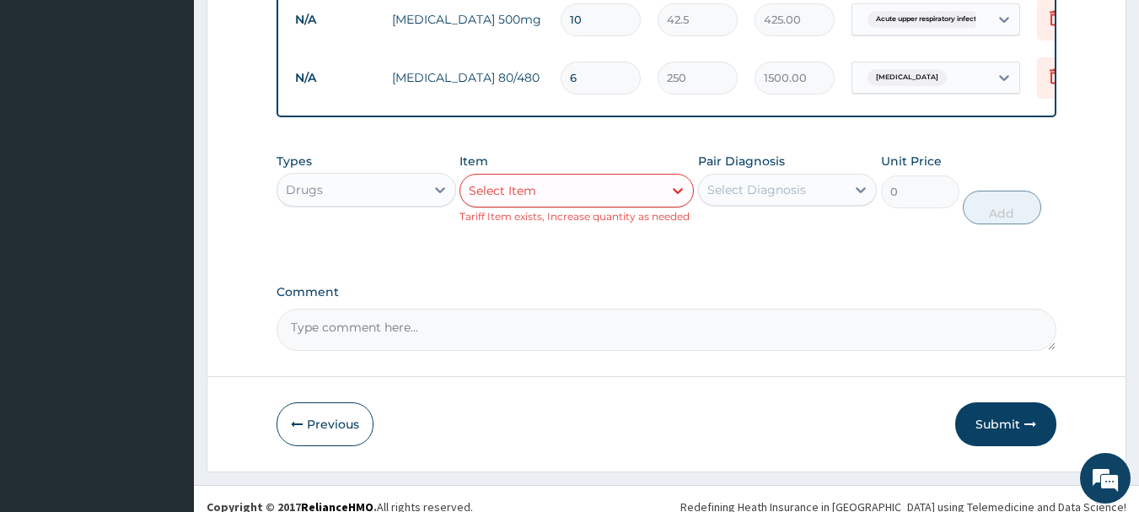
click at [559, 200] on div "Select Item" at bounding box center [561, 190] width 202 height 27
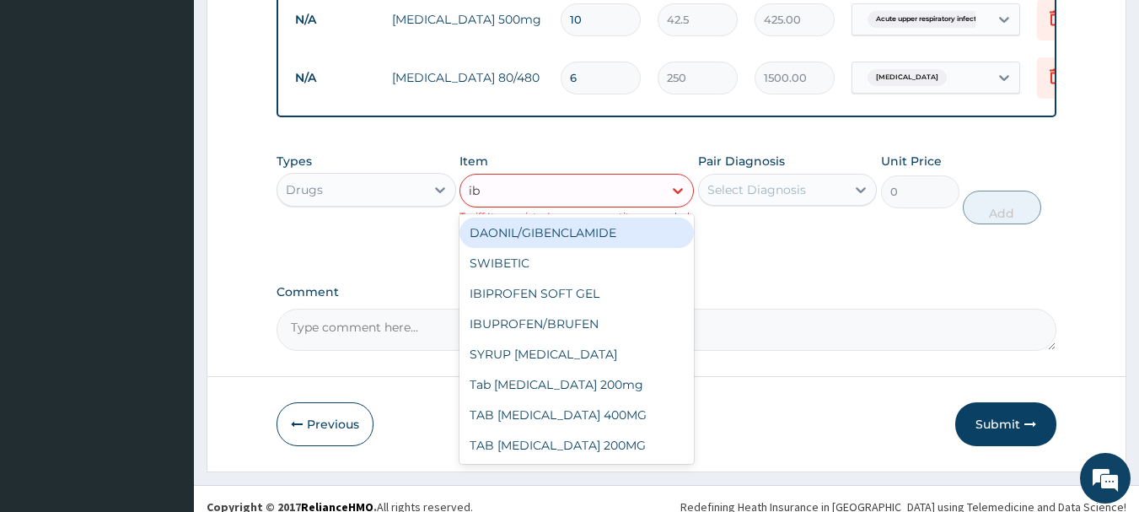
type input "ibu"
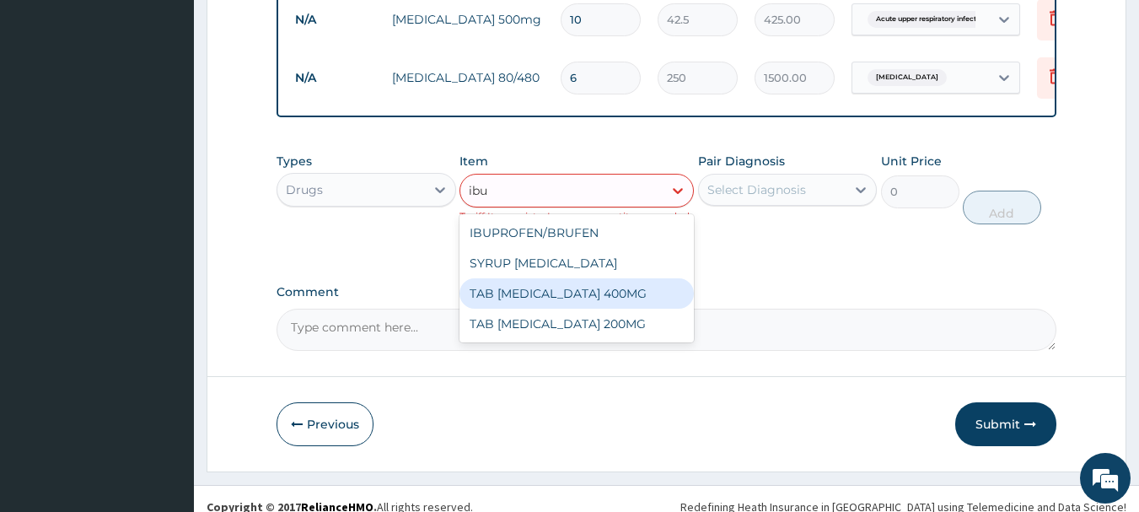
drag, startPoint x: 617, startPoint y: 288, endPoint x: 614, endPoint y: 309, distance: 20.5
click at [616, 309] on div "IBUPROFEN/BRUFEN SYRUP IBUPROFEN TAB IBUPROFEN 400MG TAB IBUPROFEN 200MG" at bounding box center [577, 278] width 234 height 128
click at [613, 309] on div "TAB IBUPROFEN 400MG" at bounding box center [577, 293] width 234 height 30
type input "50"
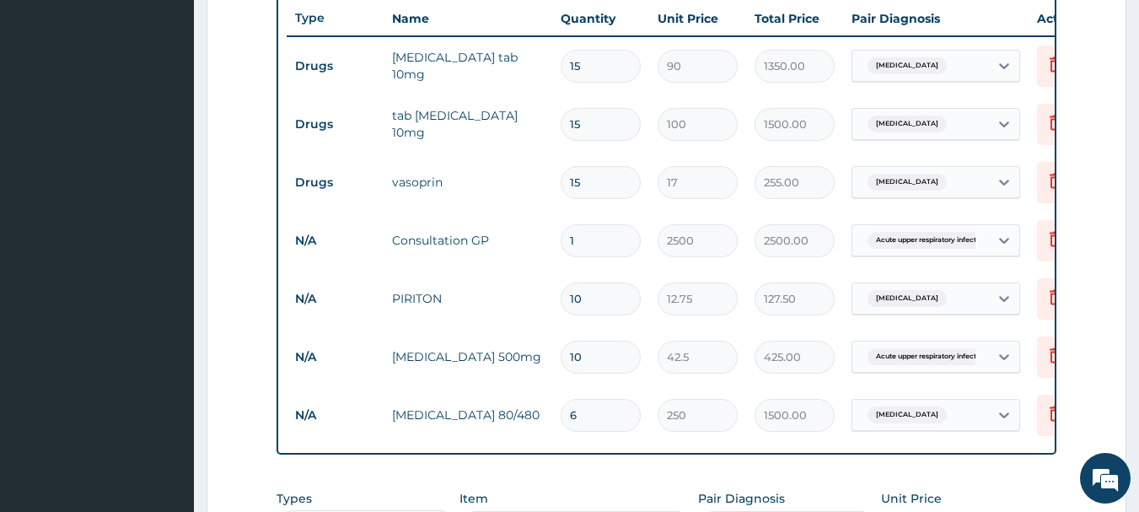
scroll to position [299, 0]
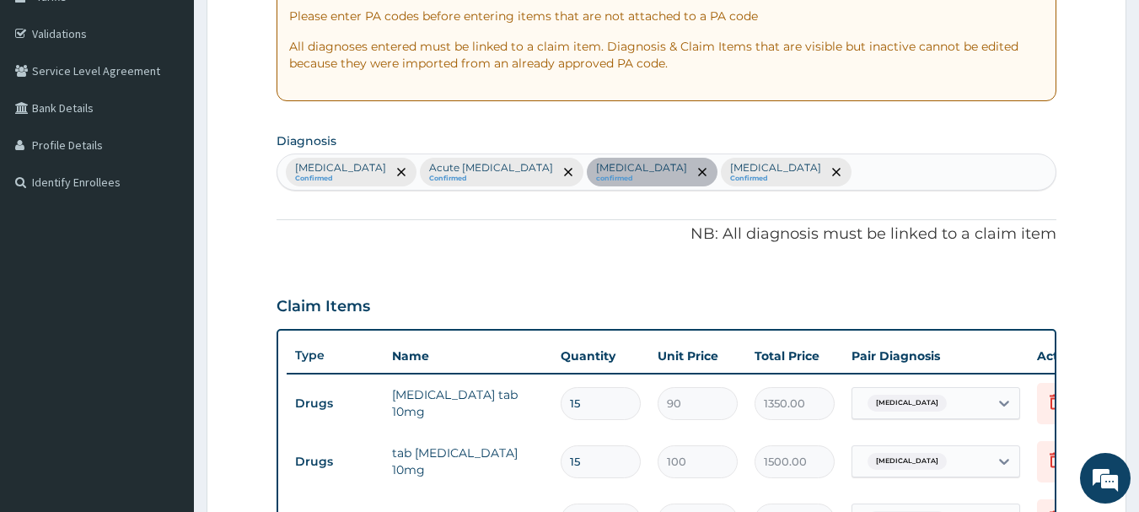
click at [837, 166] on div "Rhinitis Confirmed Acute upper respiratory infection Confirmed Essential hypert…" at bounding box center [666, 171] width 779 height 35
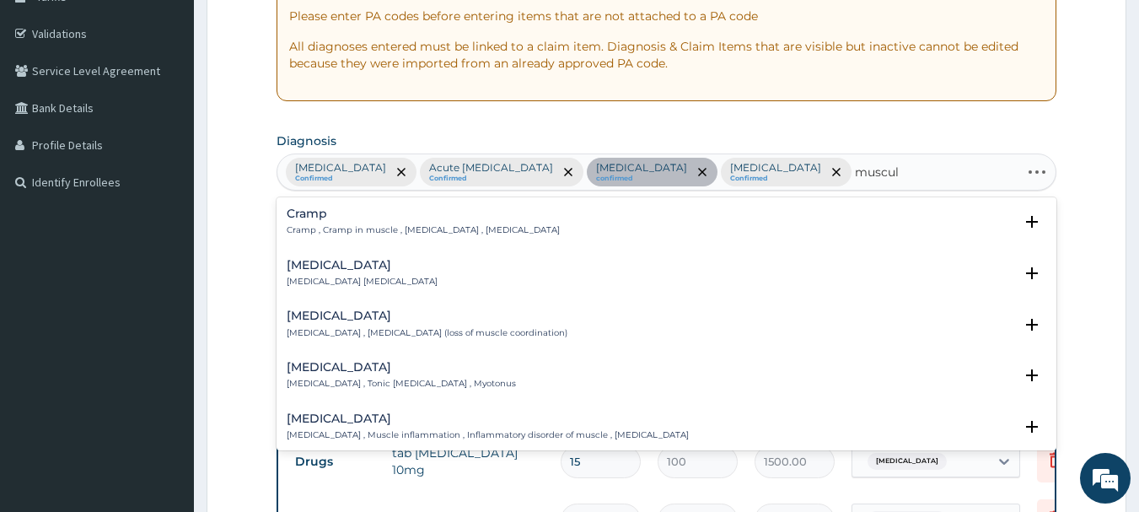
type input "musculo"
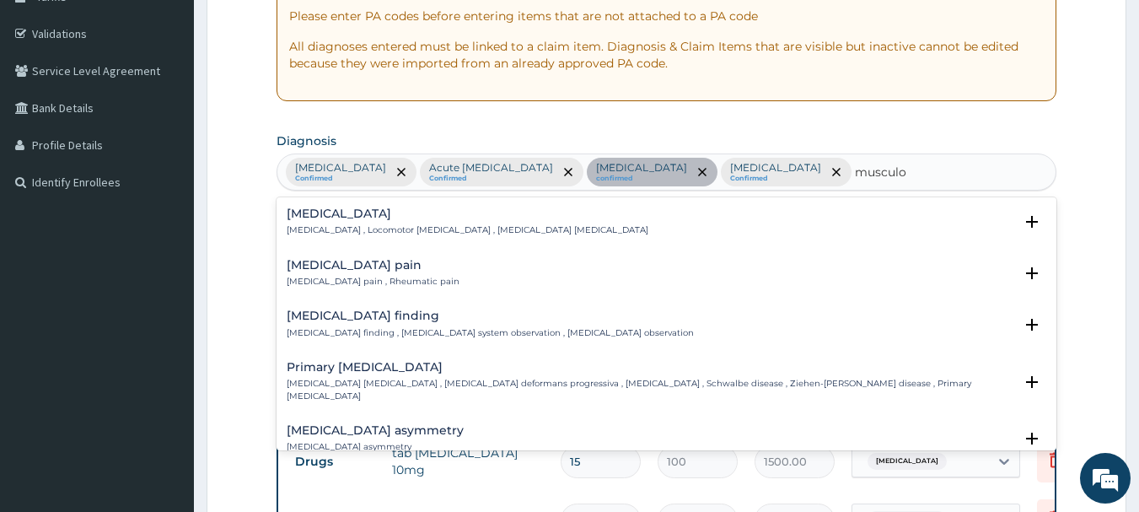
click at [395, 287] on p "Musculoskeletal pain , Rheumatic pain" at bounding box center [373, 282] width 173 height 12
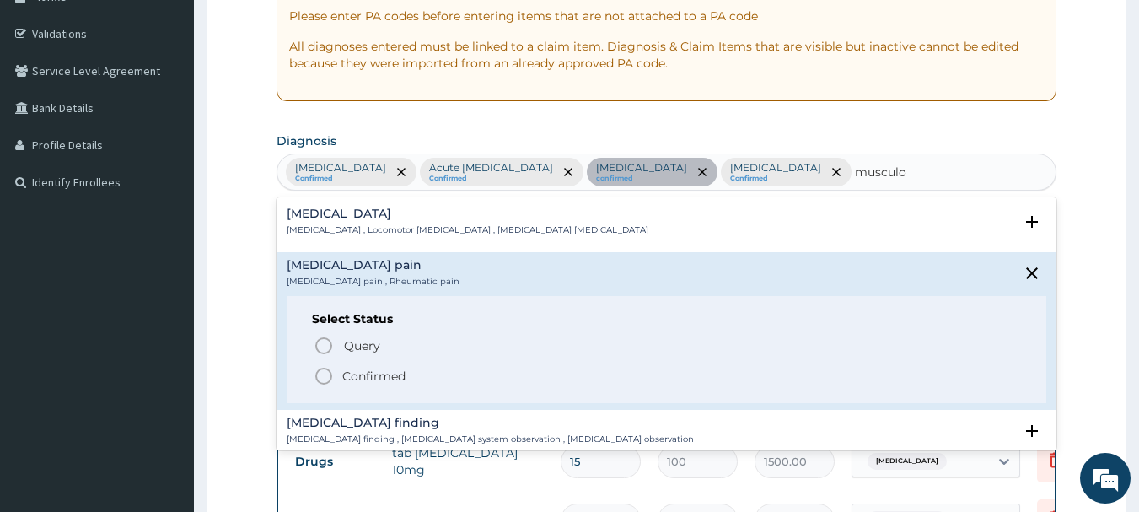
click at [338, 372] on span "Confirmed" at bounding box center [668, 376] width 708 height 20
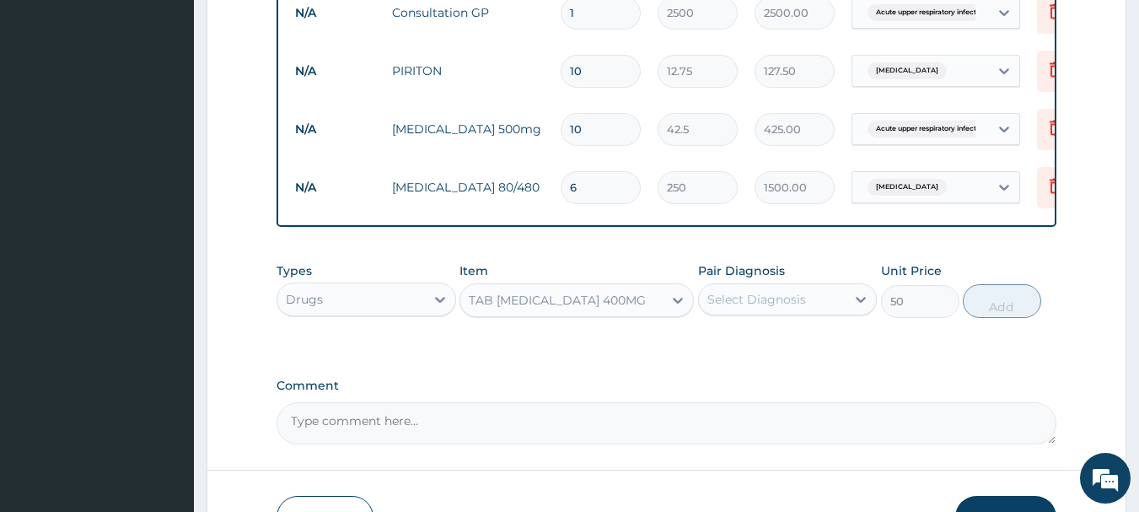
scroll to position [973, 0]
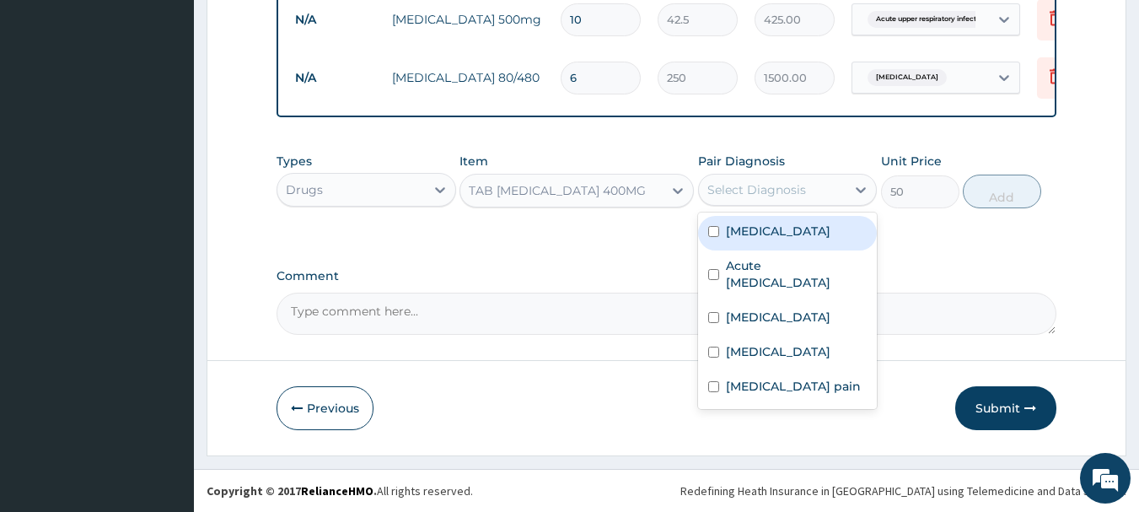
click at [798, 198] on div "Select Diagnosis" at bounding box center [757, 189] width 99 height 17
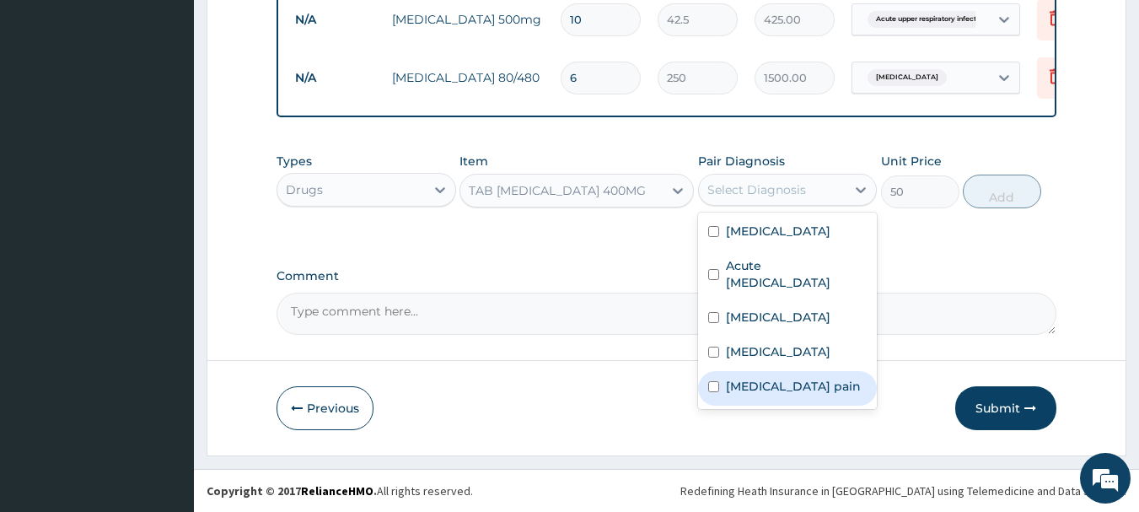
click at [737, 389] on div "Musculoskeletal pain" at bounding box center [788, 388] width 180 height 35
checkbox input "true"
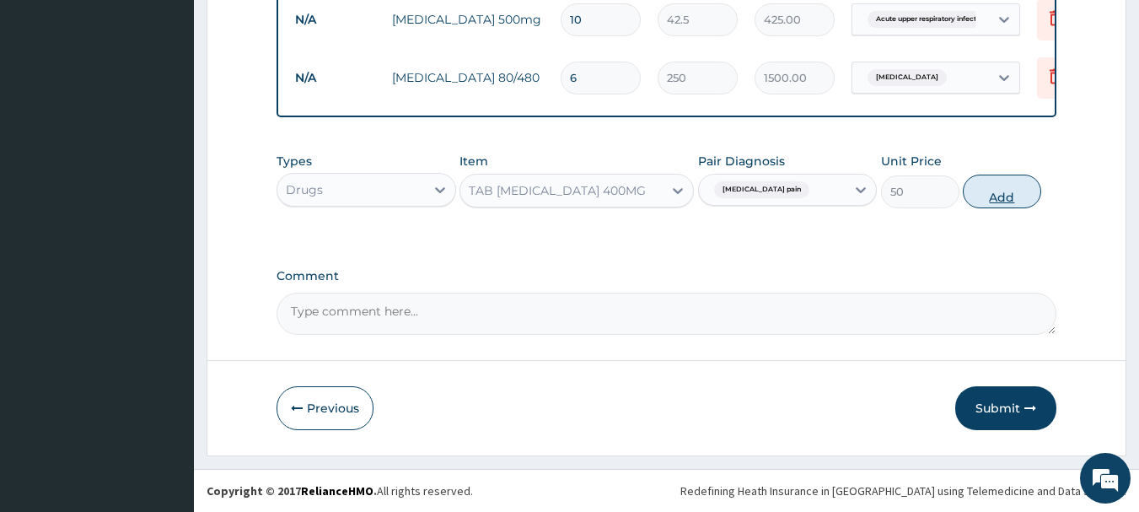
click at [998, 193] on button "Add" at bounding box center [1002, 192] width 78 height 34
type input "0"
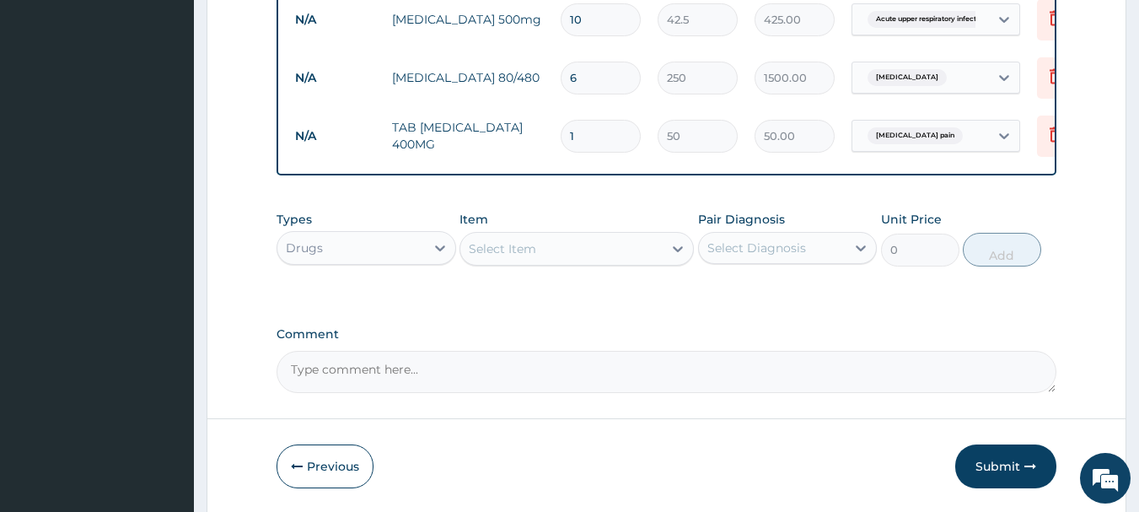
type input "10"
type input "500.00"
type input "10"
drag, startPoint x: 544, startPoint y: 338, endPoint x: 482, endPoint y: 207, distance: 144.8
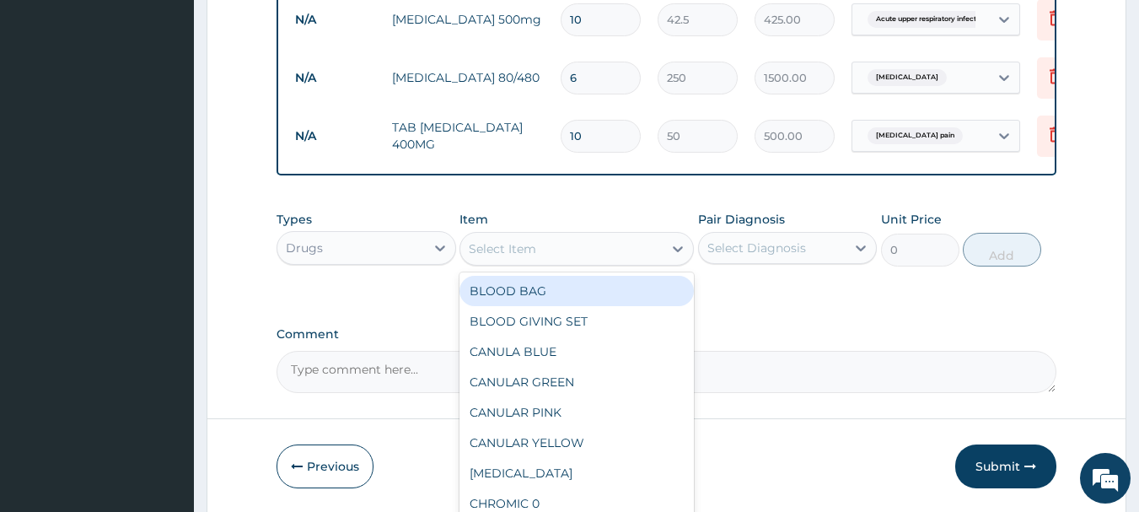
click at [555, 258] on div "Select Item" at bounding box center [561, 248] width 202 height 27
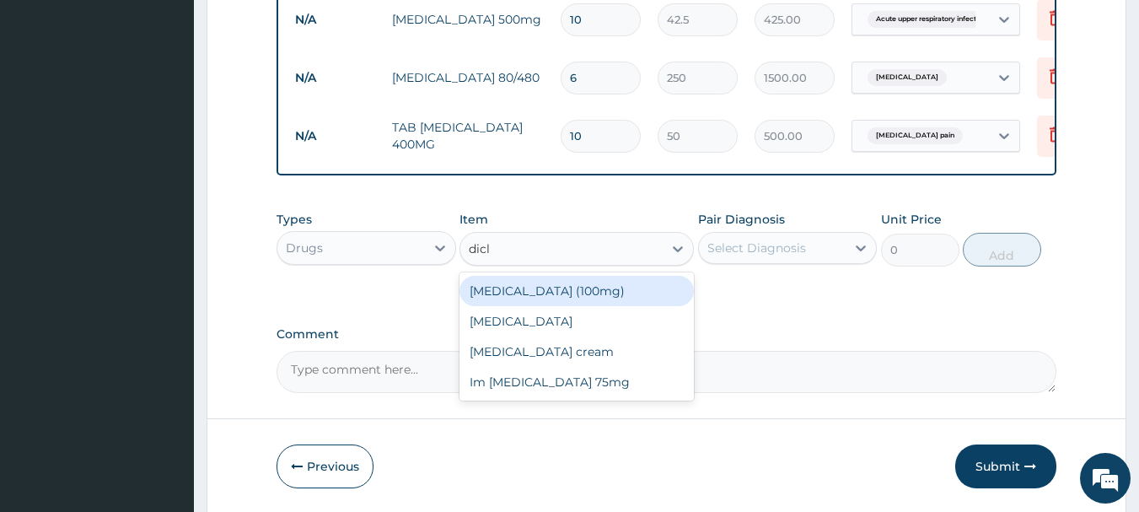
type input "diclo"
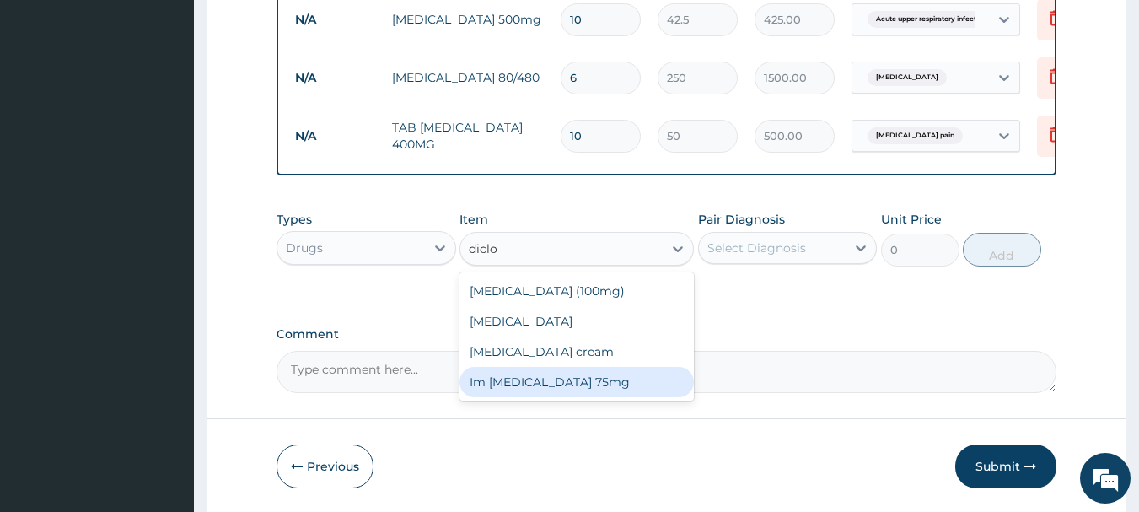
click at [586, 381] on div "Im diclofenac 75mg" at bounding box center [577, 382] width 234 height 30
type input "250"
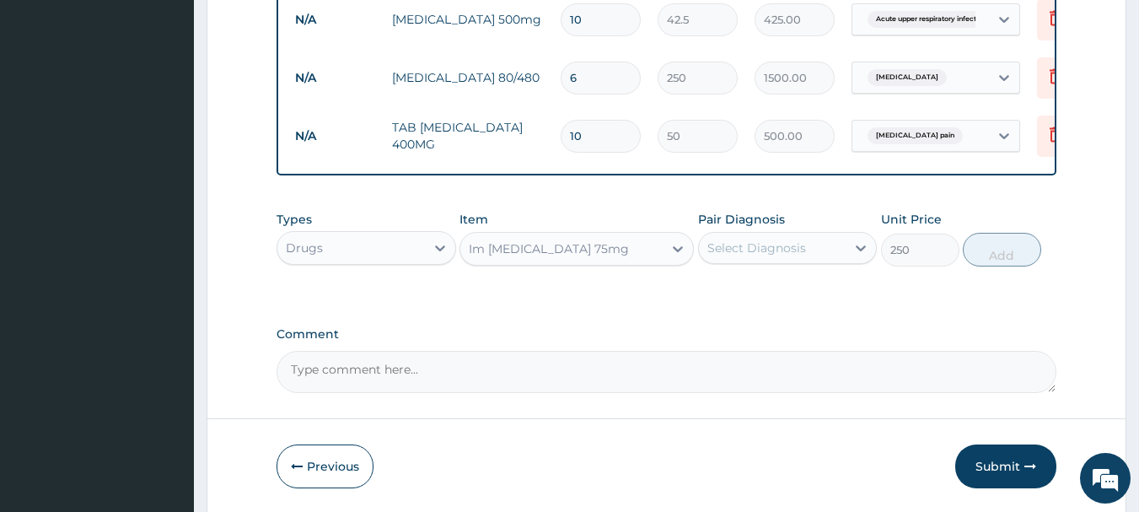
click at [739, 250] on div "Select Diagnosis" at bounding box center [773, 247] width 148 height 27
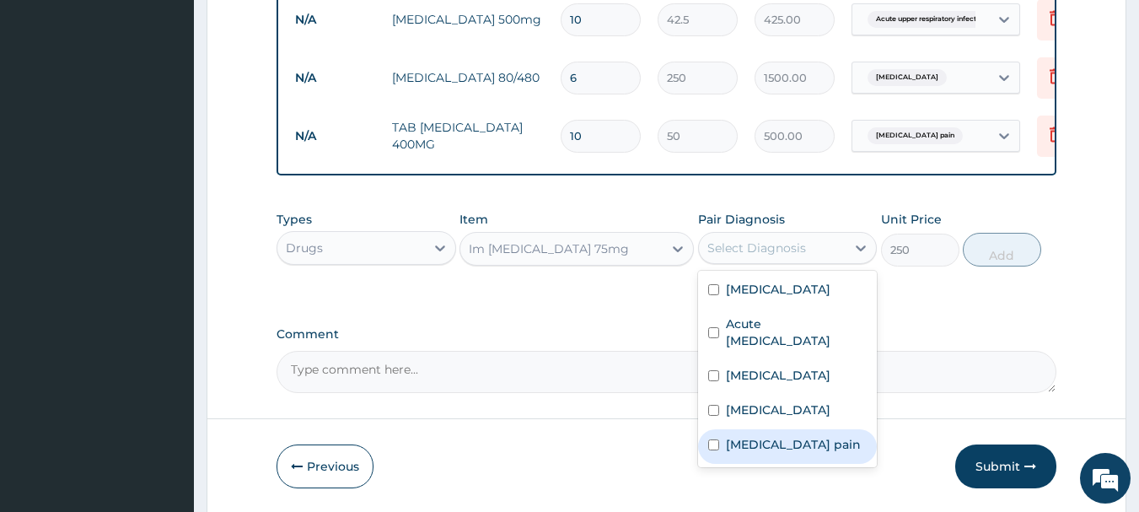
click at [758, 453] on label "Musculoskeletal pain" at bounding box center [793, 444] width 135 height 17
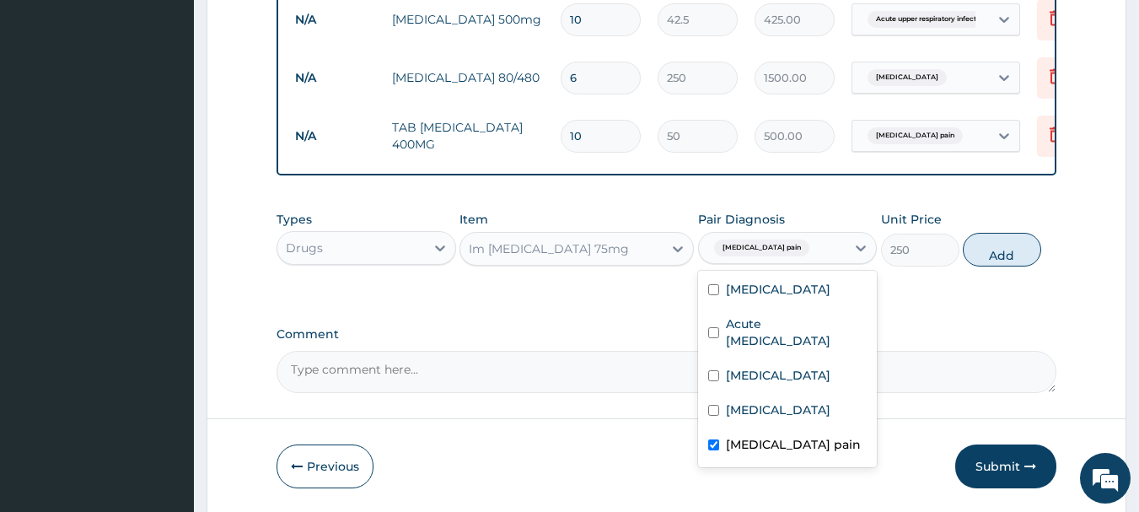
checkbox input "true"
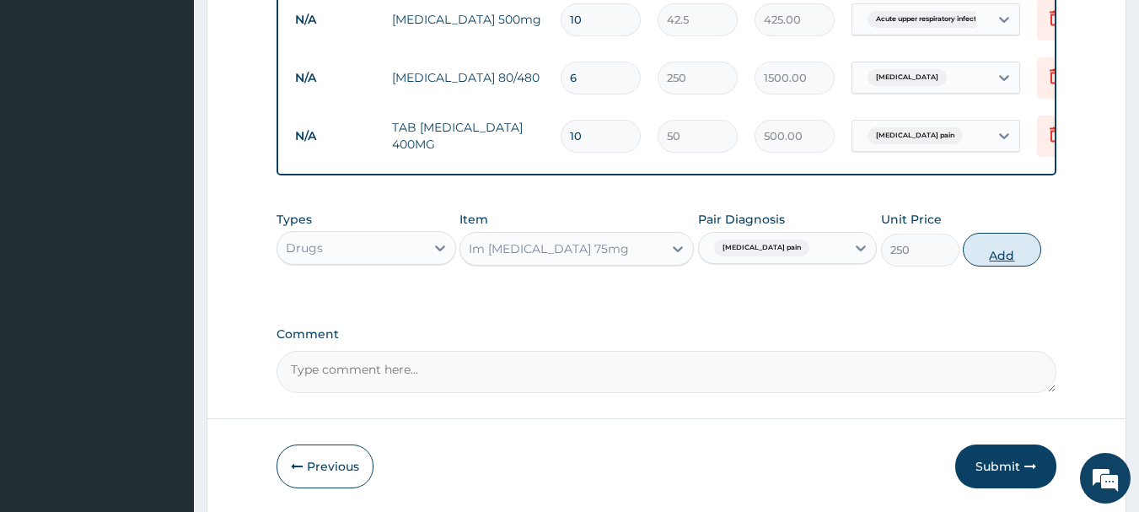
click at [990, 265] on button "Add" at bounding box center [1002, 250] width 78 height 34
type input "0"
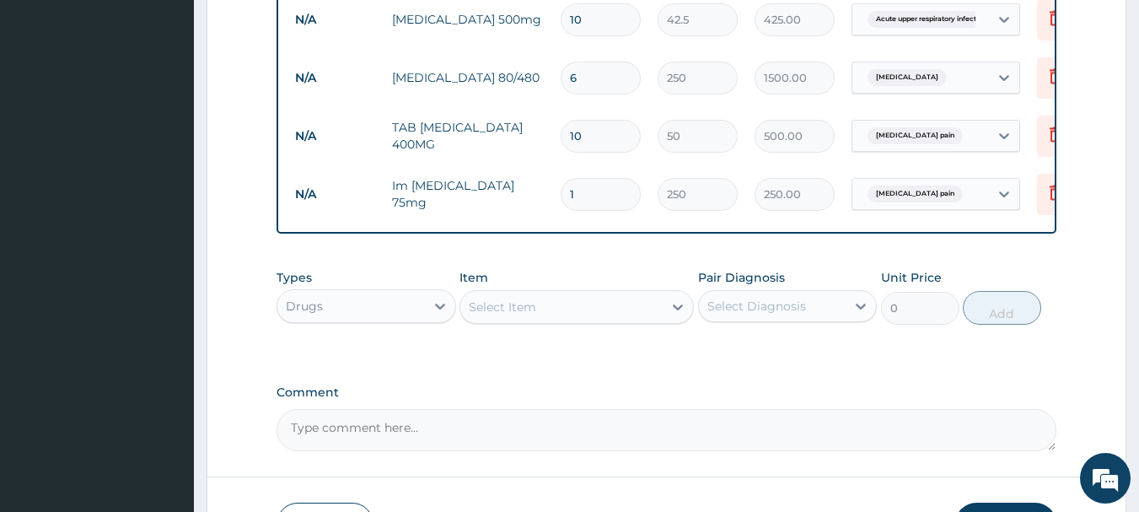
type input "0.00"
type input "2"
type input "500.00"
type input "2"
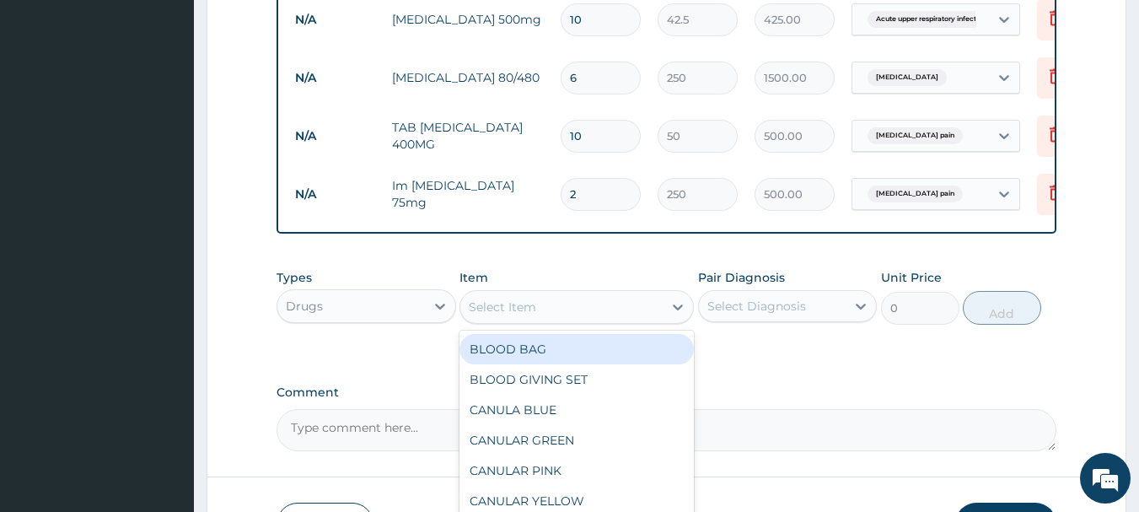
click at [539, 315] on div "Select Item" at bounding box center [561, 306] width 202 height 27
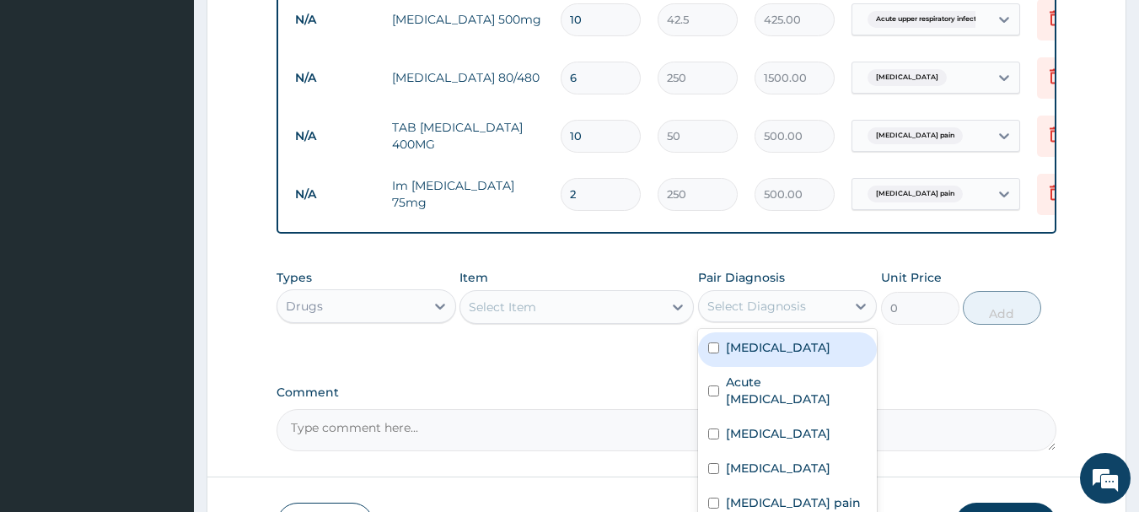
click at [743, 315] on div "Select Diagnosis" at bounding box center [757, 306] width 99 height 17
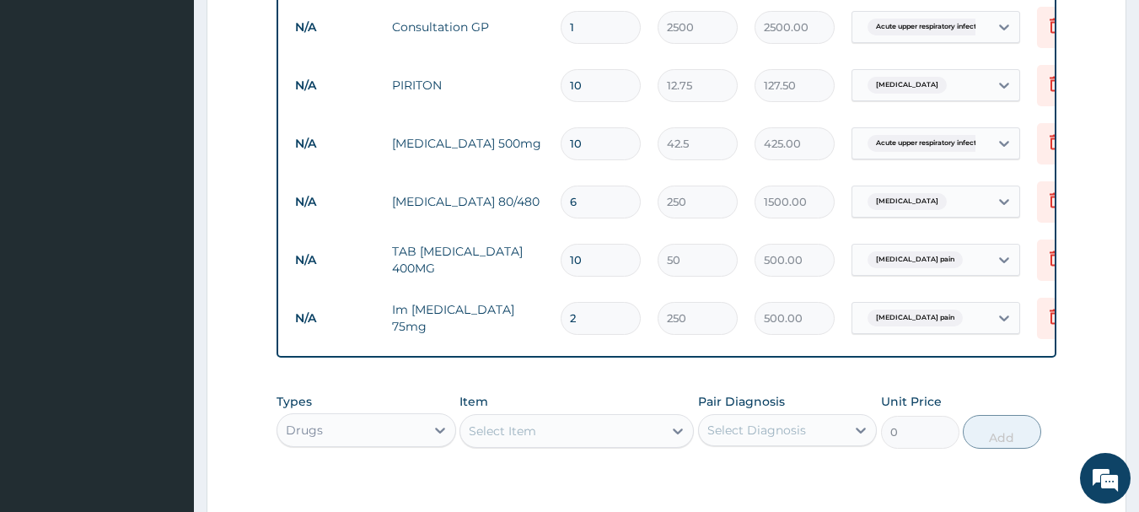
scroll to position [1018, 0]
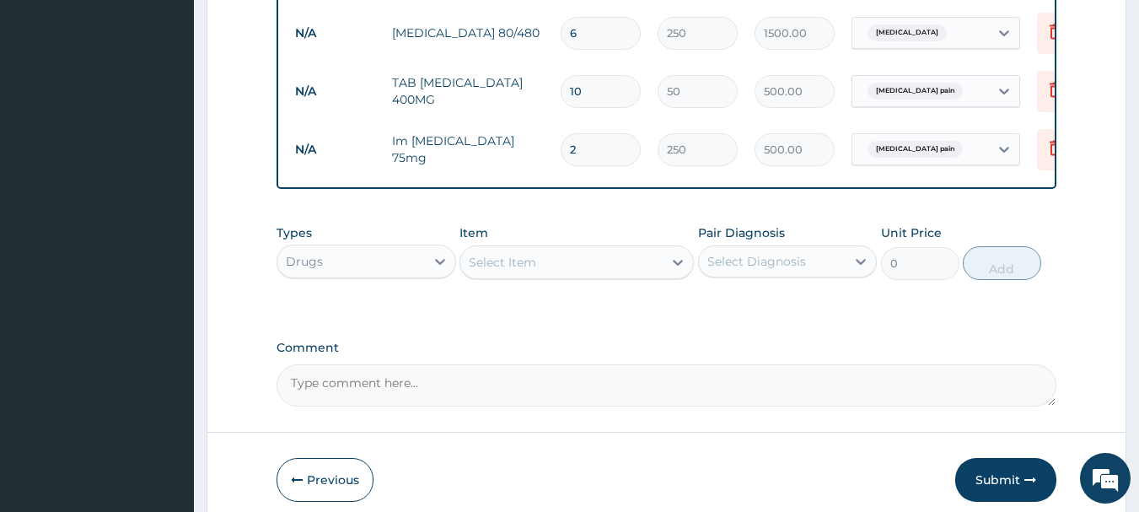
click at [391, 272] on div "Drugs" at bounding box center [351, 261] width 148 height 27
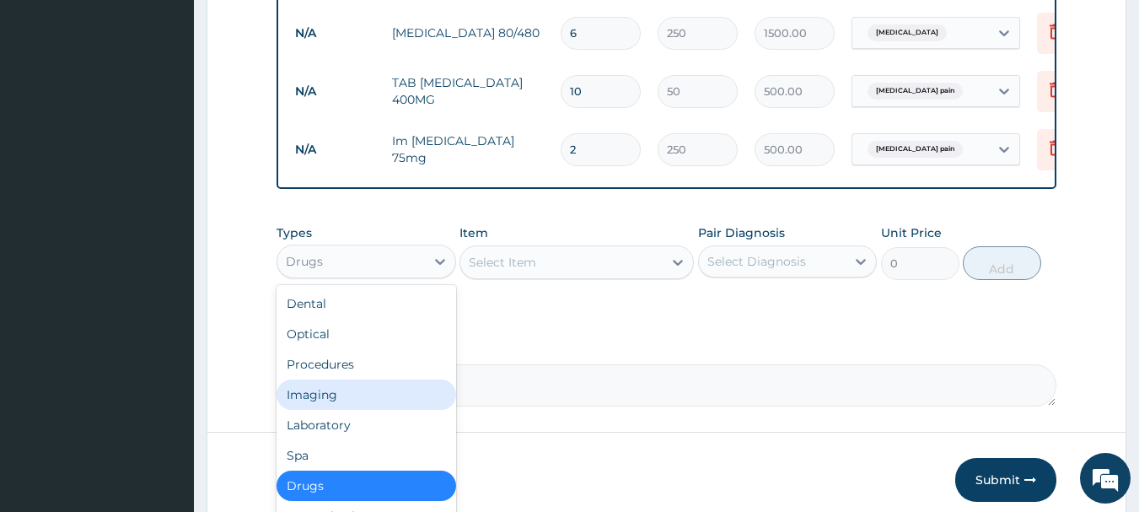
scroll to position [57, 0]
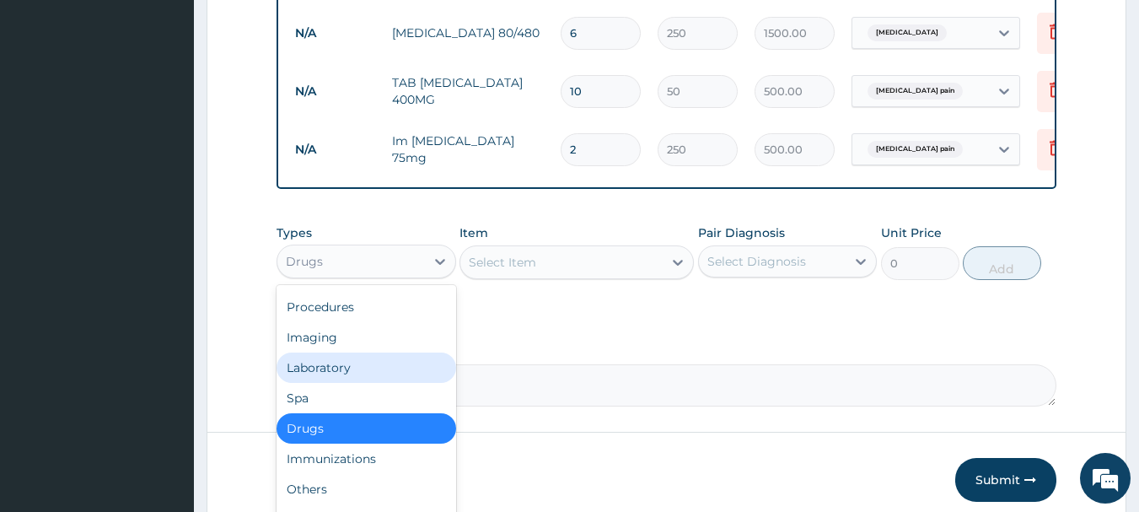
click at [342, 377] on div "Laboratory" at bounding box center [367, 367] width 180 height 30
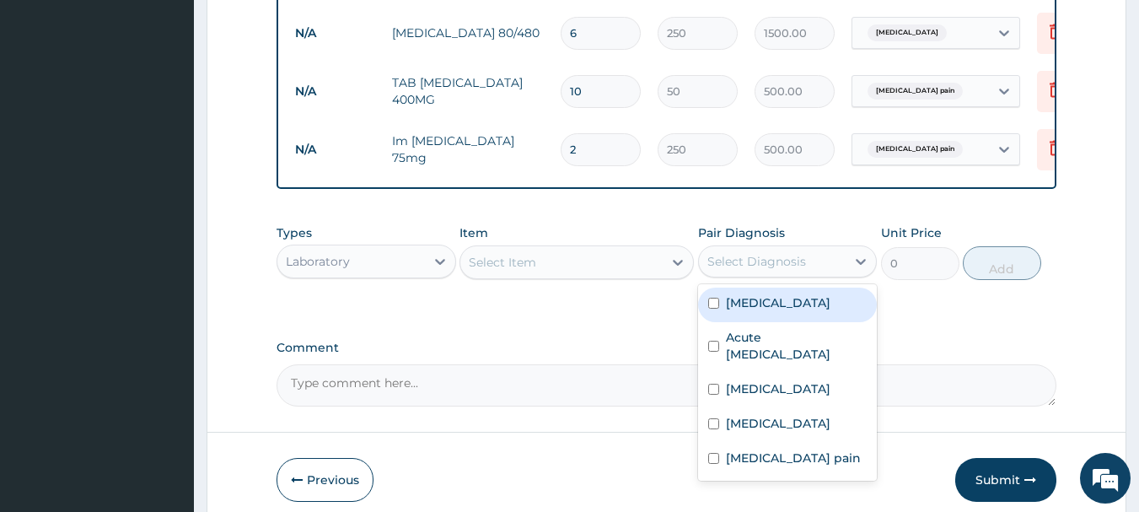
click at [783, 262] on div "Select Diagnosis" at bounding box center [773, 261] width 148 height 27
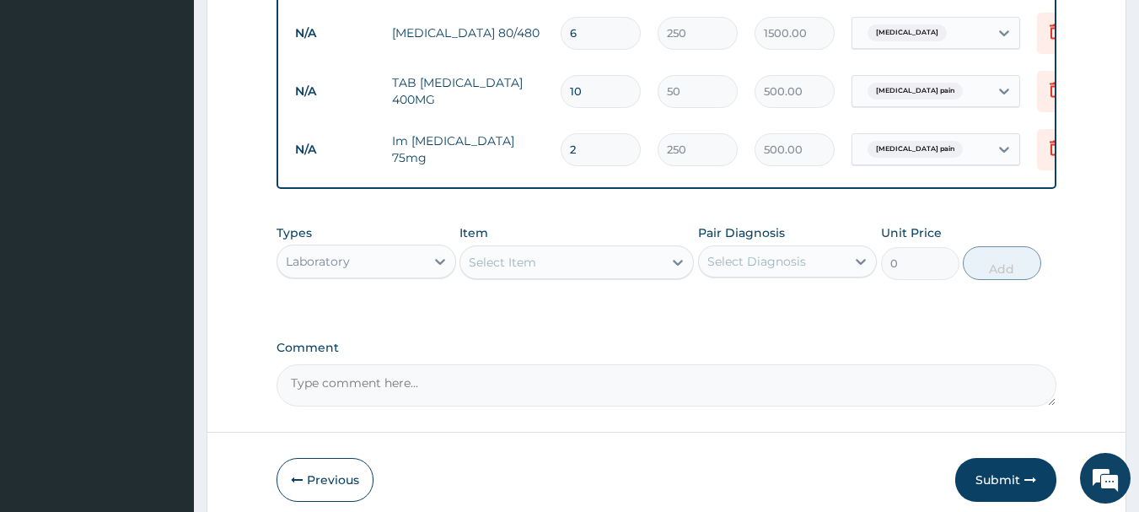
drag, startPoint x: 800, startPoint y: 210, endPoint x: 675, endPoint y: 228, distance: 126.1
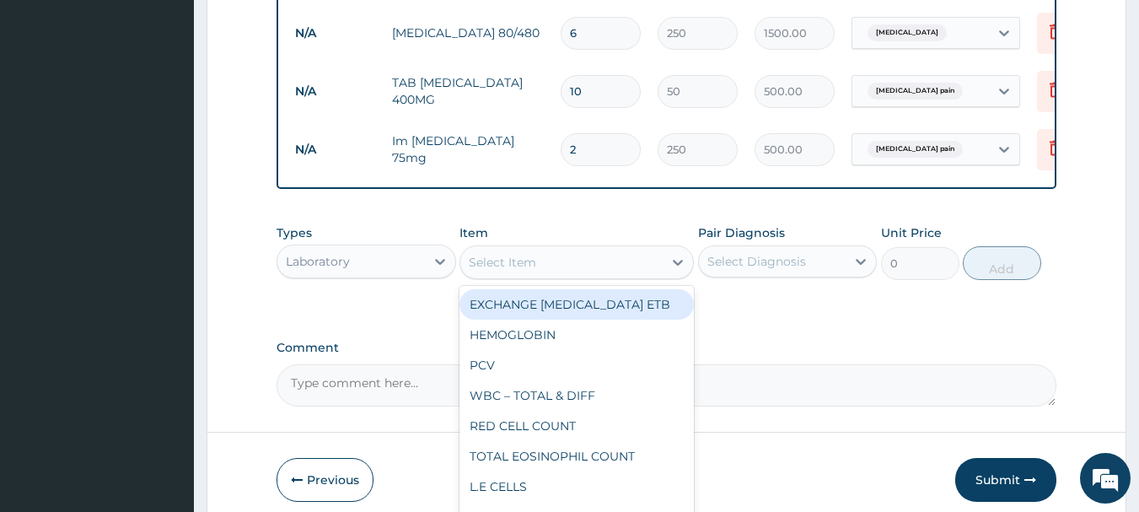
click at [491, 265] on div "Select Item" at bounding box center [561, 262] width 202 height 27
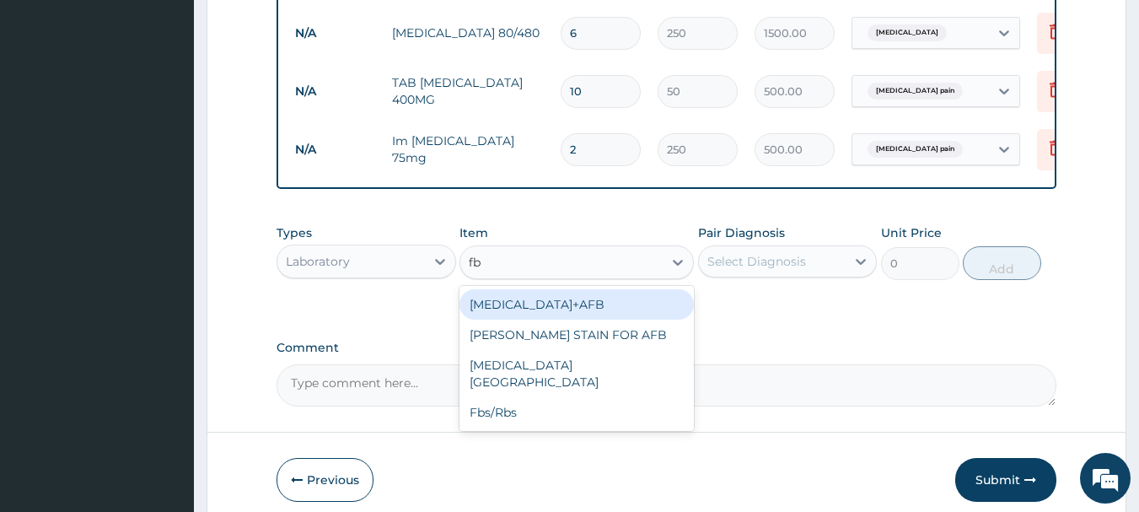
type input "fb"
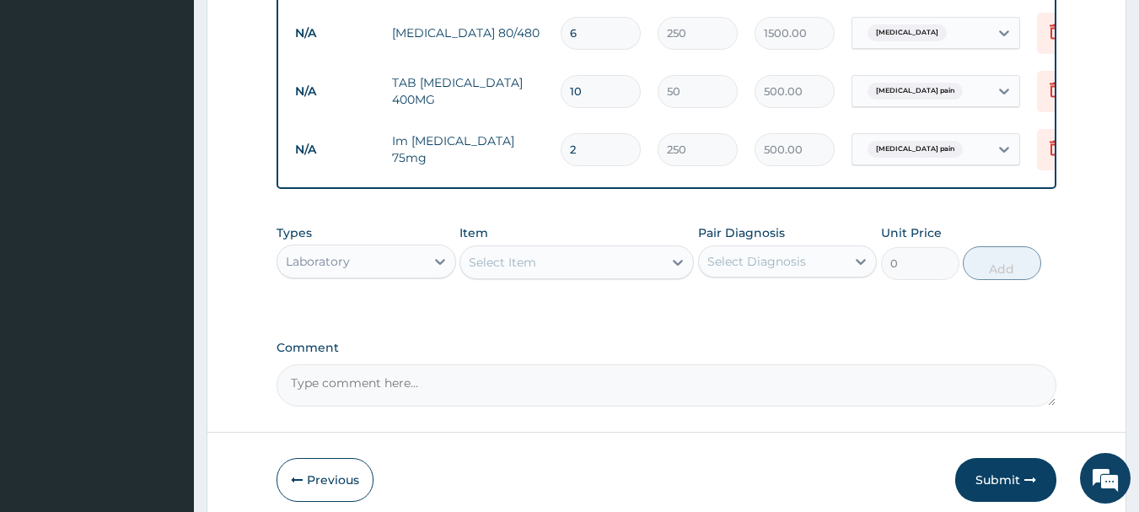
click at [568, 253] on div "Item Select Item" at bounding box center [577, 252] width 234 height 56
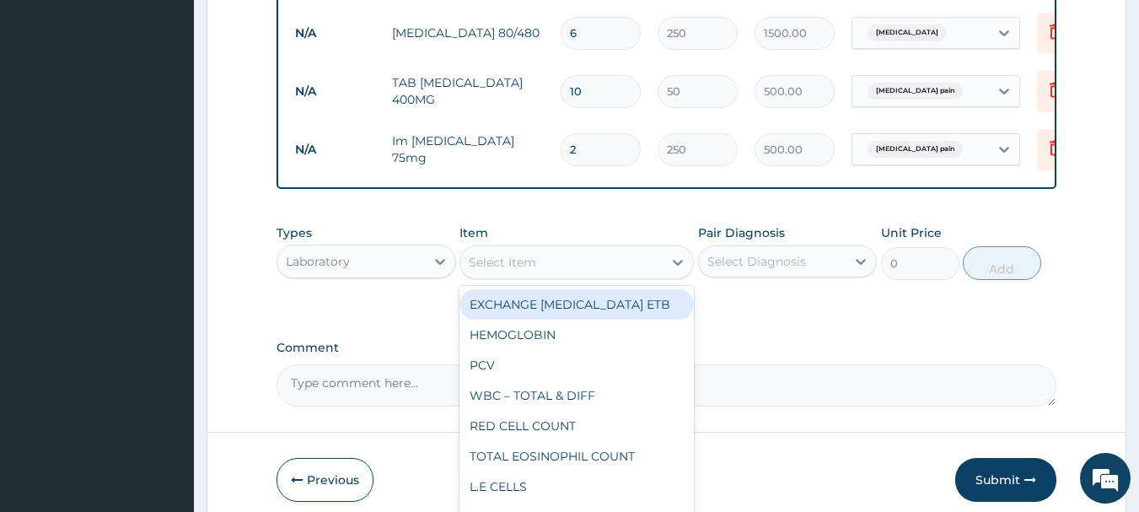
click at [539, 274] on div "Select Item" at bounding box center [561, 262] width 202 height 27
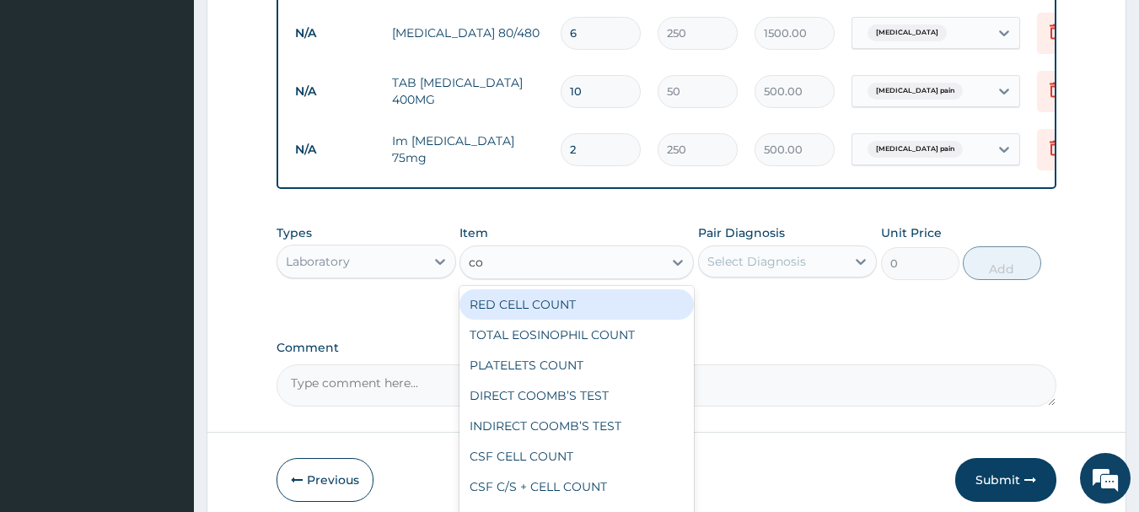
type input "com"
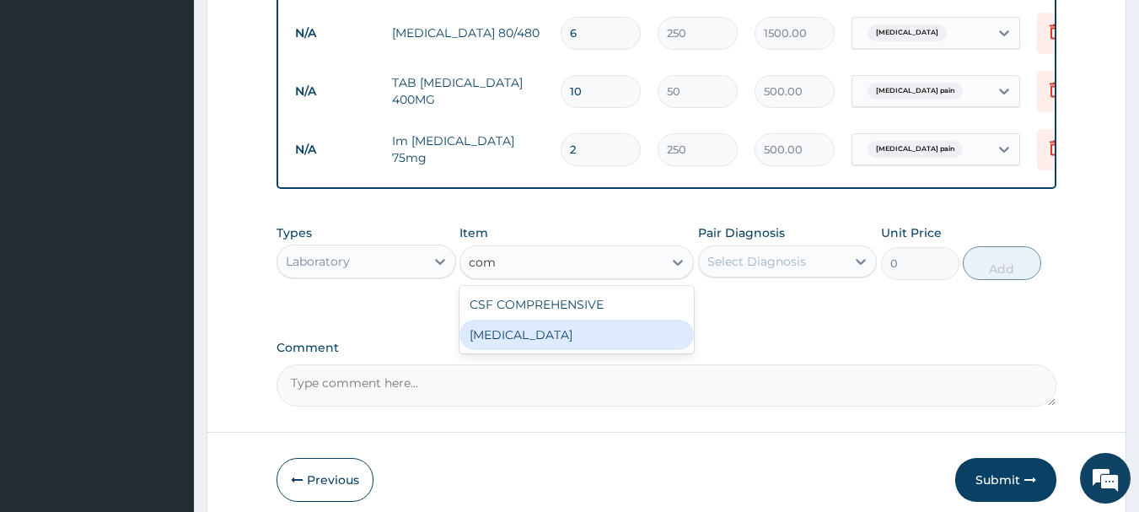
click at [517, 350] on div "Complete blood count" at bounding box center [577, 335] width 234 height 30
type input "3000"
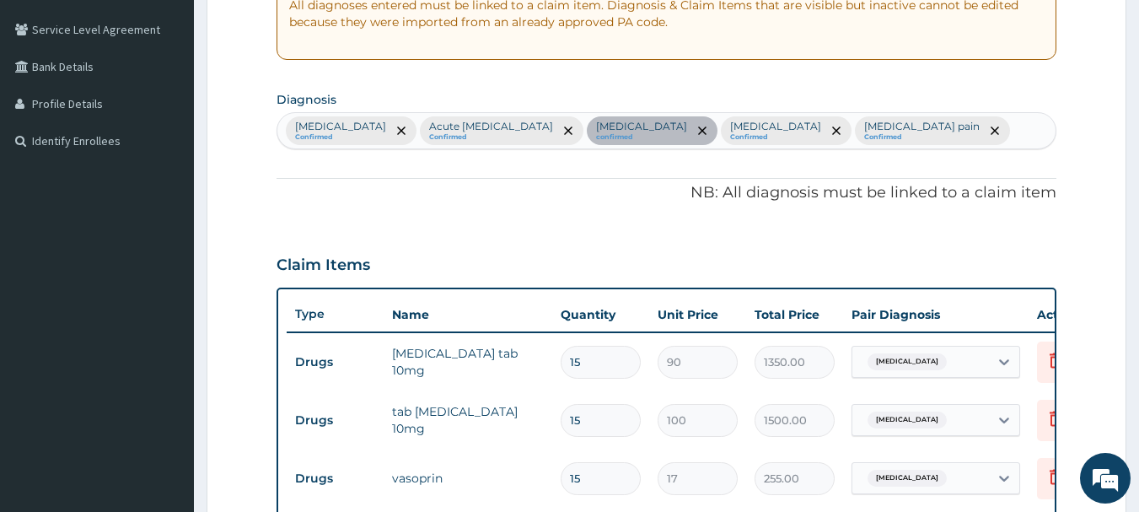
scroll to position [90, 0]
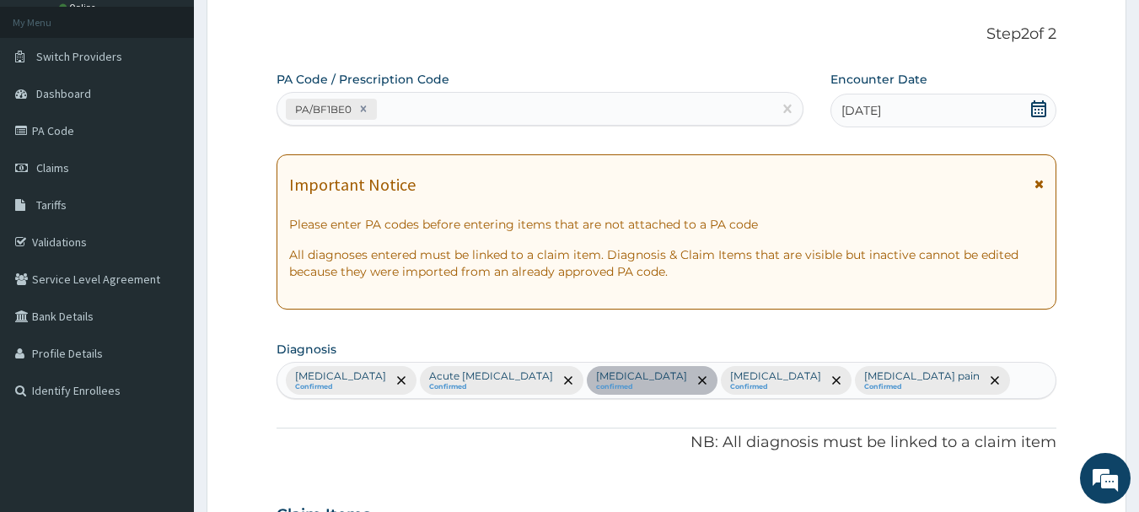
click at [969, 379] on div "Rhinitis Confirmed Acute upper respiratory infection Confirmed Essential hypert…" at bounding box center [666, 380] width 779 height 35
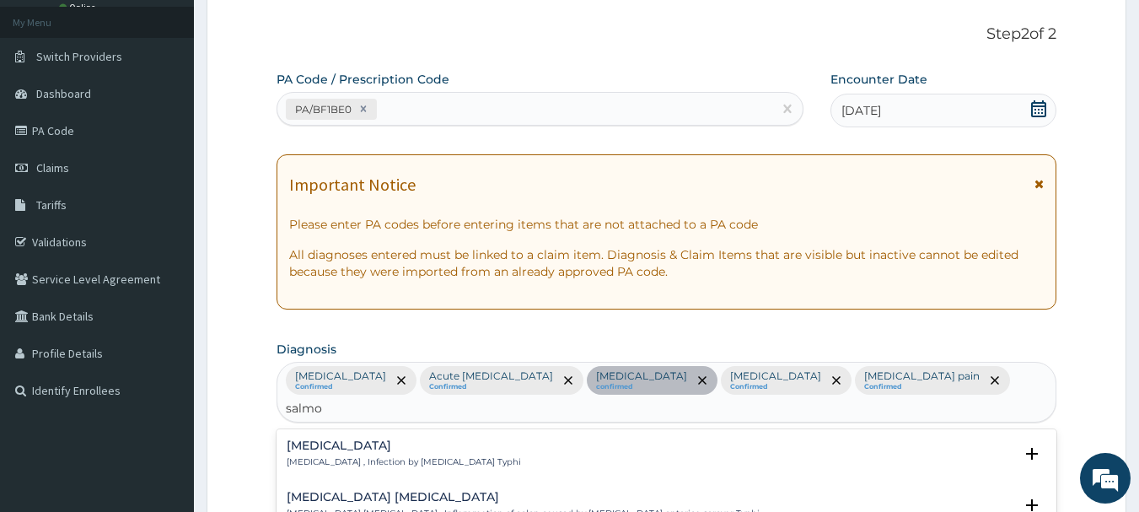
type input "salmon"
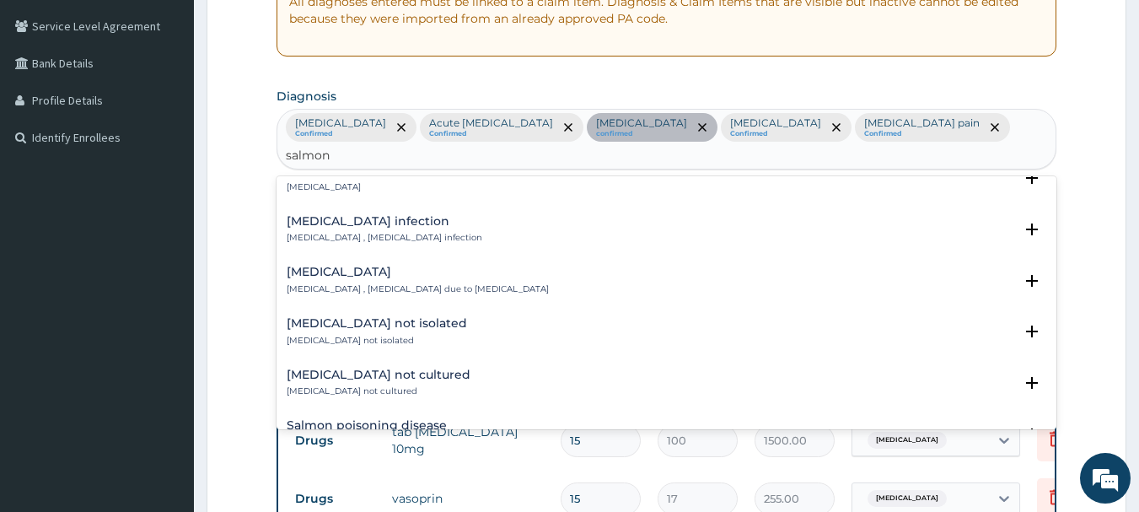
scroll to position [506, 0]
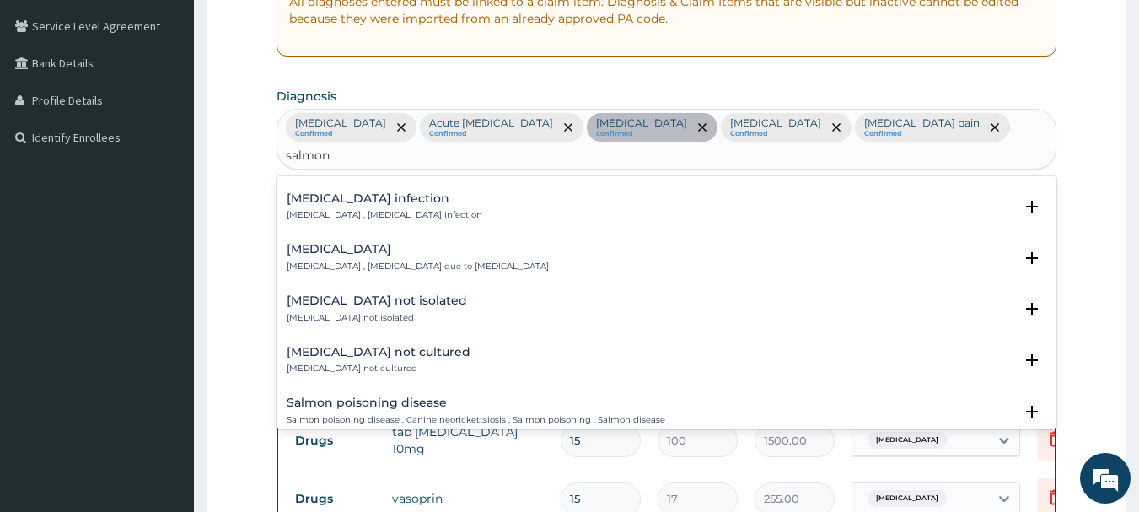
click at [353, 192] on h4 "Salmonella infection" at bounding box center [385, 198] width 196 height 13
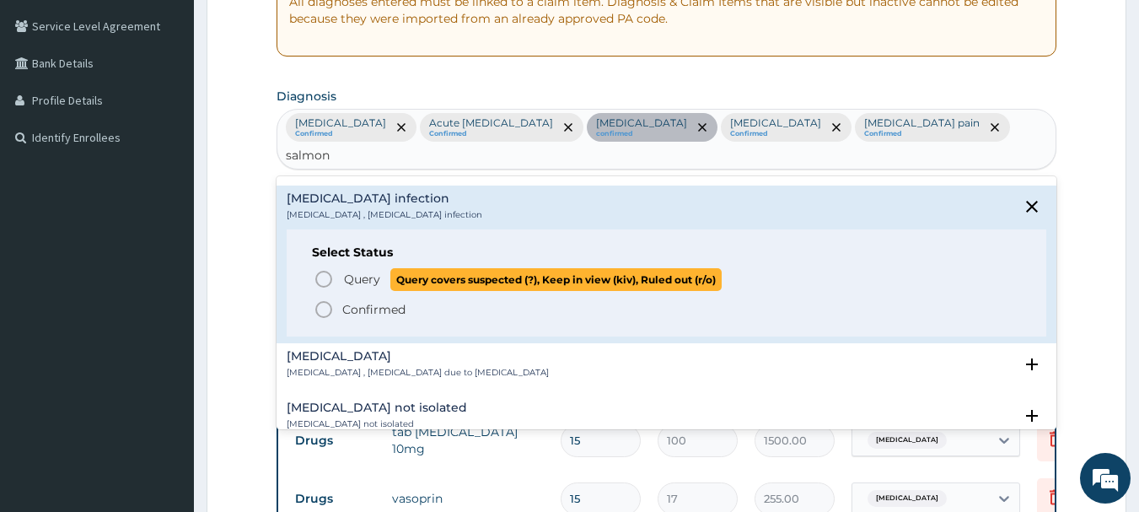
click at [318, 269] on icon "status option query" at bounding box center [324, 279] width 20 height 20
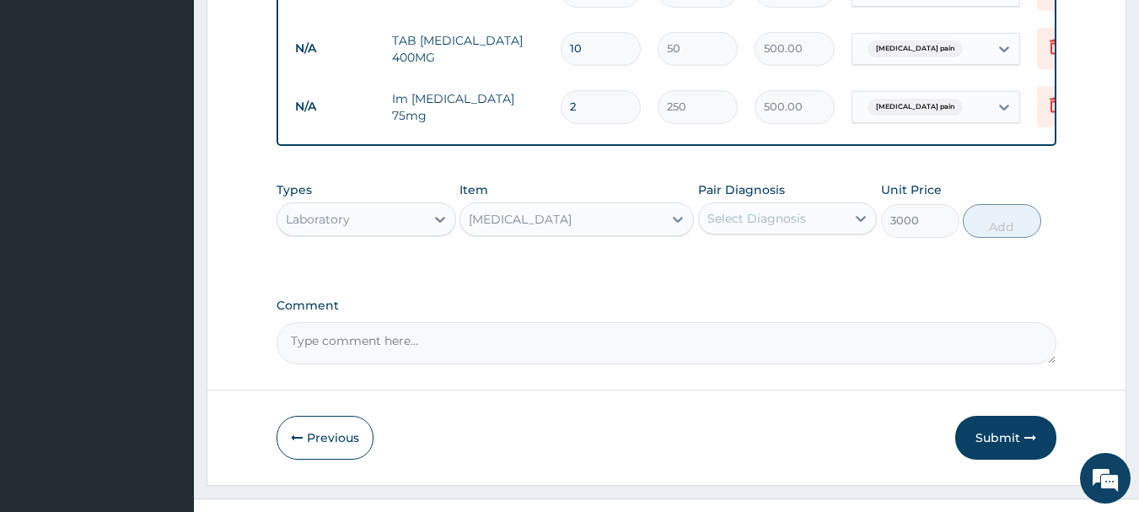
scroll to position [1134, 0]
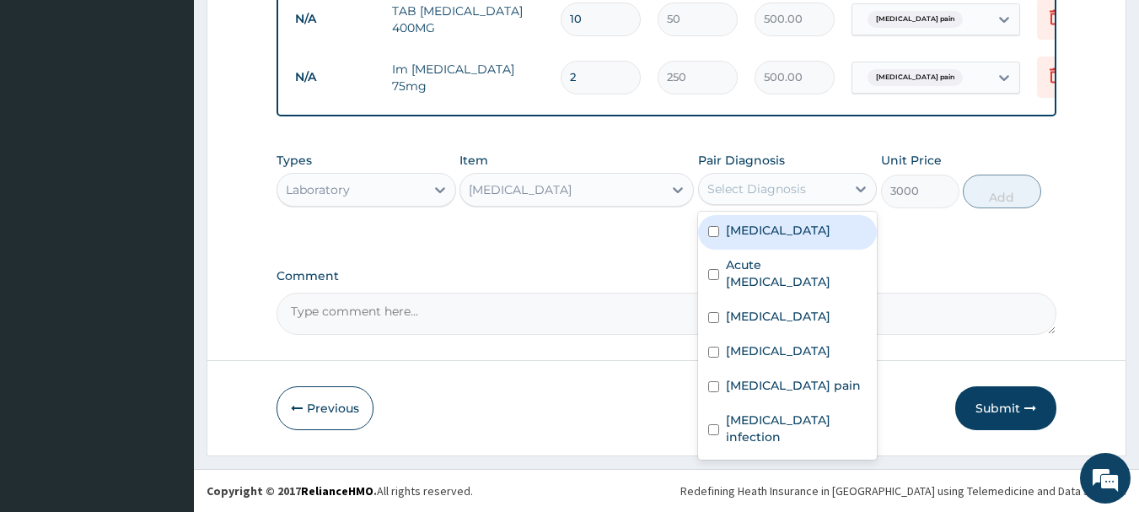
click at [724, 190] on div "Select Diagnosis" at bounding box center [757, 188] width 99 height 17
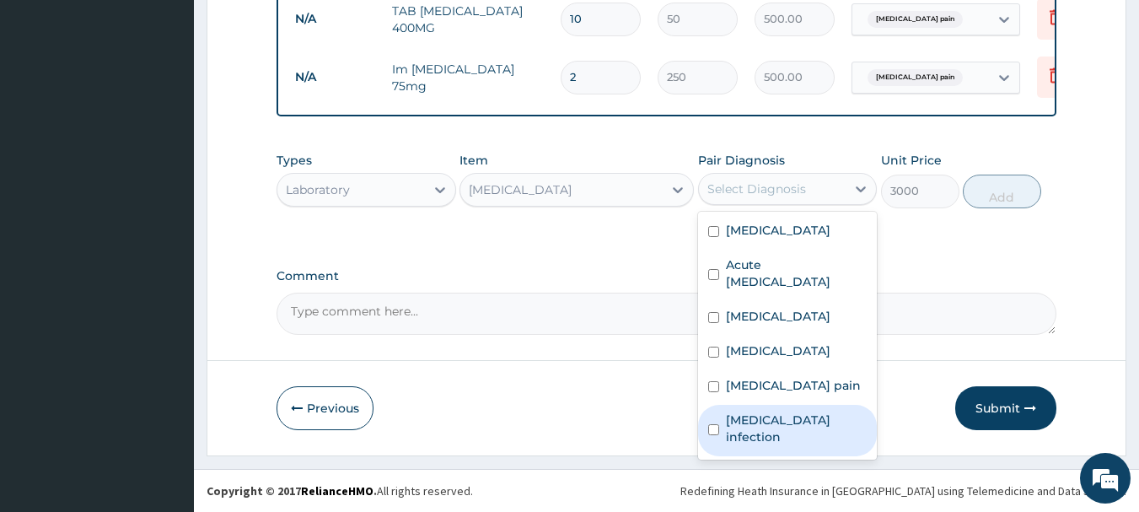
click at [745, 428] on div "Salmonella infection" at bounding box center [788, 430] width 180 height 51
checkbox input "true"
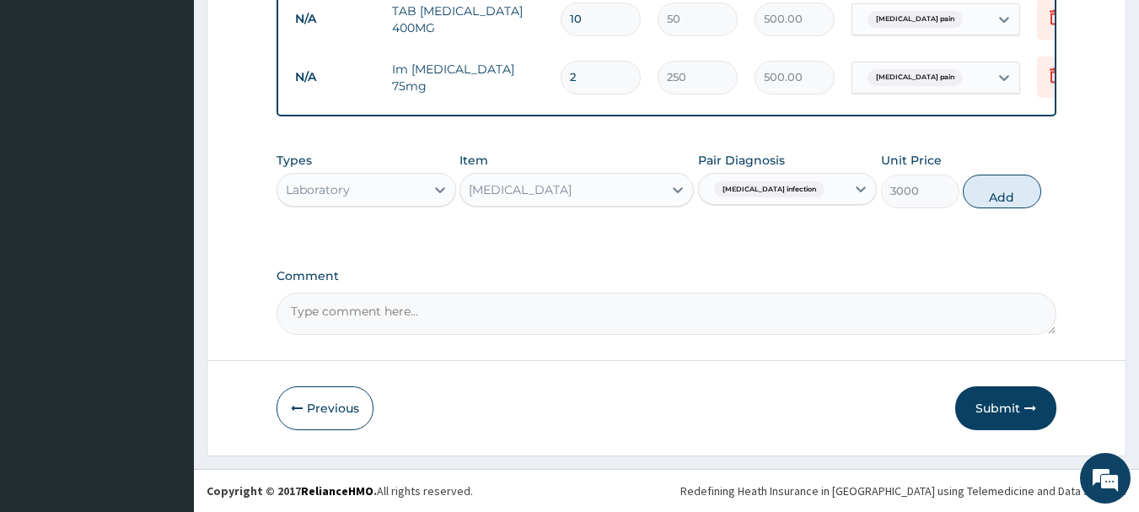
click at [995, 183] on button "Add" at bounding box center [1002, 192] width 78 height 34
type input "0"
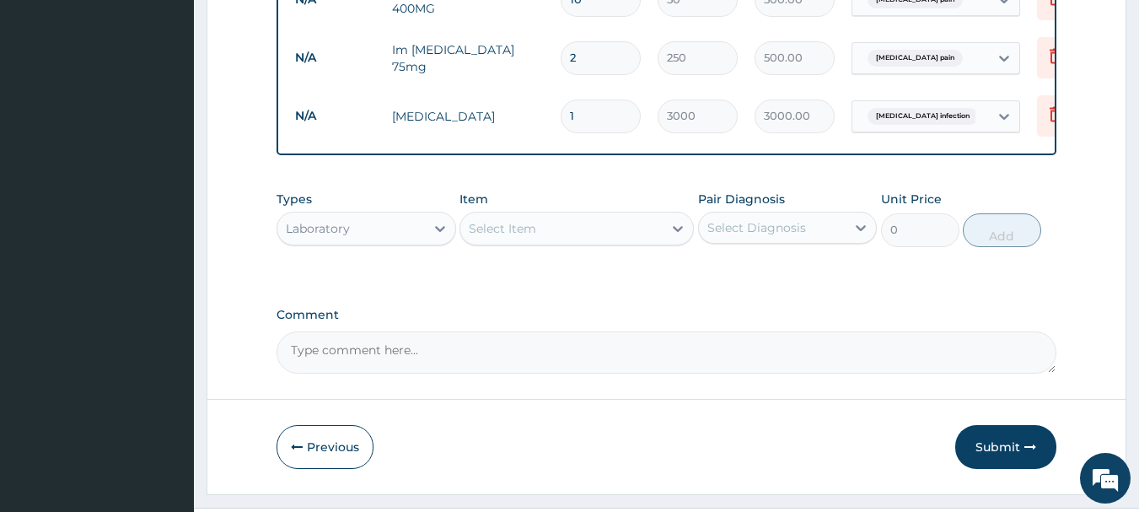
scroll to position [1192, 0]
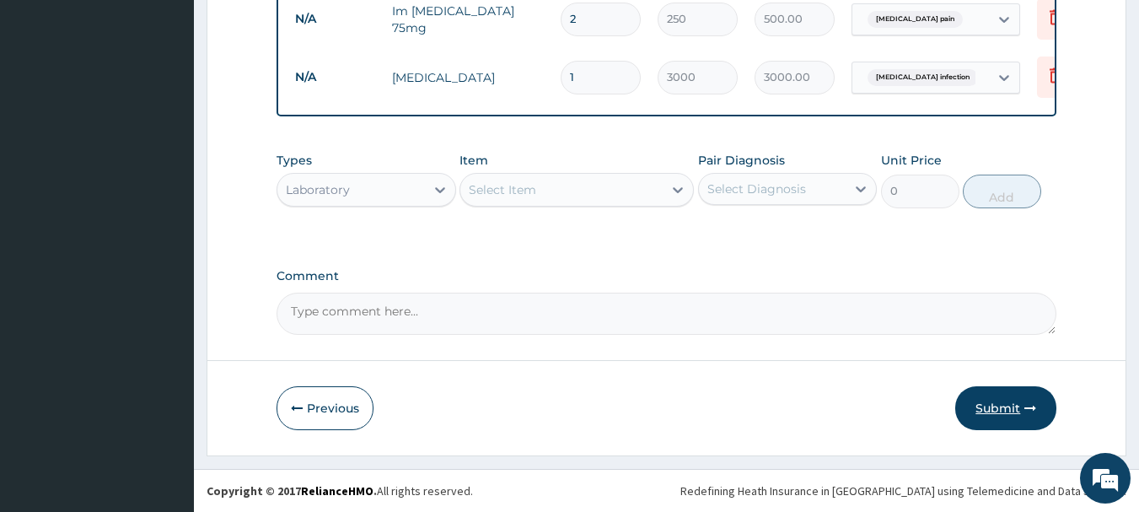
click at [991, 408] on button "Submit" at bounding box center [1005, 408] width 101 height 44
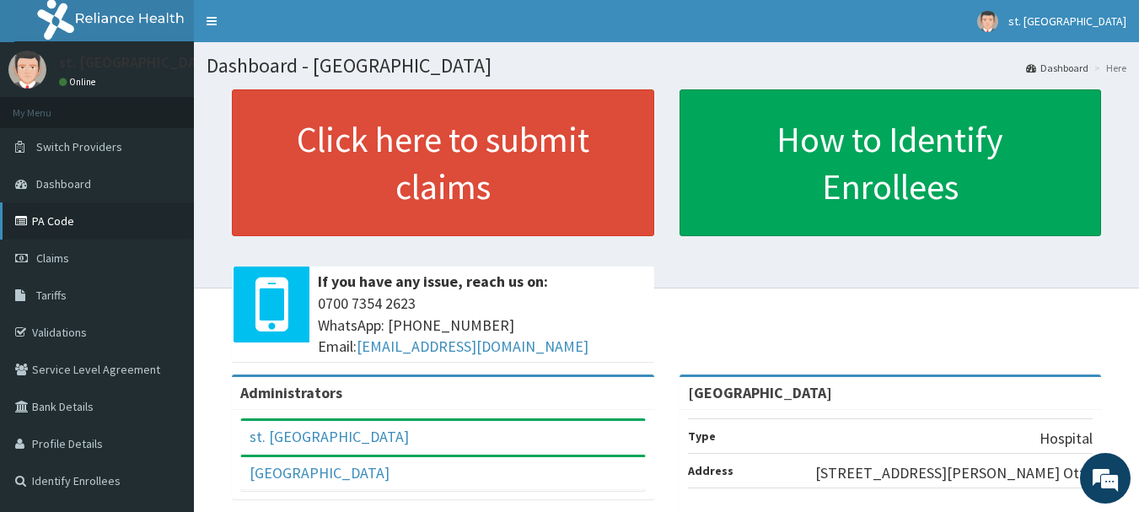
click at [116, 228] on link "PA Code" at bounding box center [97, 220] width 194 height 37
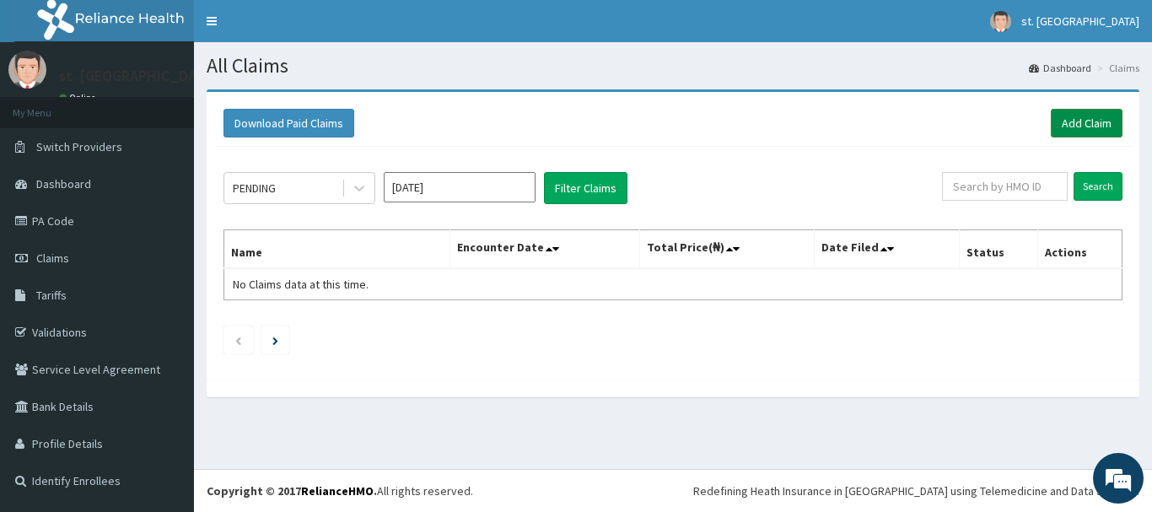
click at [1080, 125] on link "Add Claim" at bounding box center [1087, 123] width 72 height 29
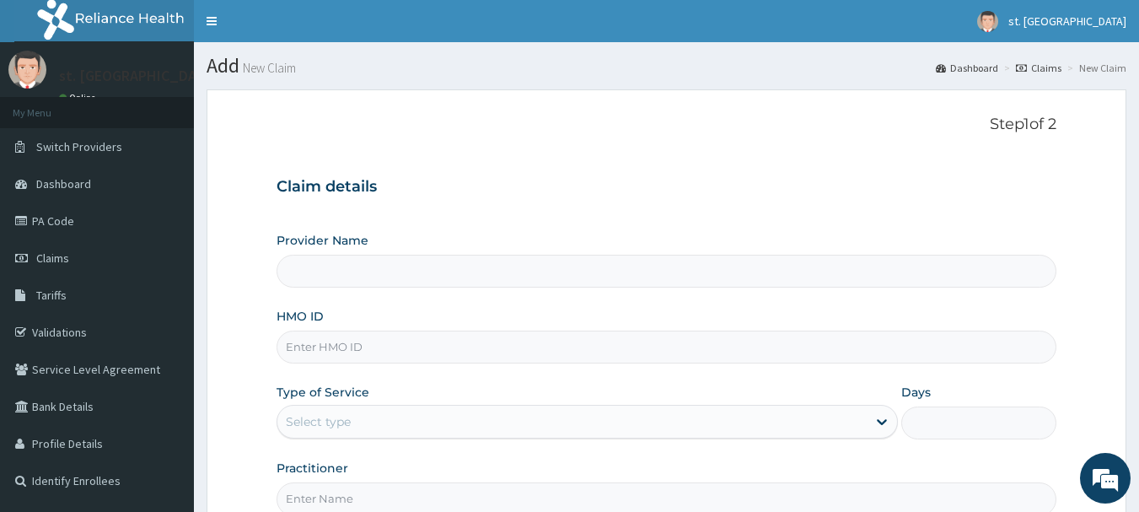
type input "[GEOGRAPHIC_DATA]"
drag, startPoint x: 318, startPoint y: 414, endPoint x: 303, endPoint y: 358, distance: 57.7
click at [303, 358] on input "HMO ID" at bounding box center [667, 347] width 781 height 33
paste input "BTR/10316/A"
type input "BTR/10316/A"
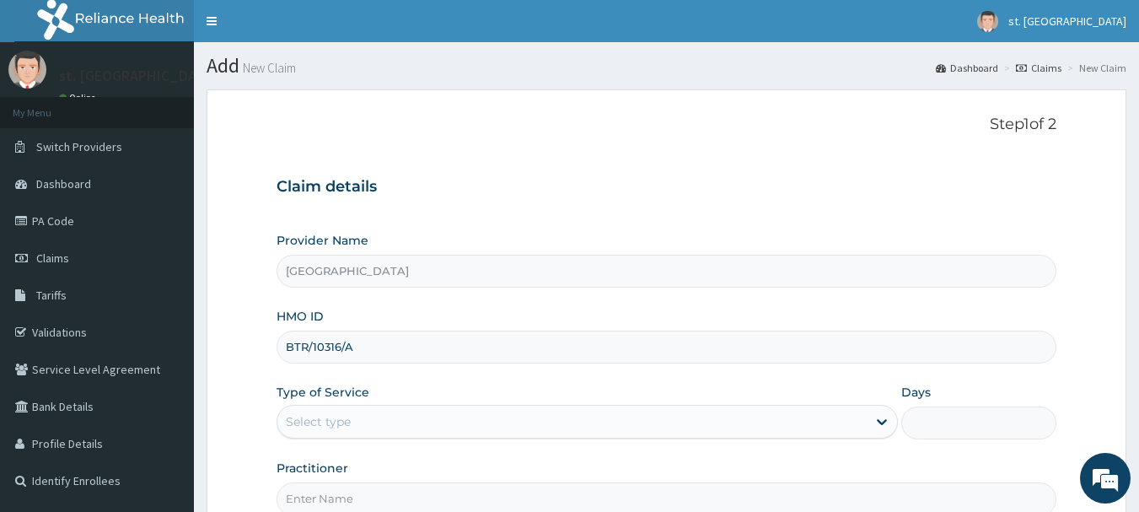
click at [359, 421] on div "Select type" at bounding box center [571, 421] width 589 height 27
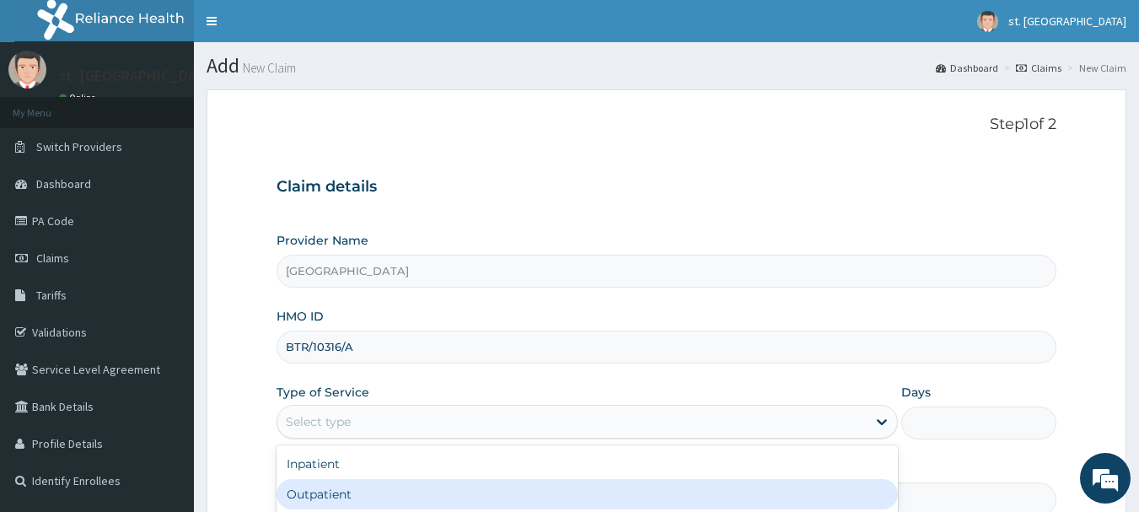
drag, startPoint x: 349, startPoint y: 488, endPoint x: 387, endPoint y: 480, distance: 38.9
click at [349, 488] on div "Outpatient" at bounding box center [587, 494] width 621 height 30
type input "1"
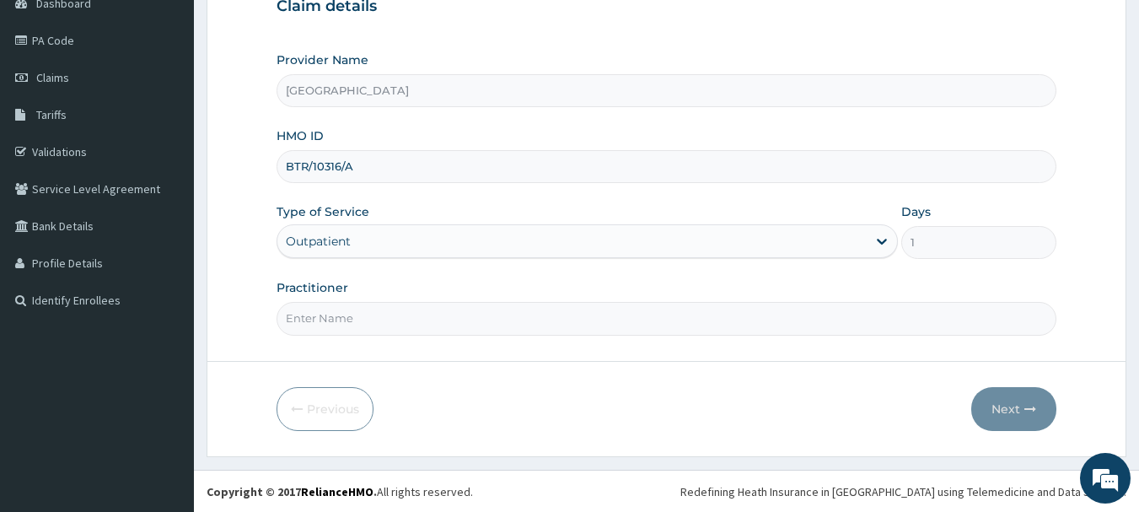
scroll to position [181, 0]
click at [376, 315] on input "Practitioner" at bounding box center [667, 317] width 781 height 33
type input "DR [PERSON_NAME]"
click at [995, 412] on button "Next" at bounding box center [1013, 408] width 85 height 44
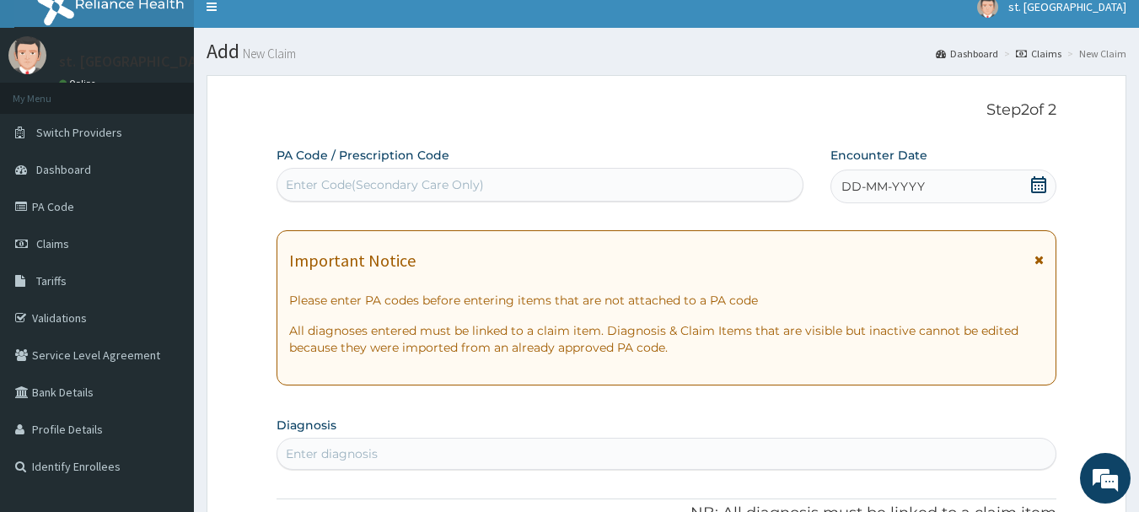
scroll to position [13, 0]
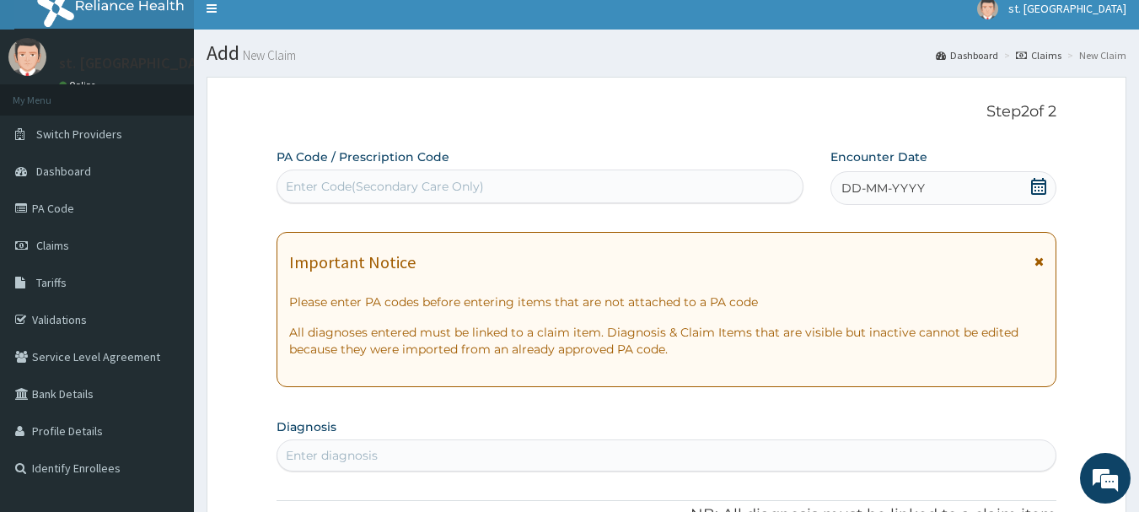
click at [1035, 179] on icon at bounding box center [1038, 186] width 15 height 17
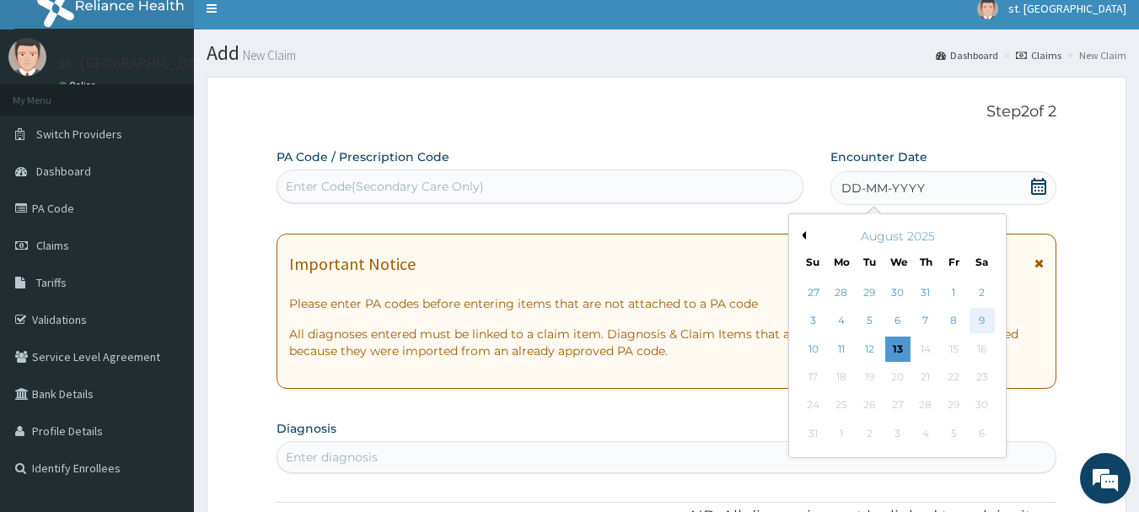
click at [991, 317] on div "9" at bounding box center [982, 321] width 25 height 25
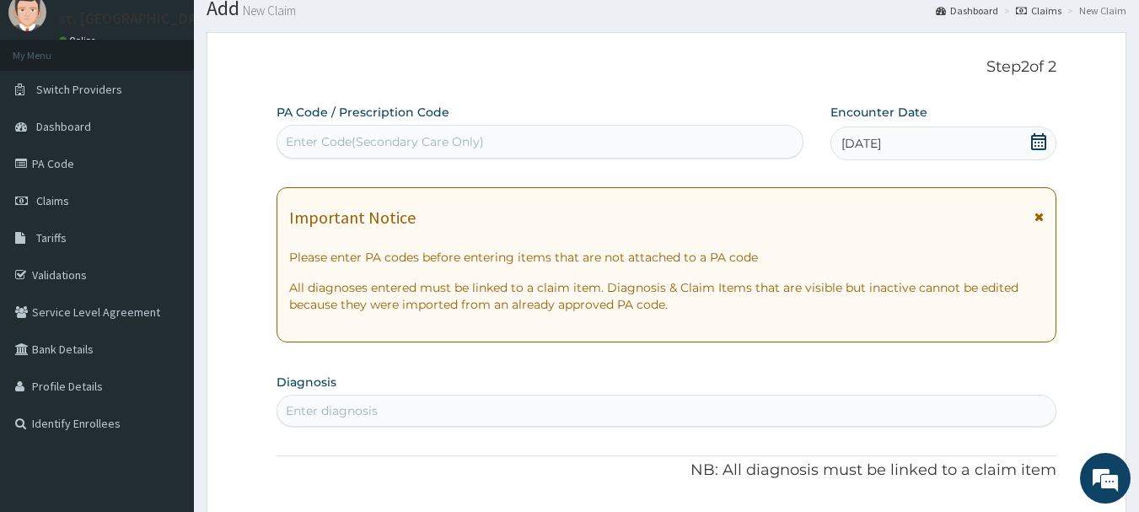
scroll to position [97, 0]
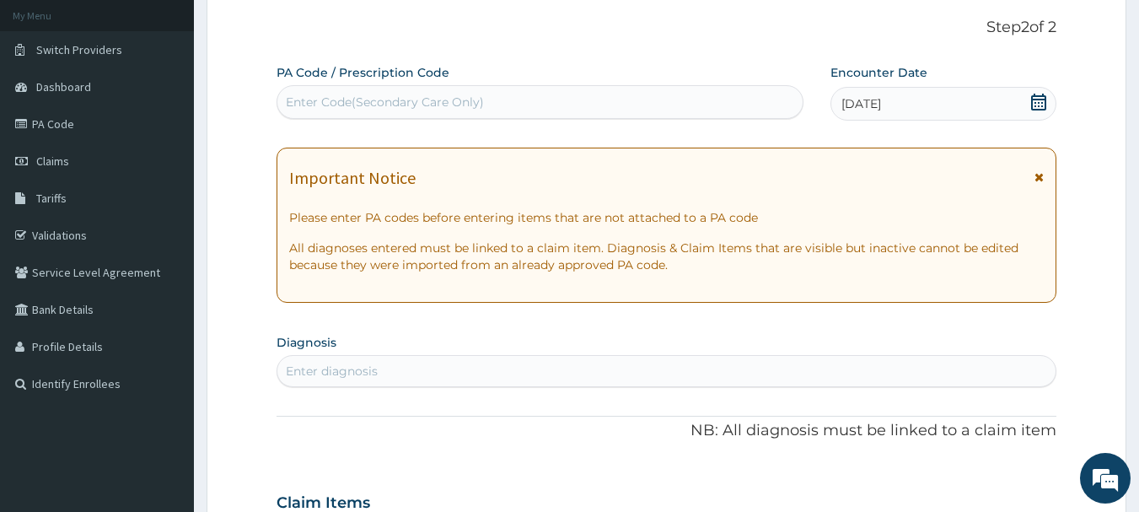
click at [360, 361] on div "Enter diagnosis" at bounding box center [666, 371] width 779 height 27
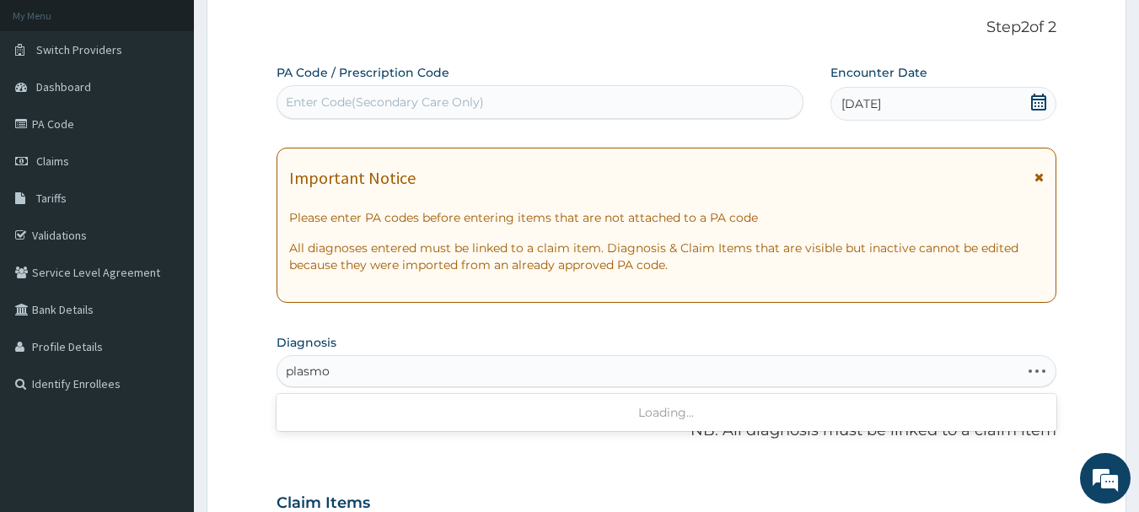
type input "plasmod"
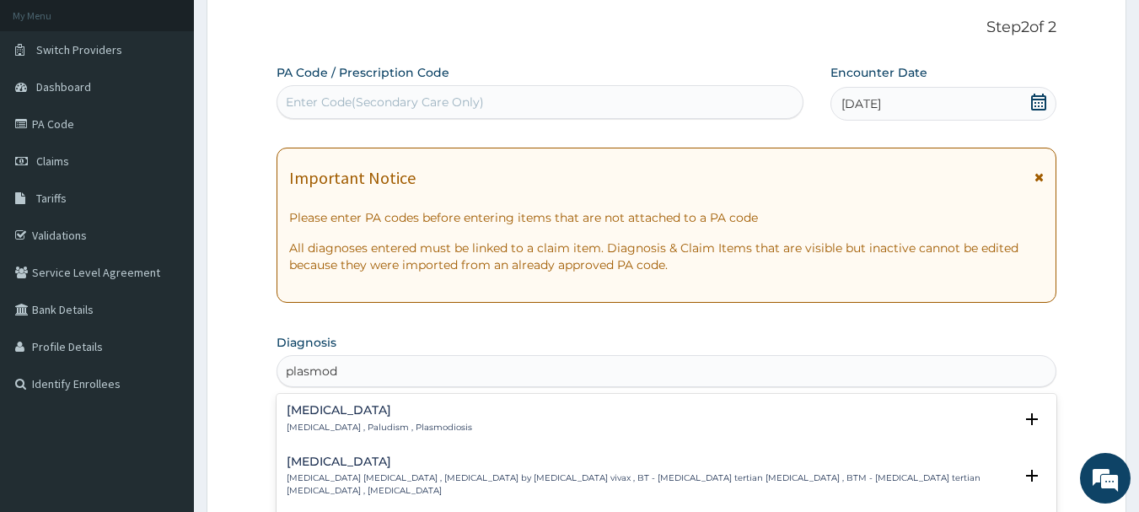
click at [340, 414] on h4 "Malaria" at bounding box center [380, 410] width 186 height 13
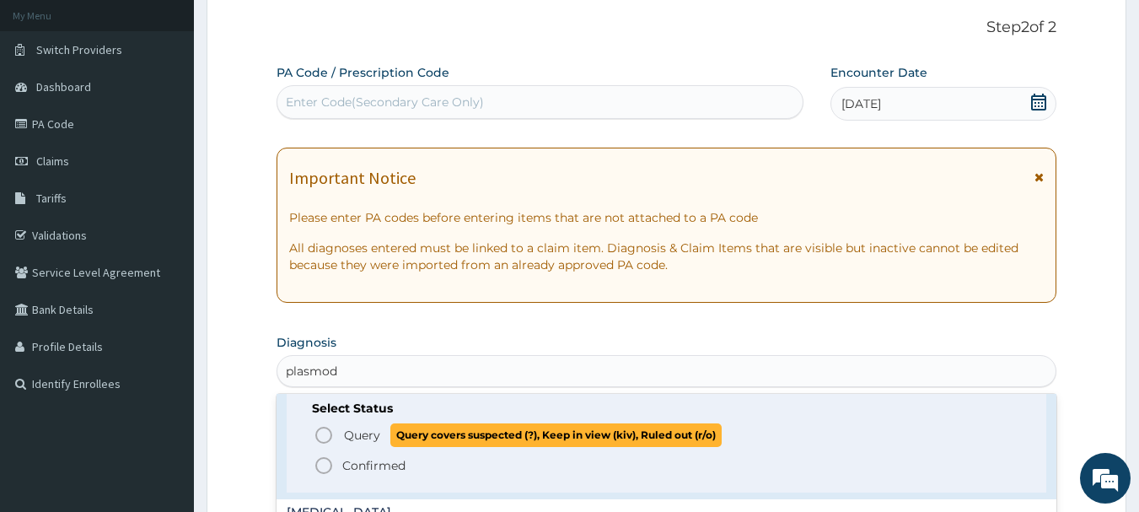
scroll to position [84, 0]
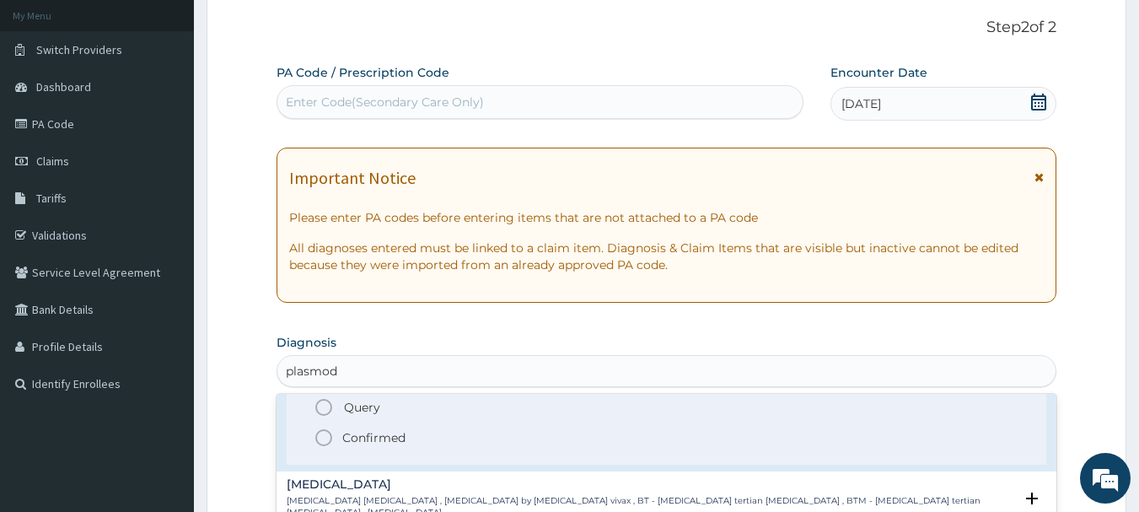
click at [327, 446] on icon "status option filled" at bounding box center [324, 438] width 20 height 20
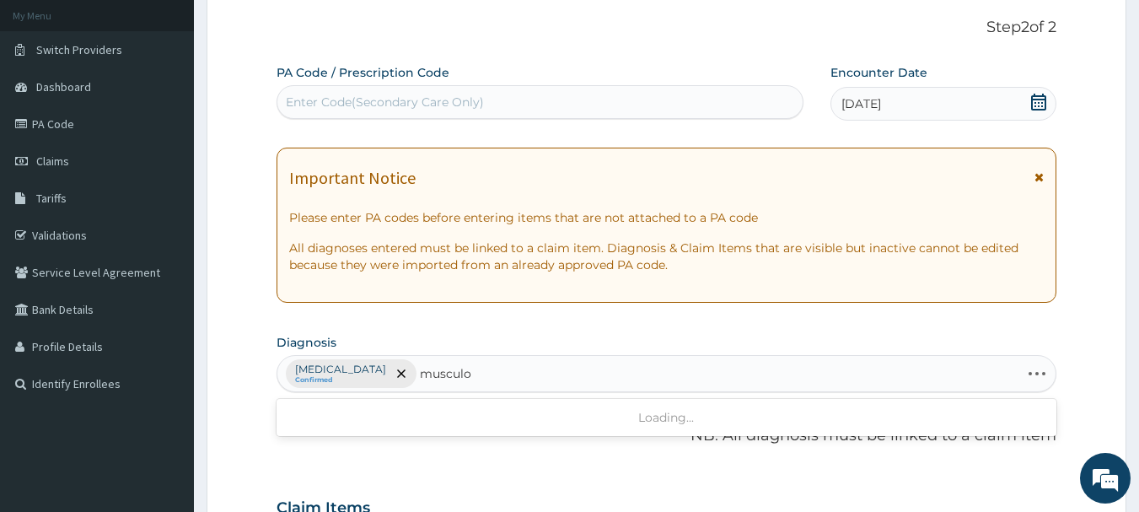
type input "musculos"
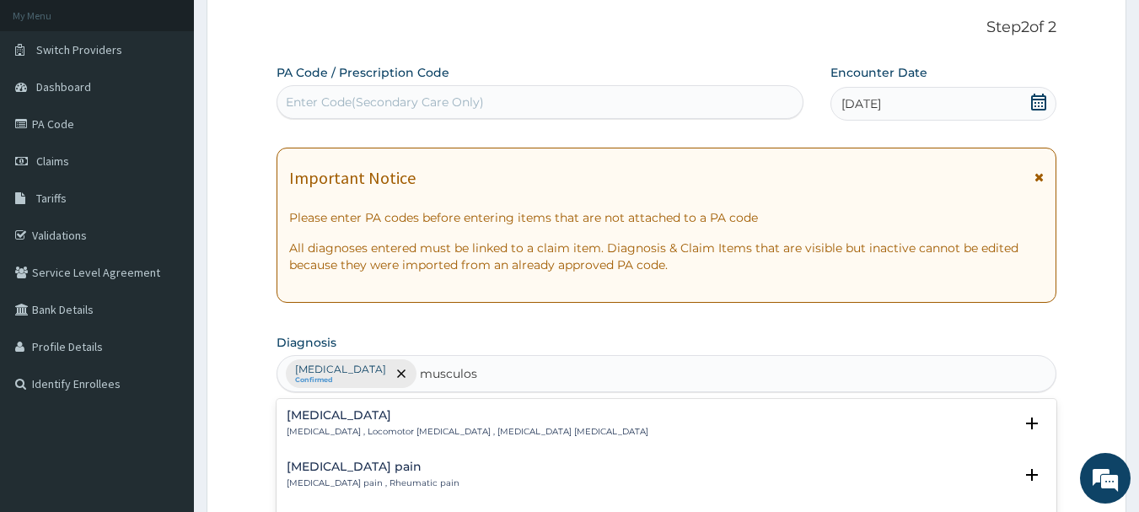
click at [354, 471] on h4 "Musculoskeletal pain" at bounding box center [373, 466] width 173 height 13
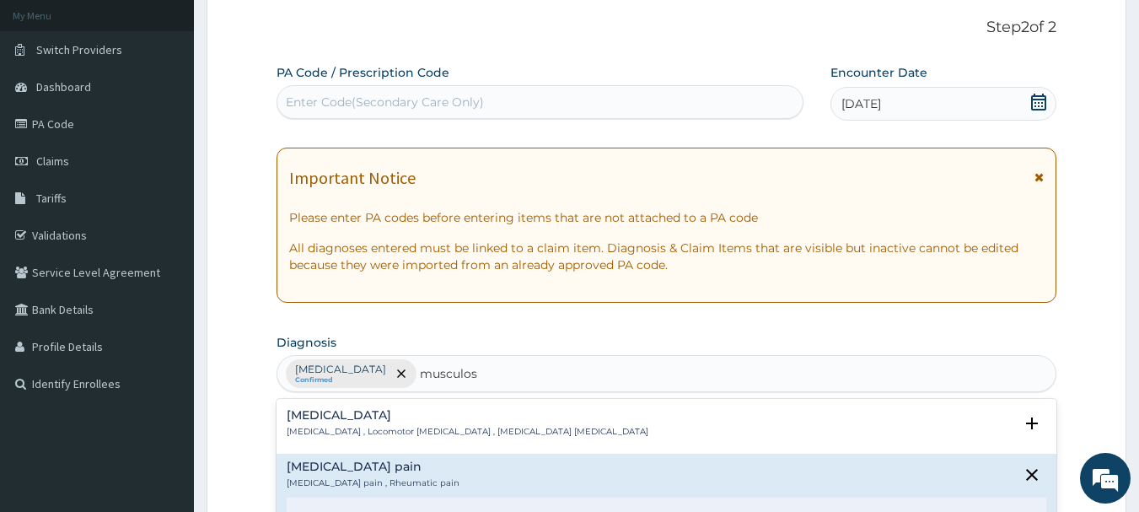
scroll to position [169, 0]
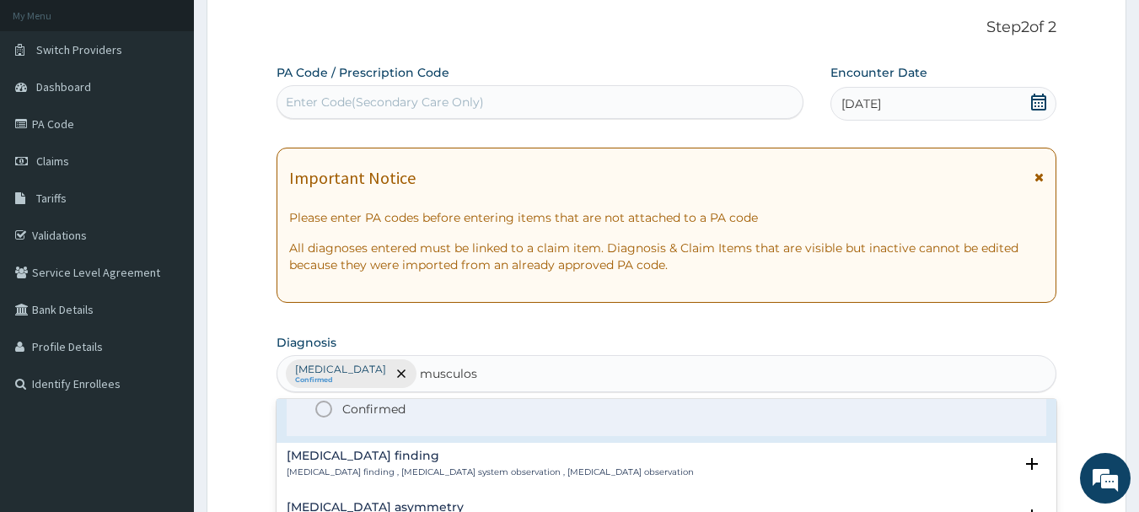
click at [324, 407] on icon "status option filled" at bounding box center [324, 409] width 20 height 20
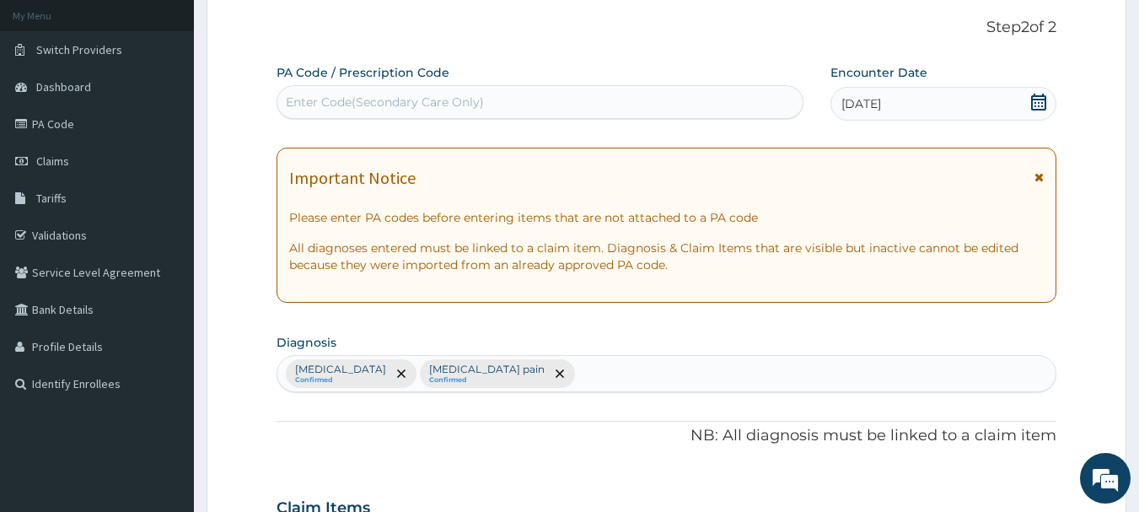
type input "m"
type input "acute upper res"
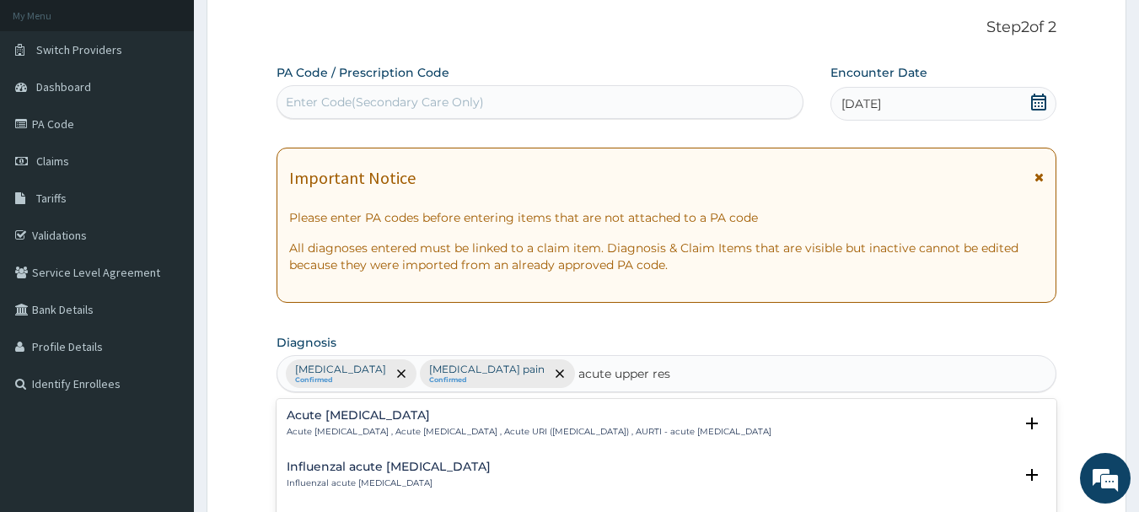
click at [358, 402] on div "Acute upper respiratory infection Acute upper respiratory infection , Acute upp…" at bounding box center [667, 427] width 781 height 51
click at [331, 430] on p "Acute upper respiratory infection , Acute upper respiratory tract infection , A…" at bounding box center [529, 432] width 485 height 12
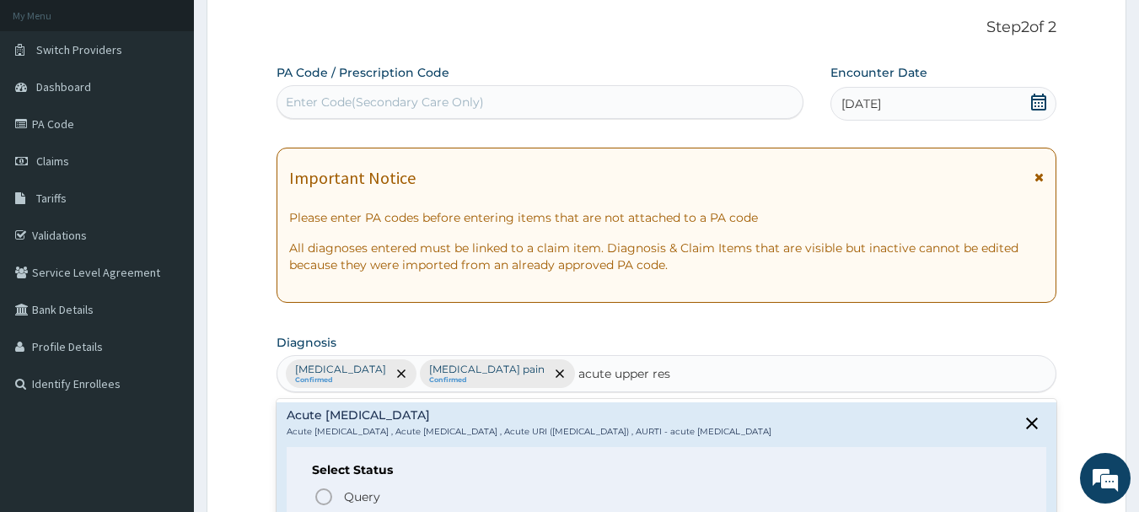
scroll to position [78, 0]
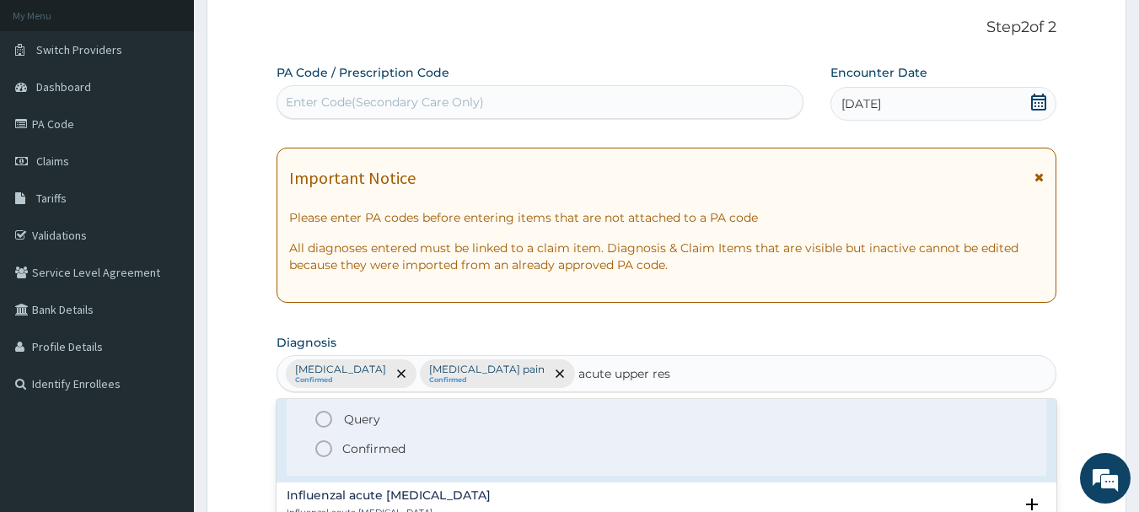
click at [327, 446] on icon "status option filled" at bounding box center [324, 449] width 20 height 20
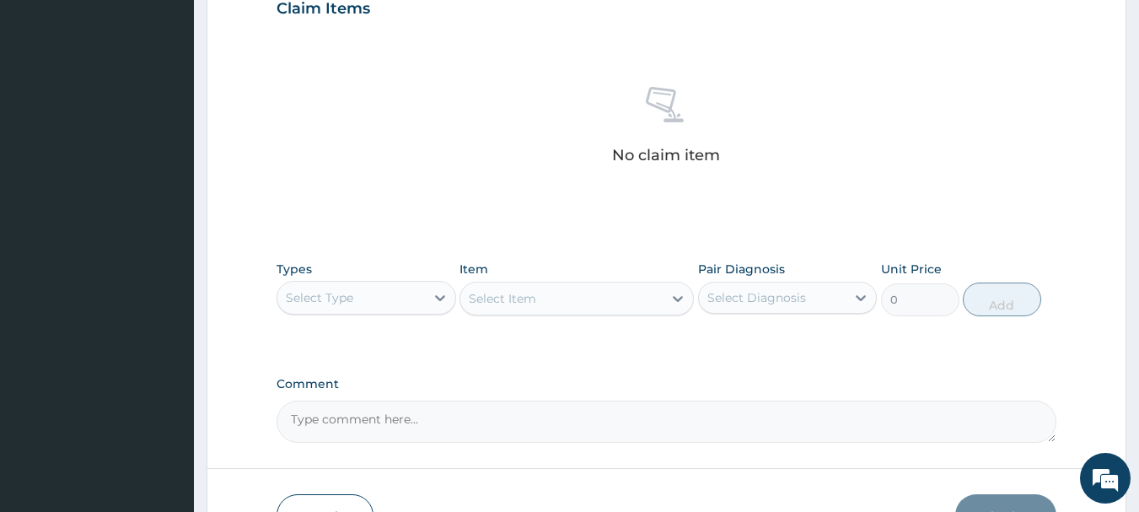
scroll to position [603, 0]
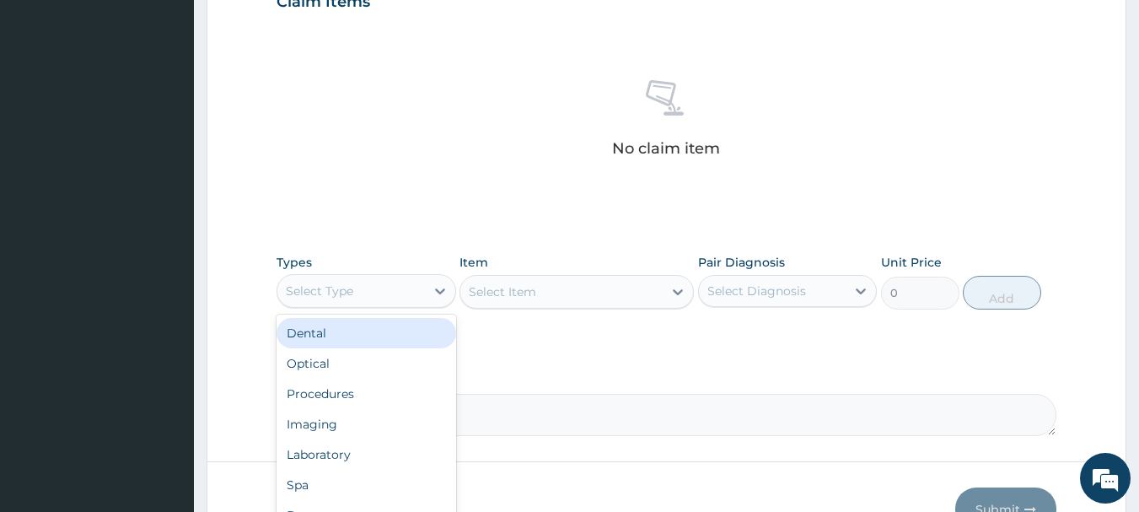
click at [340, 298] on div "Select Type" at bounding box center [319, 290] width 67 height 17
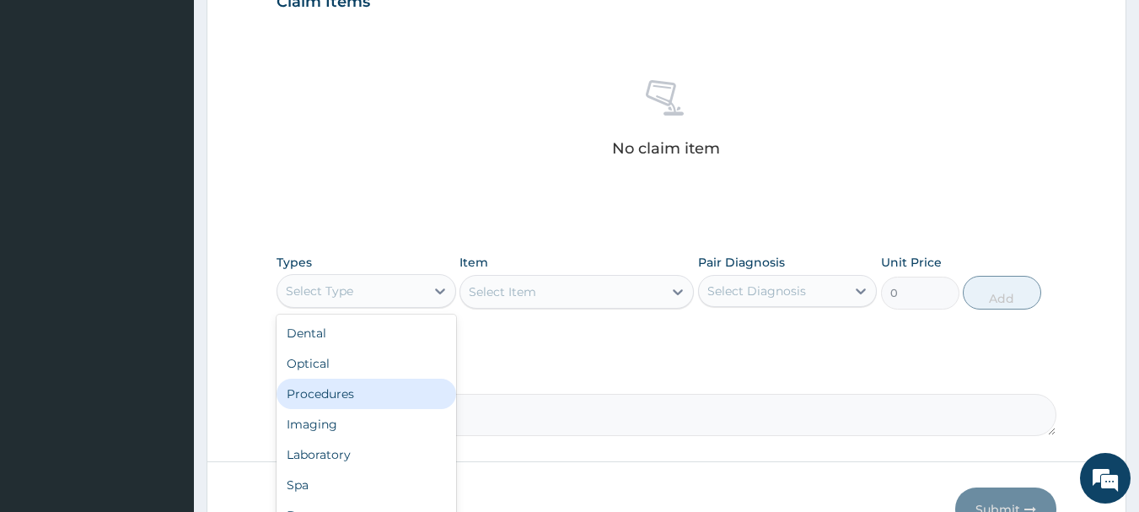
click at [313, 379] on div "Procedures" at bounding box center [367, 394] width 180 height 30
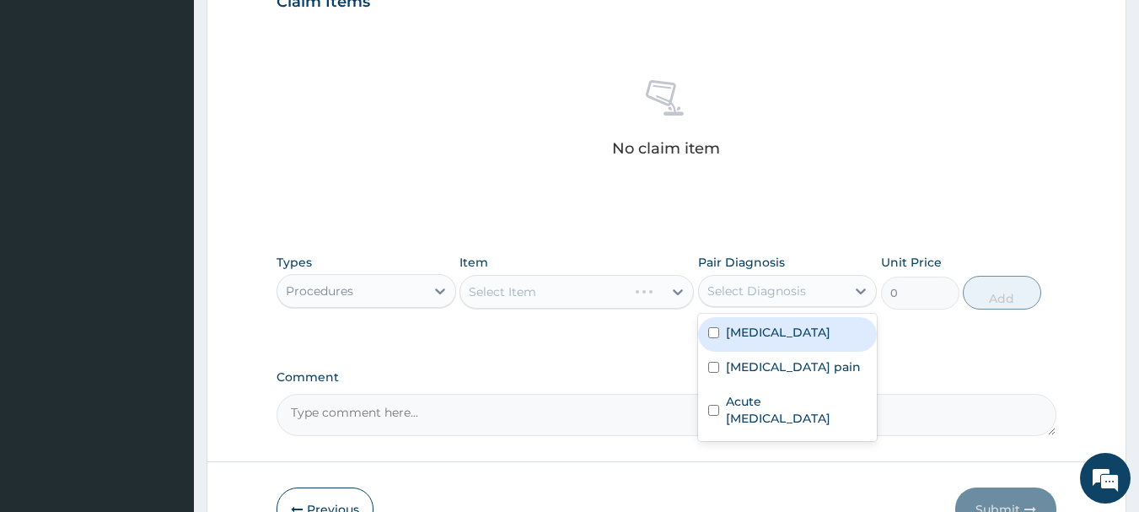
click at [731, 291] on div "Select Diagnosis" at bounding box center [757, 290] width 99 height 17
drag, startPoint x: 733, startPoint y: 341, endPoint x: 694, endPoint y: 321, distance: 43.4
click at [733, 339] on div "Malaria" at bounding box center [788, 334] width 180 height 35
checkbox input "true"
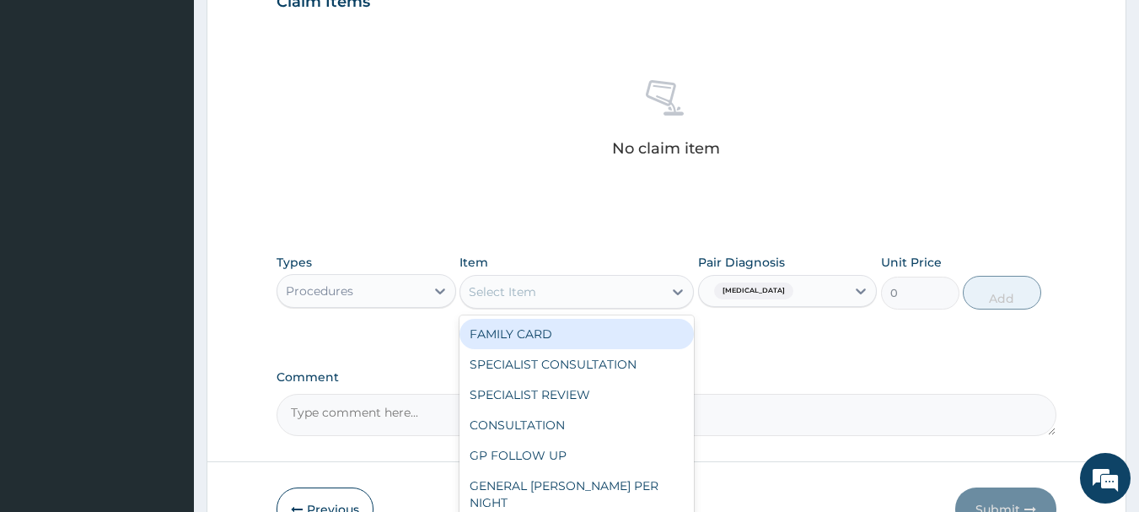
click at [558, 293] on div "Select Item" at bounding box center [561, 291] width 202 height 27
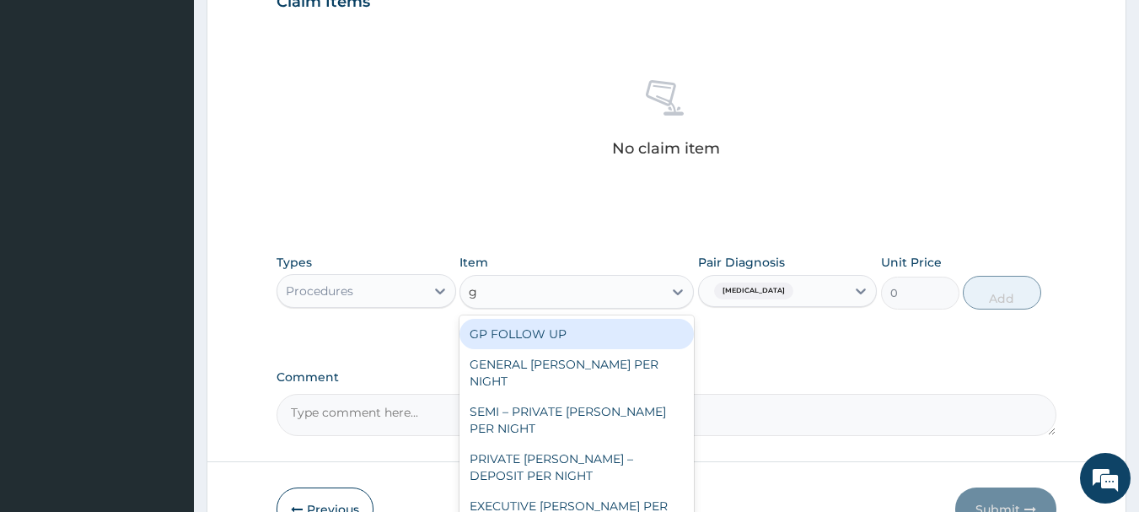
type input "gp"
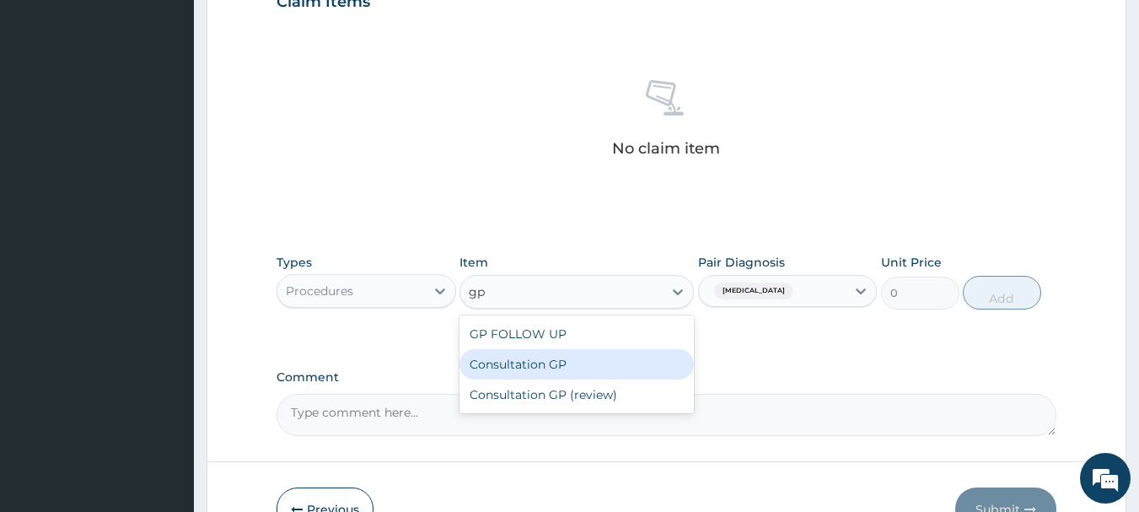
click at [530, 363] on div "Consultation GP" at bounding box center [577, 364] width 234 height 30
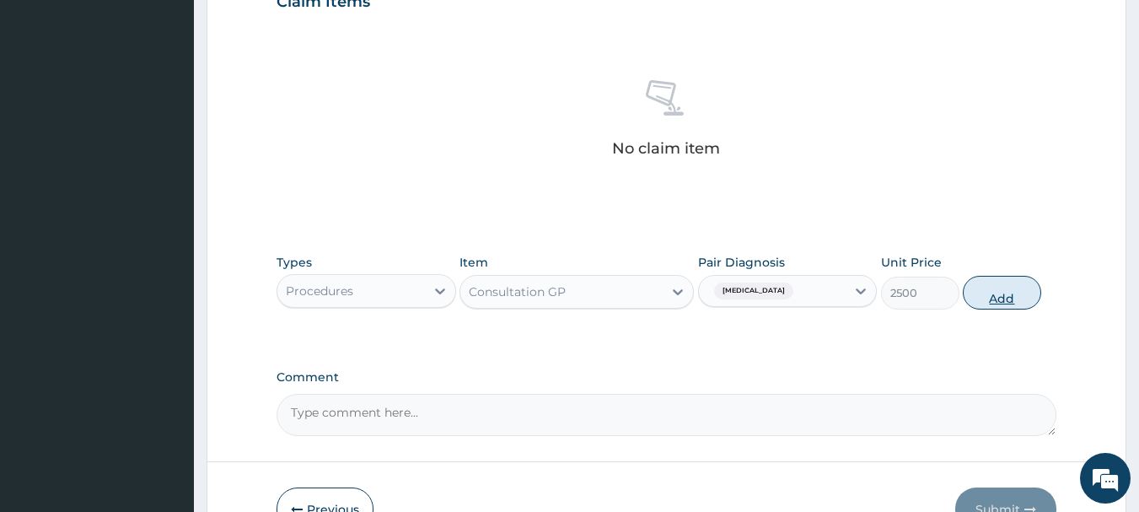
click at [999, 288] on button "Add" at bounding box center [1002, 293] width 78 height 34
type input "0"
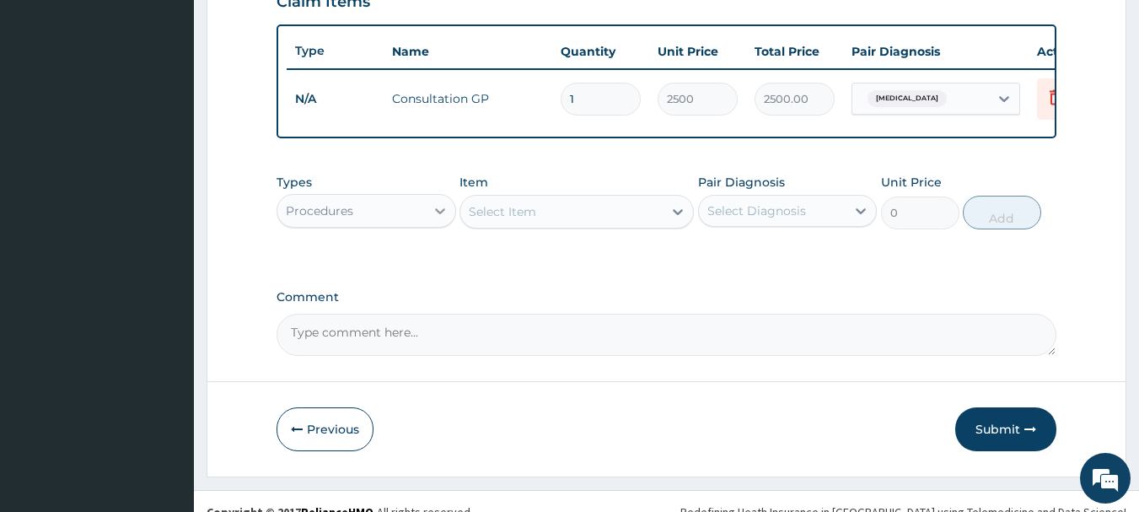
click at [425, 216] on div at bounding box center [440, 211] width 30 height 30
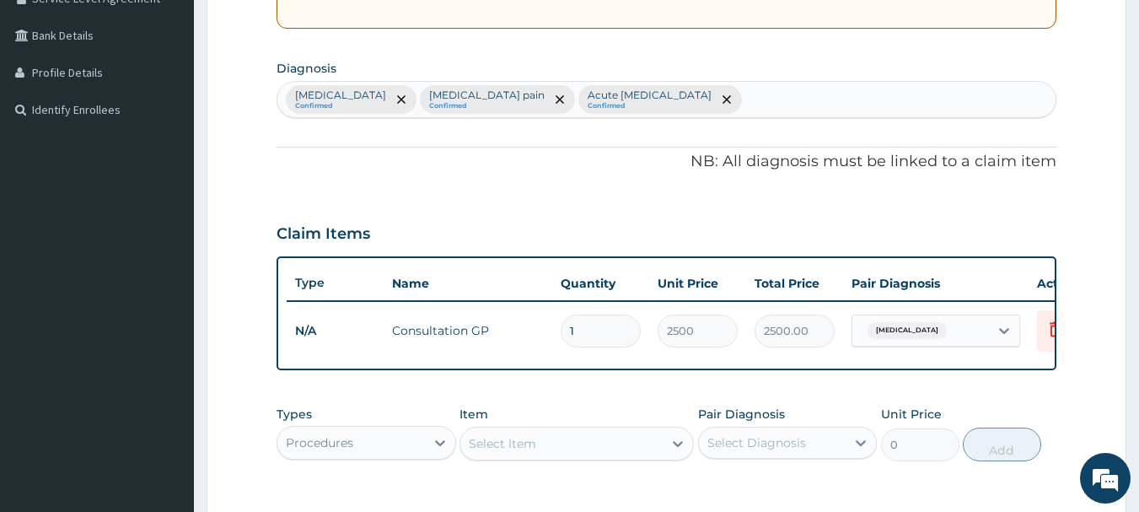
scroll to position [266, 0]
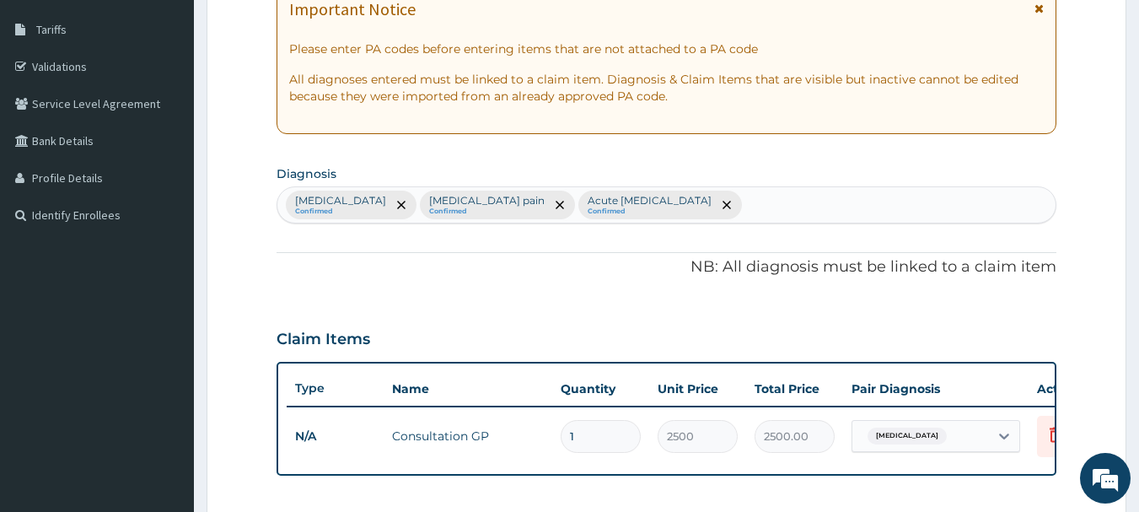
drag, startPoint x: 723, startPoint y: 205, endPoint x: 734, endPoint y: 202, distance: 11.3
click at [724, 205] on div "Malaria Confirmed Musculoskeletal pain Confirmed Acute upper respiratory infect…" at bounding box center [666, 204] width 779 height 35
type input "rhinit"
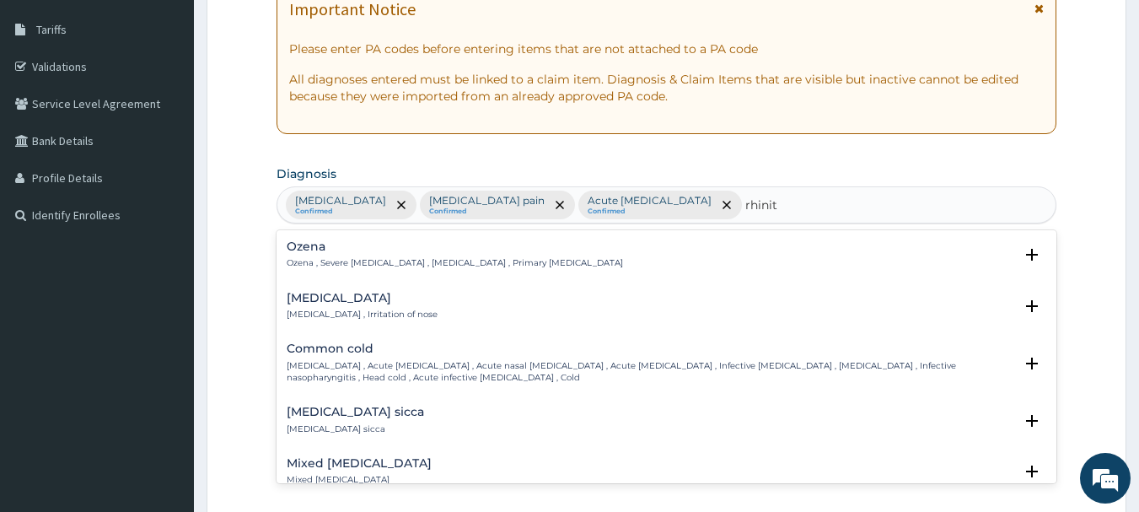
click at [293, 292] on h4 "Rhinitis" at bounding box center [362, 298] width 151 height 13
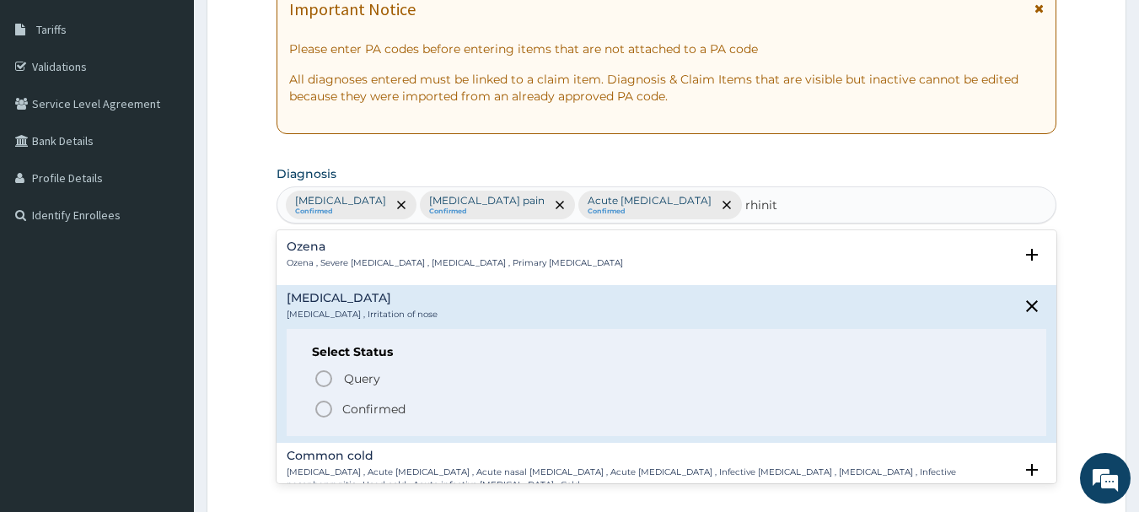
click at [318, 397] on div "Query Query covers suspected (?), Keep in view (kiv), Ruled out (r/o) Confirmed" at bounding box center [667, 393] width 710 height 51
click at [328, 406] on icon "status option filled" at bounding box center [324, 409] width 20 height 20
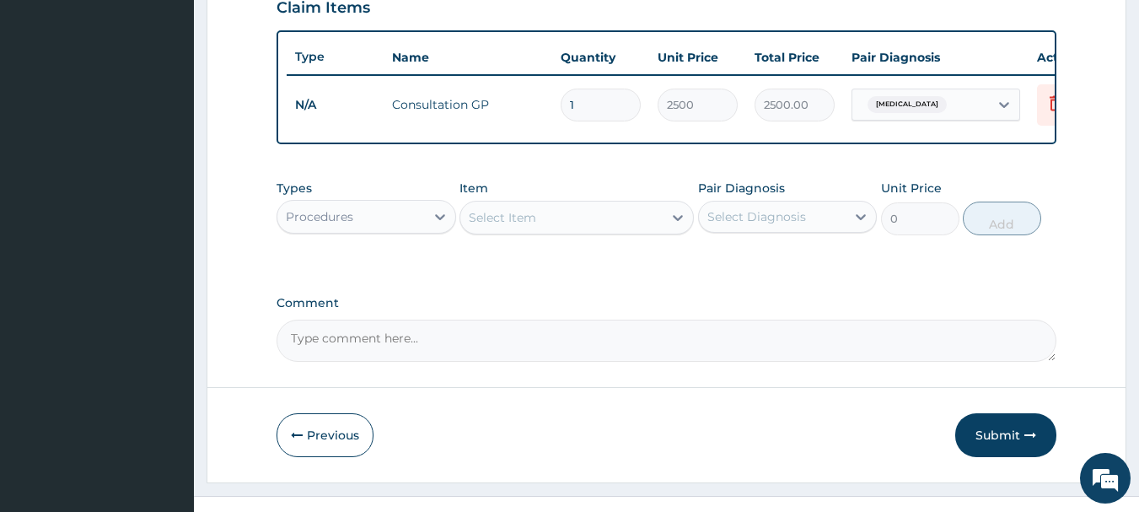
scroll to position [603, 0]
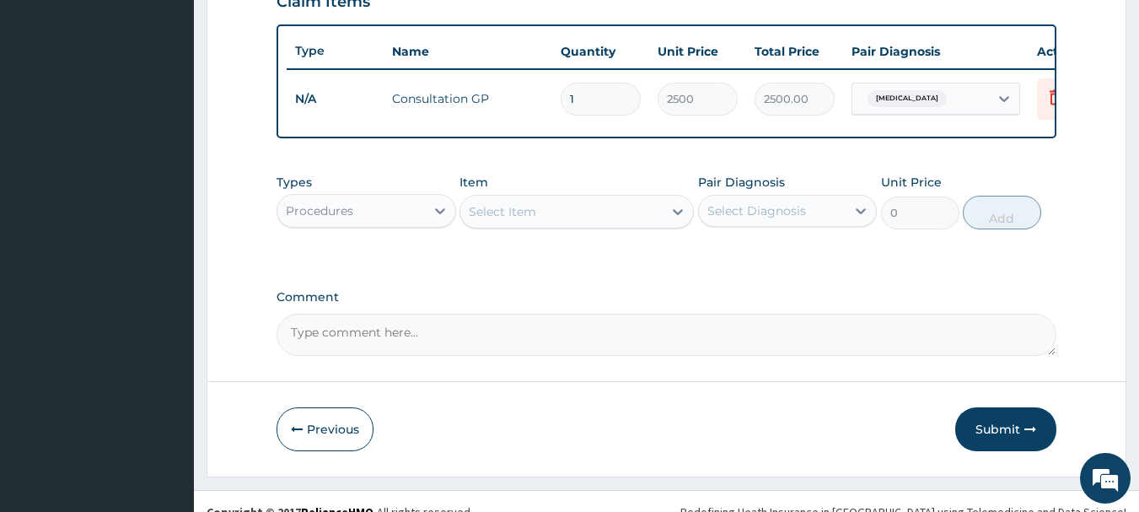
click at [714, 218] on div "Select Diagnosis" at bounding box center [757, 210] width 99 height 17
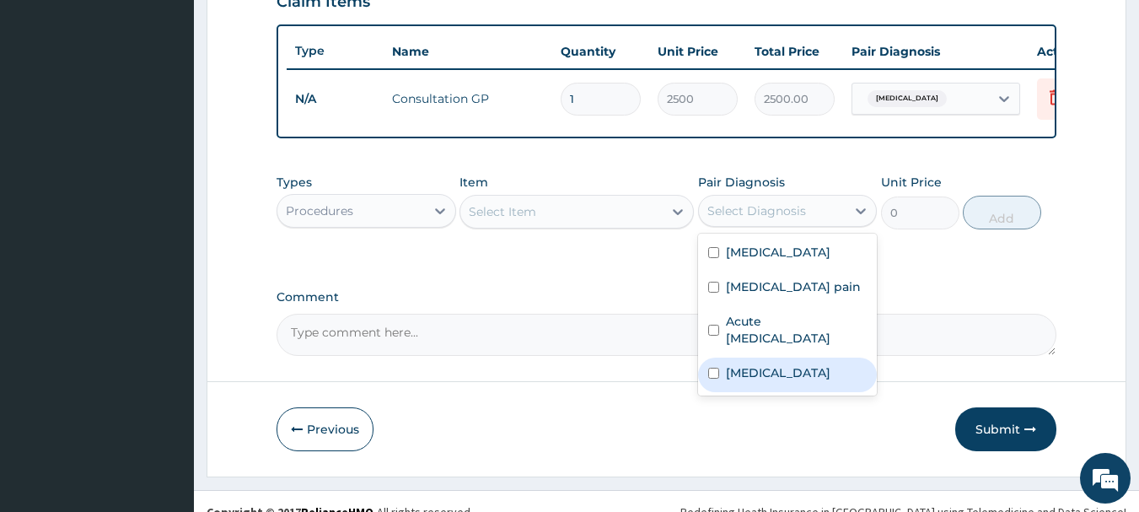
drag, startPoint x: 721, startPoint y: 387, endPoint x: 719, endPoint y: 379, distance: 8.6
click at [721, 386] on div "Rhinitis" at bounding box center [788, 375] width 180 height 35
checkbox input "true"
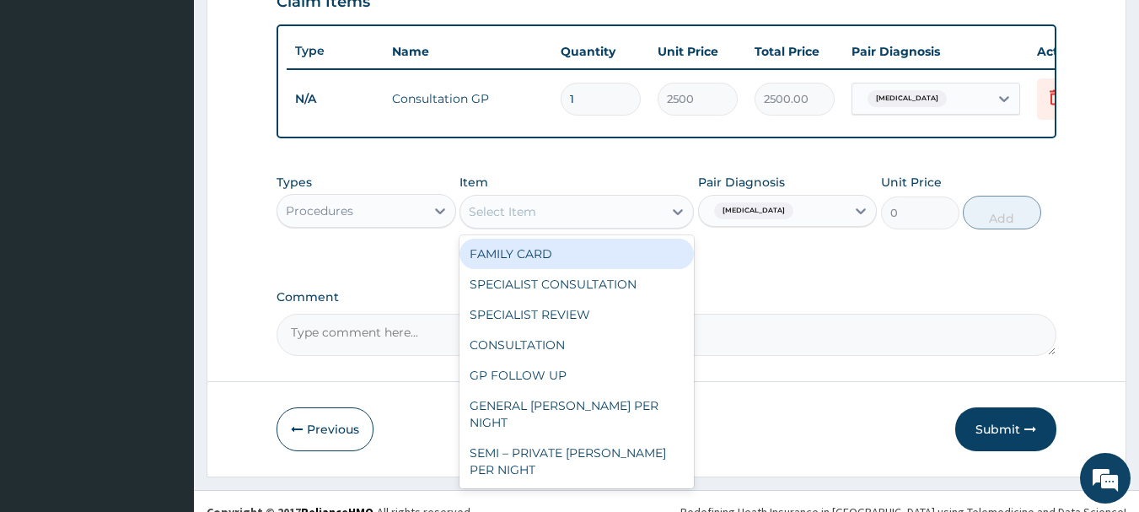
click at [519, 216] on div "Select Item" at bounding box center [502, 211] width 67 height 17
type input "a"
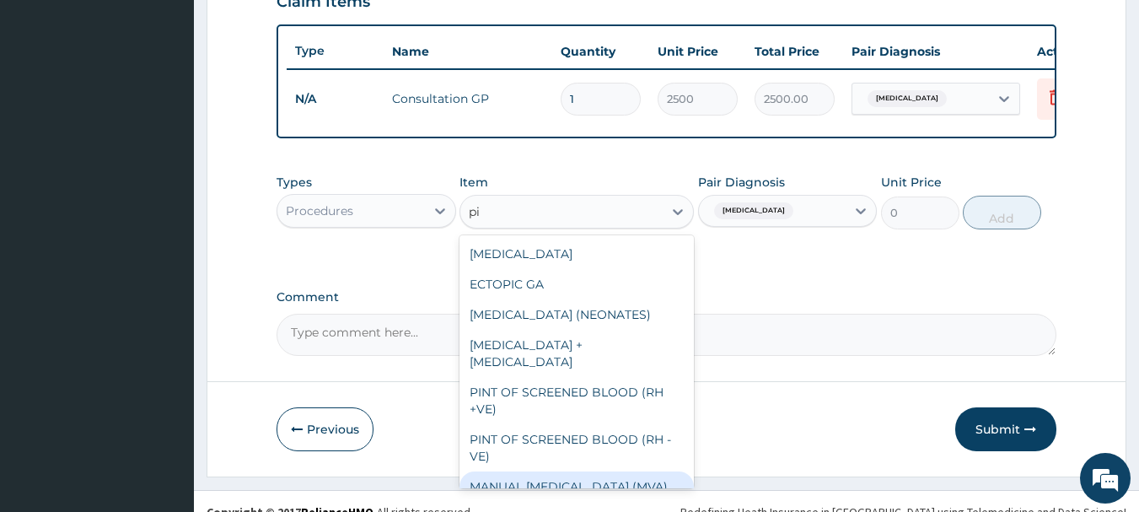
type input "pi"
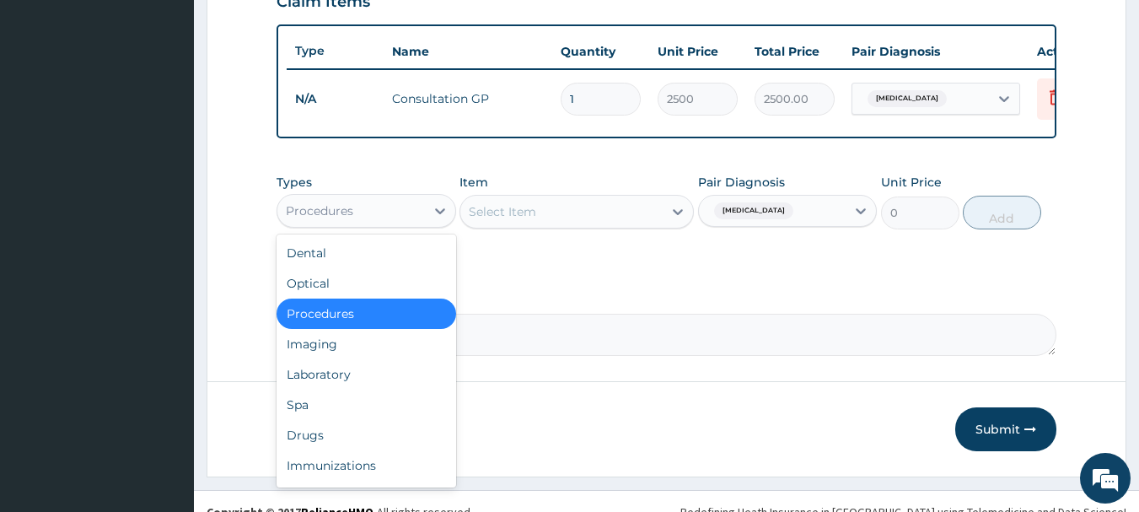
click at [375, 224] on div "Procedures" at bounding box center [351, 210] width 148 height 27
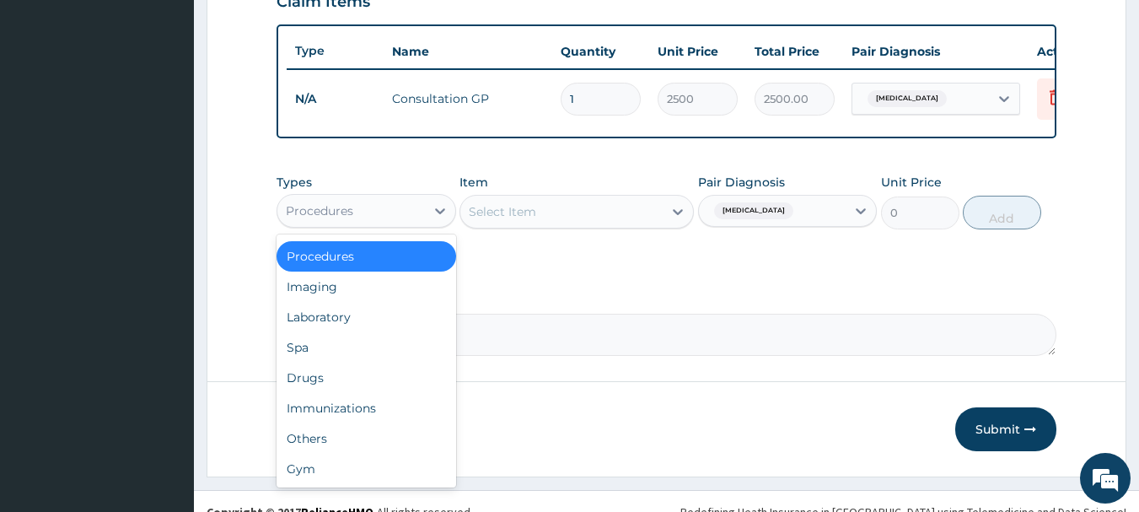
scroll to position [0, 0]
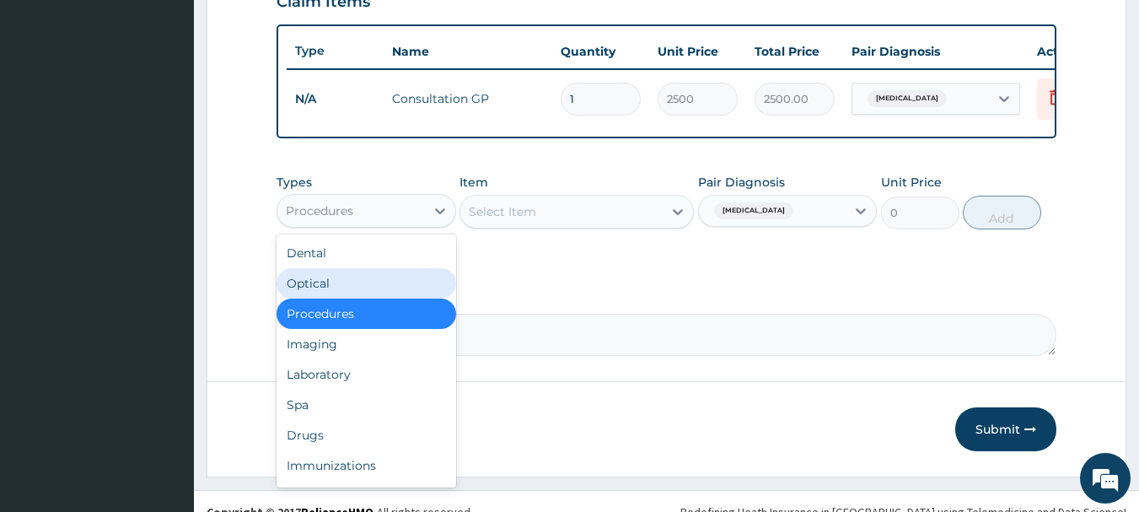
click at [339, 292] on div "Optical" at bounding box center [367, 283] width 180 height 30
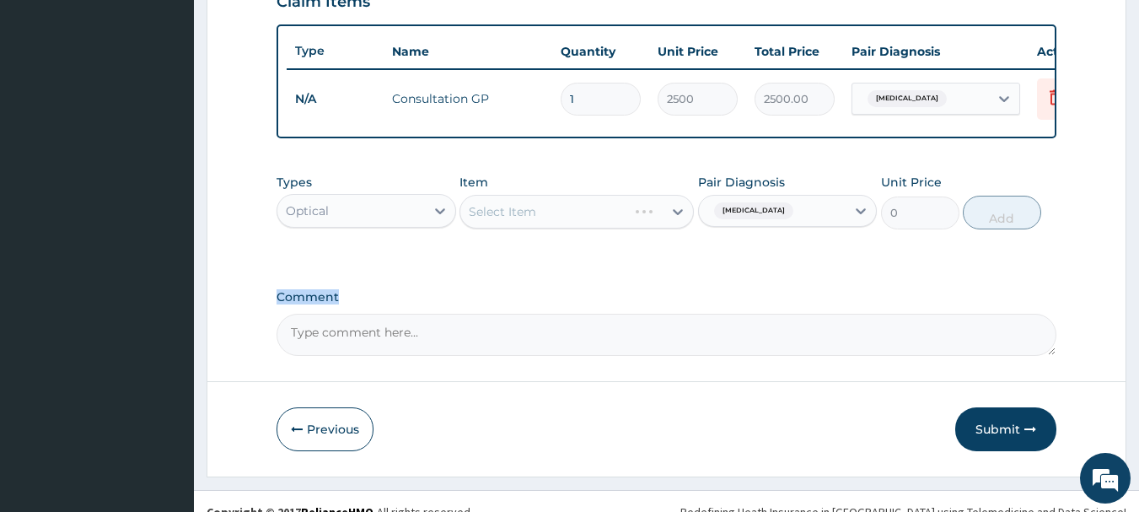
click at [325, 219] on div "Optical" at bounding box center [307, 210] width 43 height 17
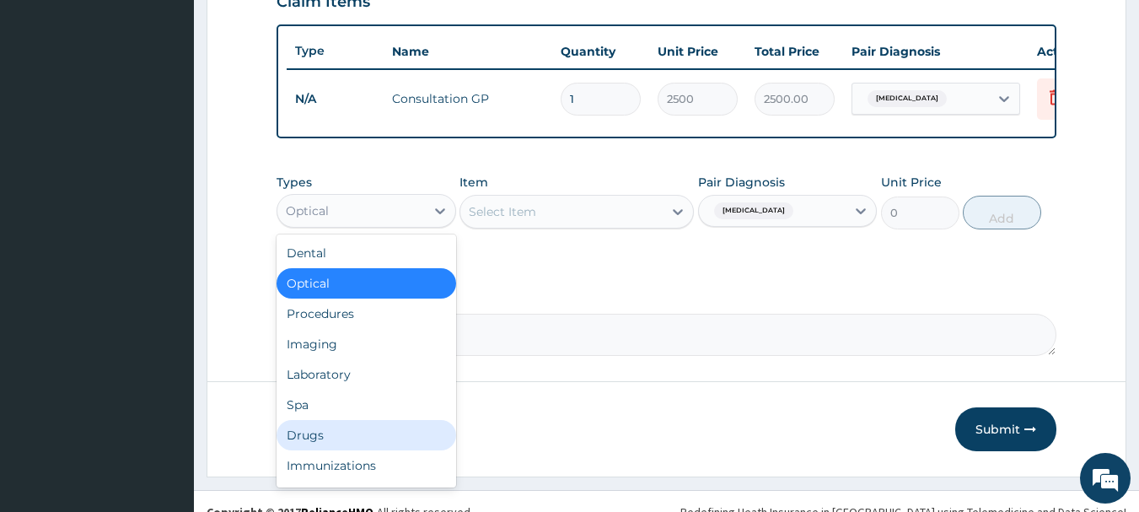
drag, startPoint x: 342, startPoint y: 454, endPoint x: 346, endPoint y: 441, distance: 13.3
click at [342, 450] on div "Drugs" at bounding box center [367, 435] width 180 height 30
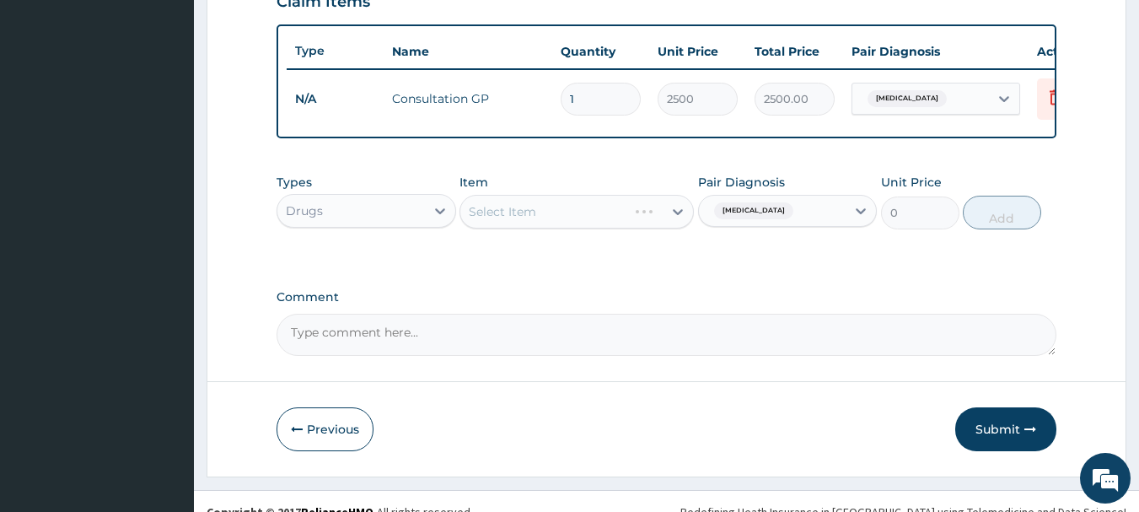
click at [578, 229] on div "Select Item" at bounding box center [577, 212] width 234 height 34
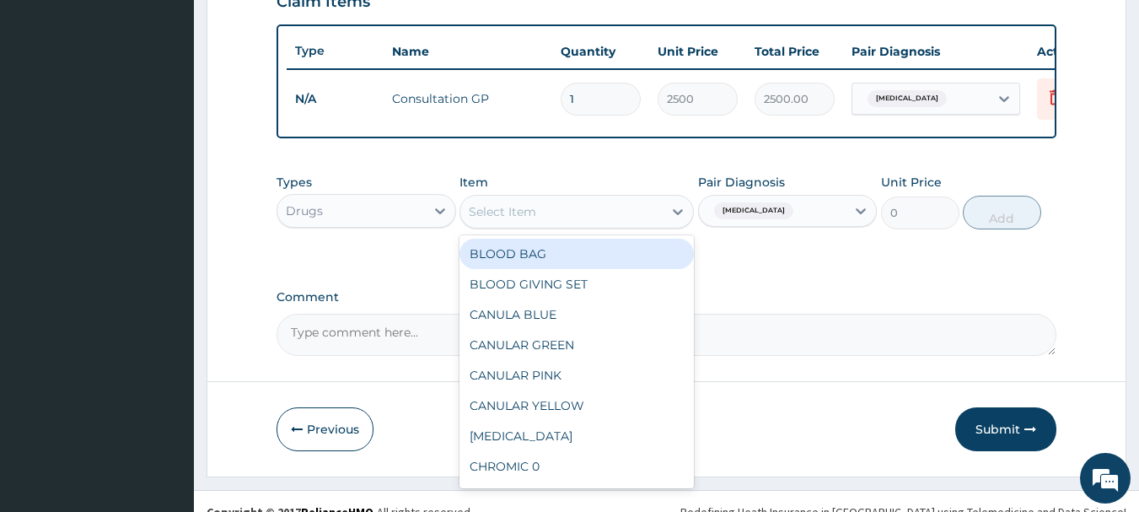
click at [523, 220] on div "Select Item" at bounding box center [502, 211] width 67 height 17
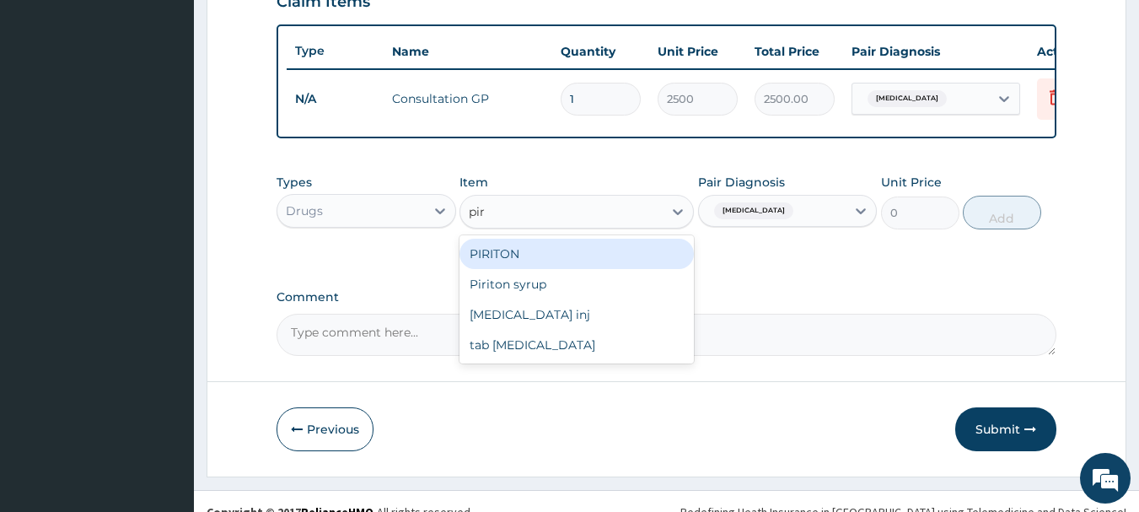
type input "piri"
click at [532, 267] on div "PIRITON" at bounding box center [577, 254] width 234 height 30
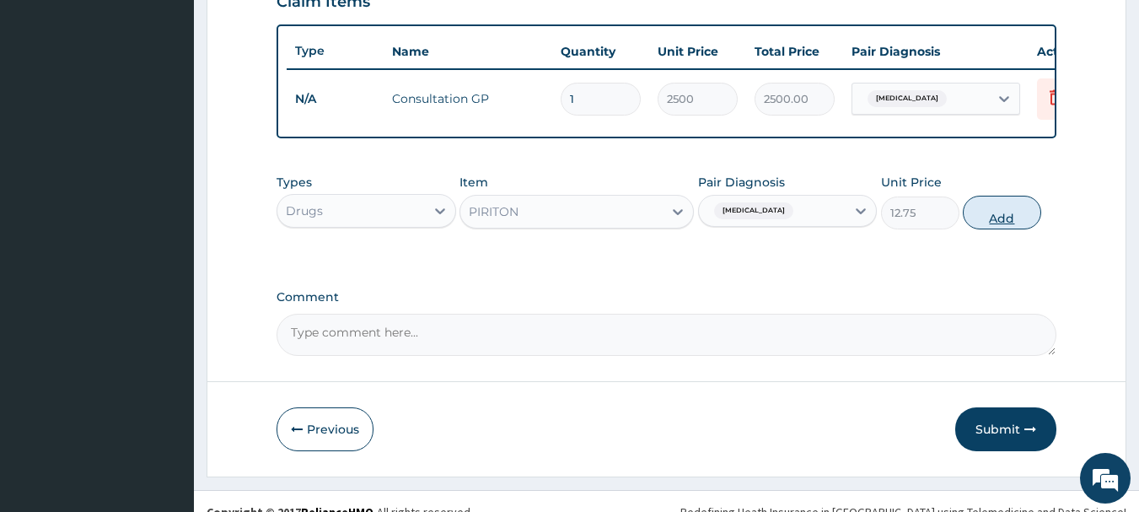
click at [997, 228] on button "Add" at bounding box center [1002, 213] width 78 height 34
type input "0"
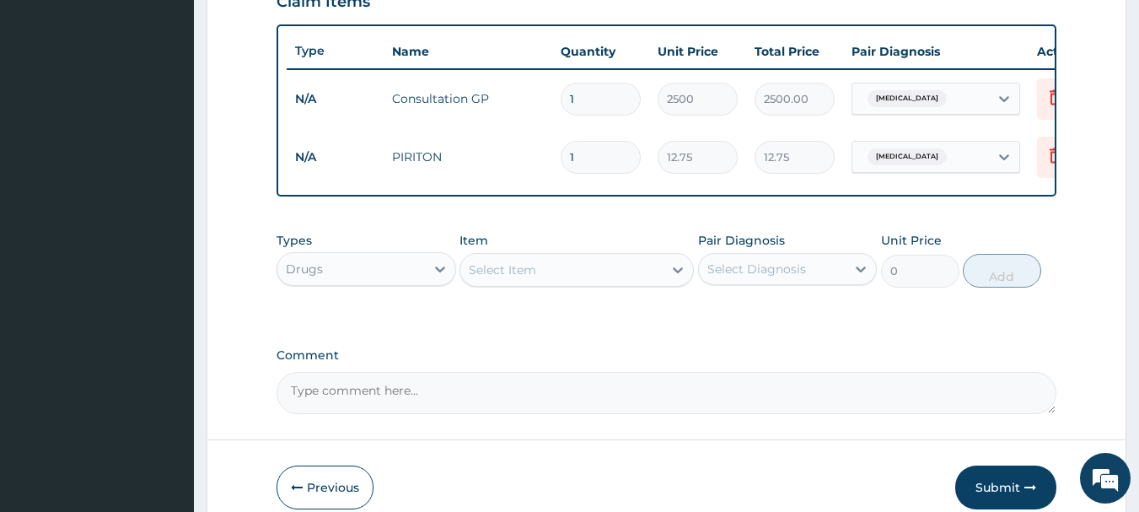
type input "10"
type input "127.50"
type input "10"
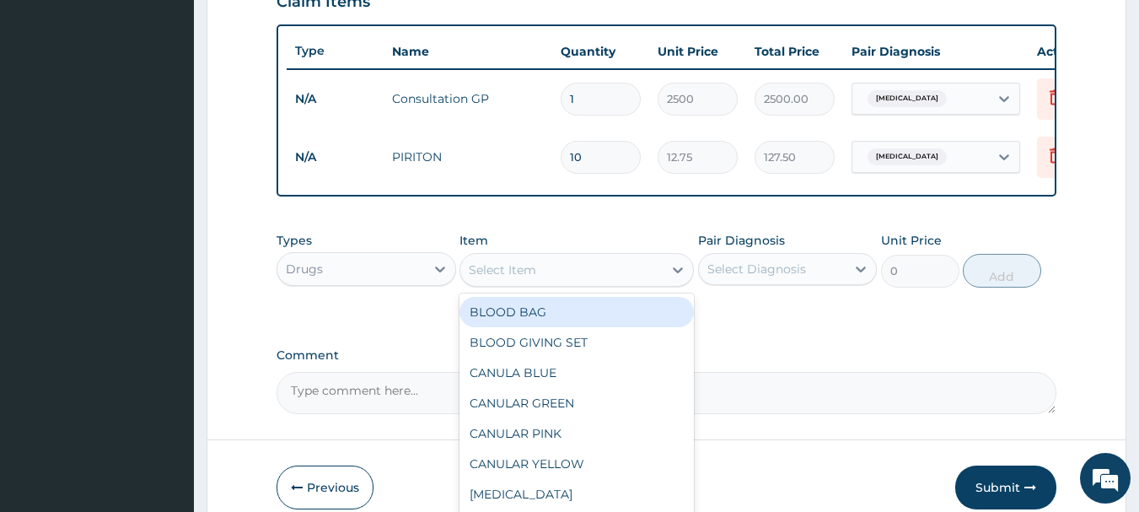
click at [552, 273] on div "Select Item" at bounding box center [561, 269] width 202 height 27
type input "a"
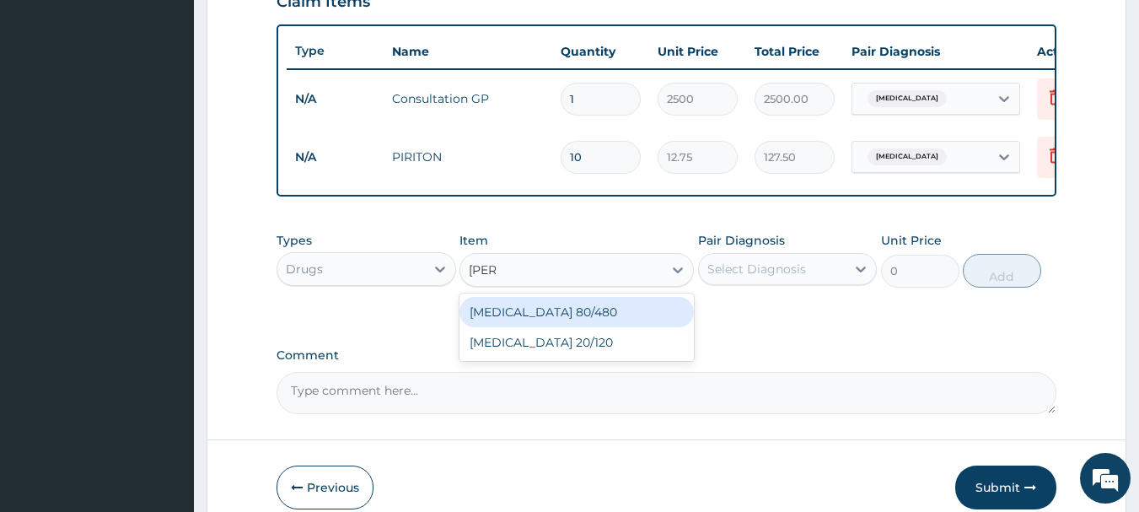
type input "coart"
click at [577, 327] on div "Coartem 80/480" at bounding box center [577, 312] width 234 height 30
type input "250"
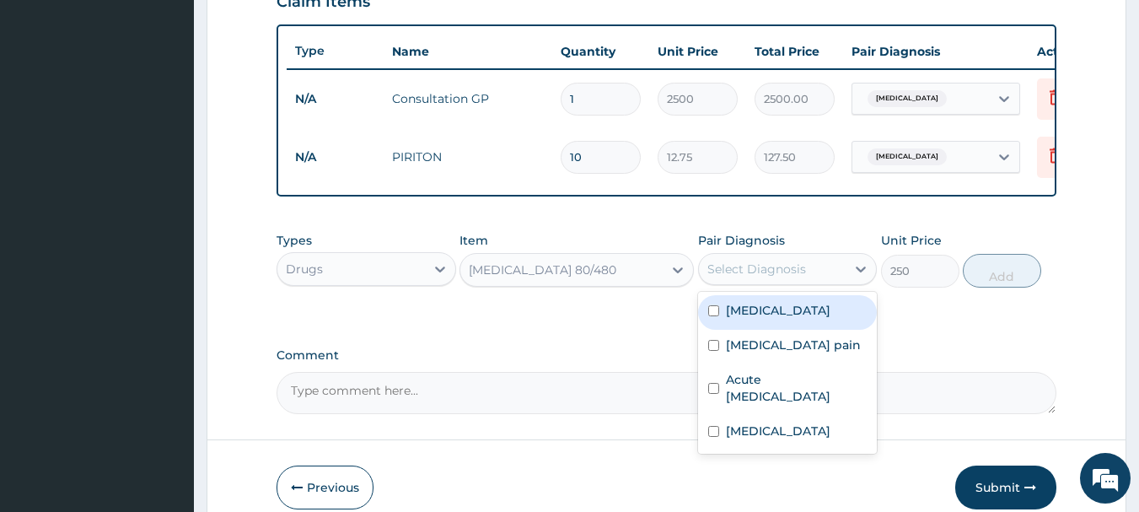
click at [741, 268] on div "Select Diagnosis" at bounding box center [773, 269] width 148 height 27
click at [719, 320] on div "Malaria" at bounding box center [788, 312] width 180 height 35
checkbox input "true"
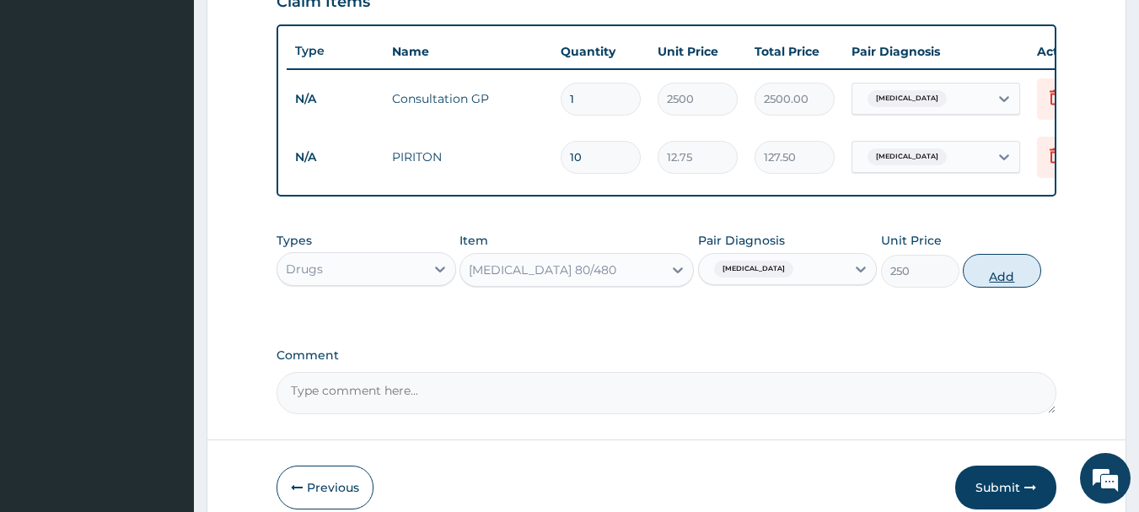
click at [1017, 288] on button "Add" at bounding box center [1002, 271] width 78 height 34
type input "0"
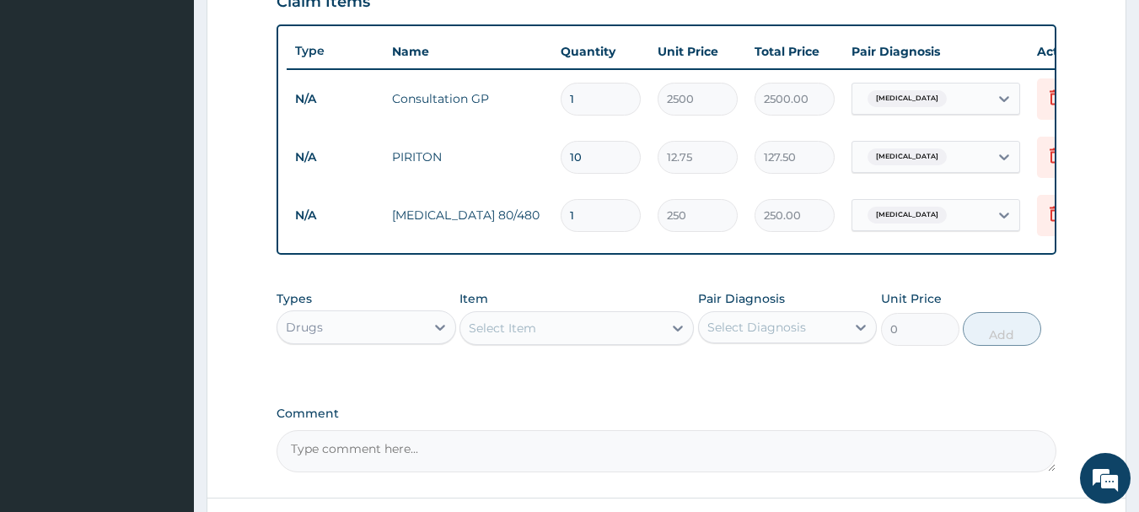
type input "0.00"
type input "6"
type input "1500.00"
type input "6"
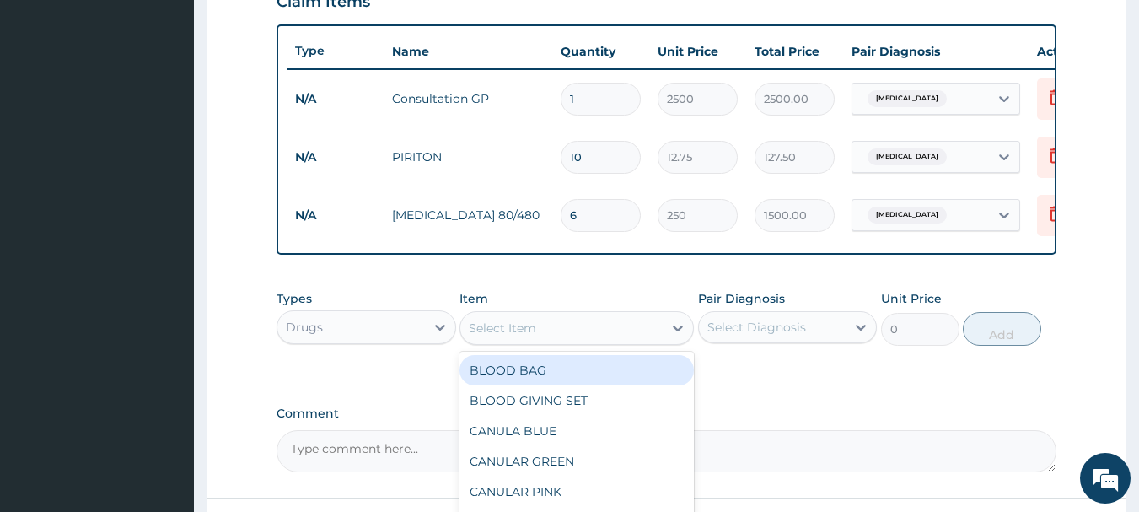
click at [544, 342] on div "Select Item" at bounding box center [561, 328] width 202 height 27
type input "sep"
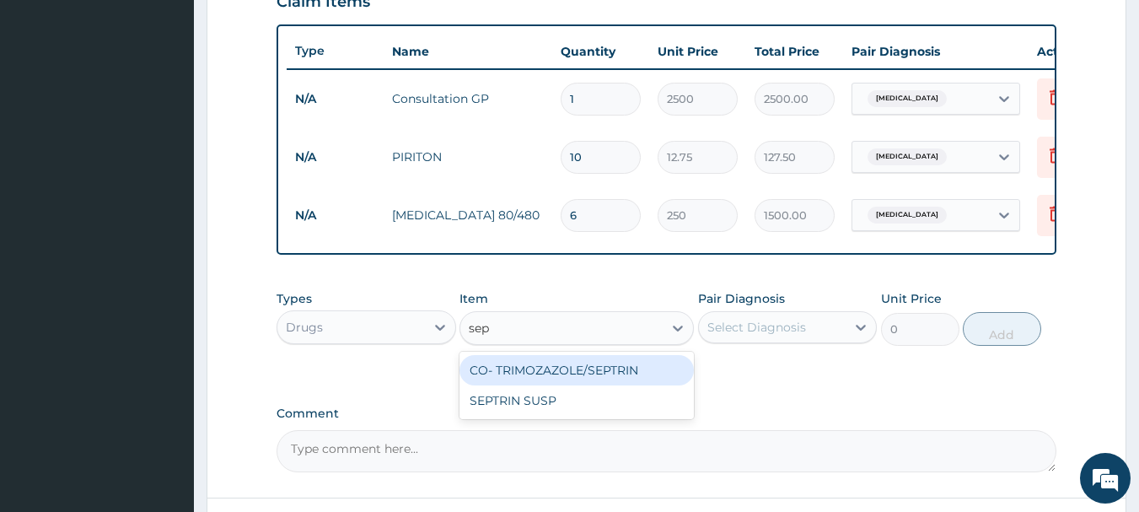
click at [541, 370] on div "CO- TRIMOZAZOLE/SEPTRIN" at bounding box center [577, 370] width 234 height 30
type input "8.5"
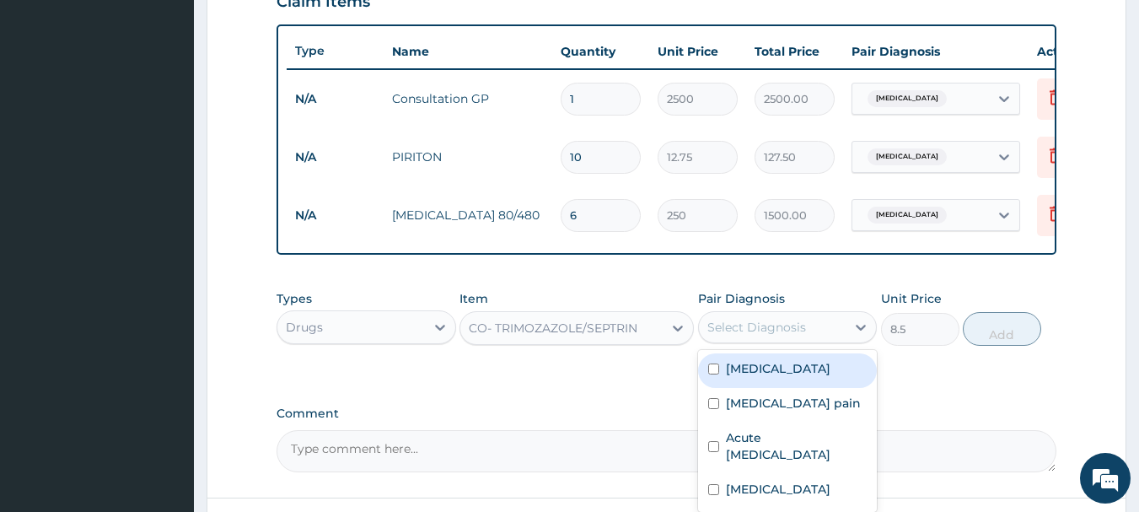
click at [772, 335] on div "Select Diagnosis" at bounding box center [757, 327] width 99 height 17
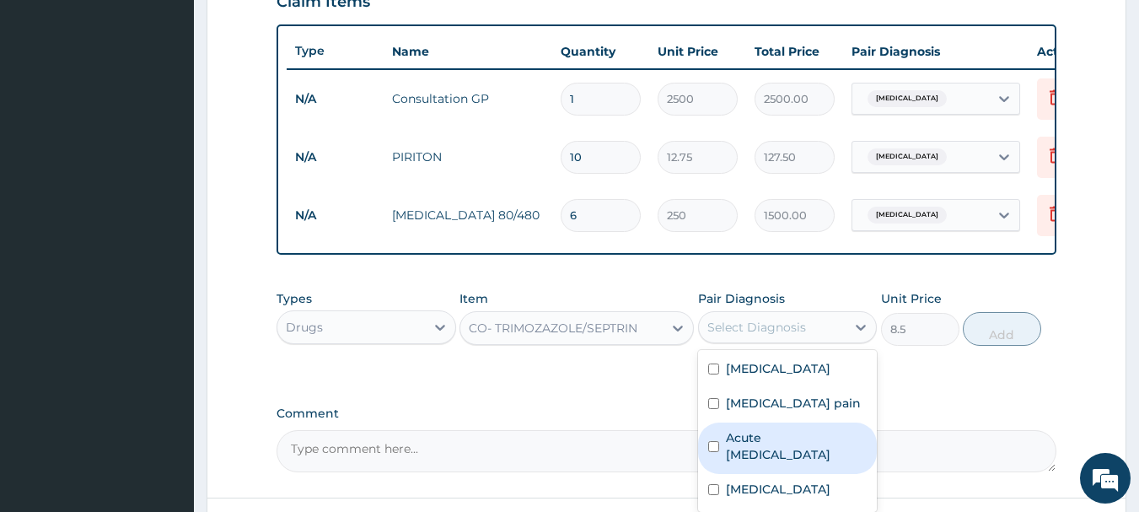
drag, startPoint x: 734, startPoint y: 454, endPoint x: 888, endPoint y: 377, distance: 171.6
click at [737, 449] on label "Acute upper respiratory infection" at bounding box center [797, 446] width 142 height 34
checkbox input "true"
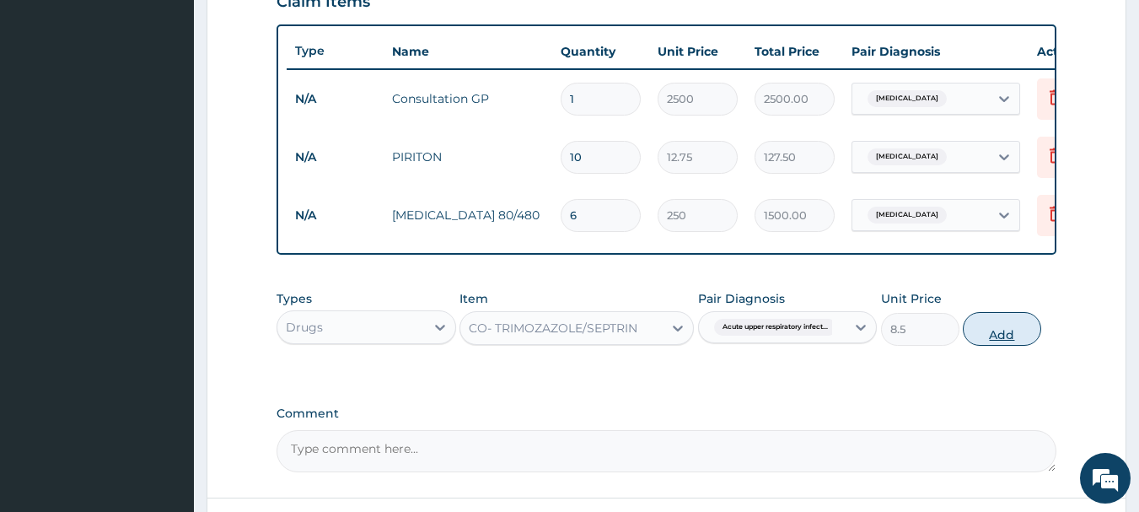
click at [987, 330] on button "Add" at bounding box center [1002, 329] width 78 height 34
type input "0"
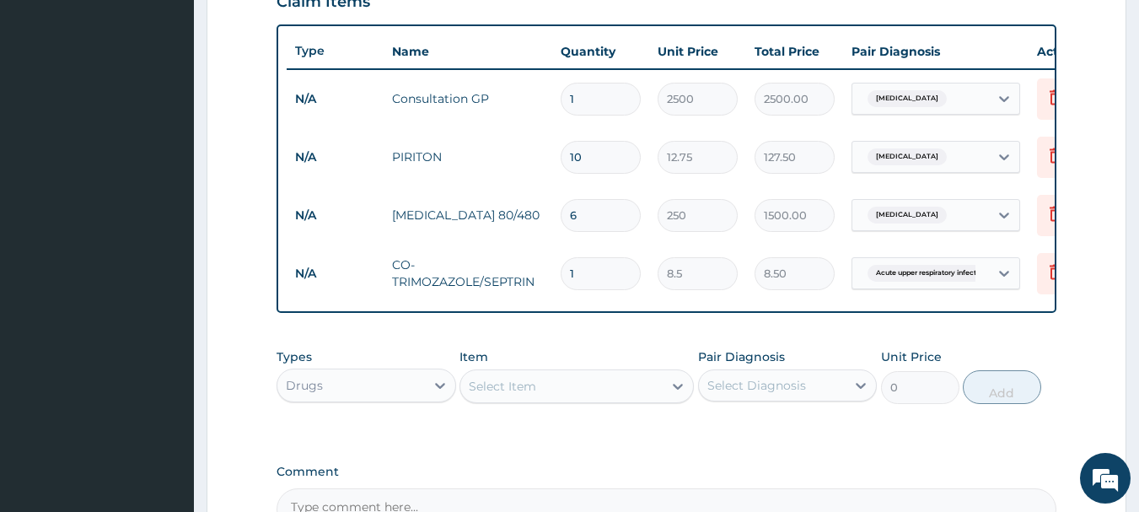
type input "0.00"
type input "2"
type input "17.00"
type input "20"
type input "170.00"
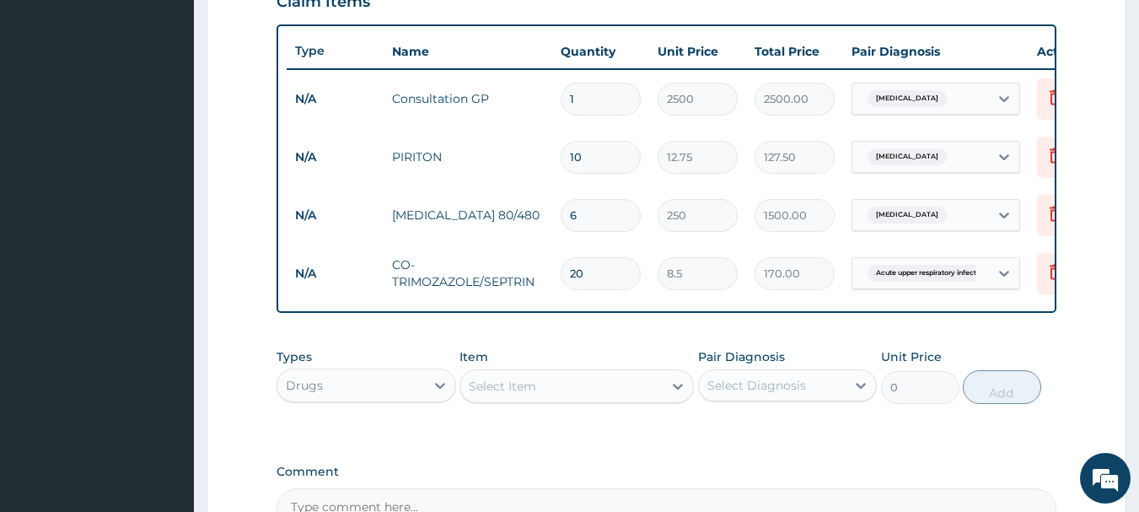
scroll to position [687, 0]
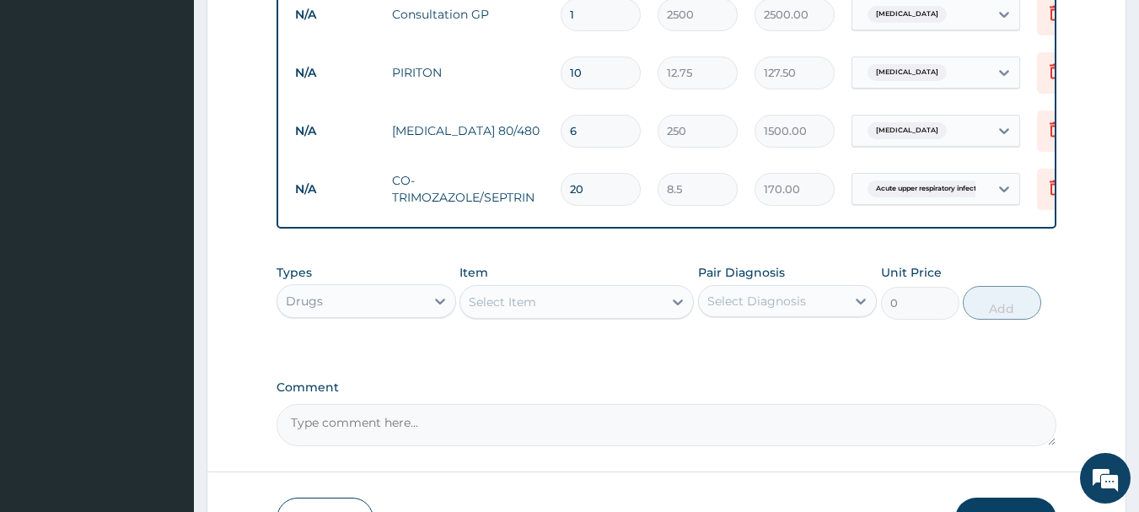
type input "20"
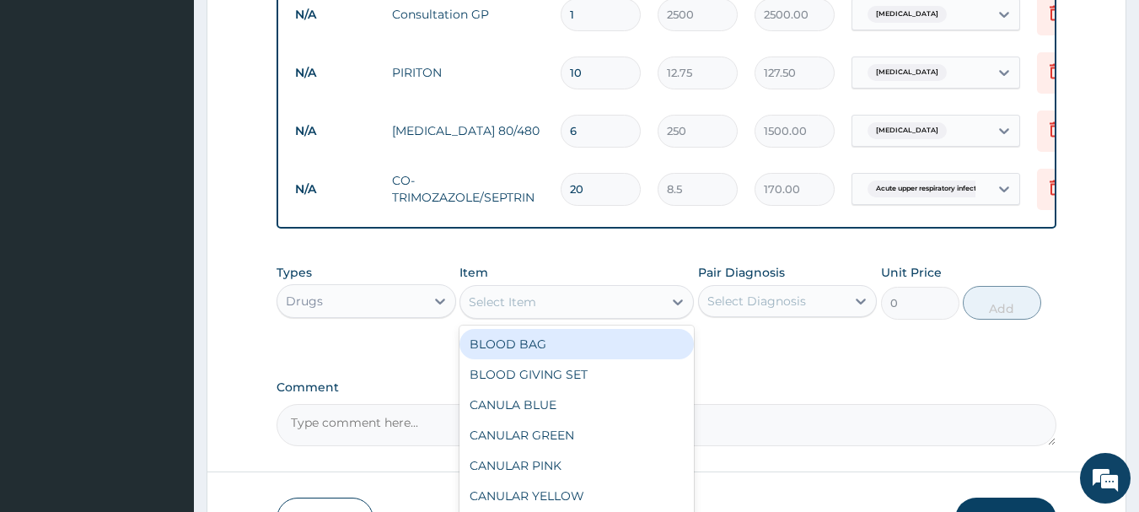
click at [536, 315] on div "Select Item" at bounding box center [561, 301] width 202 height 27
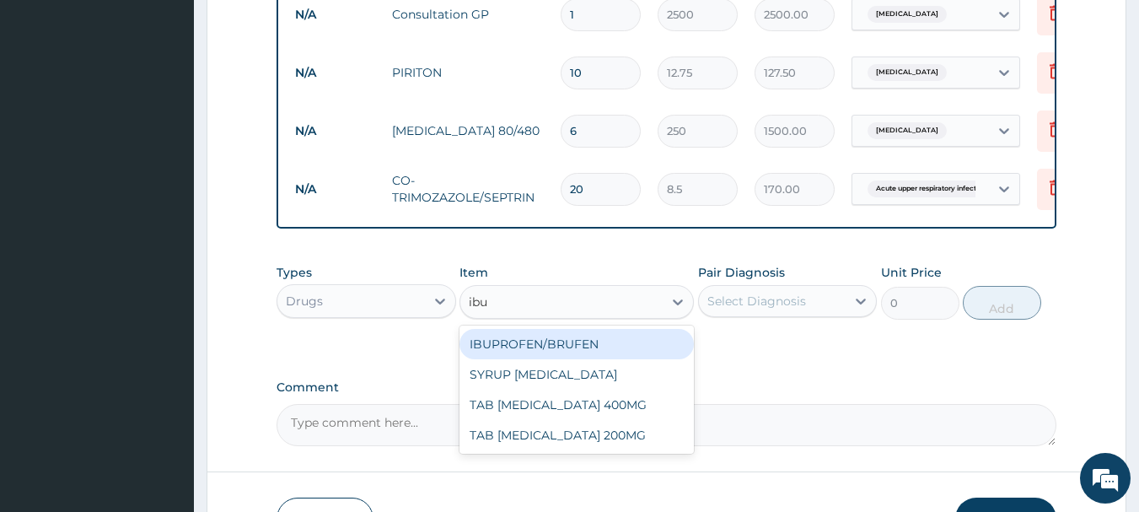
type input "ibup"
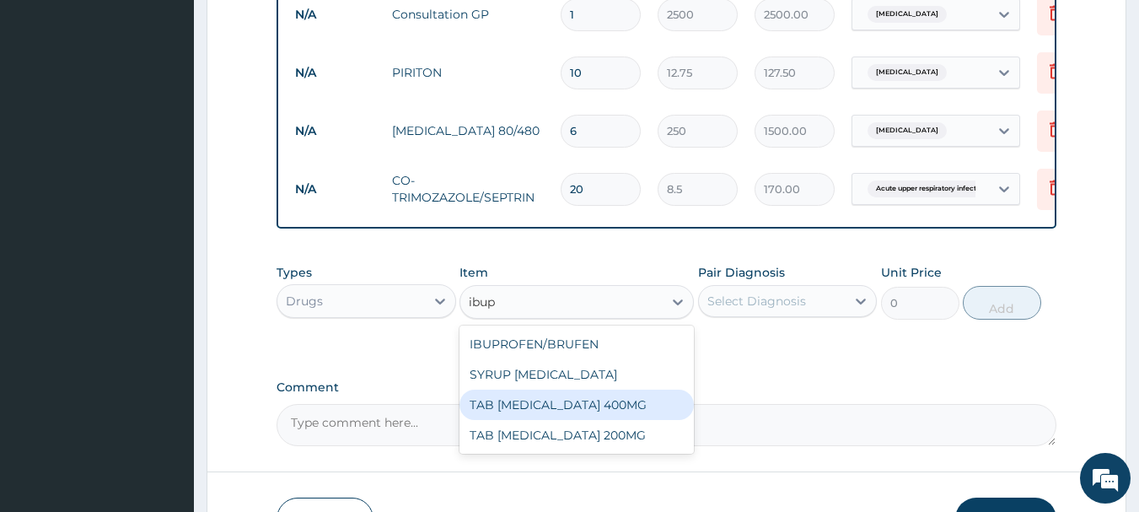
drag, startPoint x: 568, startPoint y: 419, endPoint x: 668, endPoint y: 380, distance: 107.6
click at [568, 418] on div "TAB IBUPROFEN 400MG" at bounding box center [577, 405] width 234 height 30
type input "50"
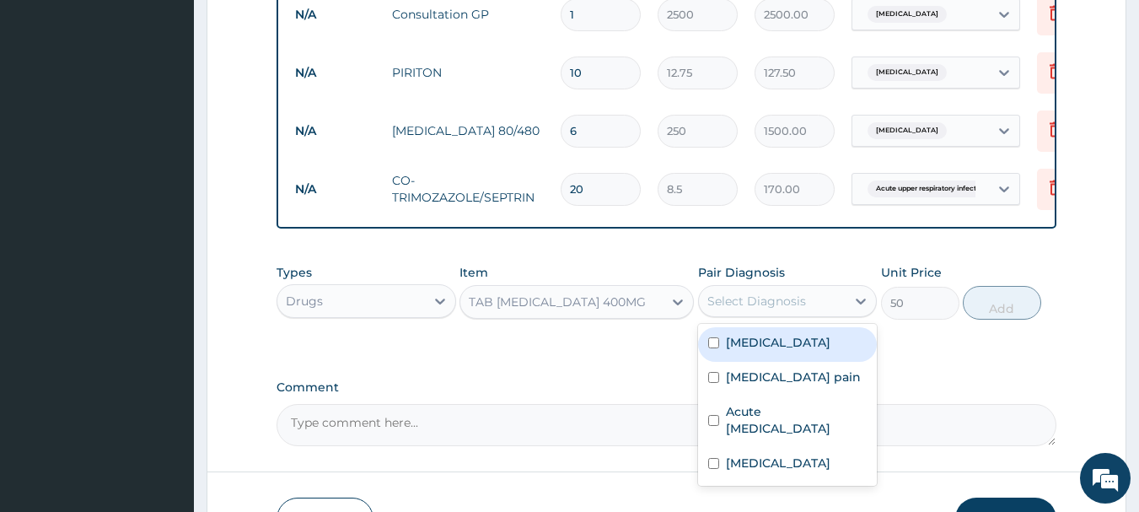
click at [774, 299] on div "Select Diagnosis" at bounding box center [788, 301] width 180 height 32
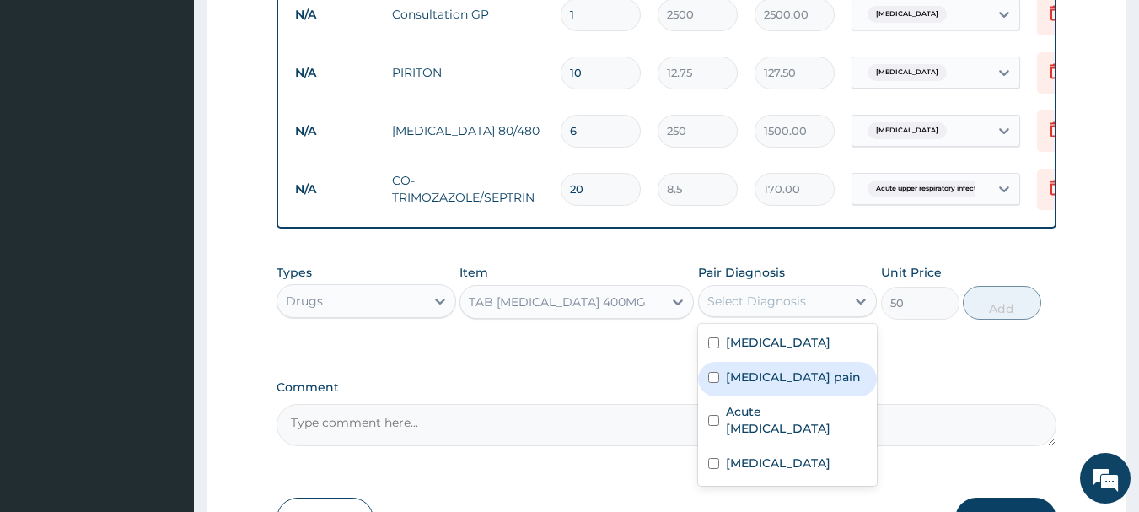
drag, startPoint x: 755, startPoint y: 385, endPoint x: 765, endPoint y: 376, distance: 13.7
click at [755, 385] on label "Musculoskeletal pain" at bounding box center [793, 377] width 135 height 17
checkbox input "true"
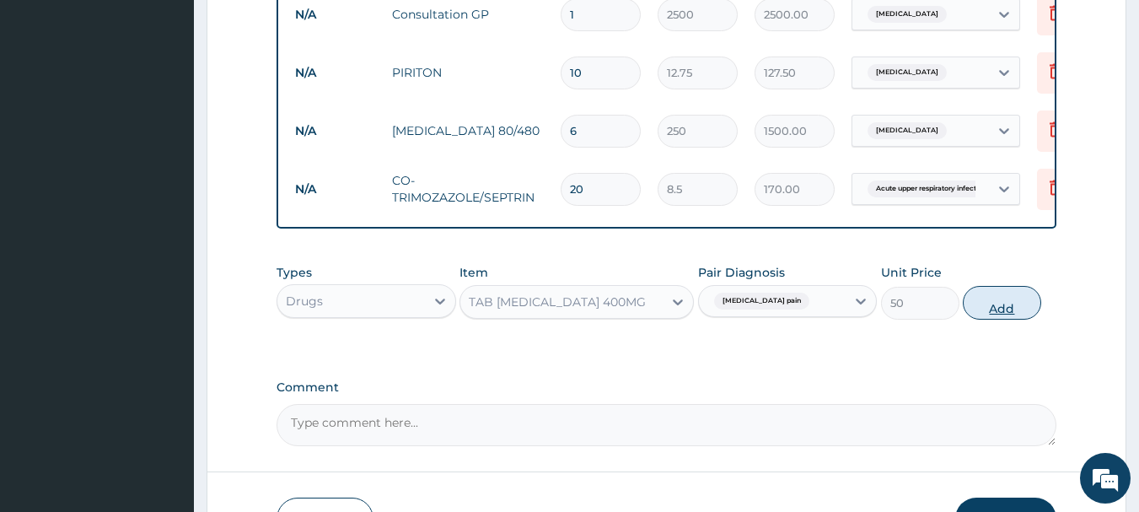
click at [994, 309] on button "Add" at bounding box center [1002, 303] width 78 height 34
type input "0"
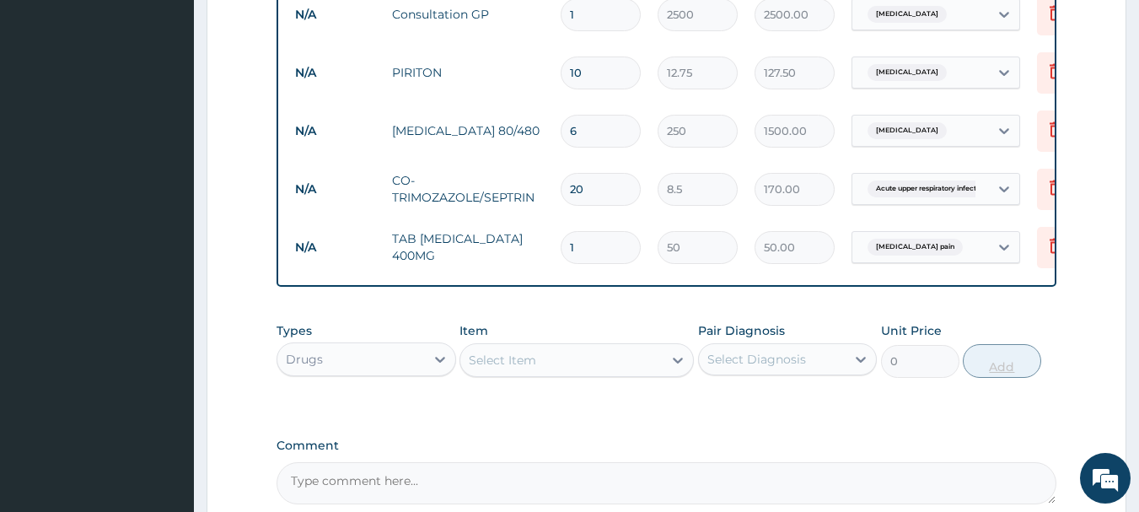
type input "10"
type input "500.00"
type input "10"
click at [546, 365] on div "Select Item" at bounding box center [561, 360] width 202 height 27
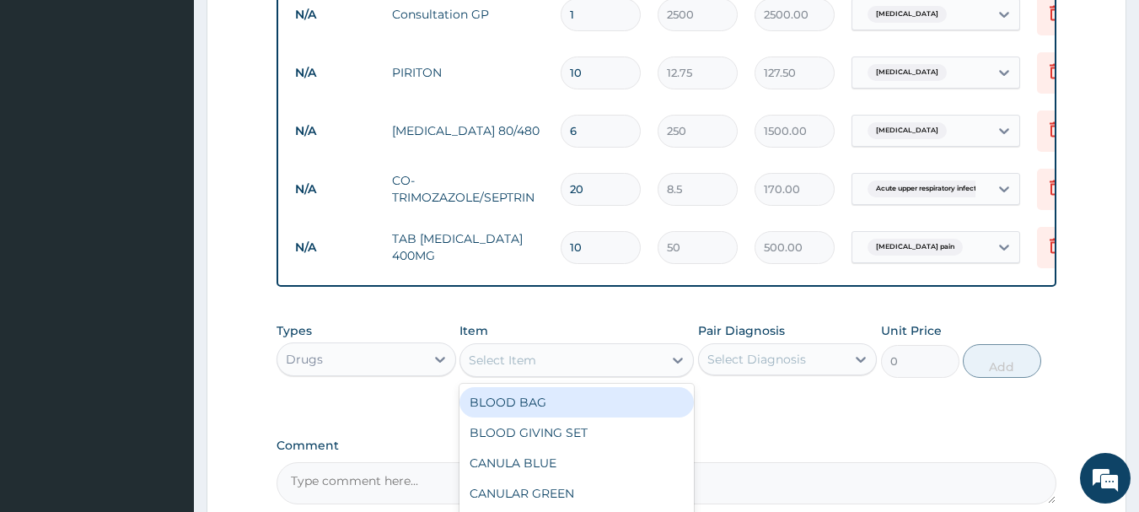
click at [546, 365] on div "Select Item" at bounding box center [561, 360] width 202 height 27
type input "diclof"
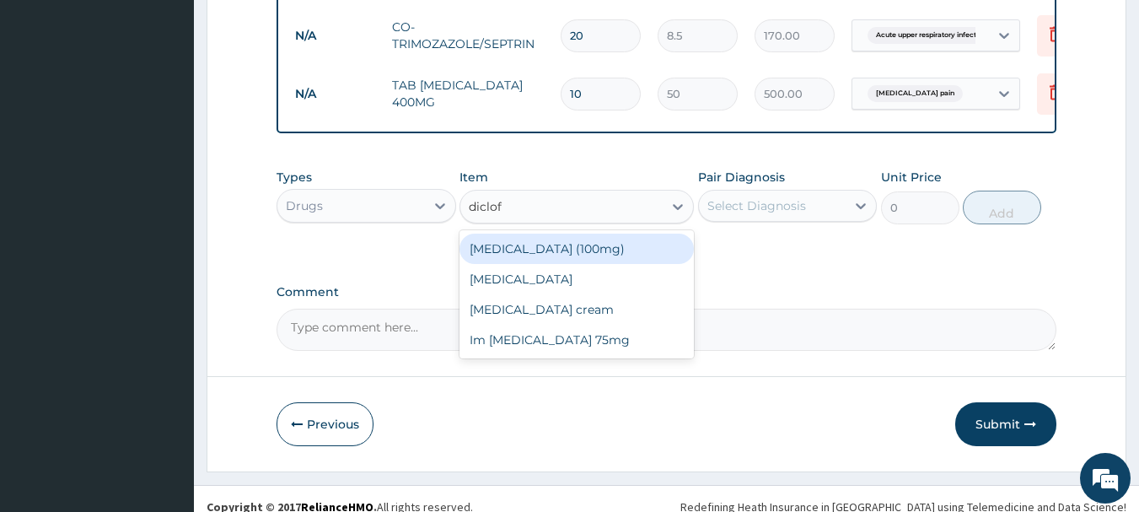
scroll to position [856, 0]
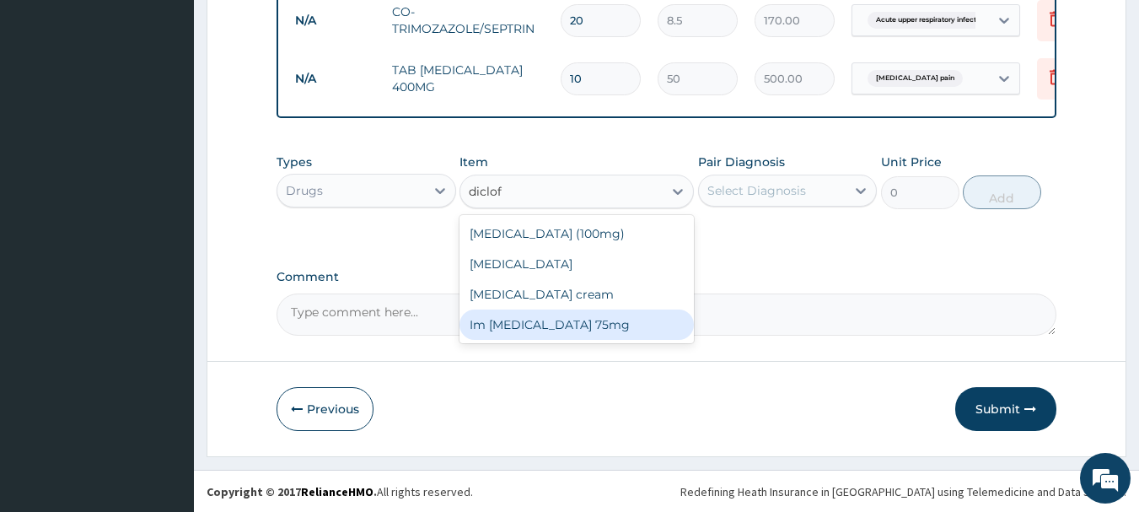
click at [568, 331] on div "Im diclofenac 75mg" at bounding box center [577, 324] width 234 height 30
type input "250"
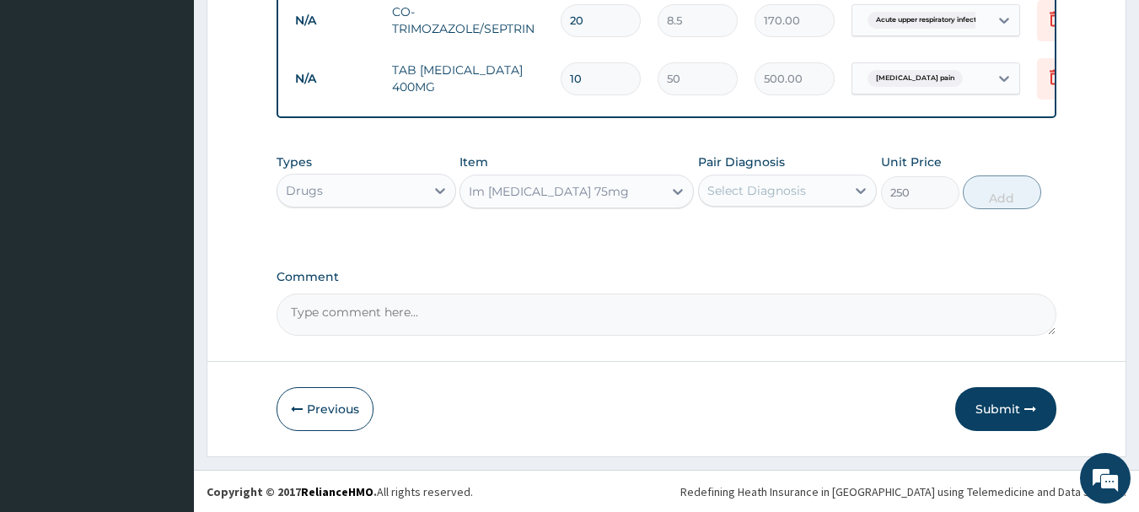
click at [715, 199] on div "Select Diagnosis" at bounding box center [757, 190] width 99 height 17
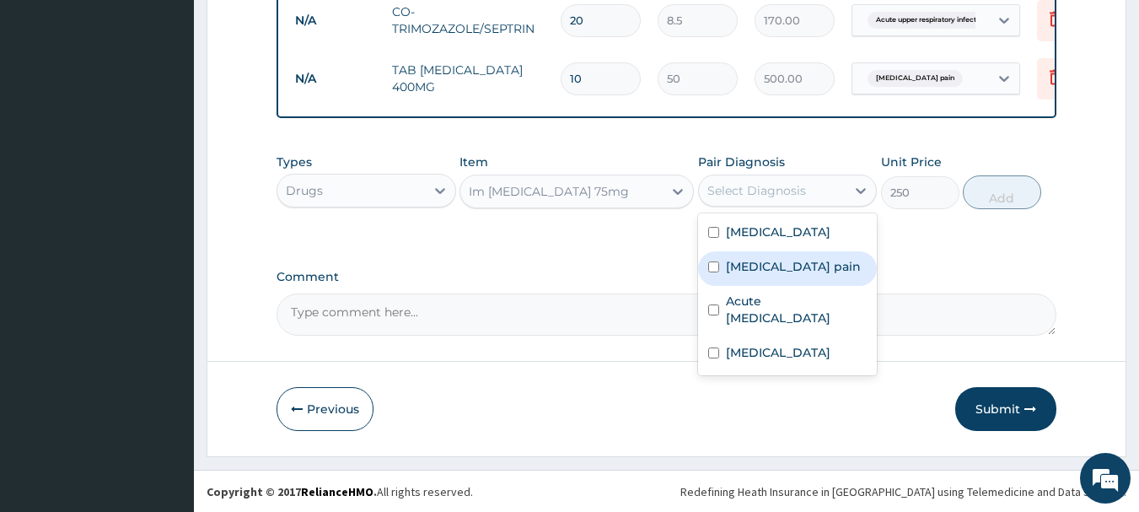
click at [722, 278] on div "Musculoskeletal pain" at bounding box center [788, 268] width 180 height 35
checkbox input "true"
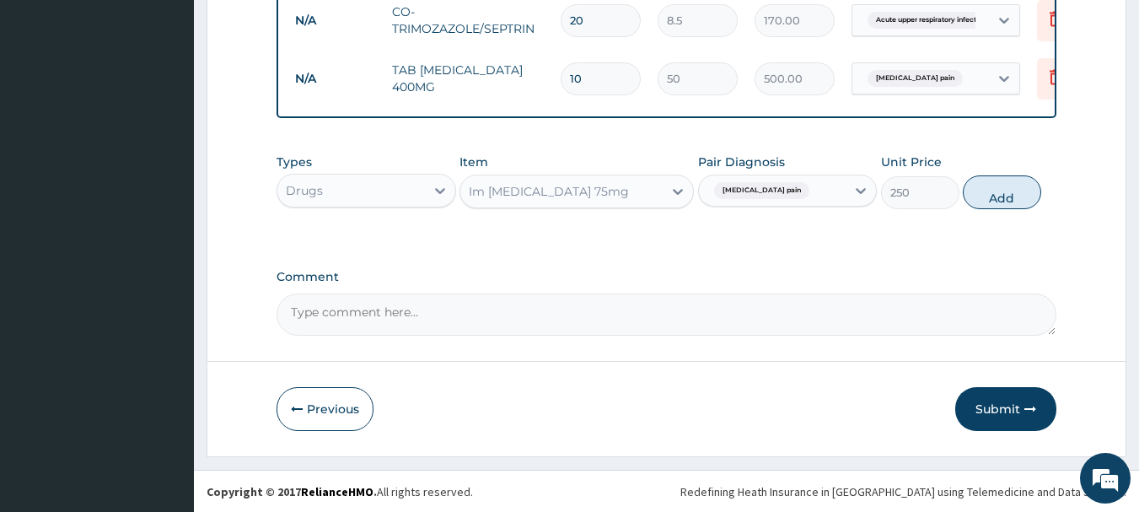
click at [977, 204] on button "Add" at bounding box center [1002, 192] width 78 height 34
type input "0"
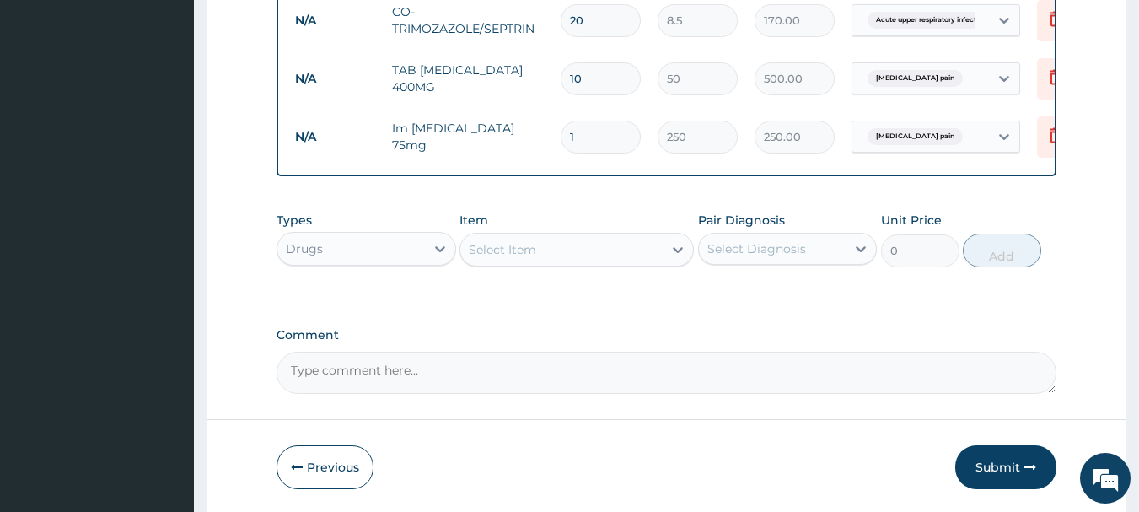
type input "0.00"
type input "2"
type input "500.00"
type input "2"
drag, startPoint x: 785, startPoint y: 331, endPoint x: 797, endPoint y: 317, distance: 17.9
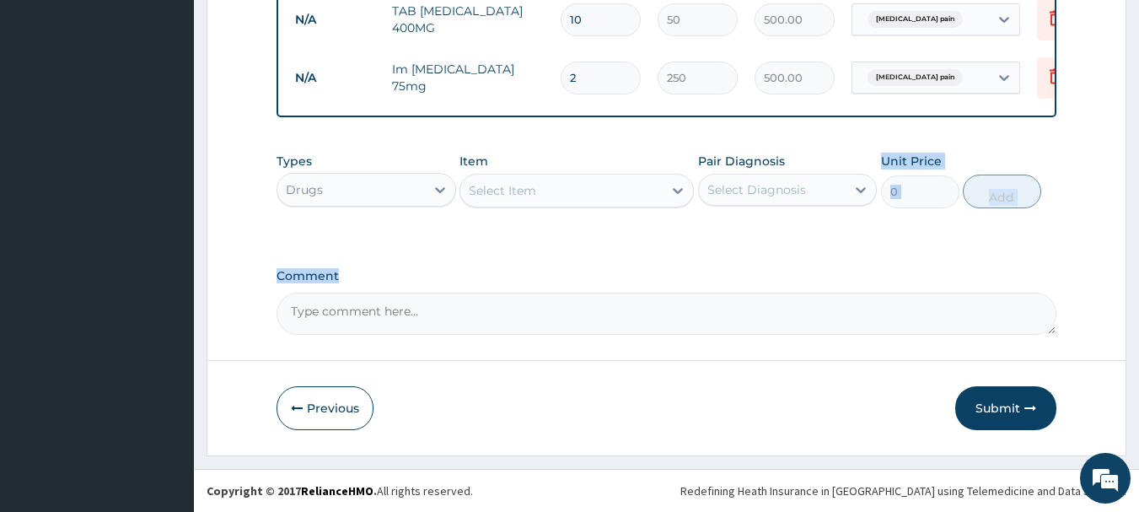
scroll to position [928, 0]
click at [991, 413] on button "Submit" at bounding box center [1005, 408] width 101 height 44
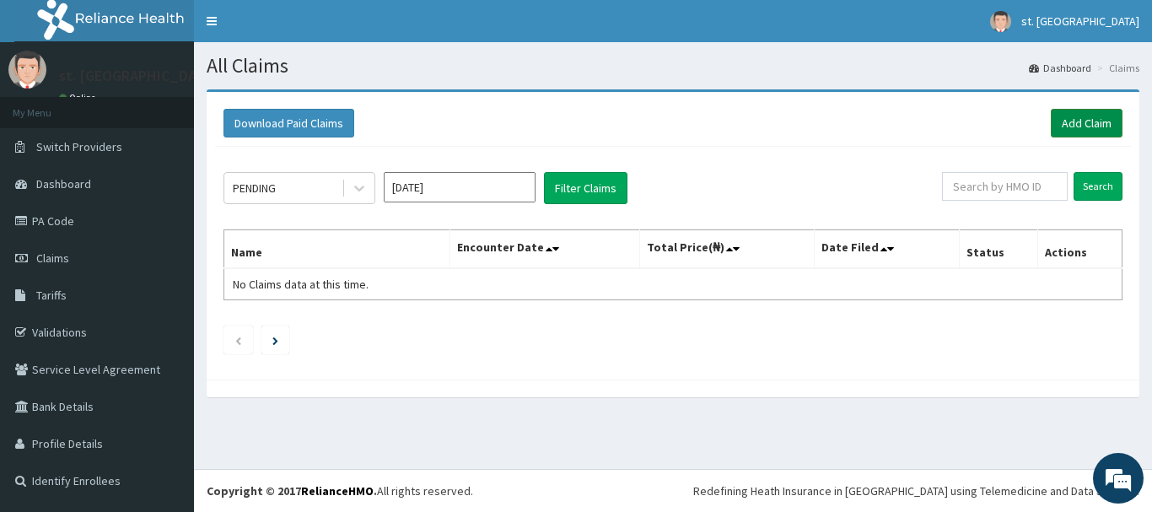
click at [1079, 110] on link "Add Claim" at bounding box center [1087, 123] width 72 height 29
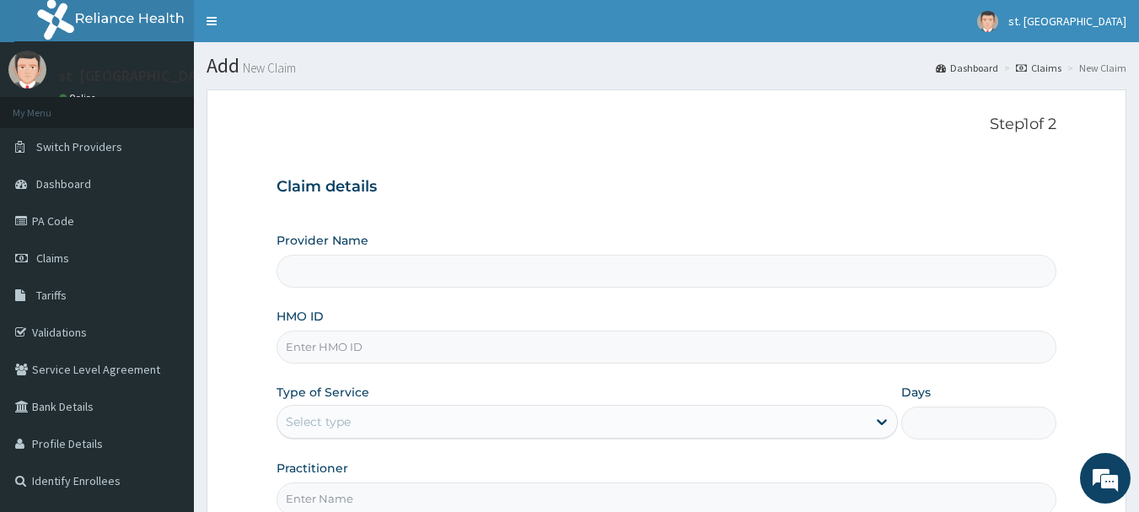
type input "[GEOGRAPHIC_DATA]"
paste input "WML/10139/A"
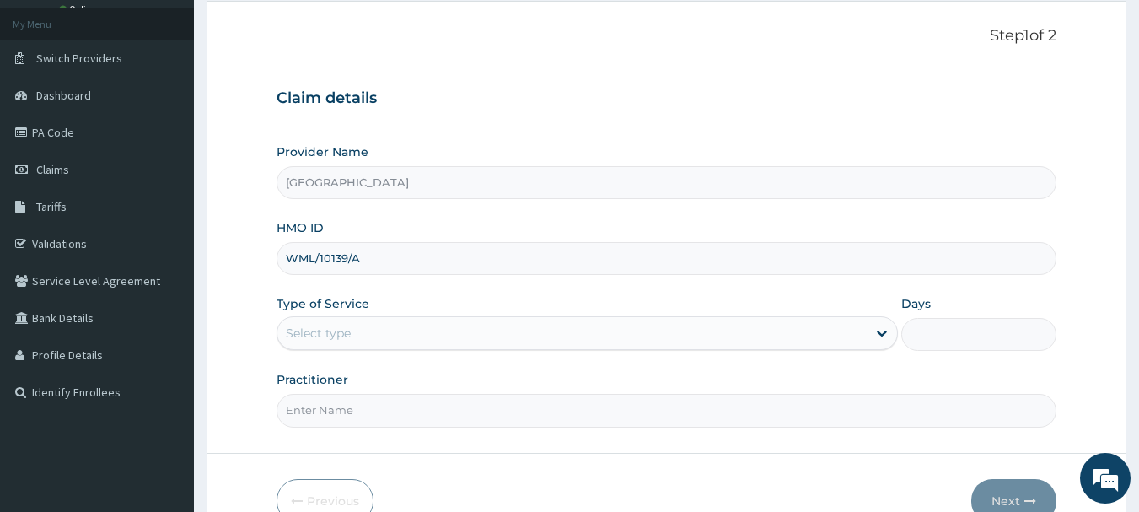
scroll to position [181, 0]
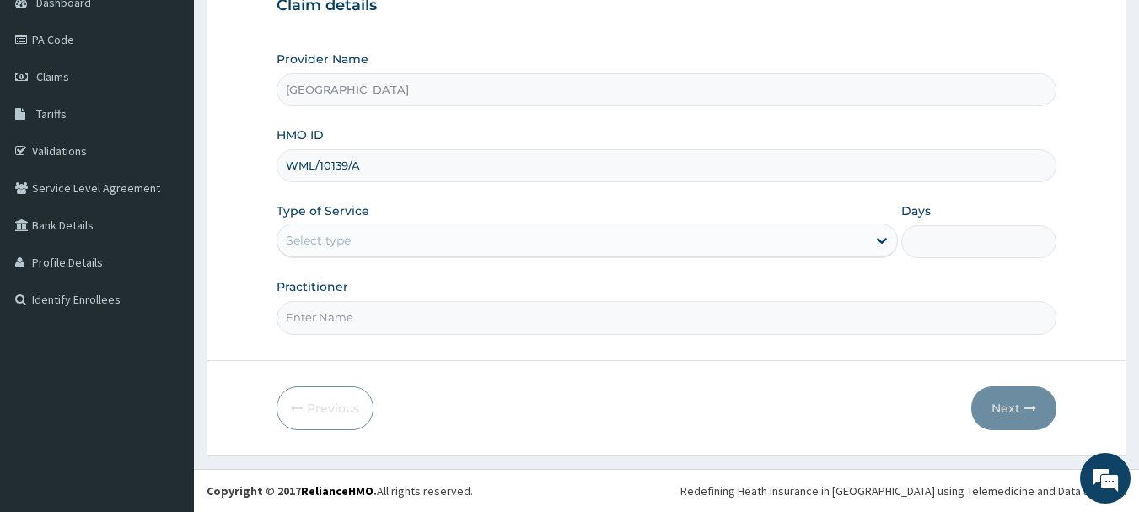
type input "WML/10139/A"
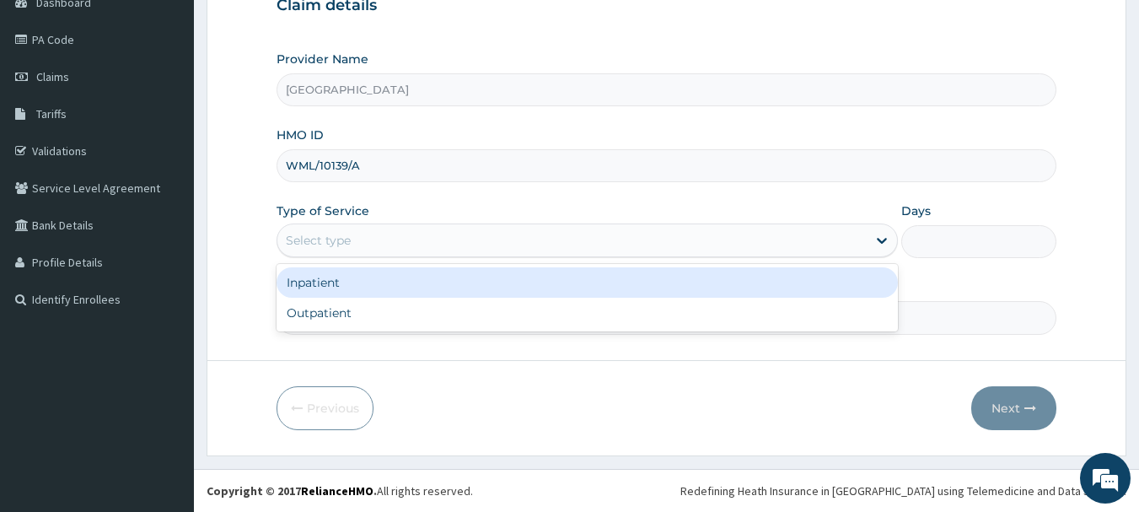
click at [372, 243] on div "Select type" at bounding box center [571, 240] width 589 height 27
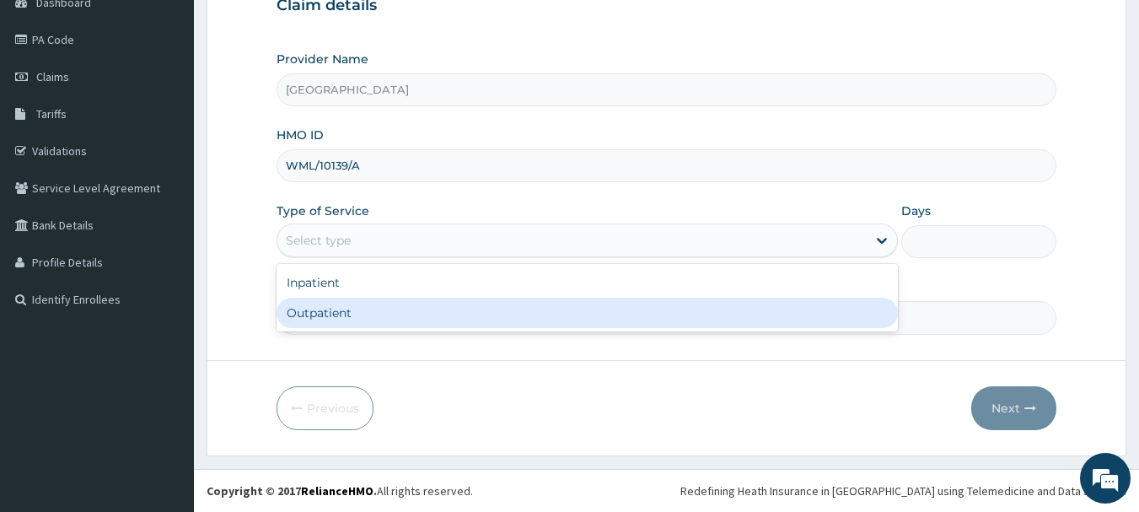
click at [351, 311] on div "Outpatient" at bounding box center [587, 313] width 621 height 30
type input "1"
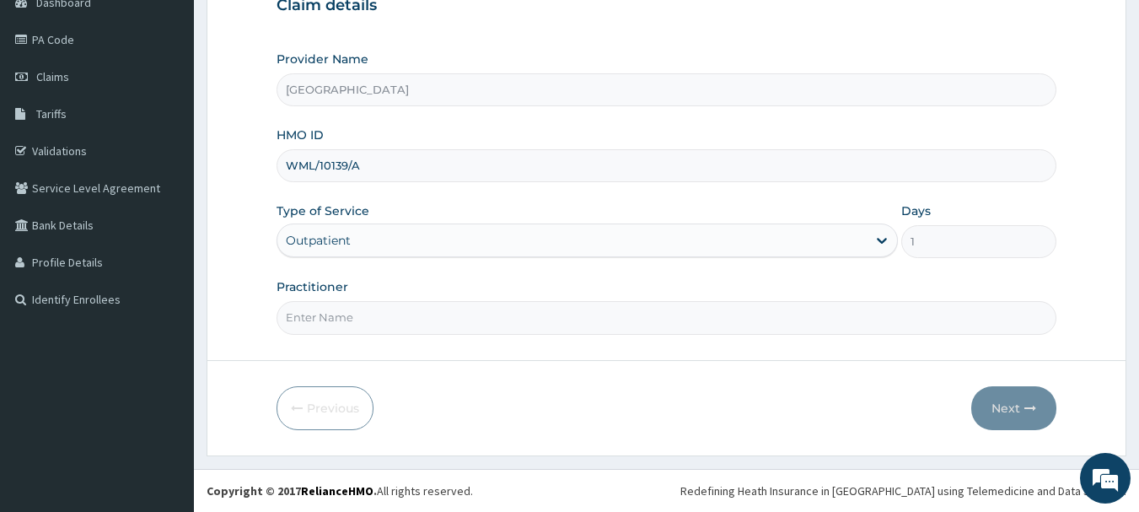
click at [363, 326] on input "Practitioner" at bounding box center [667, 317] width 781 height 33
type input "DR [PERSON_NAME]"
click at [987, 394] on button "Next" at bounding box center [1013, 408] width 85 height 44
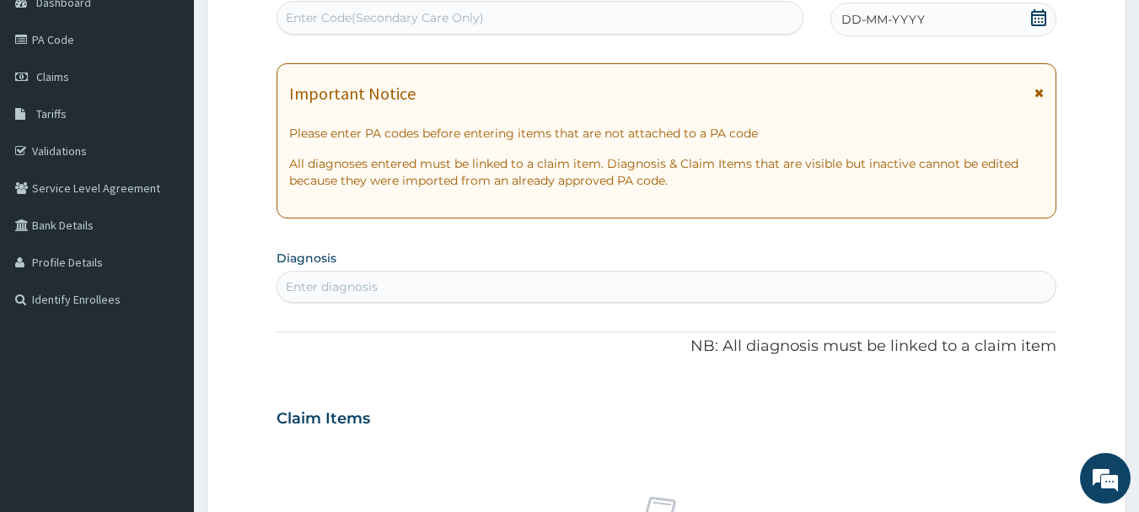
scroll to position [0, 0]
click at [1033, 10] on icon at bounding box center [1038, 17] width 17 height 17
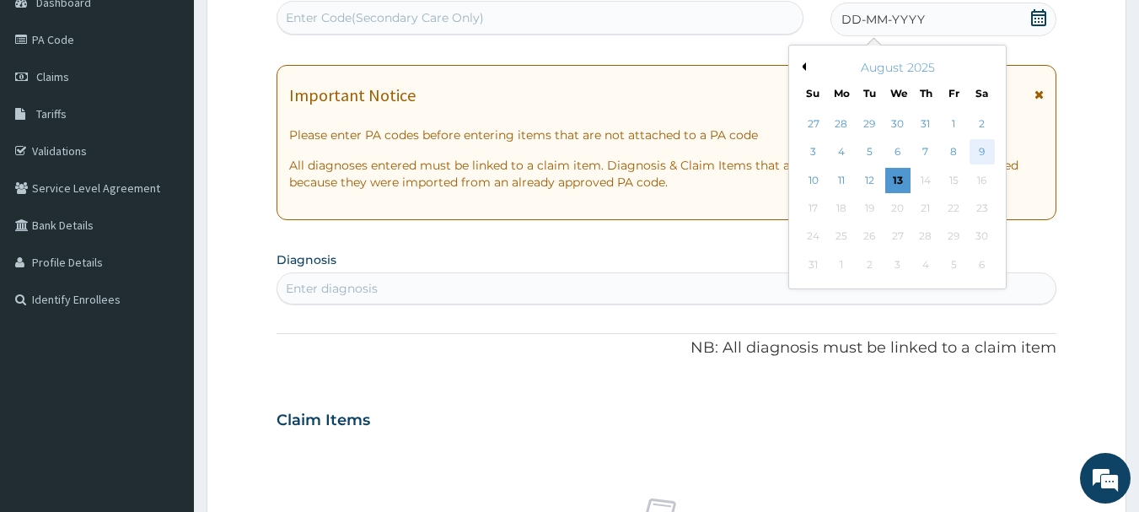
click at [988, 150] on div "9" at bounding box center [982, 152] width 25 height 25
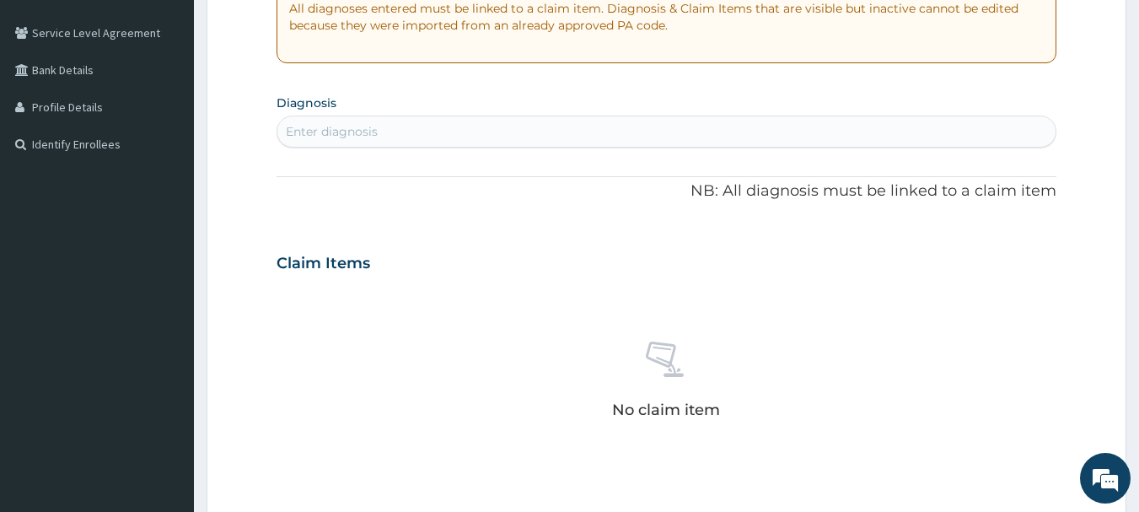
scroll to position [350, 0]
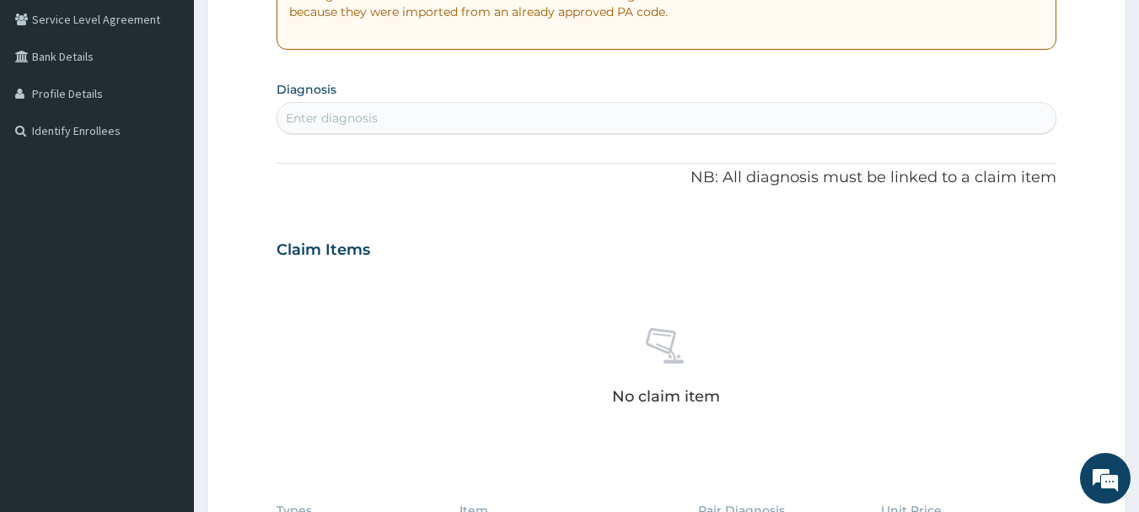
click at [378, 115] on div "Enter diagnosis" at bounding box center [666, 118] width 779 height 27
type input "plasmod"
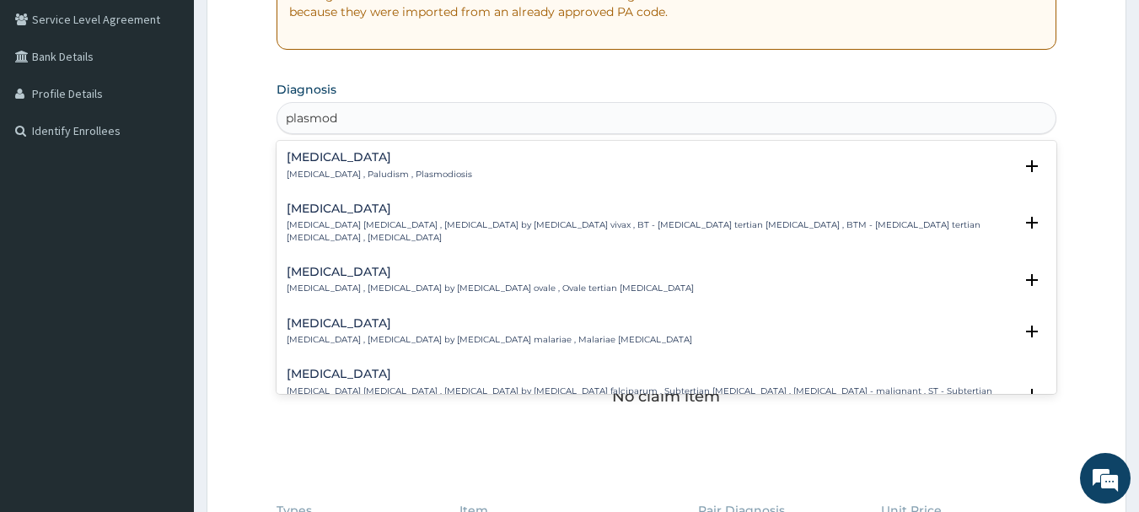
click at [384, 192] on div "[MEDICAL_DATA] [MEDICAL_DATA] , Paludism , Plasmodiosis Select Status Query Que…" at bounding box center [667, 169] width 781 height 51
click at [388, 181] on div "[MEDICAL_DATA] [MEDICAL_DATA] , Paludism , Plasmodiosis Select Status Query Que…" at bounding box center [667, 170] width 761 height 38
click at [391, 174] on p "[MEDICAL_DATA] , Paludism , Plasmodiosis" at bounding box center [380, 175] width 186 height 12
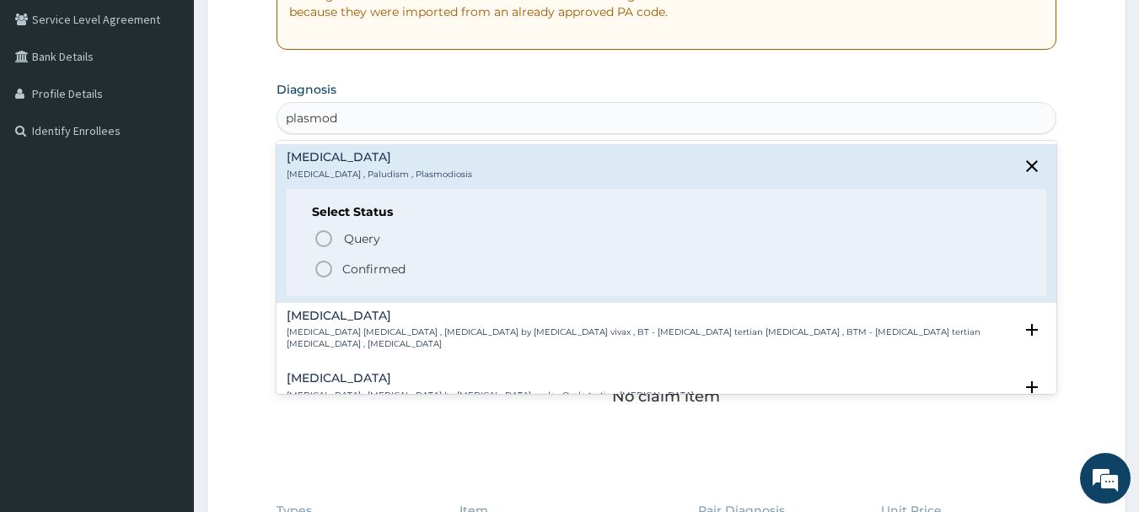
click at [324, 266] on icon "status option filled" at bounding box center [324, 269] width 20 height 20
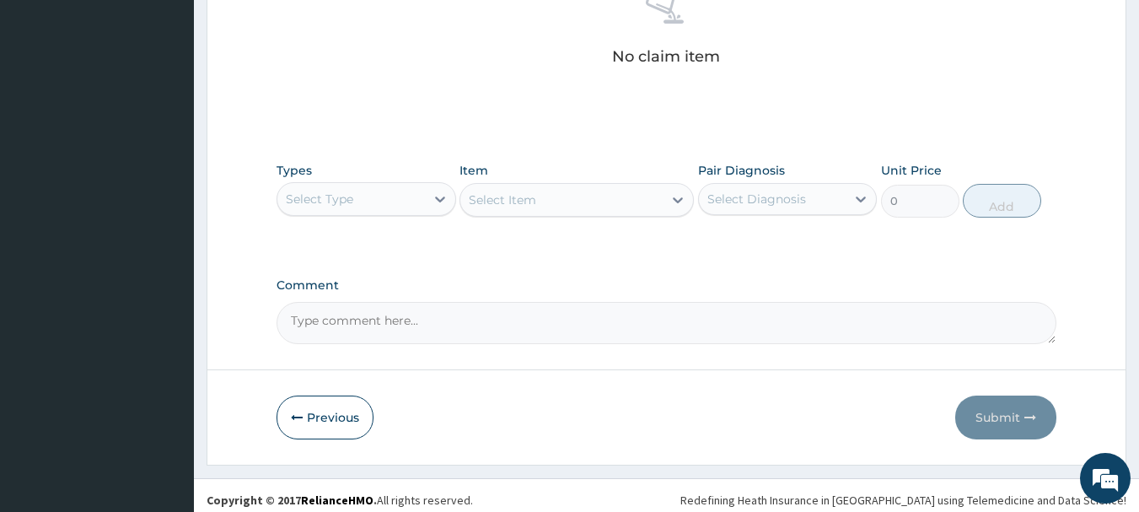
scroll to position [704, 0]
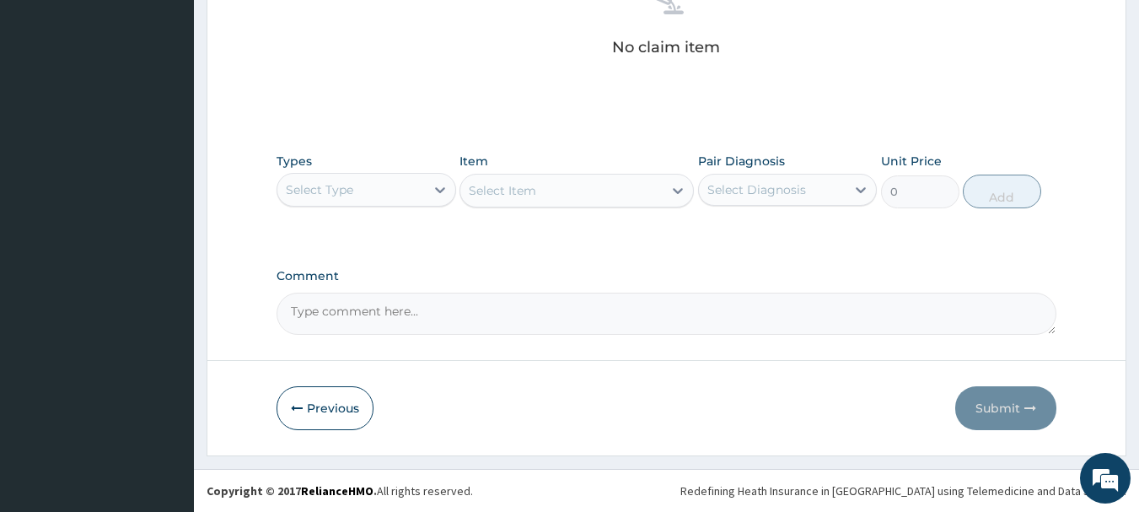
click at [361, 184] on div "Select Type" at bounding box center [351, 189] width 148 height 27
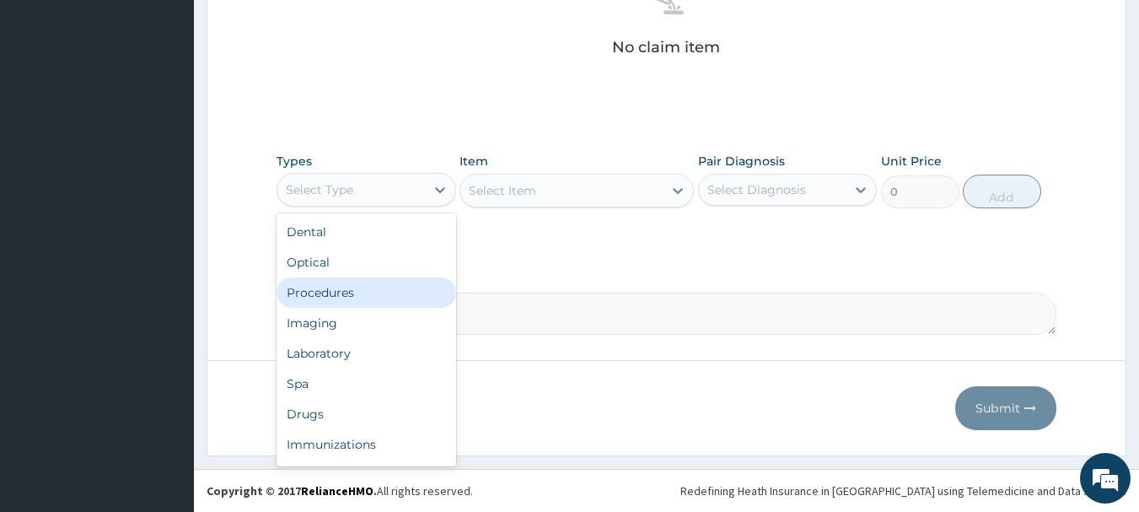
drag, startPoint x: 360, startPoint y: 274, endPoint x: 359, endPoint y: 289, distance: 15.2
click at [359, 289] on div "Dental Optical Procedures Imaging Laboratory Spa Drugs Immunizations Others Gym" at bounding box center [367, 339] width 180 height 253
click at [359, 289] on div "Procedures" at bounding box center [367, 292] width 180 height 30
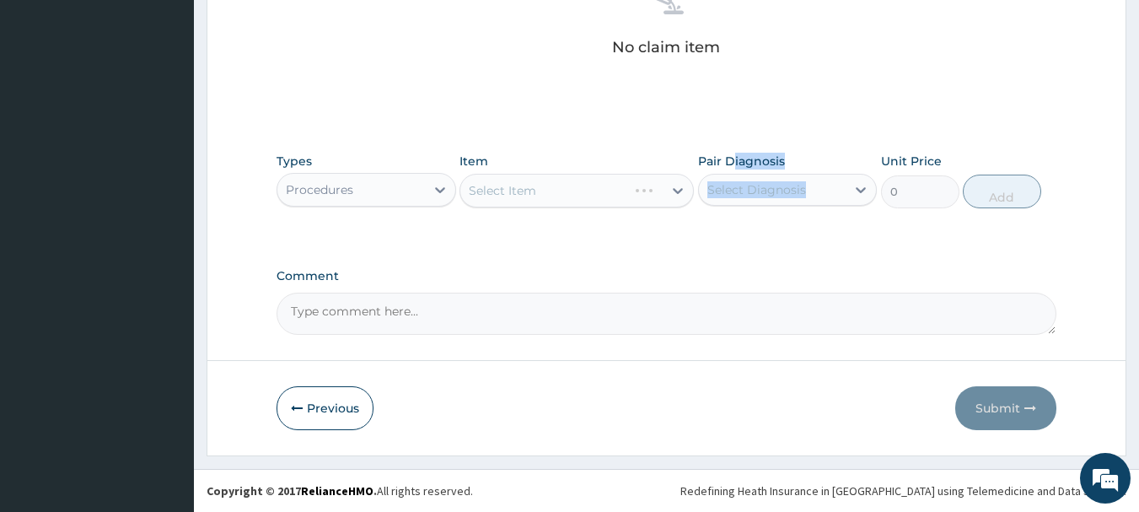
drag, startPoint x: 731, startPoint y: 173, endPoint x: 734, endPoint y: 185, distance: 12.1
click at [728, 180] on div "Pair Diagnosis Select Diagnosis" at bounding box center [788, 181] width 180 height 56
click at [767, 184] on div "Select Diagnosis" at bounding box center [757, 189] width 99 height 17
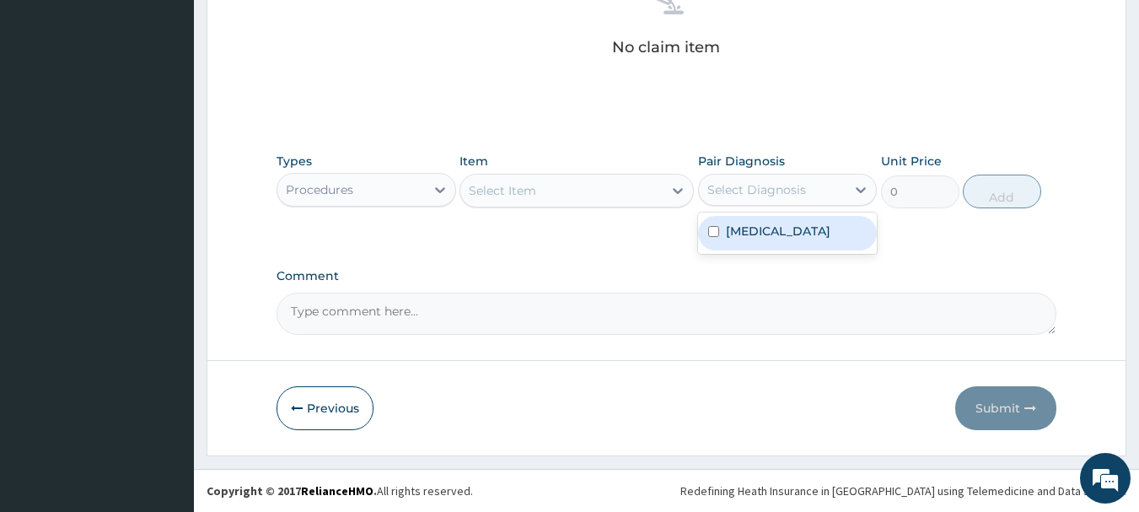
click at [736, 234] on label "[MEDICAL_DATA]" at bounding box center [778, 231] width 105 height 17
checkbox input "true"
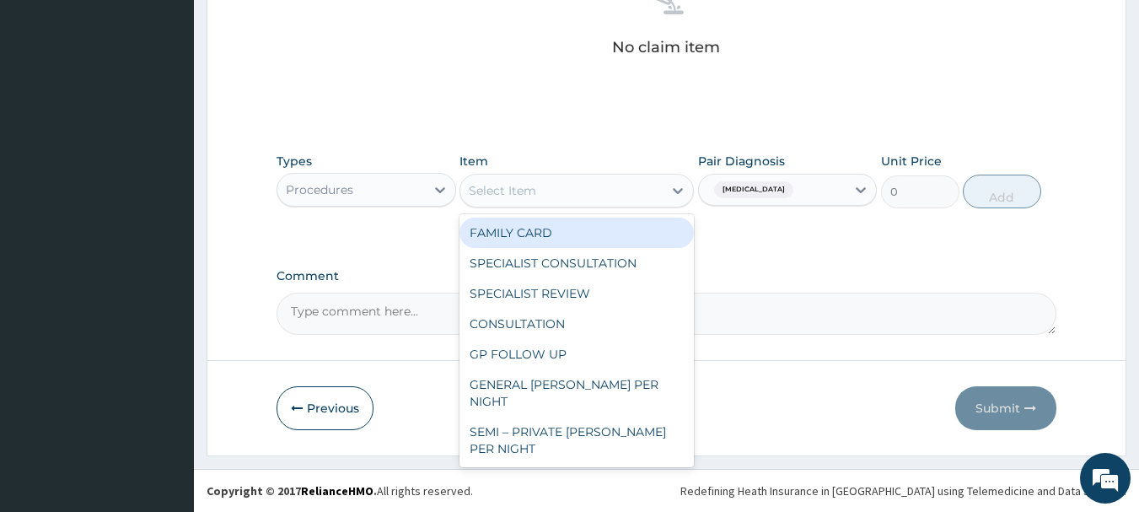
click at [498, 174] on div "Select Item" at bounding box center [577, 191] width 234 height 34
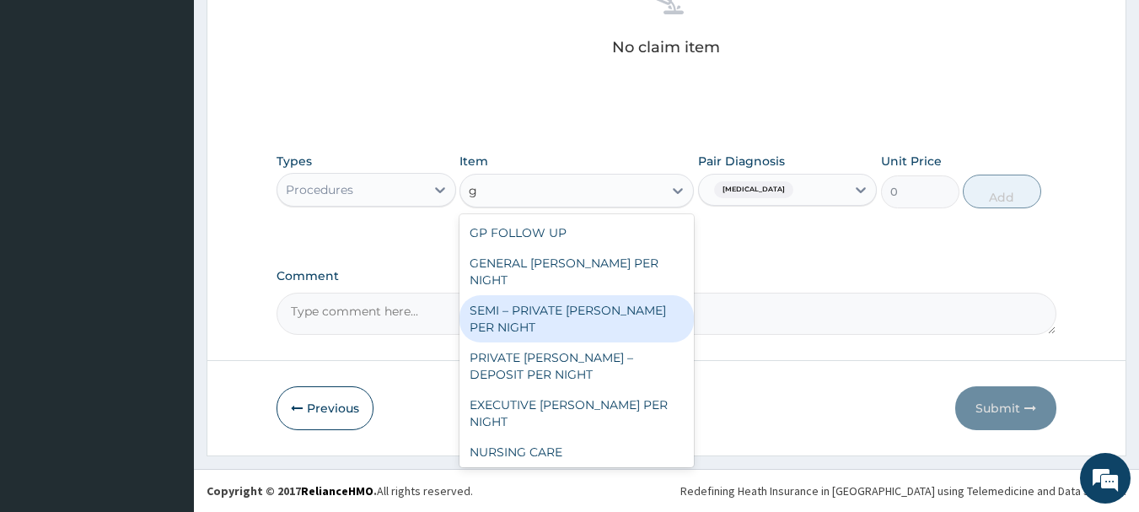
type input "gp"
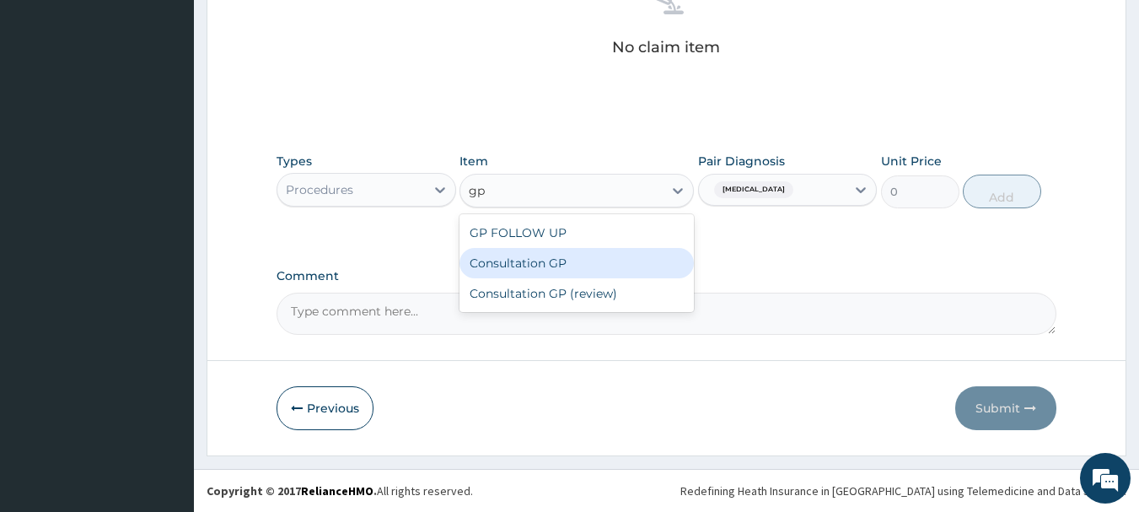
drag, startPoint x: 574, startPoint y: 259, endPoint x: 703, endPoint y: 250, distance: 129.4
click at [579, 256] on div "Consultation GP" at bounding box center [577, 263] width 234 height 30
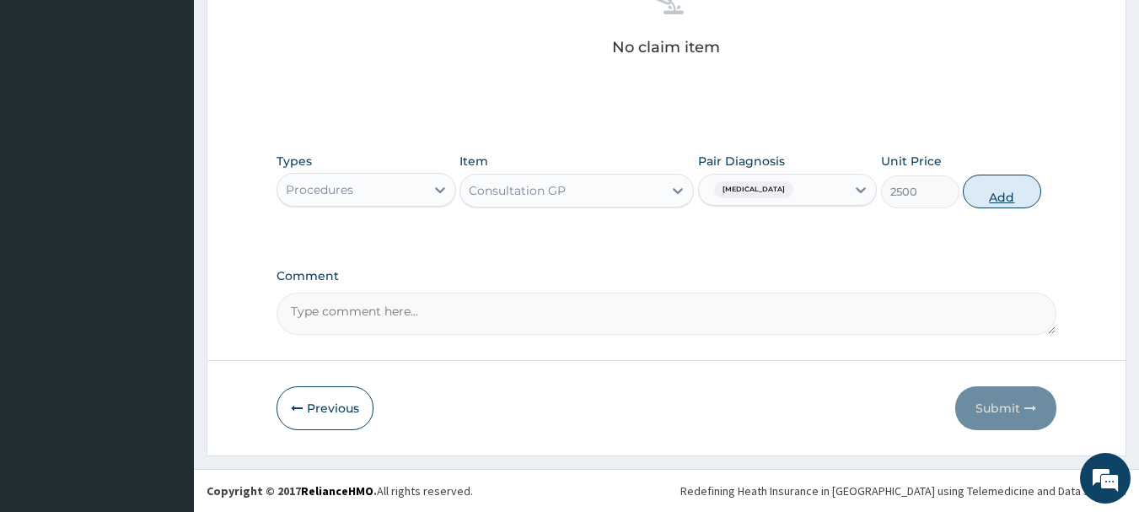
click at [999, 183] on button "Add" at bounding box center [1002, 192] width 78 height 34
type input "0"
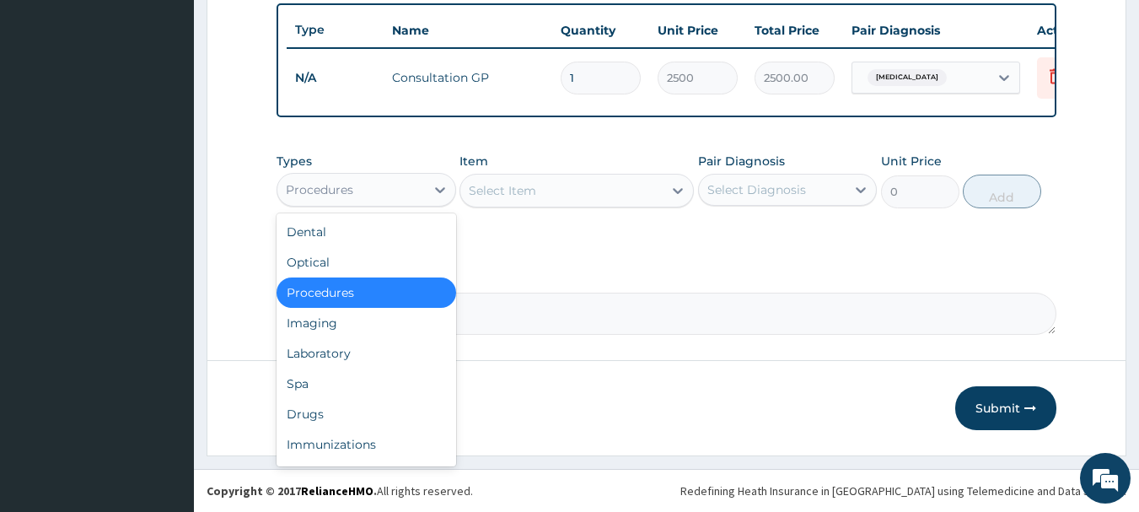
click at [402, 189] on div "Procedures" at bounding box center [351, 189] width 148 height 27
drag, startPoint x: 318, startPoint y: 426, endPoint x: 326, endPoint y: 405, distance: 22.7
click at [317, 423] on div "Drugs" at bounding box center [367, 414] width 180 height 30
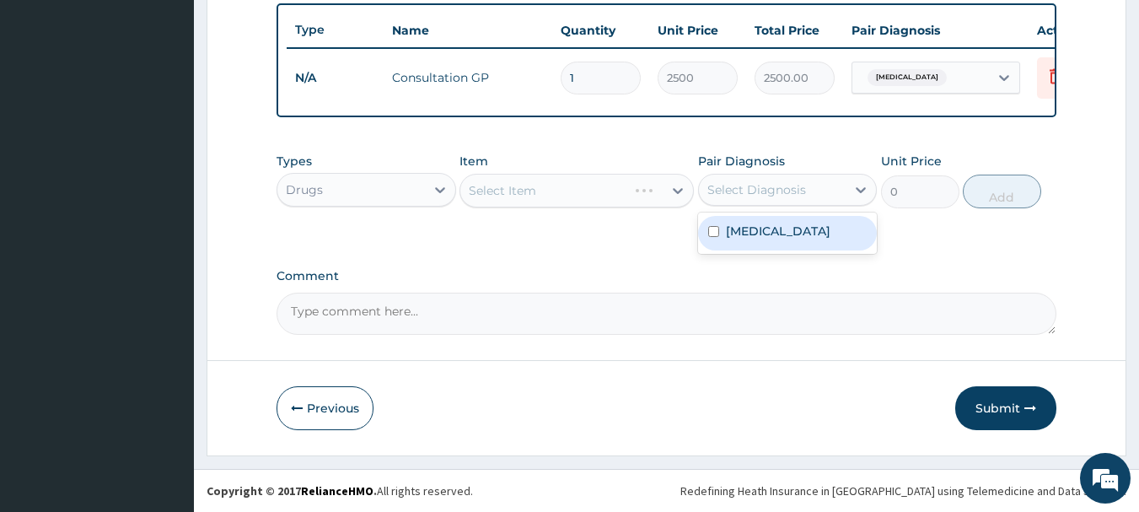
click at [766, 186] on div "Select Diagnosis" at bounding box center [757, 189] width 99 height 17
drag, startPoint x: 734, startPoint y: 233, endPoint x: 677, endPoint y: 188, distance: 72.7
click at [734, 231] on label "[MEDICAL_DATA]" at bounding box center [778, 231] width 105 height 17
checkbox input "true"
click at [595, 193] on div "Select Item" at bounding box center [561, 190] width 202 height 27
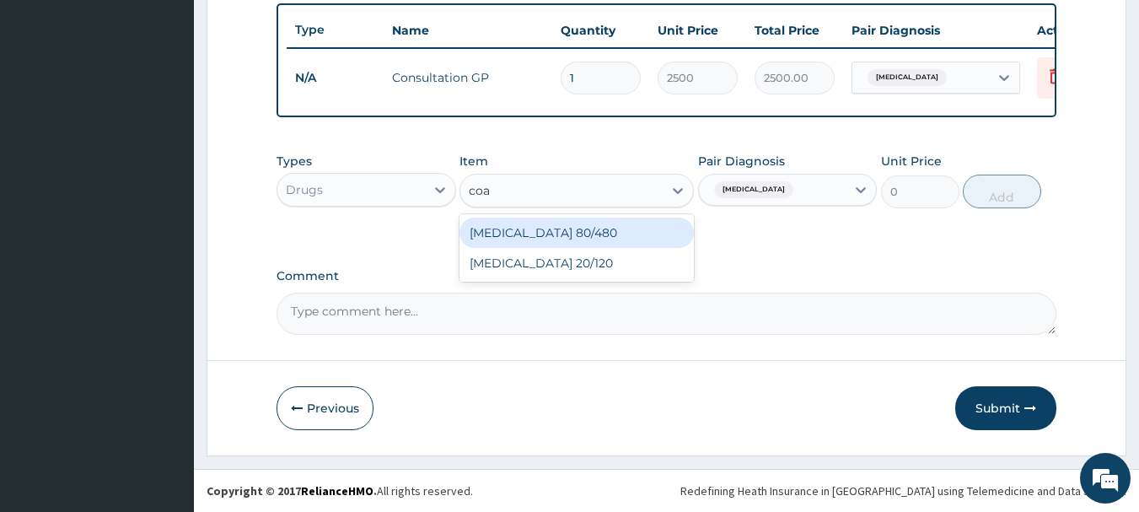
type input "[PERSON_NAME]"
click at [642, 226] on div "Coartem 80/480" at bounding box center [577, 233] width 234 height 30
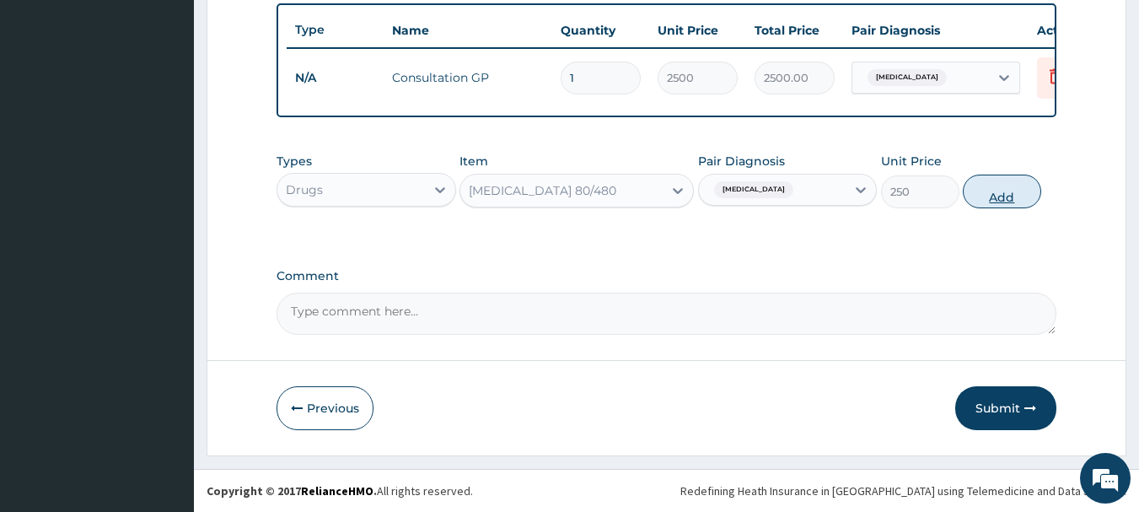
click at [1004, 189] on button "Add" at bounding box center [1002, 192] width 78 height 34
type input "0"
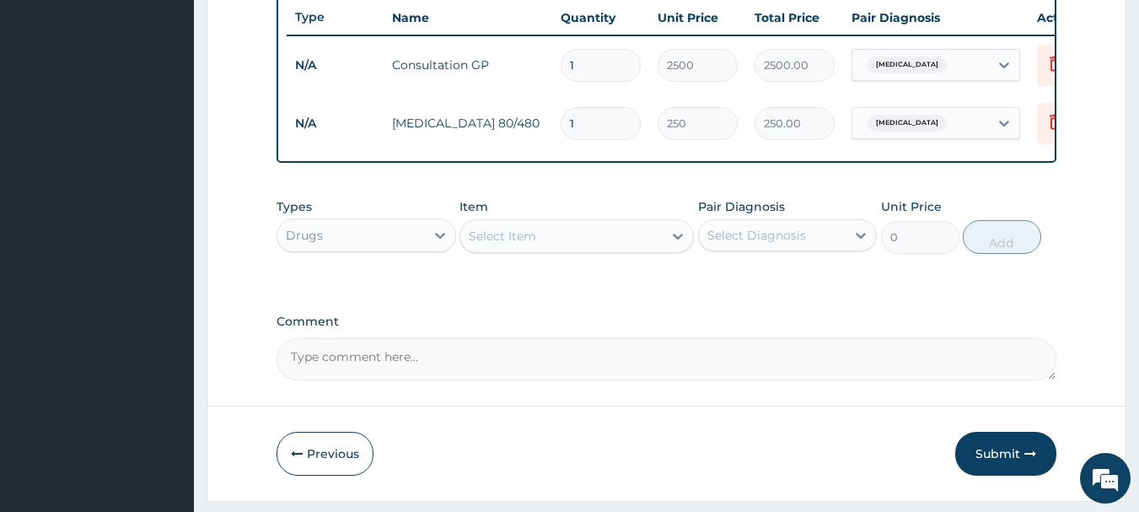
type input "0.00"
type input "6"
type input "1500.00"
type input "6"
click at [558, 245] on div "Select Item" at bounding box center [561, 236] width 202 height 27
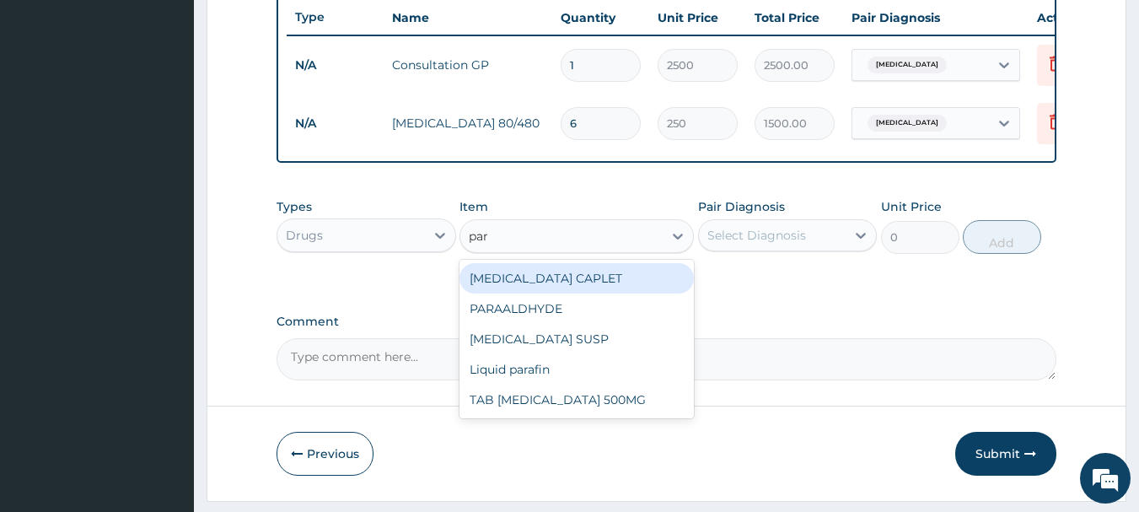
type input "para"
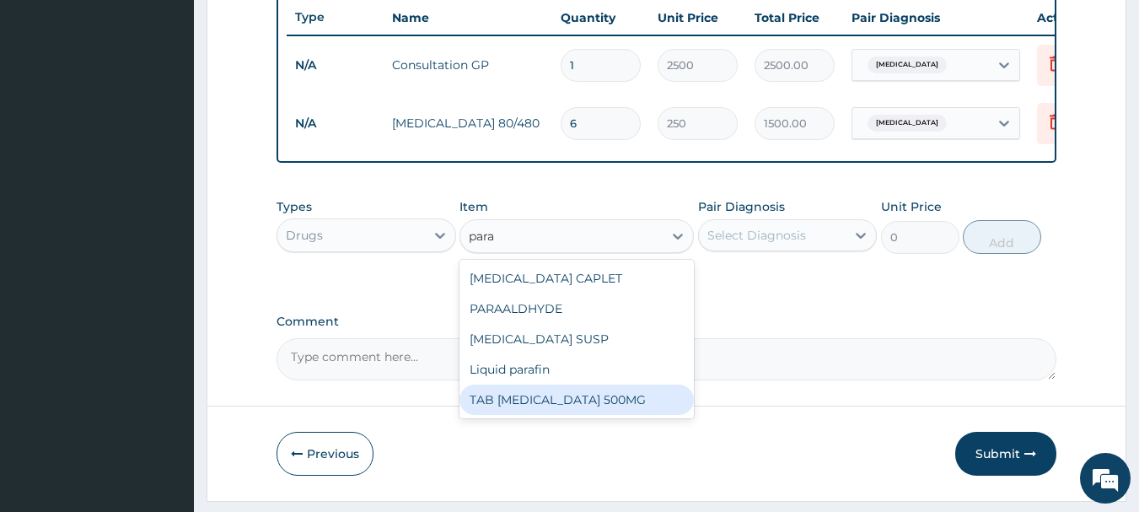
click at [578, 415] on div "TAB PARACETAMOL 500MG" at bounding box center [577, 400] width 234 height 30
type input "30"
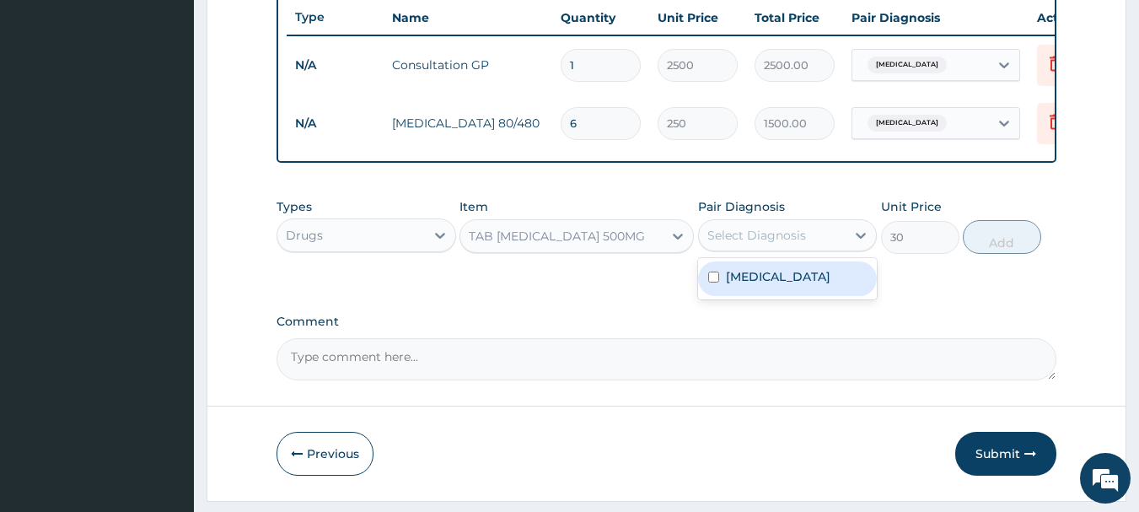
click at [761, 236] on div "Select Diagnosis" at bounding box center [773, 235] width 148 height 27
click at [730, 285] on label "Malaria" at bounding box center [778, 276] width 105 height 17
checkbox input "true"
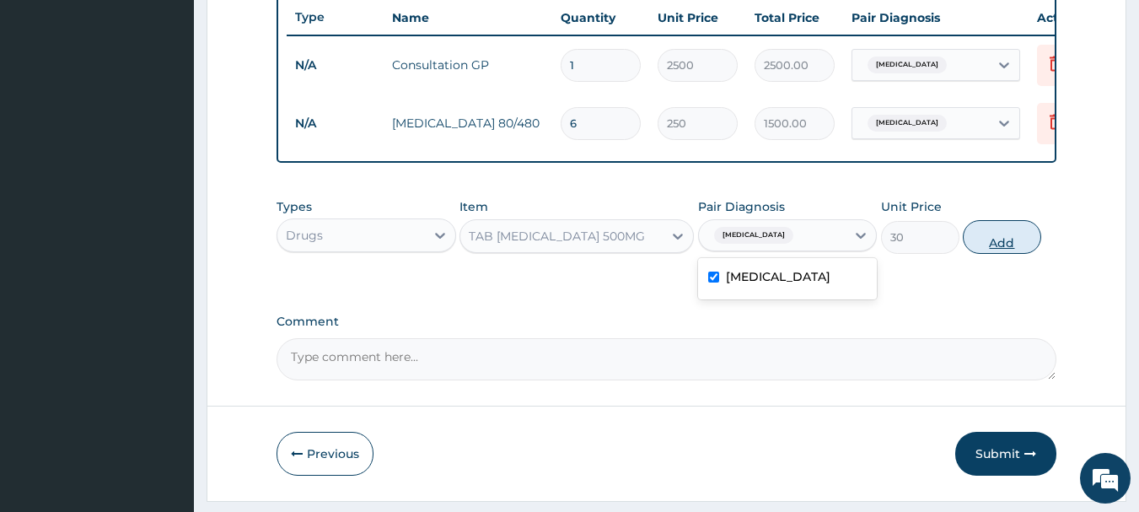
click at [1014, 235] on button "Add" at bounding box center [1002, 237] width 78 height 34
type input "0"
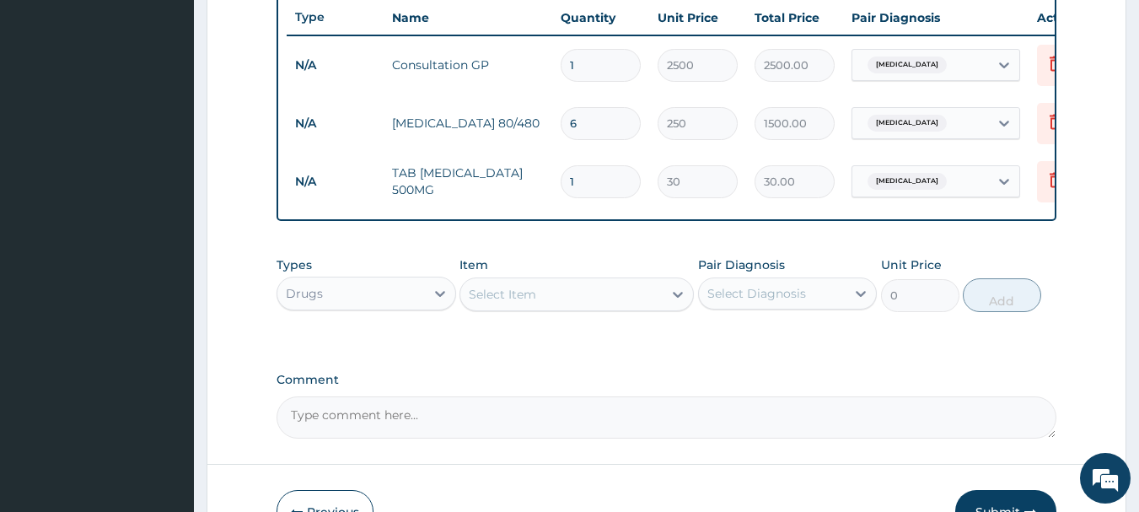
type input "15"
type input "450.00"
type input "1"
type input "30.00"
type input "19"
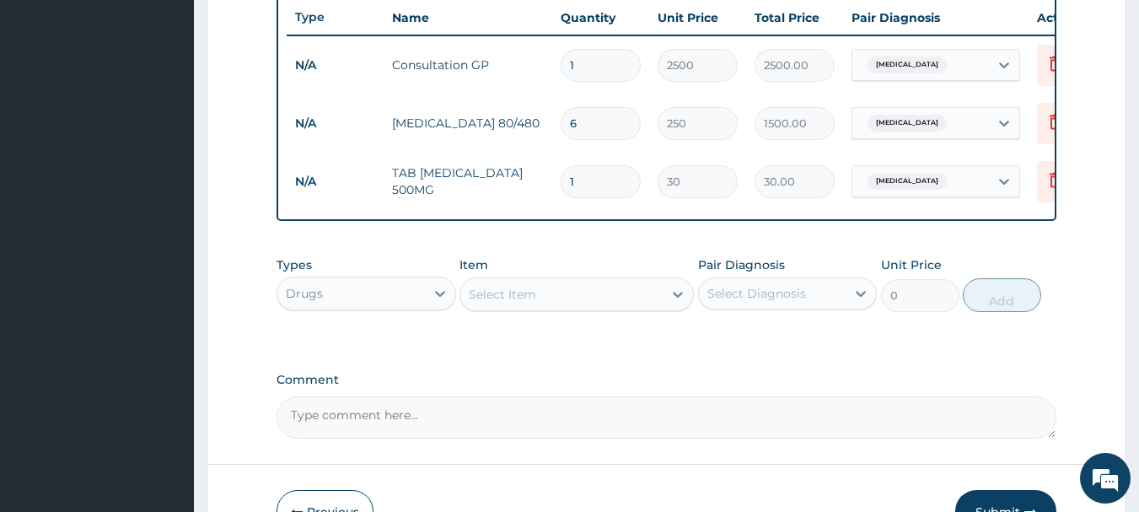
type input "570.00"
type input "198"
type input "5940.00"
type input "19"
type input "570.00"
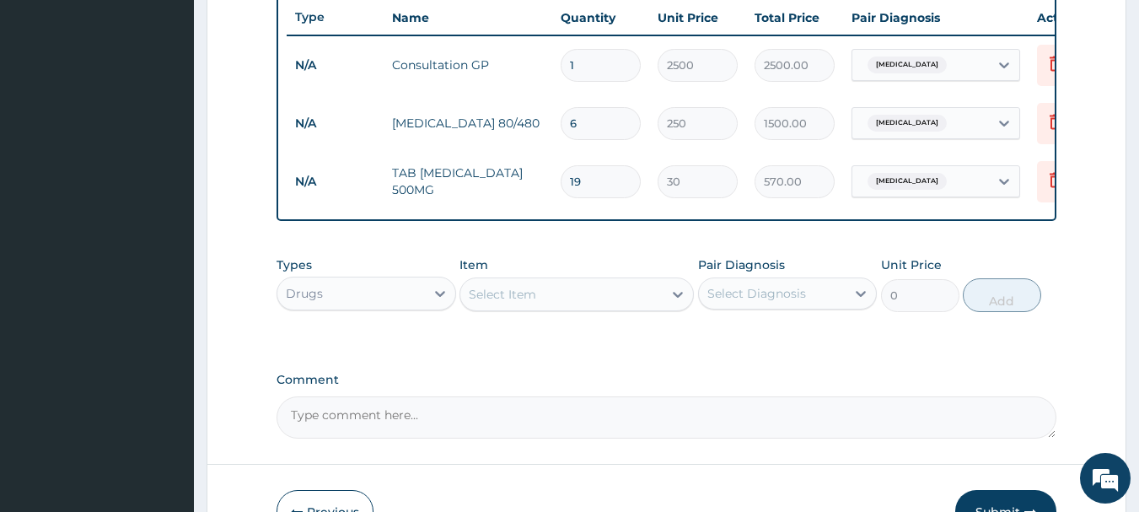
type input "1"
type input "30.00"
type input "18"
type input "540.00"
type input "18"
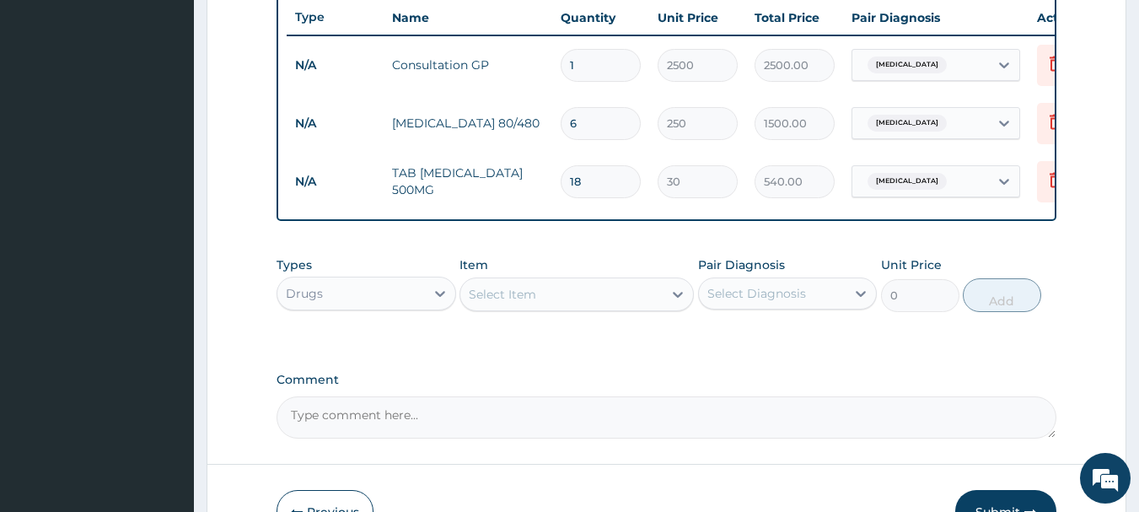
click at [904, 346] on div "Types Drugs Item Select Item Pair Diagnosis Select Diagnosis Unit Price 0 Add" at bounding box center [667, 297] width 781 height 98
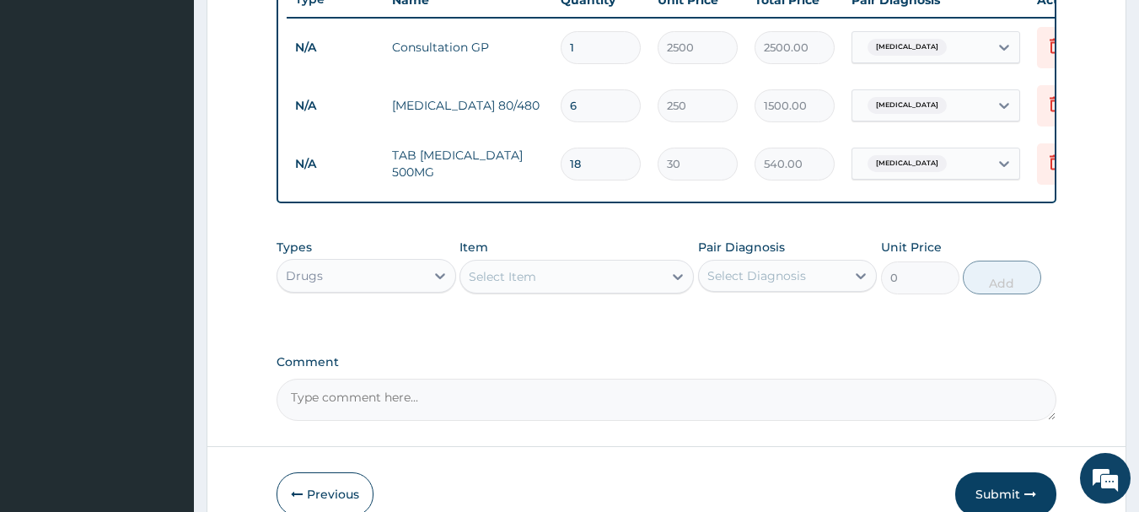
scroll to position [753, 0]
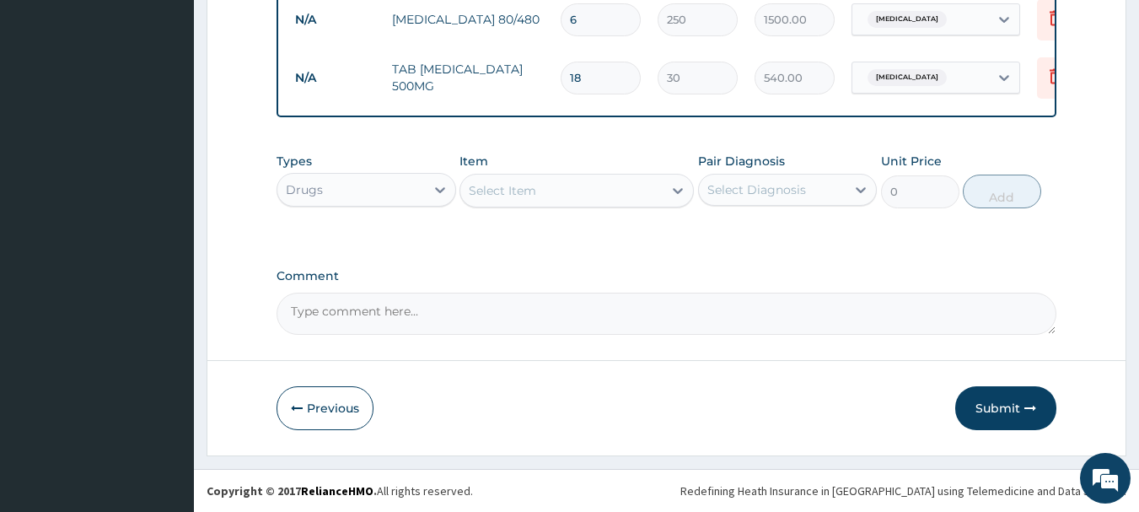
drag, startPoint x: 1010, startPoint y: 408, endPoint x: 1014, endPoint y: 397, distance: 11.5
click at [1011, 408] on button "Submit" at bounding box center [1005, 408] width 101 height 44
